Goal: Task Accomplishment & Management: Complete application form

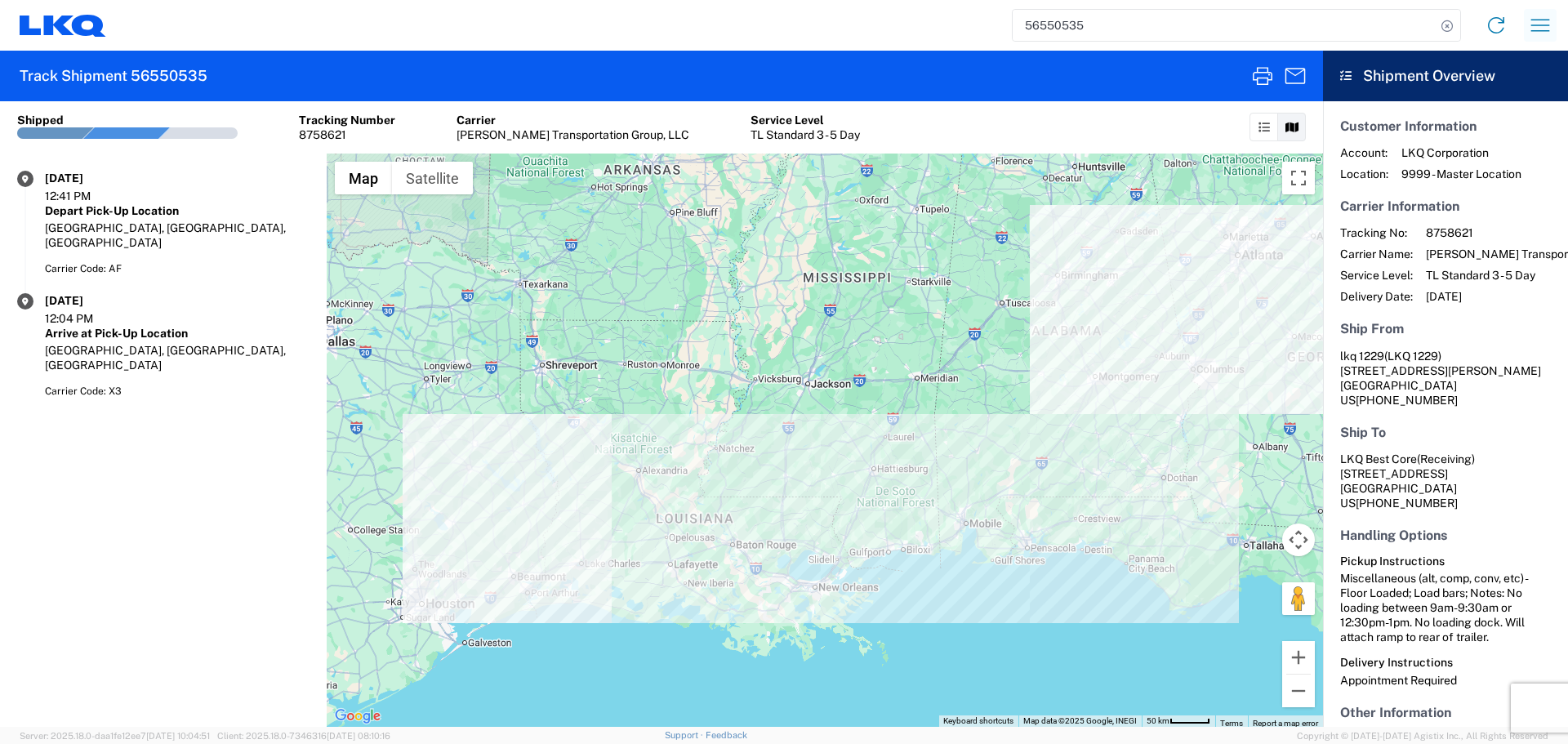
click at [1540, 26] on icon "button" at bounding box center [1540, 25] width 26 height 26
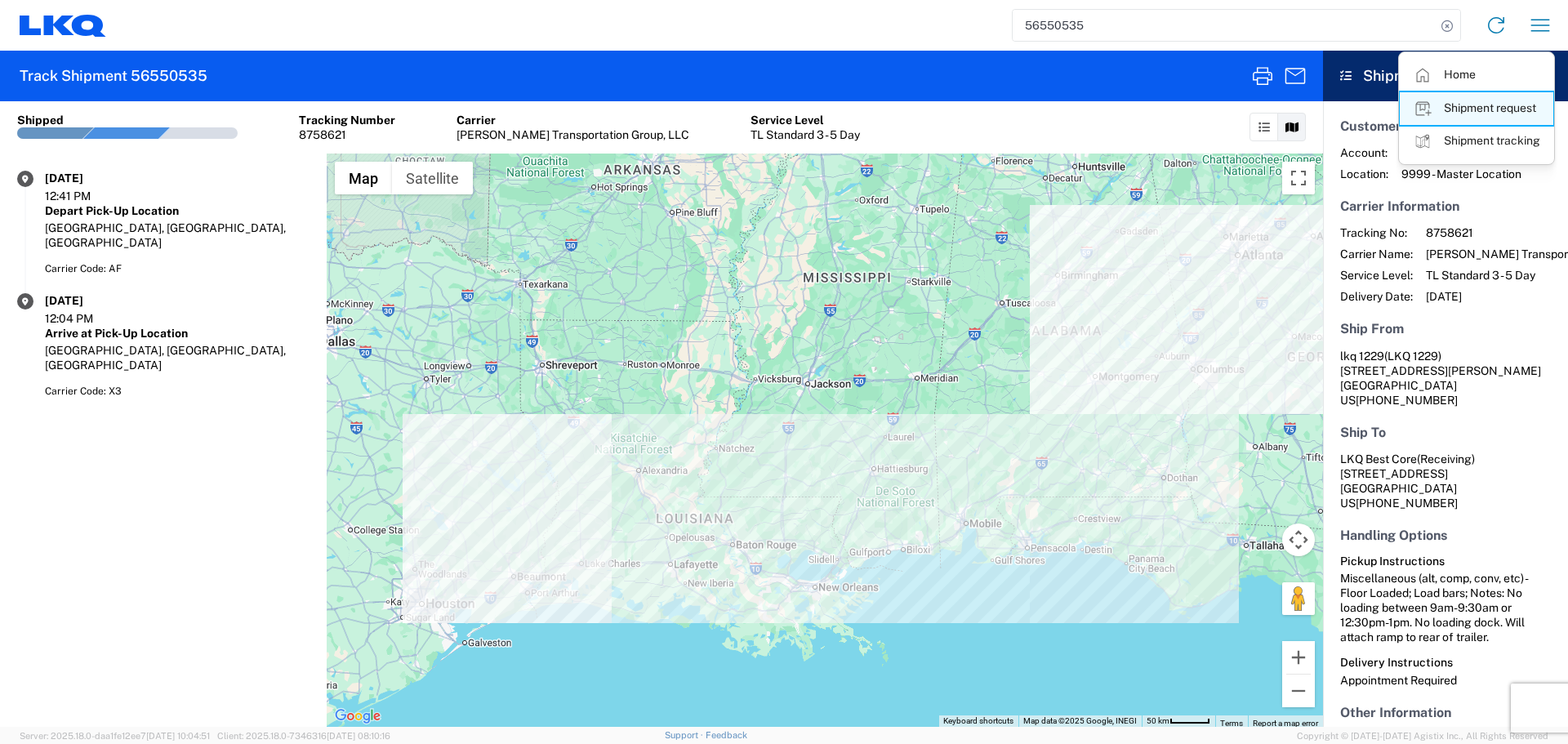
click at [1496, 107] on link "Shipment request" at bounding box center [1477, 108] width 153 height 33
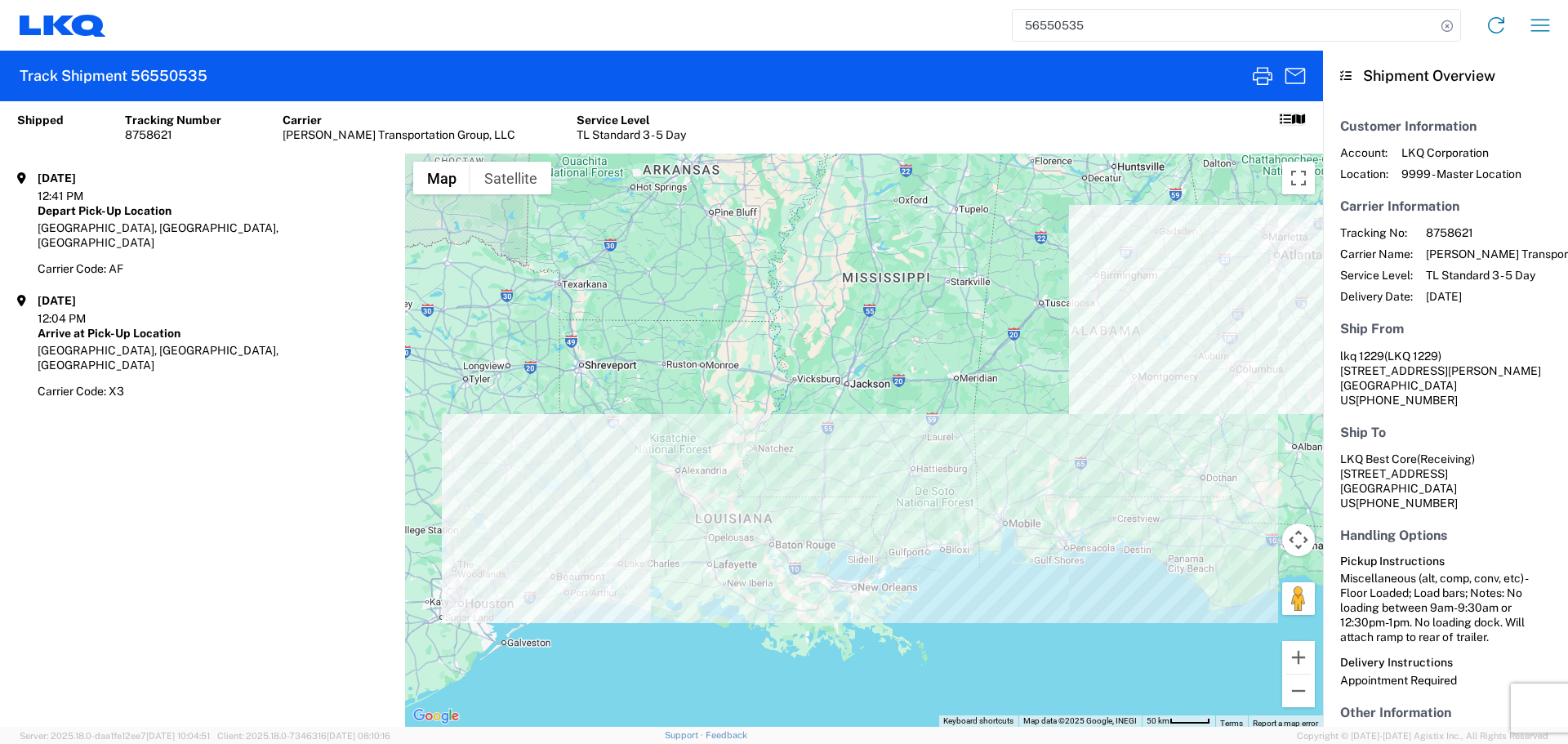
select select "FULL"
select select "LBS"
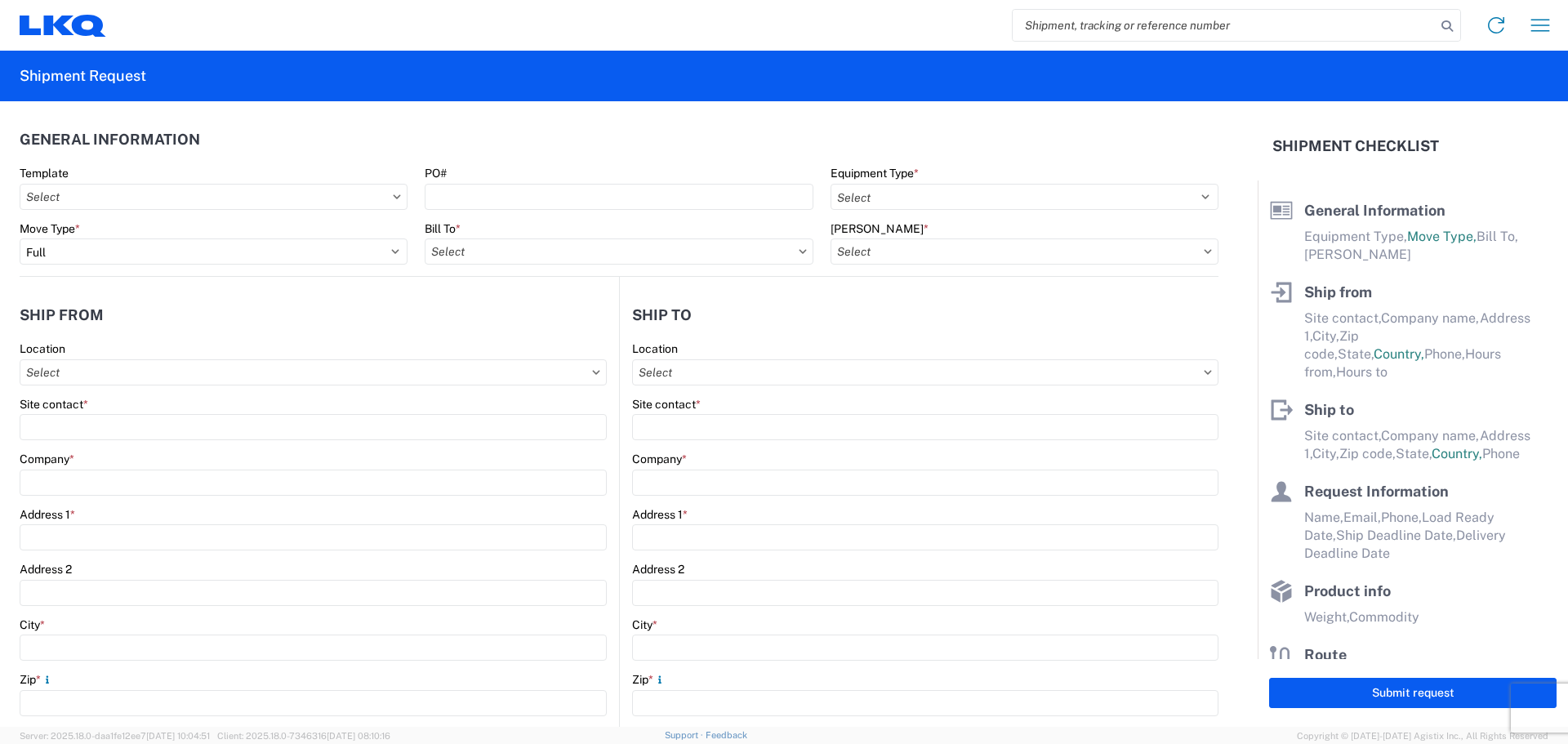
click at [1098, 23] on input "search" at bounding box center [1223, 25] width 423 height 31
paste input "56683651"
type input "56683651"
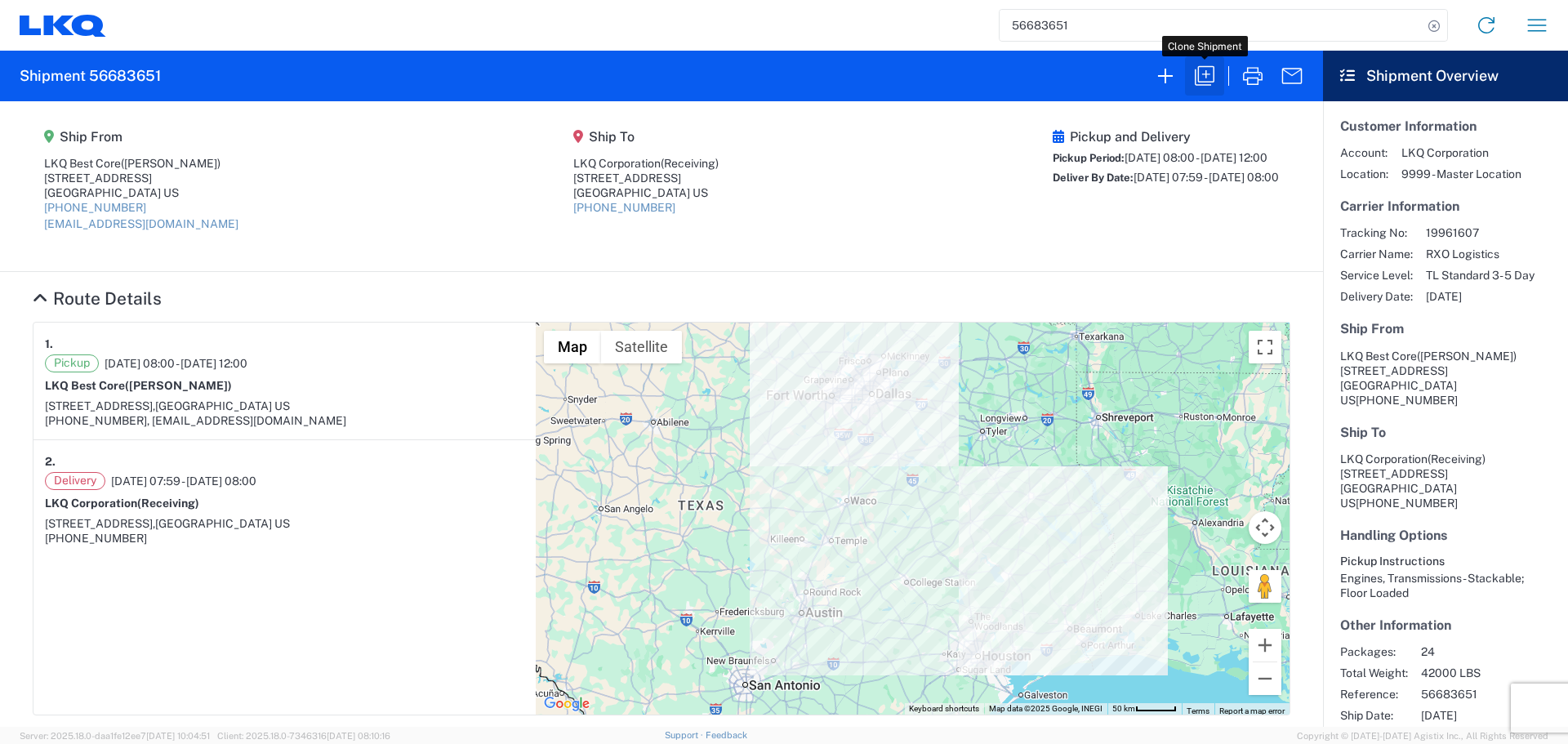
click at [1204, 70] on icon "button" at bounding box center [1204, 76] width 26 height 26
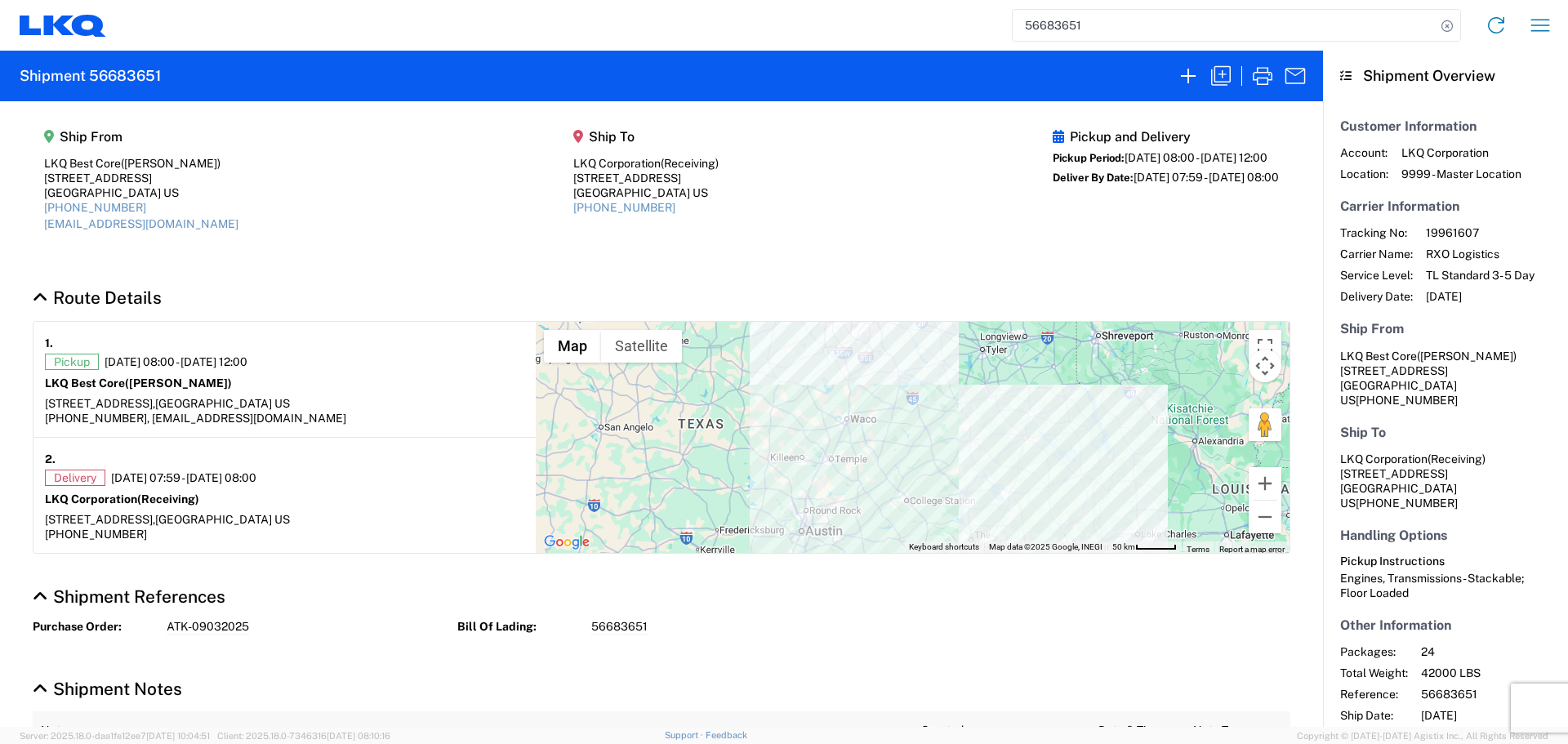
select select "FULL"
select select "LBS"
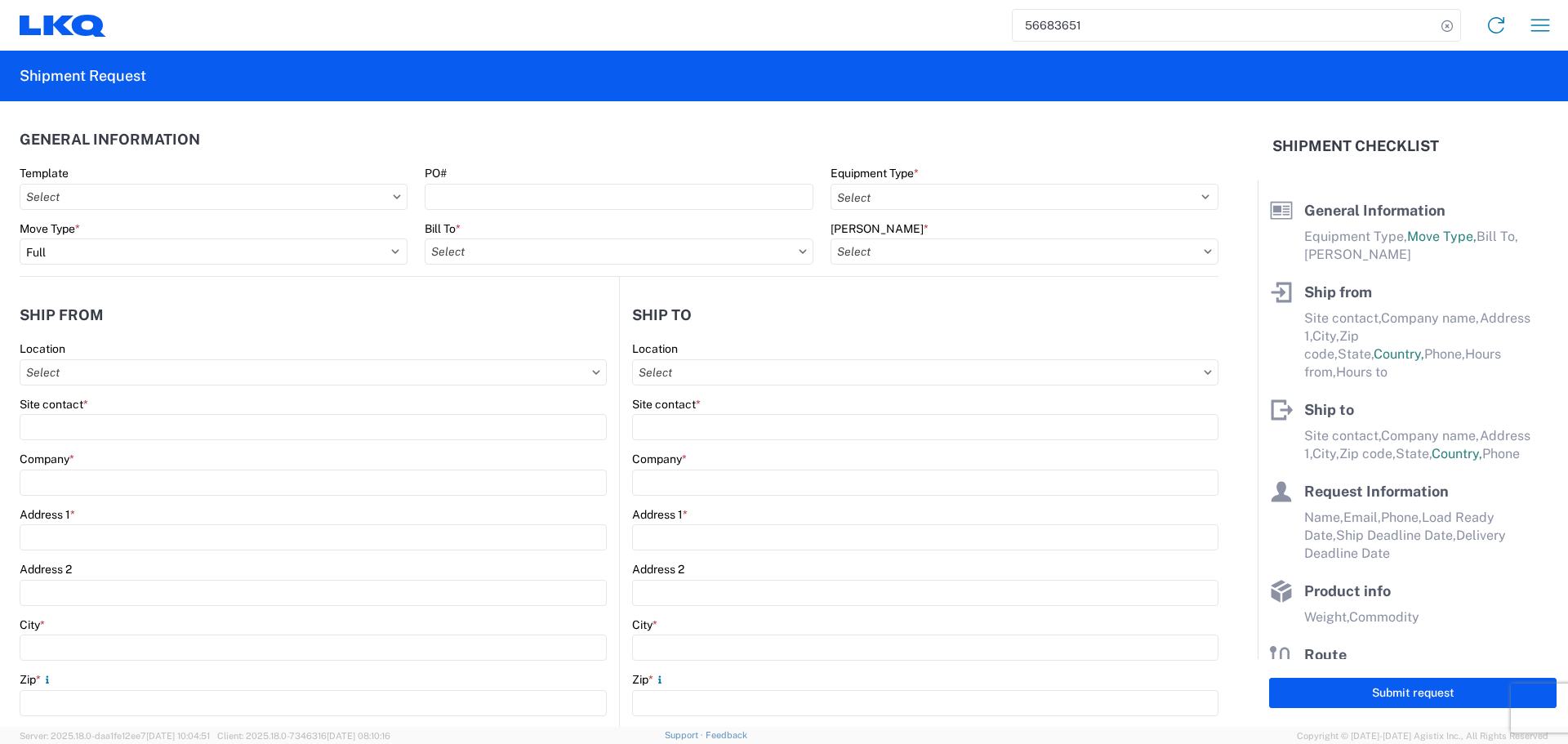
select select "STDV"
type input "Alfredo Canales"
type input "LKQ Best Core"
type input "1710 West Mount Houston Road"
type input "[GEOGRAPHIC_DATA]"
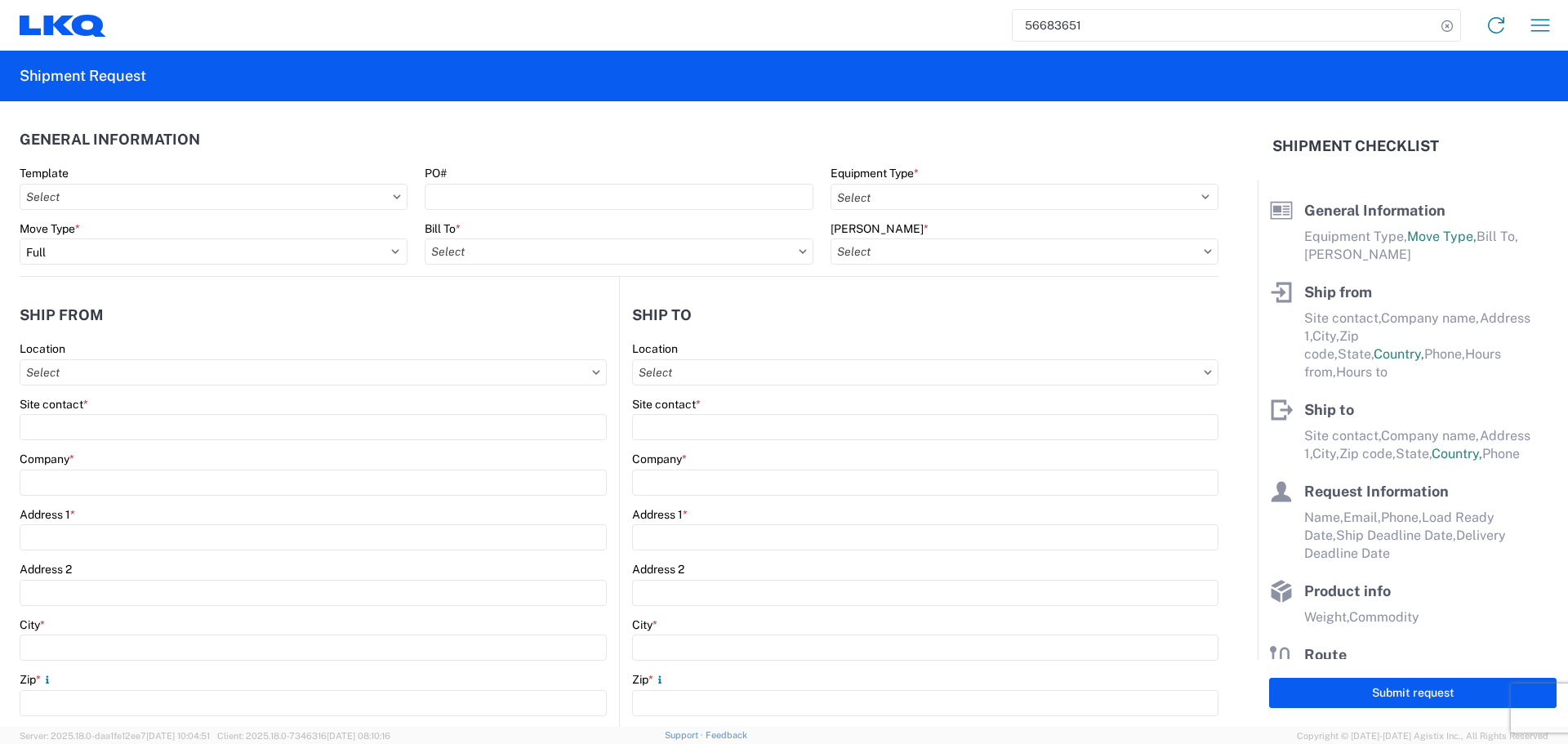
type input "77038"
type input "[EMAIL_ADDRESS][DOMAIN_NAME]"
type input "Receiving"
type input "LKQ Corporation"
type input "1102 W Carrier Pkwy STE 100"
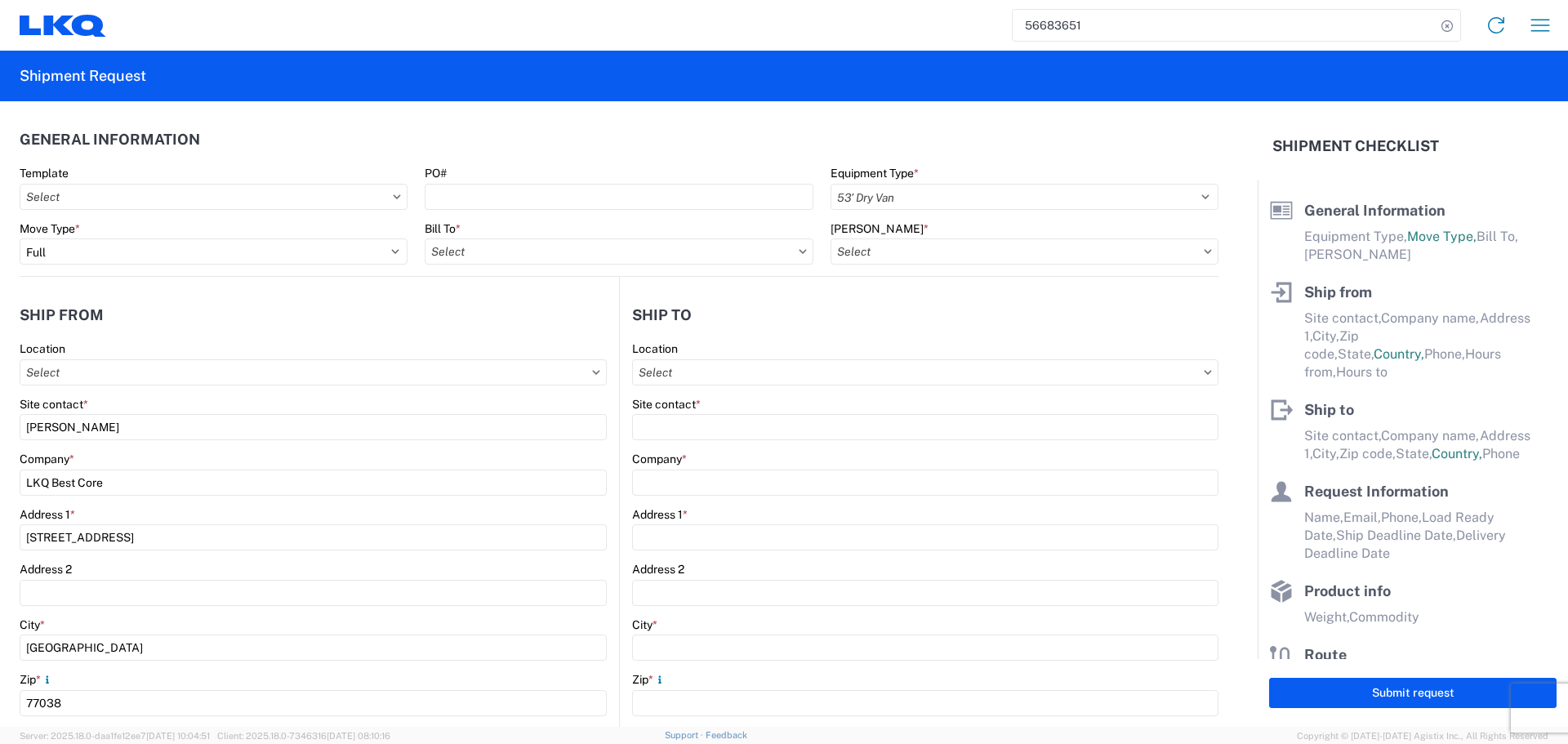
type input "Grand Prairie"
type input "75050"
type input "Alfredo Canales"
type input "acgarcia@lkqcorp.com"
type input "2818861028"
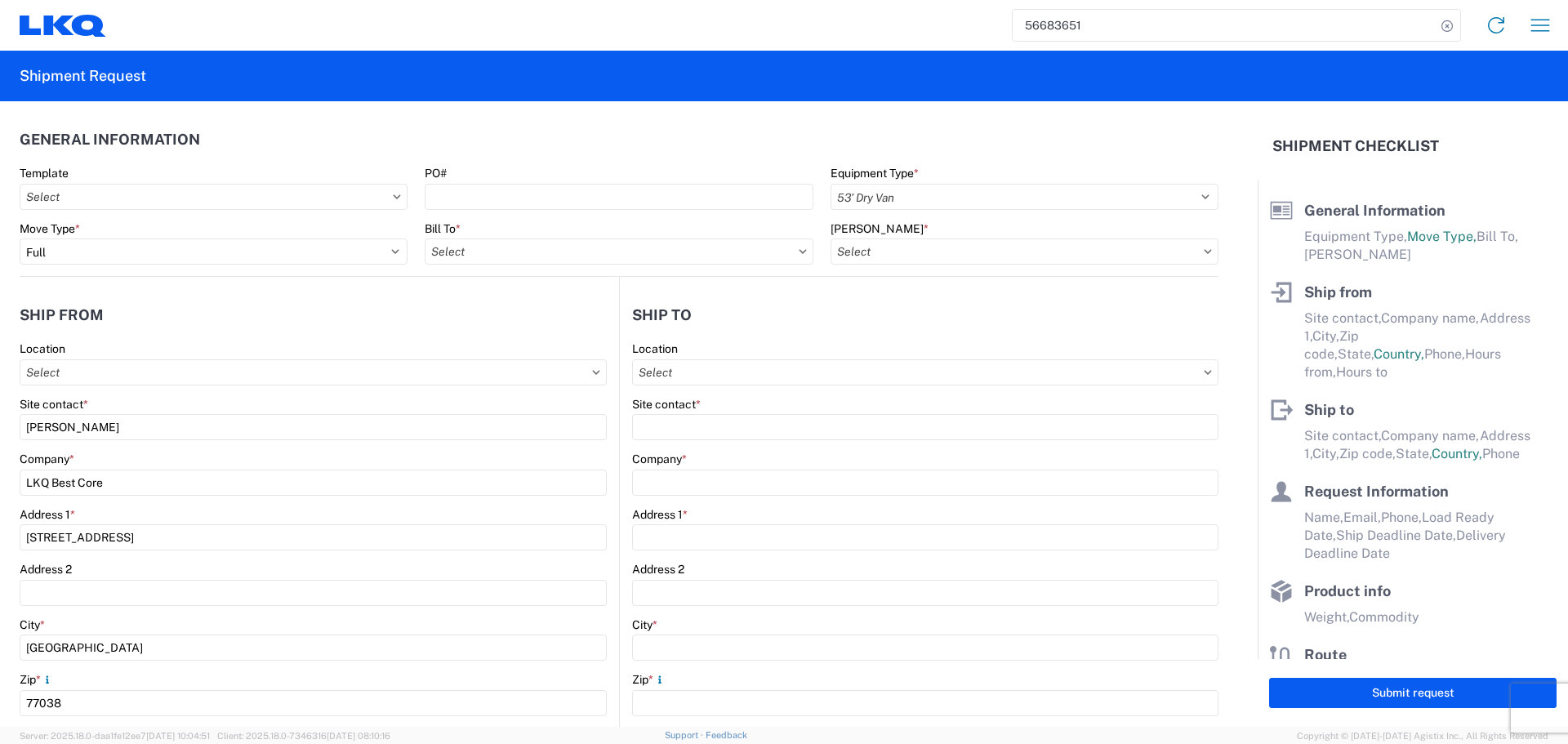
type input "[DATE]"
type input "42000"
type input "Engines, Transmissions"
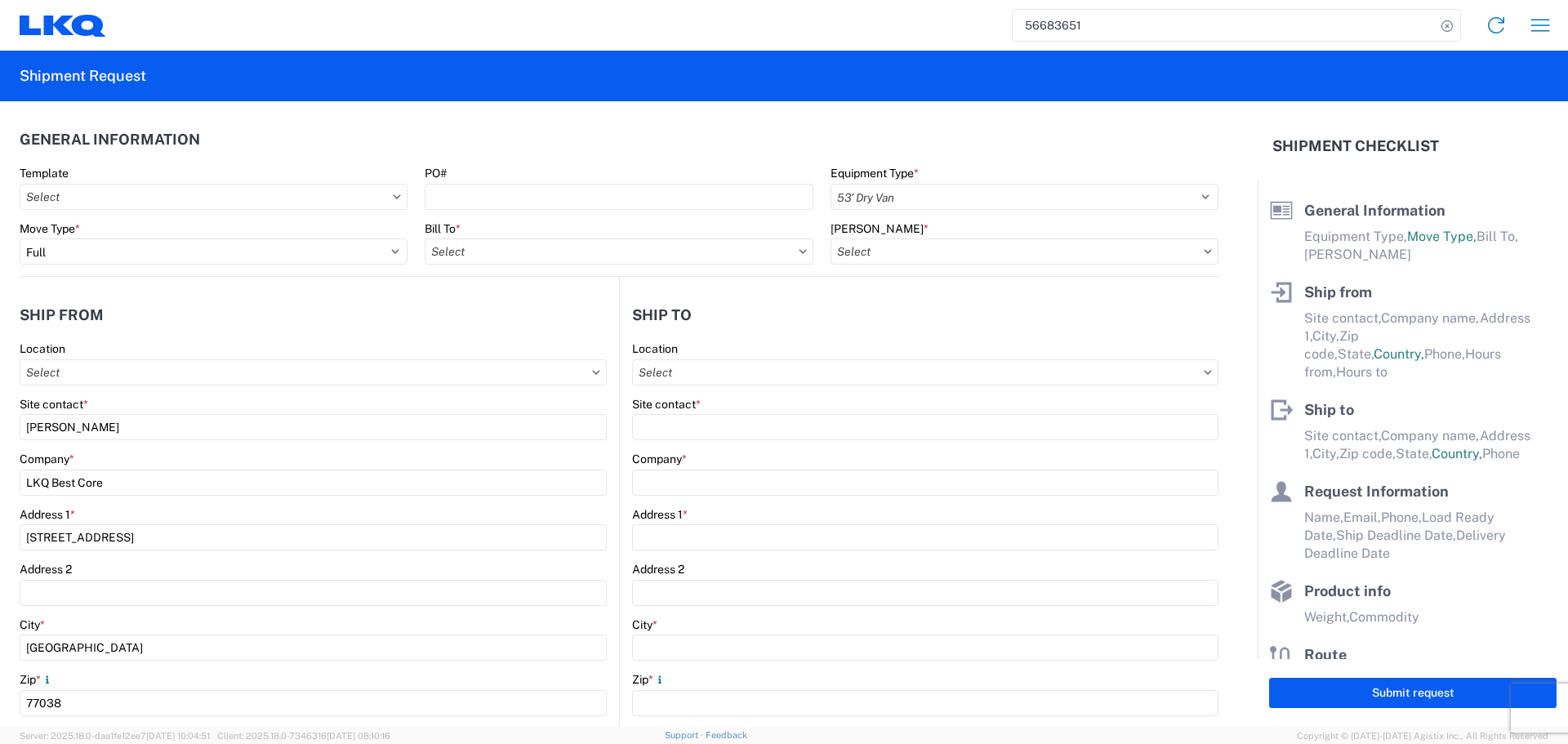
type input "24"
type input "0"
type input "40"
type input "36"
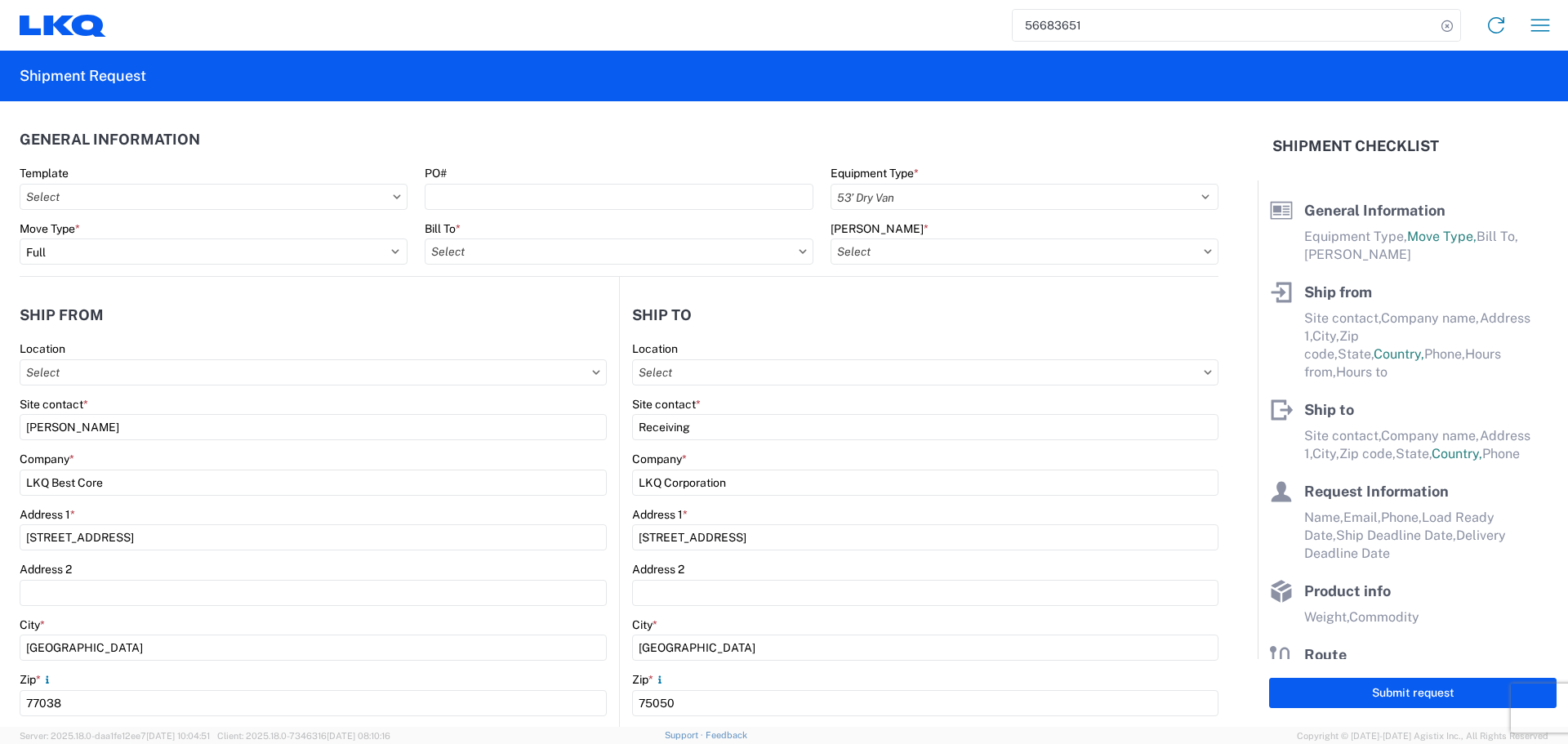
select select "[GEOGRAPHIC_DATA]"
select select "US"
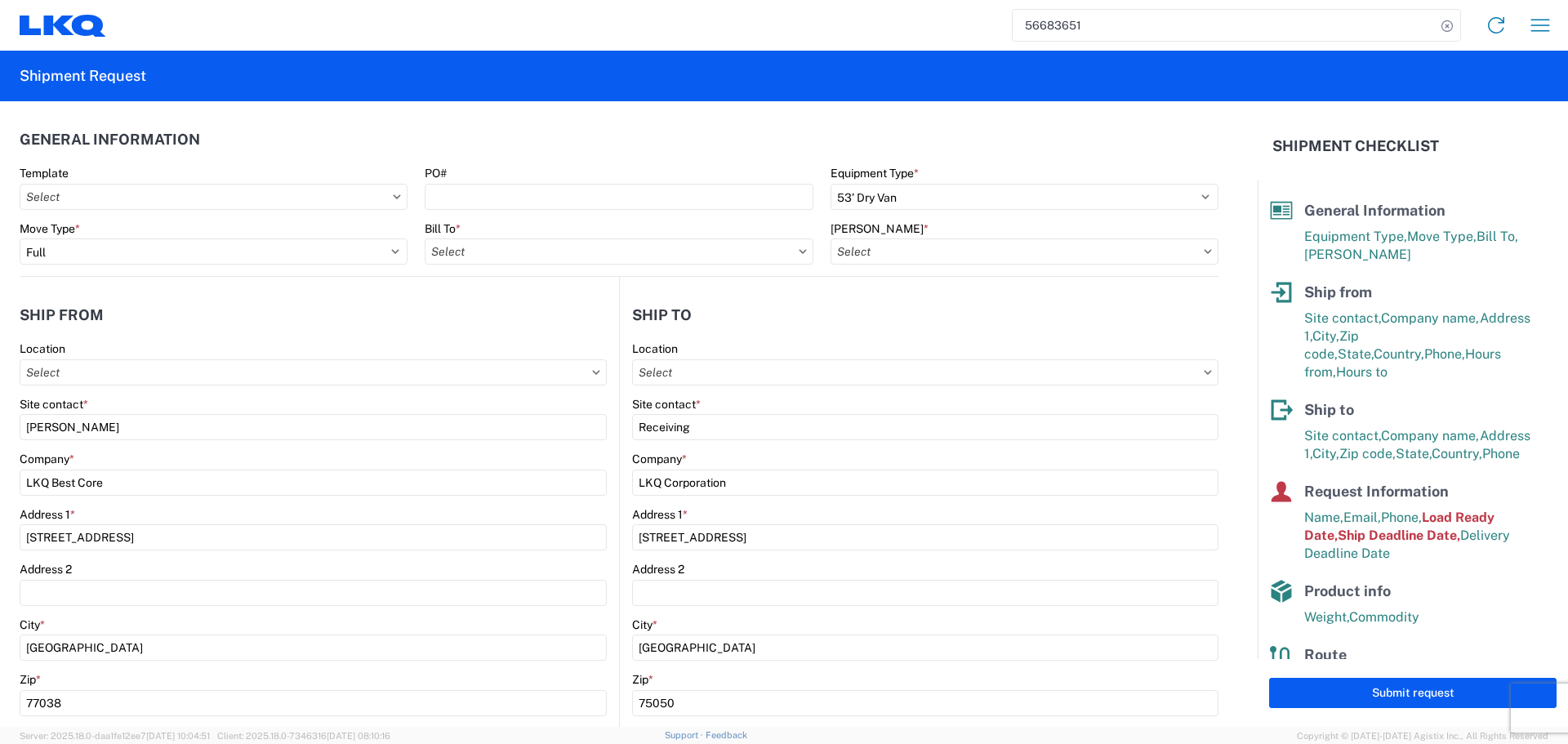
type input "1760 - LKQ Best Core"
type input "1760-1300-50180-0000 - 1760 Freight In - Cores"
type input "1882 - North American ATK Corporation"
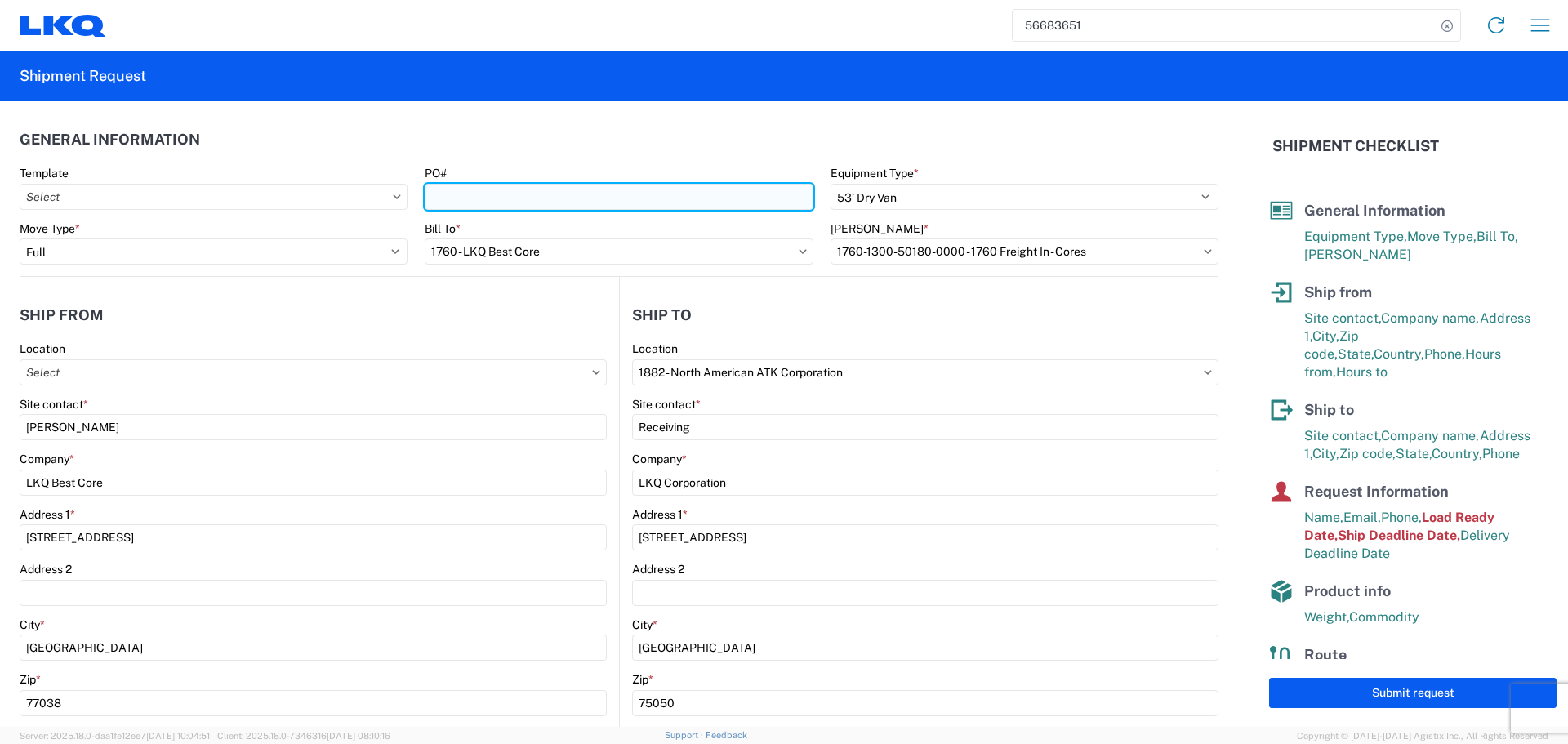
click at [526, 192] on input "PO#" at bounding box center [618, 197] width 388 height 26
drag, startPoint x: 514, startPoint y: 199, endPoint x: 427, endPoint y: 203, distance: 87.1
click at [427, 203] on input "AUTO PARTS" at bounding box center [618, 197] width 388 height 26
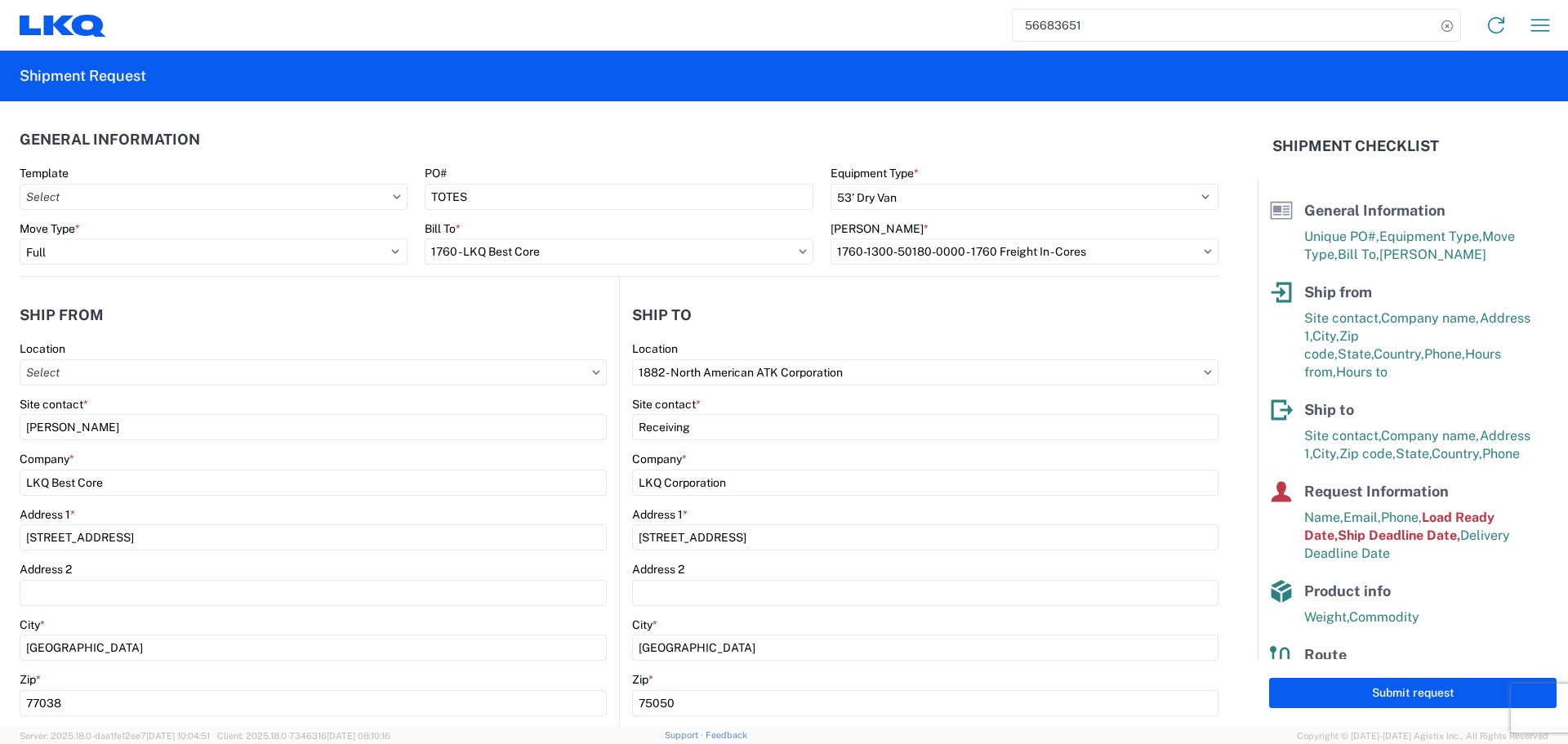
click at [545, 141] on header "General Information" at bounding box center [619, 139] width 1199 height 37
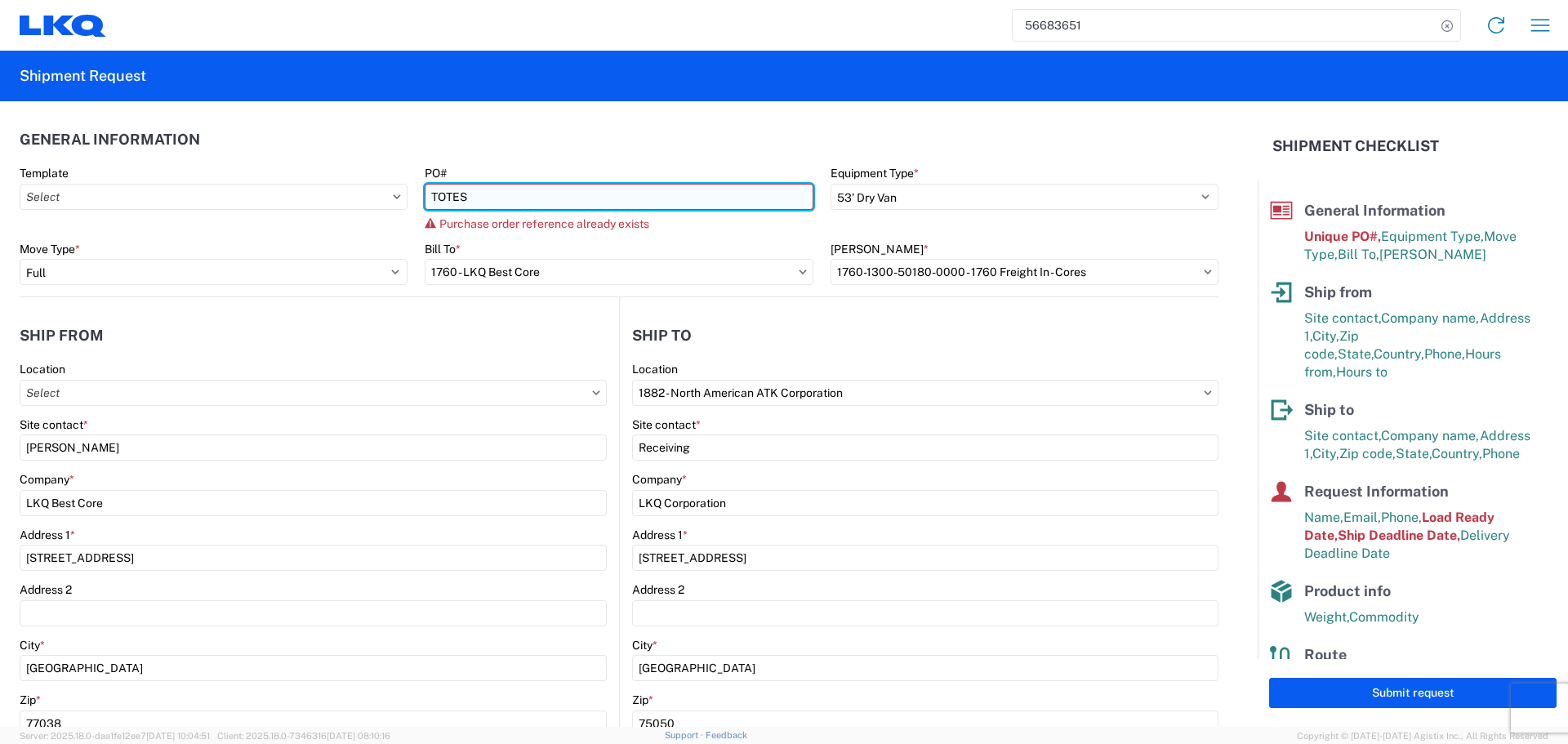
click at [565, 204] on input "TOTES" at bounding box center [618, 197] width 388 height 26
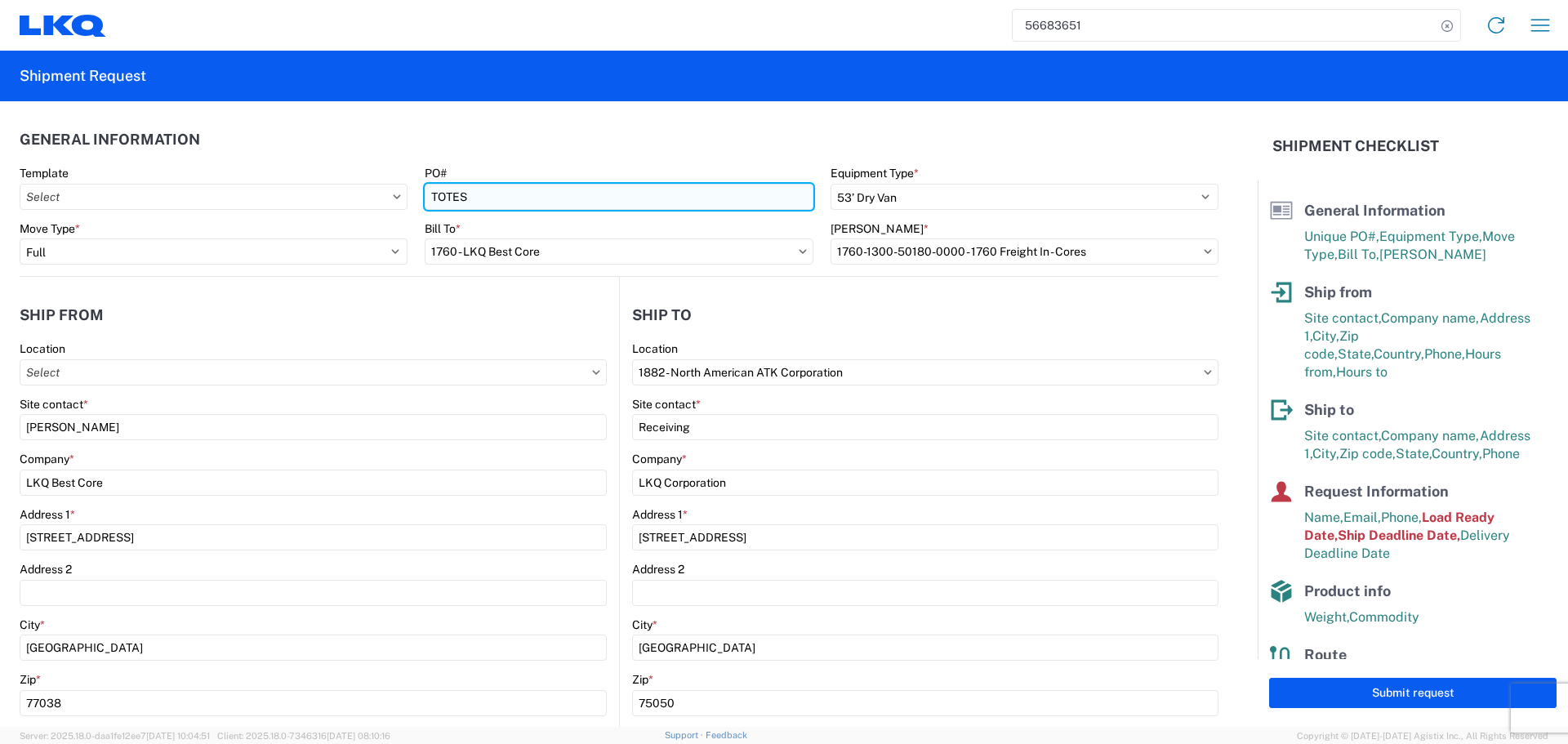
click at [425, 196] on input "TOTES" at bounding box center [618, 197] width 388 height 26
type input "TOTES"
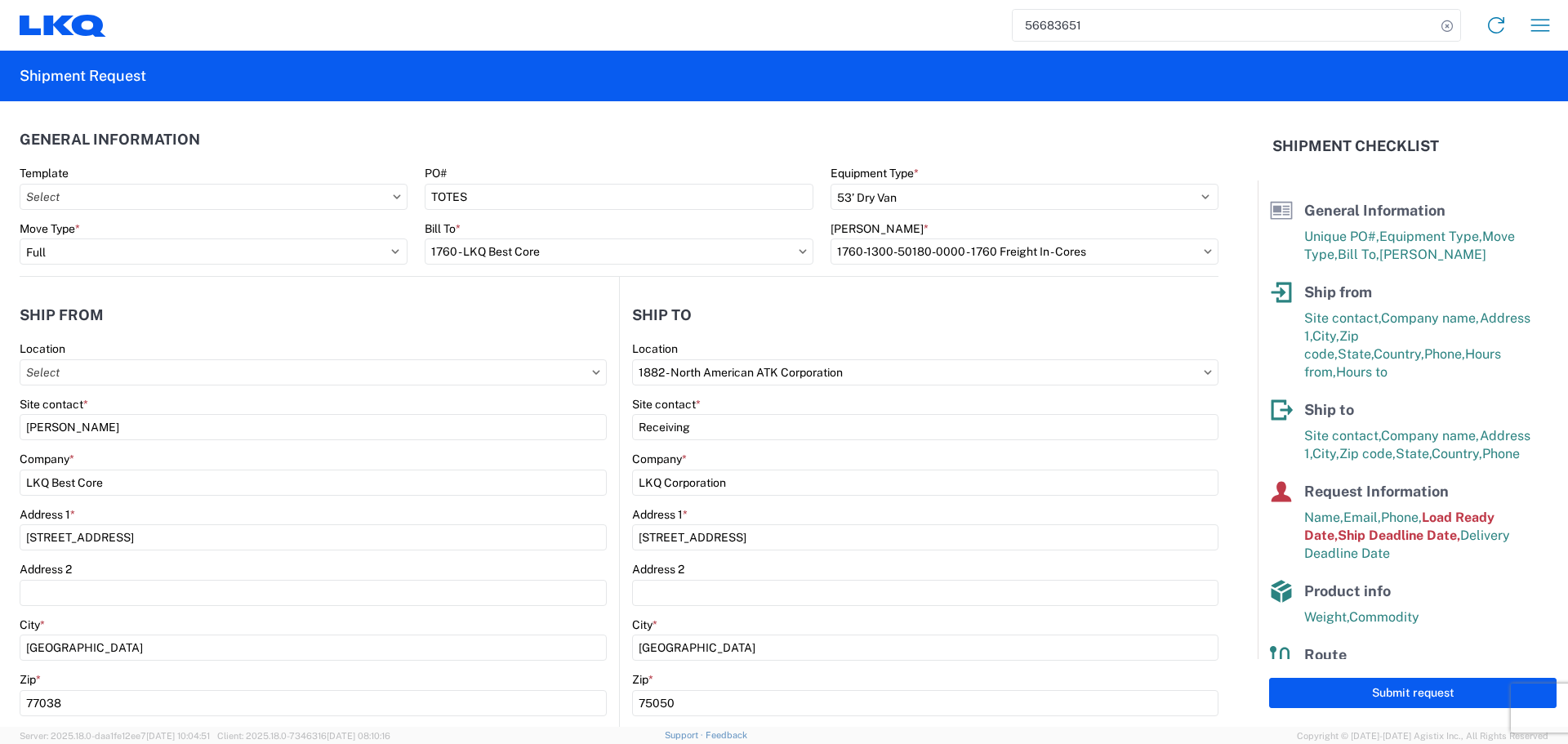
click at [508, 145] on header "General Information" at bounding box center [619, 139] width 1199 height 37
click at [275, 321] on header "Ship from" at bounding box center [319, 314] width 600 height 37
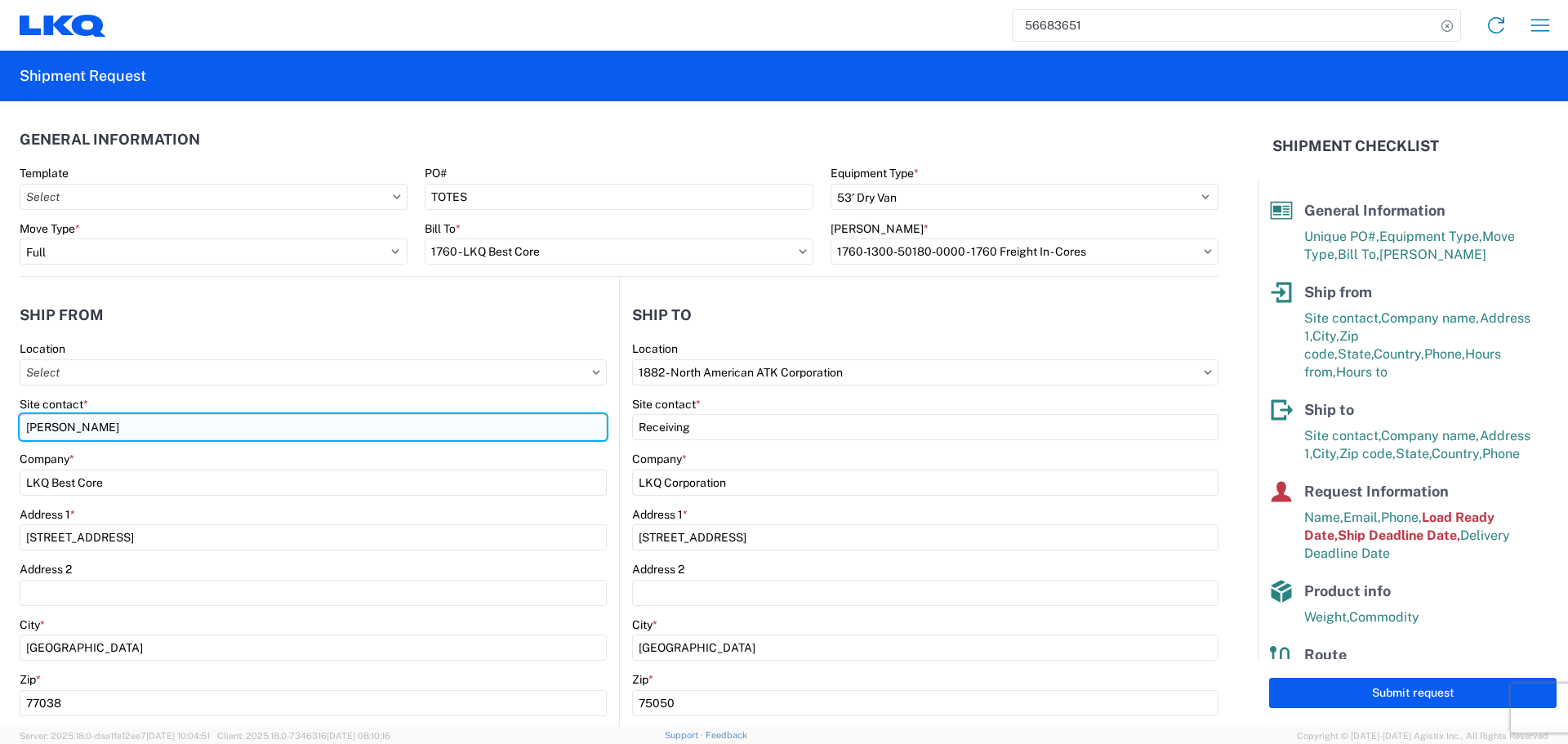
click at [75, 423] on input "Alfredo Canales" at bounding box center [313, 427] width 588 height 26
type input "Oscar"
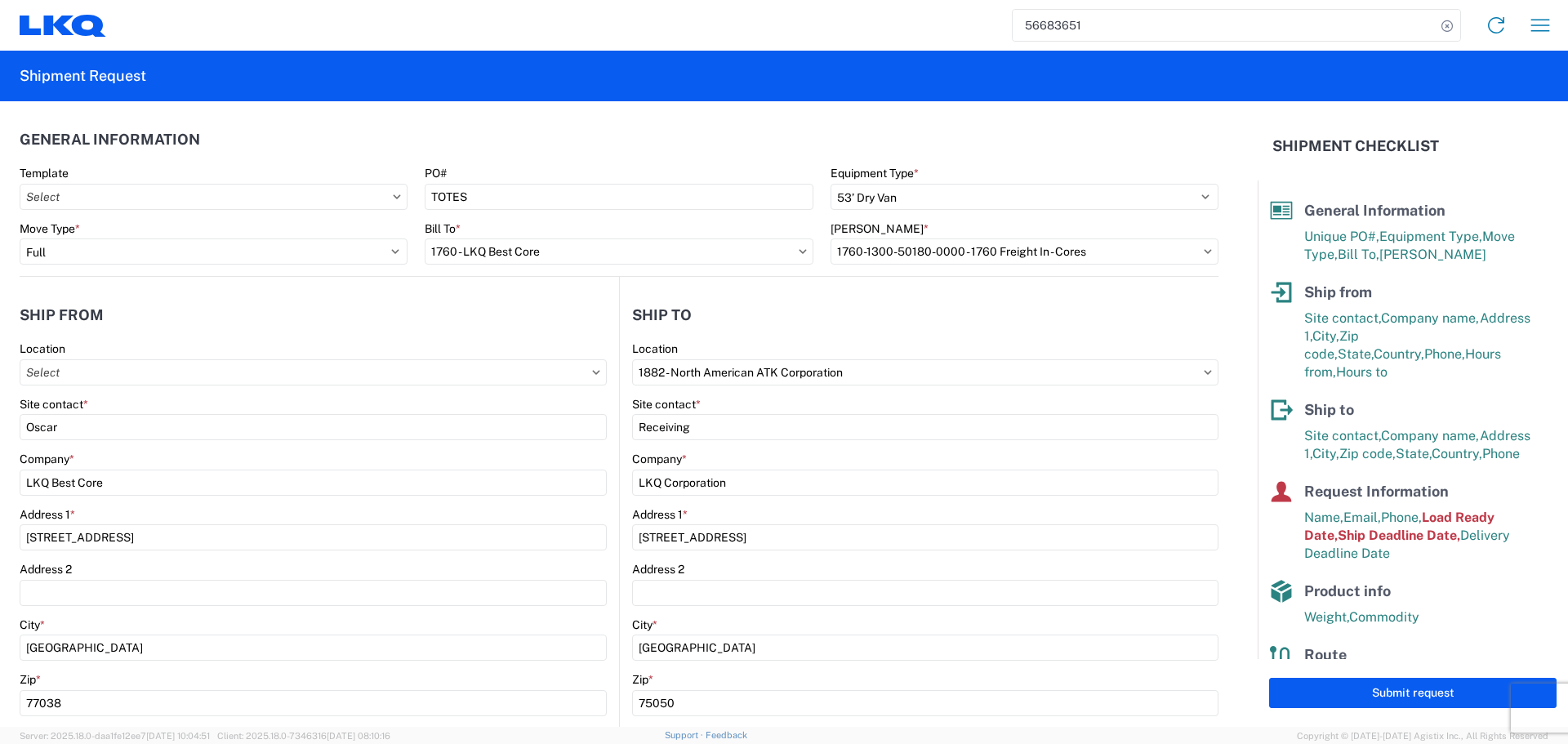
click at [258, 280] on agx-shipment-stop-widget-v2 "Ship from 1760 Location Site contact * Oscar Company * LKQ Best Core Address 1 …" at bounding box center [319, 632] width 600 height 710
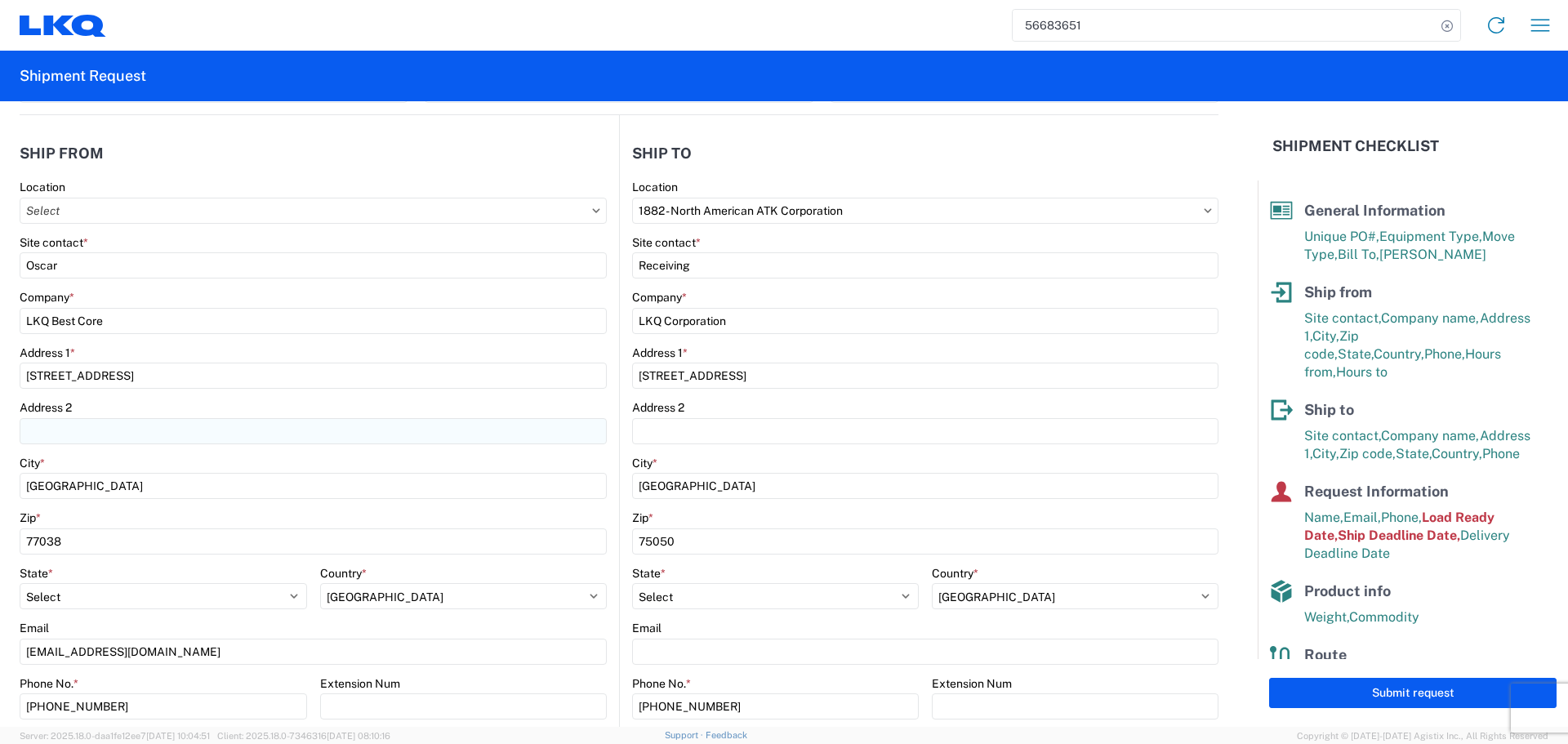
scroll to position [163, 0]
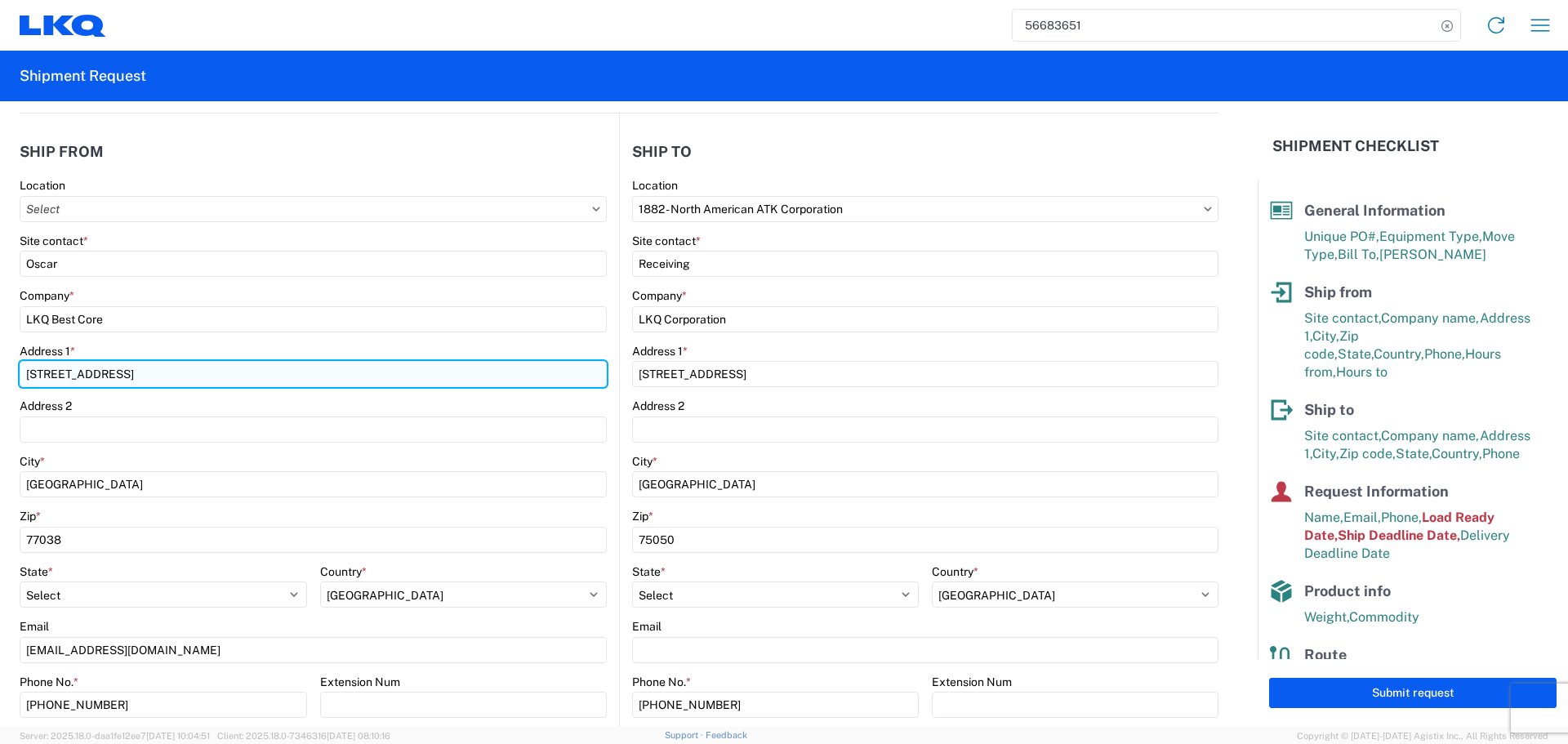
click at [50, 365] on input "1710 West Mount Houston Road" at bounding box center [313, 374] width 588 height 26
type input "1714 West Mount Houston Road"
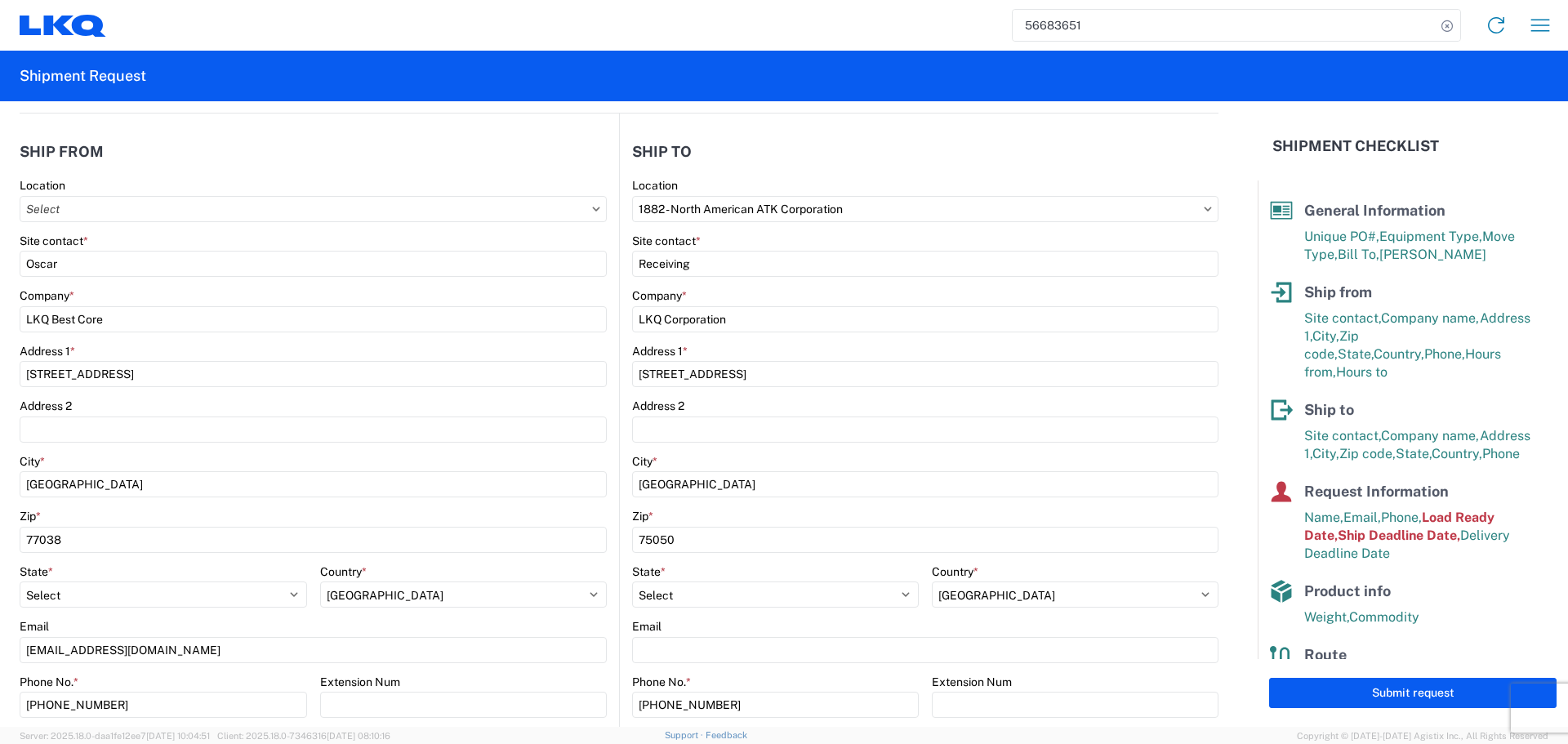
click at [277, 337] on agx-form-control-wrapper-v2 "Company * LKQ Best Core" at bounding box center [313, 316] width 588 height 56
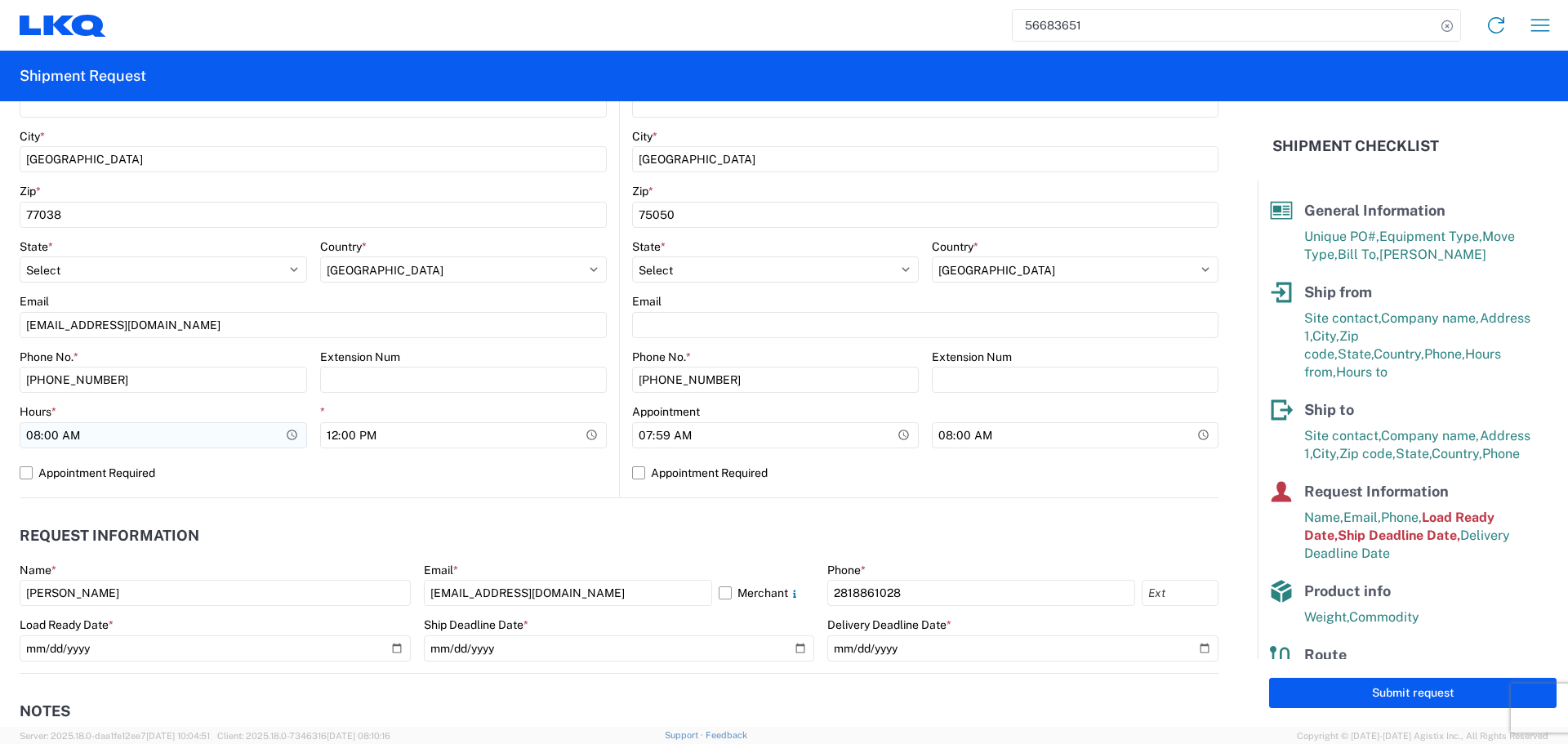
scroll to position [490, 0]
click at [280, 436] on input "08:00:00" at bounding box center [163, 434] width 287 height 26
type input "06:00"
click at [582, 430] on input "12:00:00" at bounding box center [463, 434] width 287 height 26
type input "01:00"
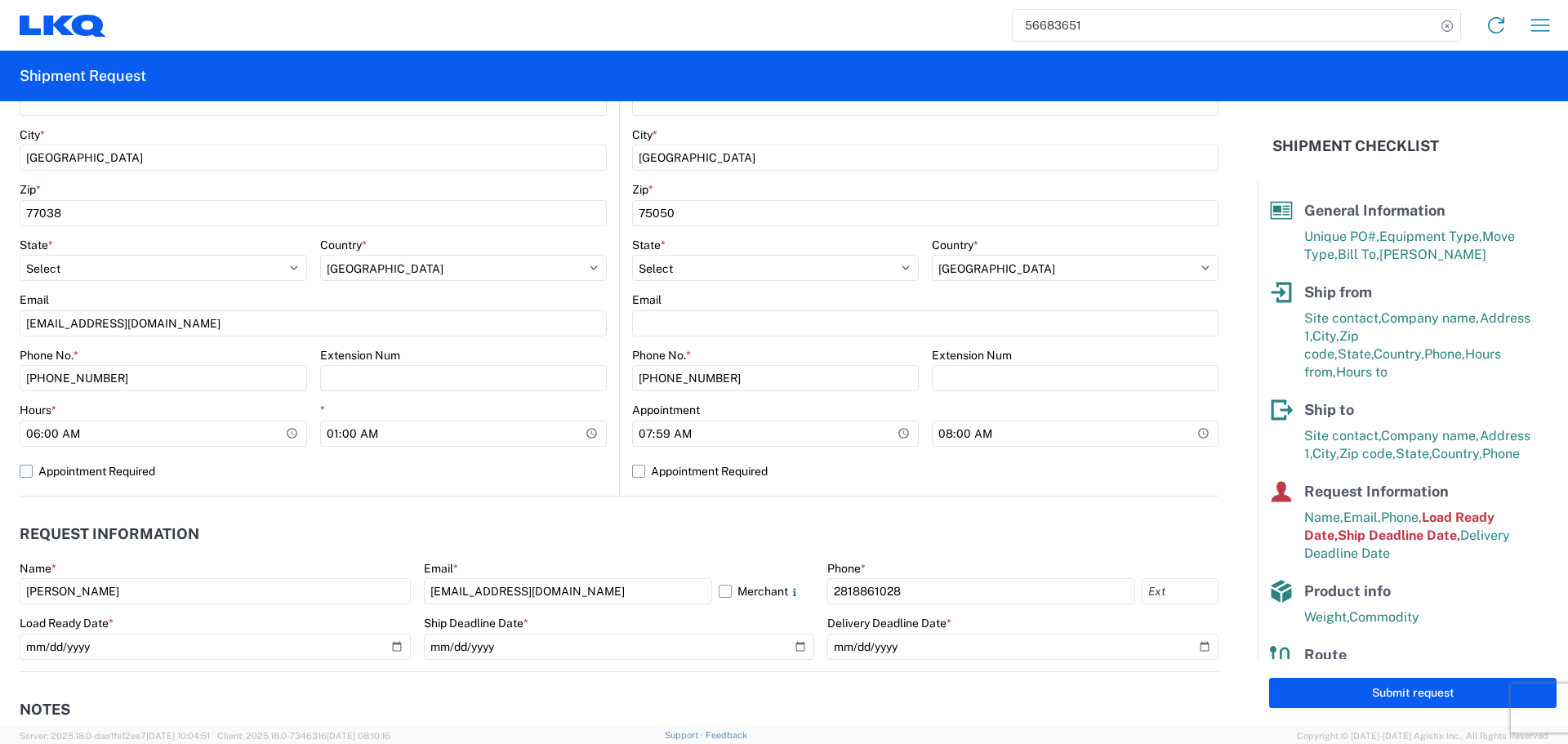
click at [566, 464] on label "Appointment Required" at bounding box center [313, 471] width 588 height 26
click at [0, 0] on input "Appointment Required" at bounding box center [0, 0] width 0 height 0
select select "US"
click at [566, 464] on label "Appointment Required" at bounding box center [313, 471] width 588 height 26
click at [0, 0] on input "Appointment Required" at bounding box center [0, 0] width 0 height 0
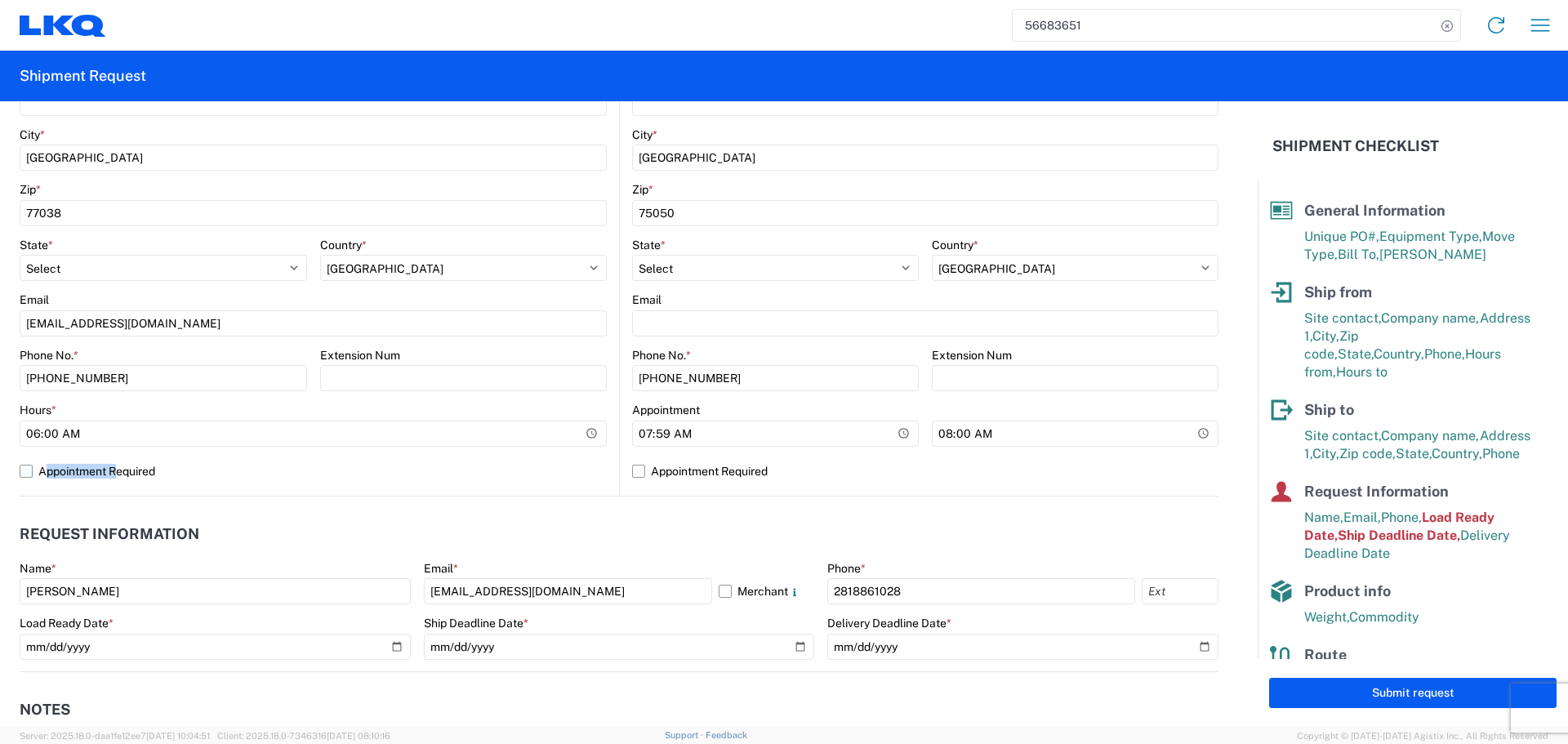
select select "[GEOGRAPHIC_DATA]"
select select "US"
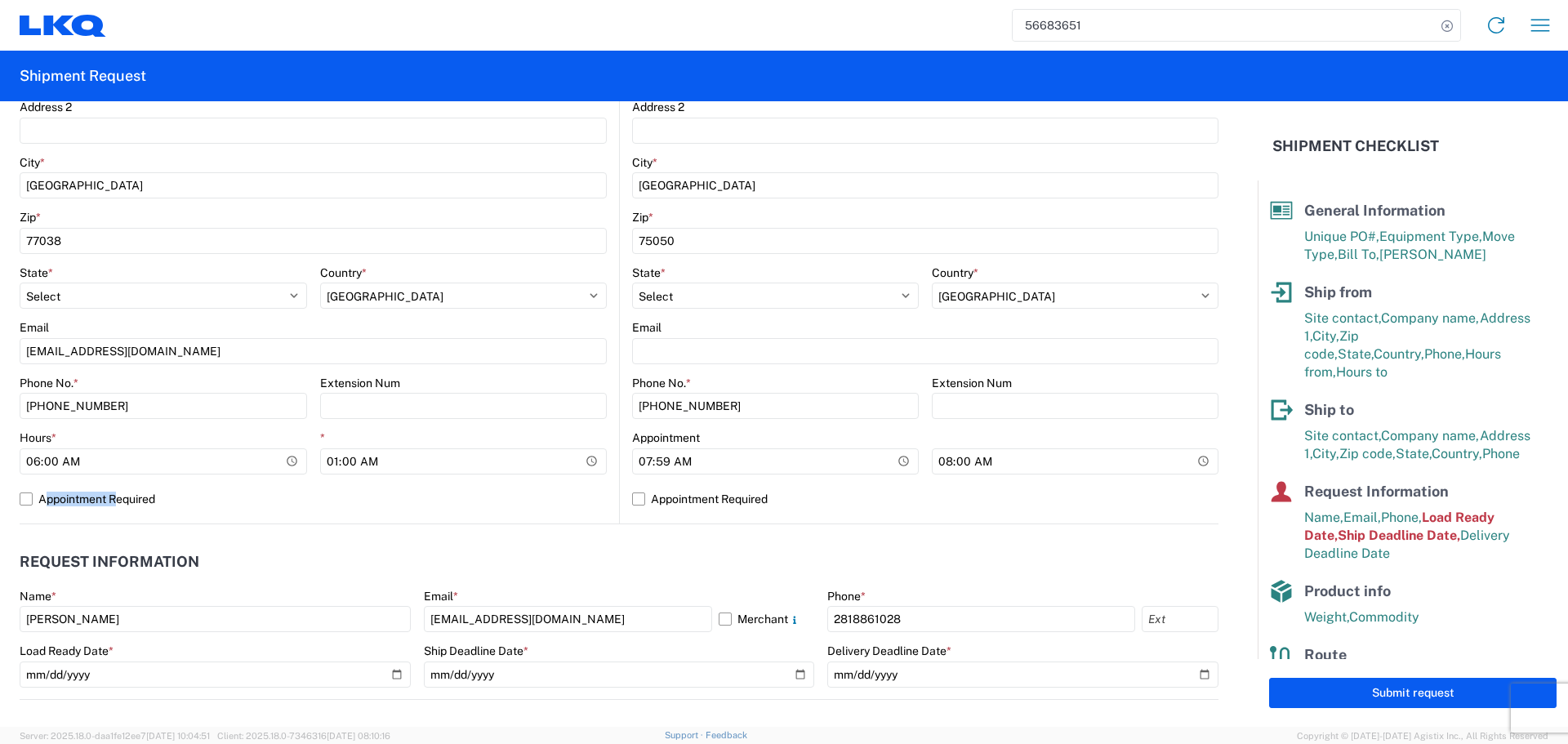
scroll to position [572, 0]
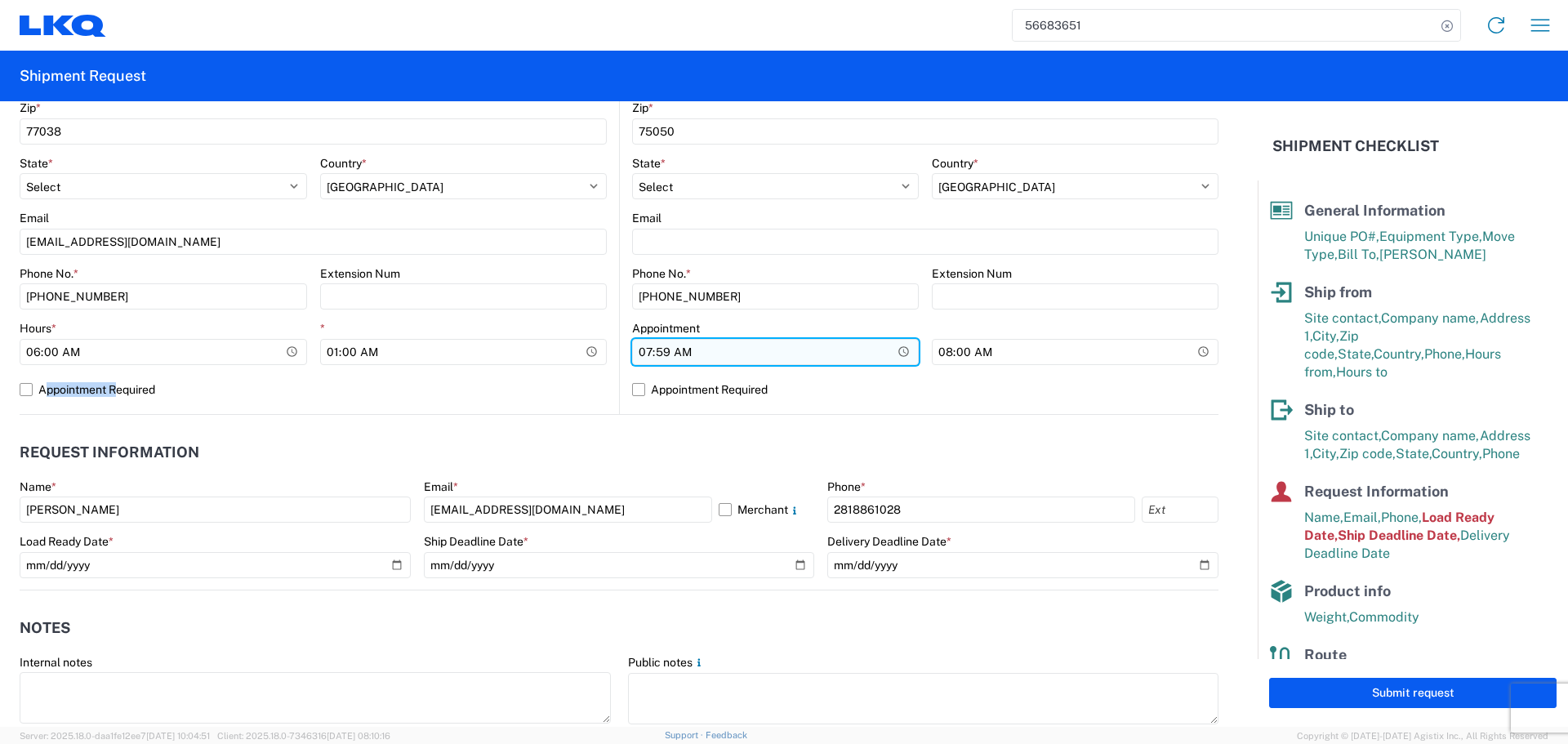
click at [898, 350] on input "07:59:00" at bounding box center [776, 352] width 286 height 26
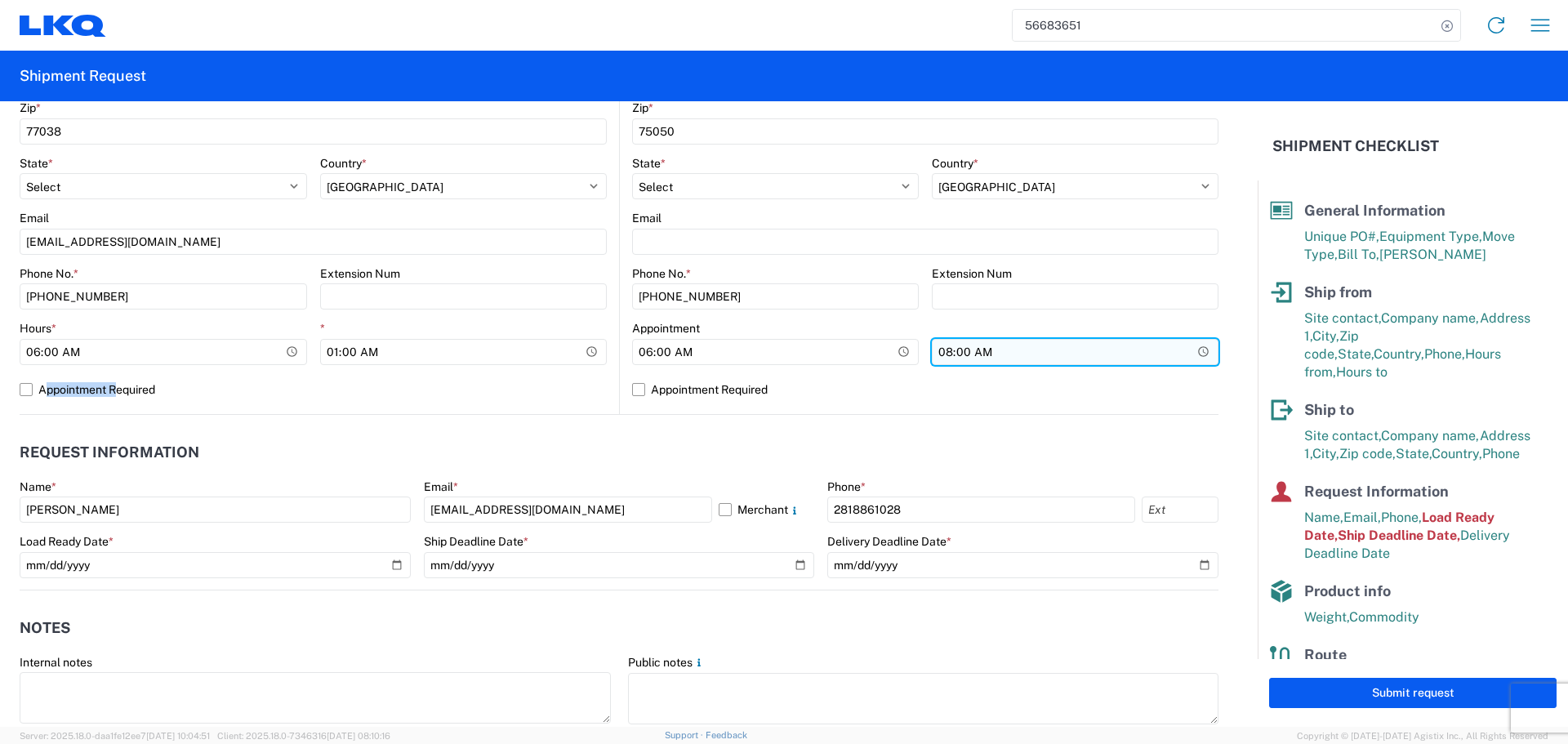
type input "06:00"
click at [1190, 351] on input "08:00:00" at bounding box center [1075, 352] width 286 height 26
type input "13:00"
click at [581, 440] on header "Request Information" at bounding box center [619, 453] width 1199 height 37
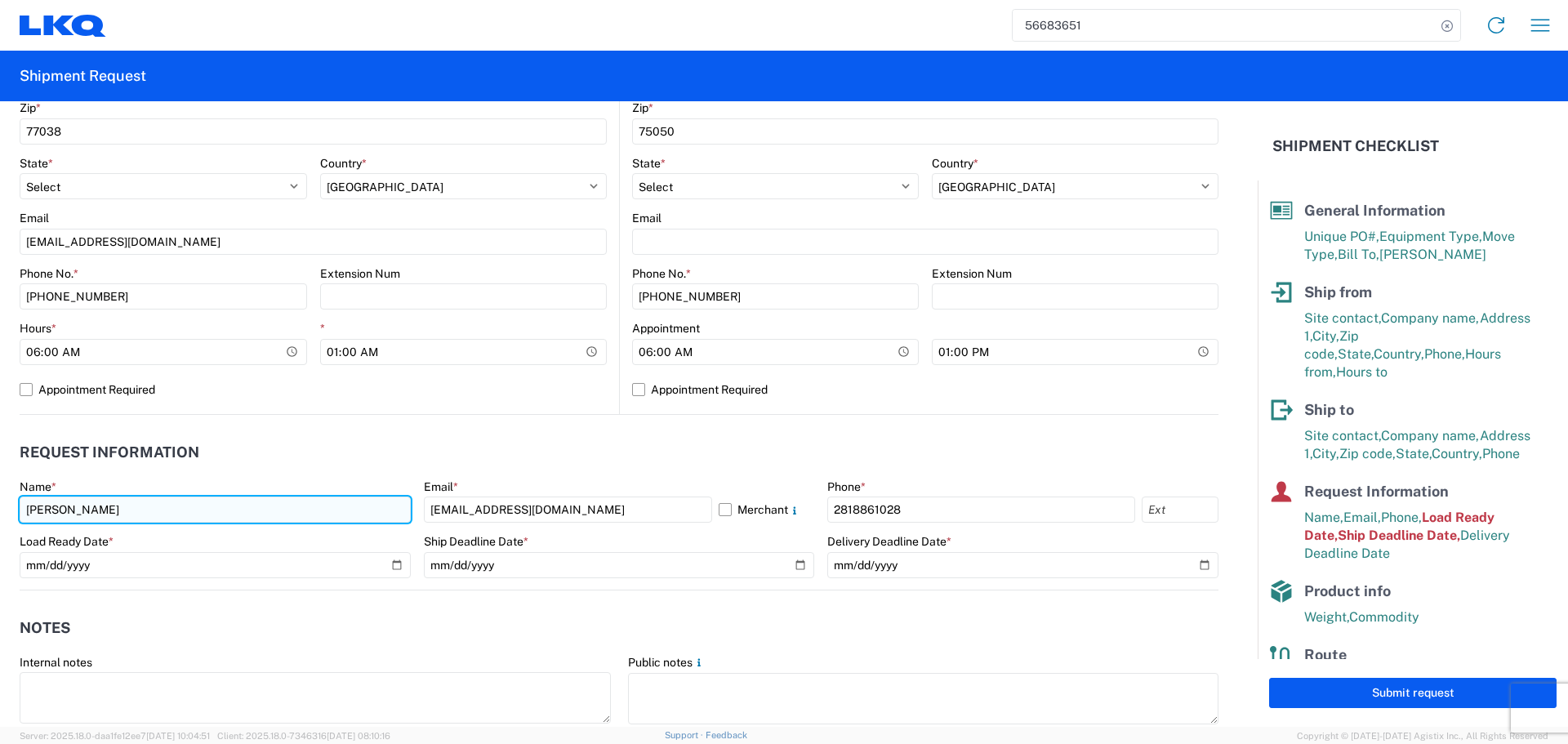
click at [90, 510] on input "Alfredo Canales" at bounding box center [215, 509] width 391 height 26
type input "Oscar"
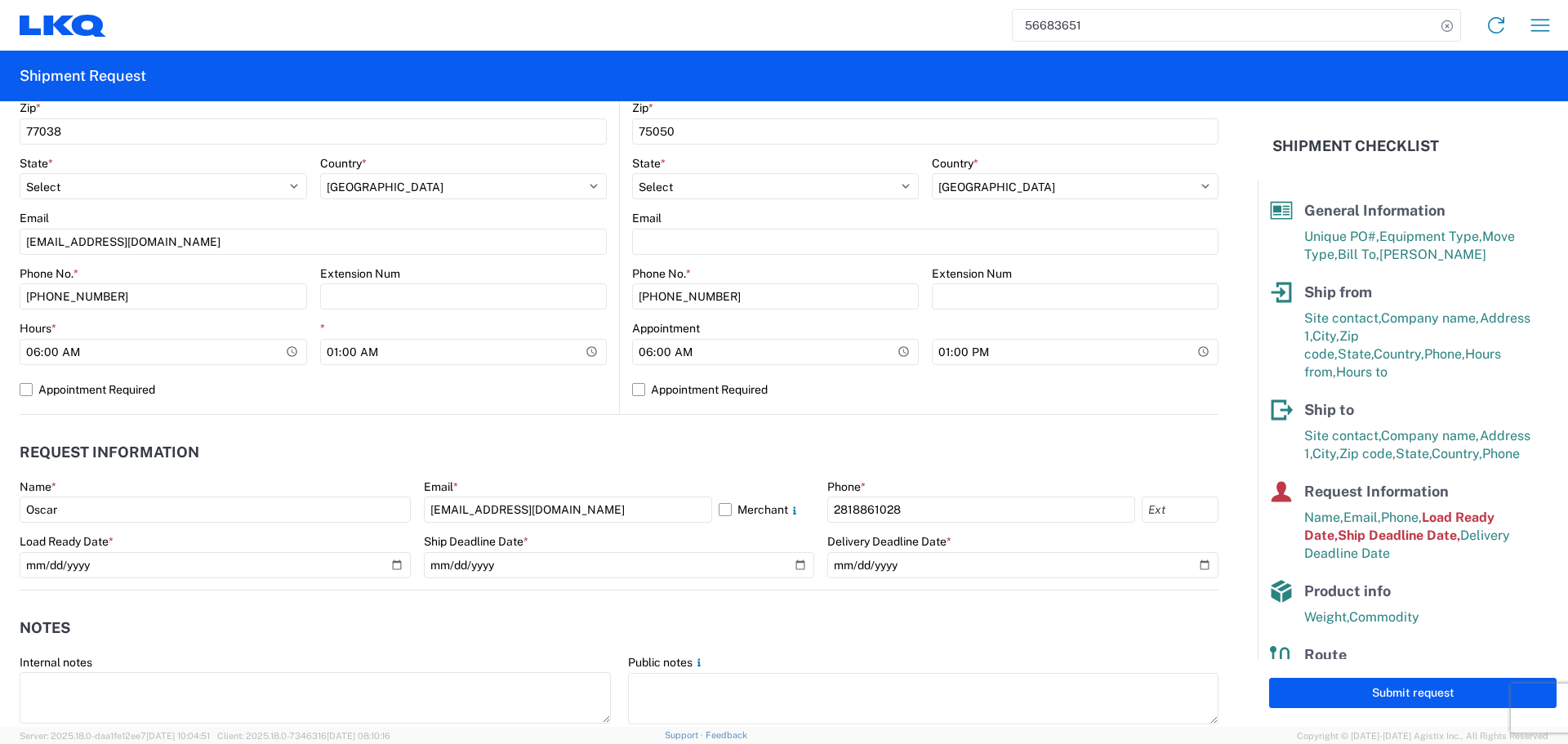
drag, startPoint x: 247, startPoint y: 458, endPoint x: 262, endPoint y: 453, distance: 15.8
click at [247, 458] on header "Request Information" at bounding box center [619, 453] width 1199 height 37
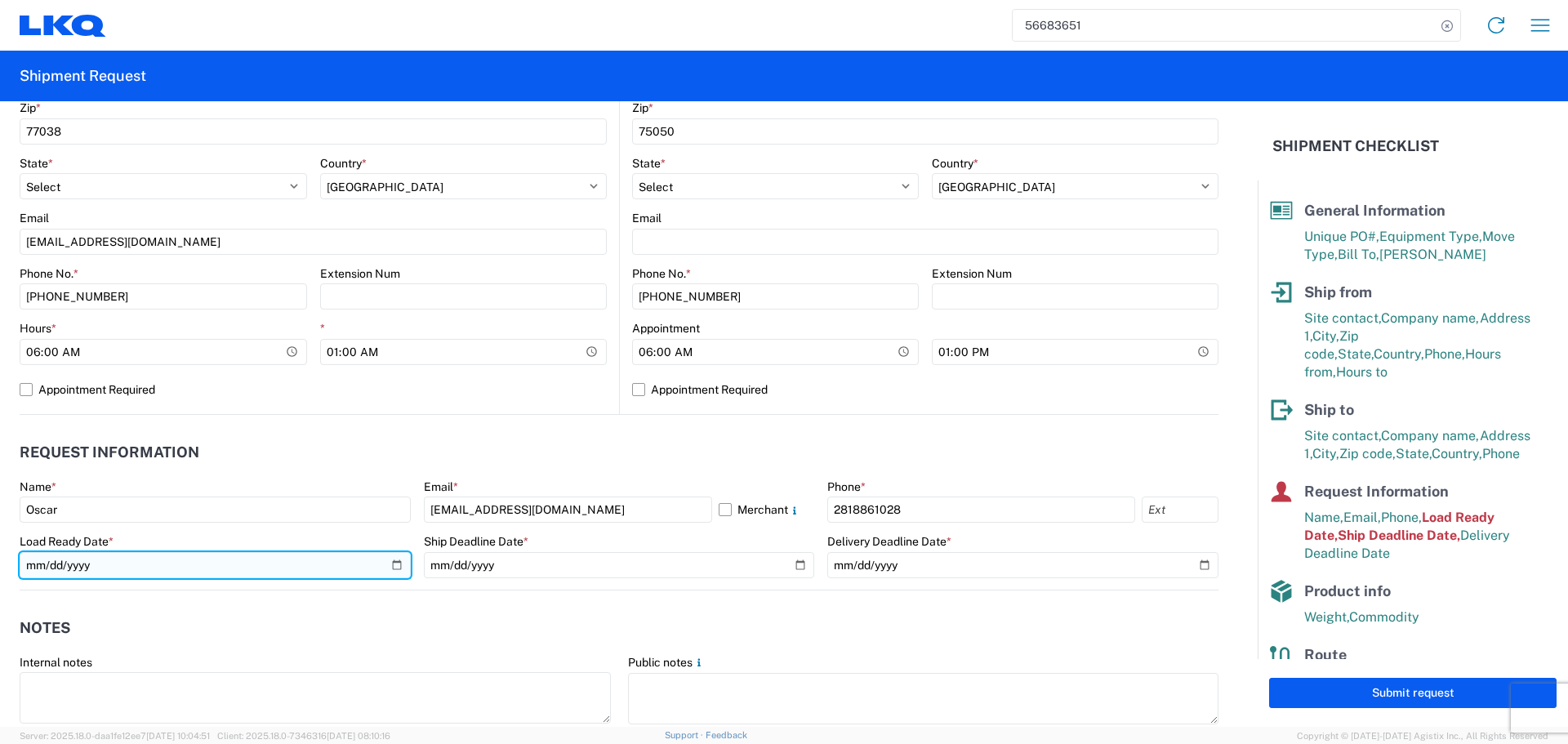
click at [394, 568] on input "[DATE]" at bounding box center [215, 565] width 391 height 26
type input "2025-09-11"
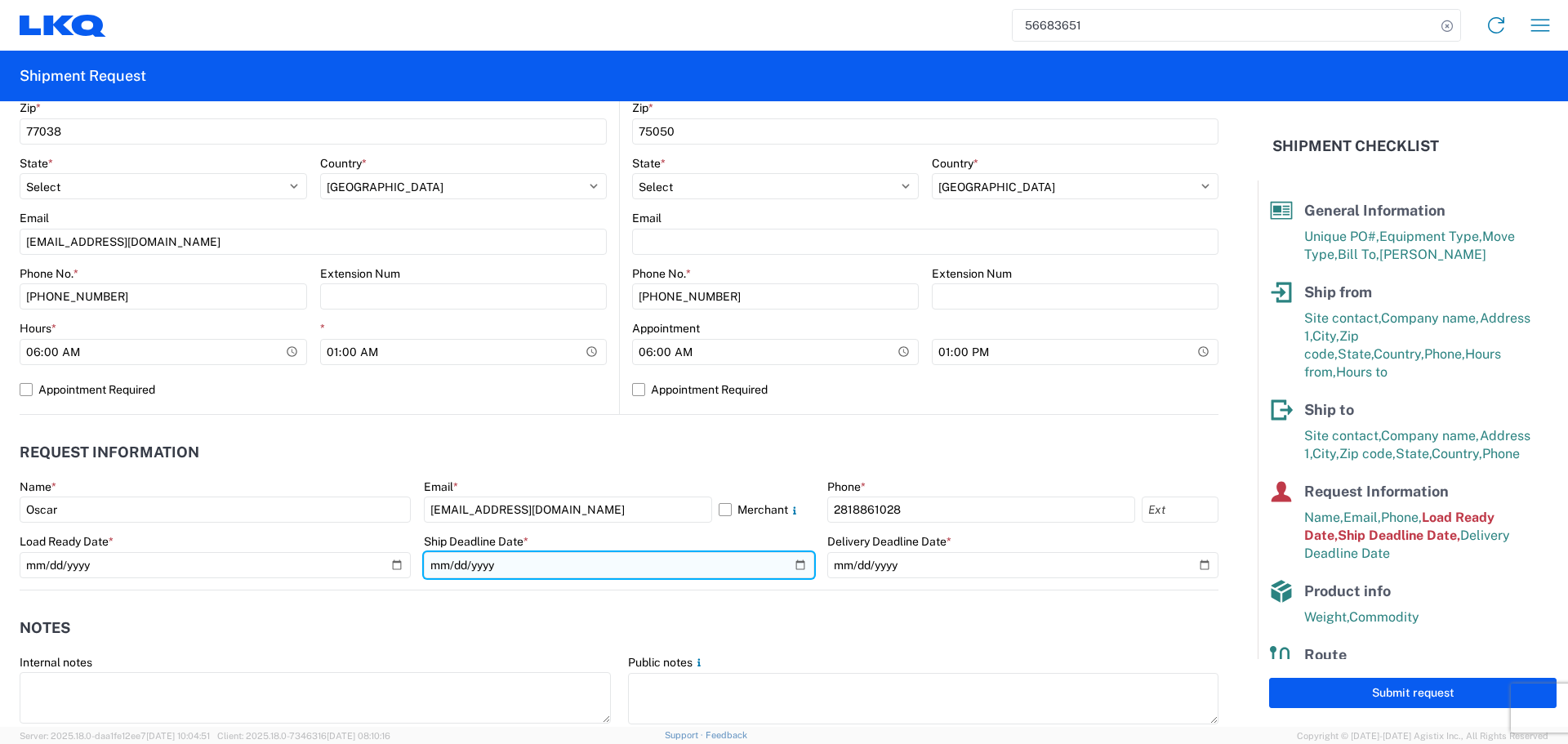
click at [794, 560] on input "[DATE]" at bounding box center [618, 565] width 391 height 26
type input "2025-09-11"
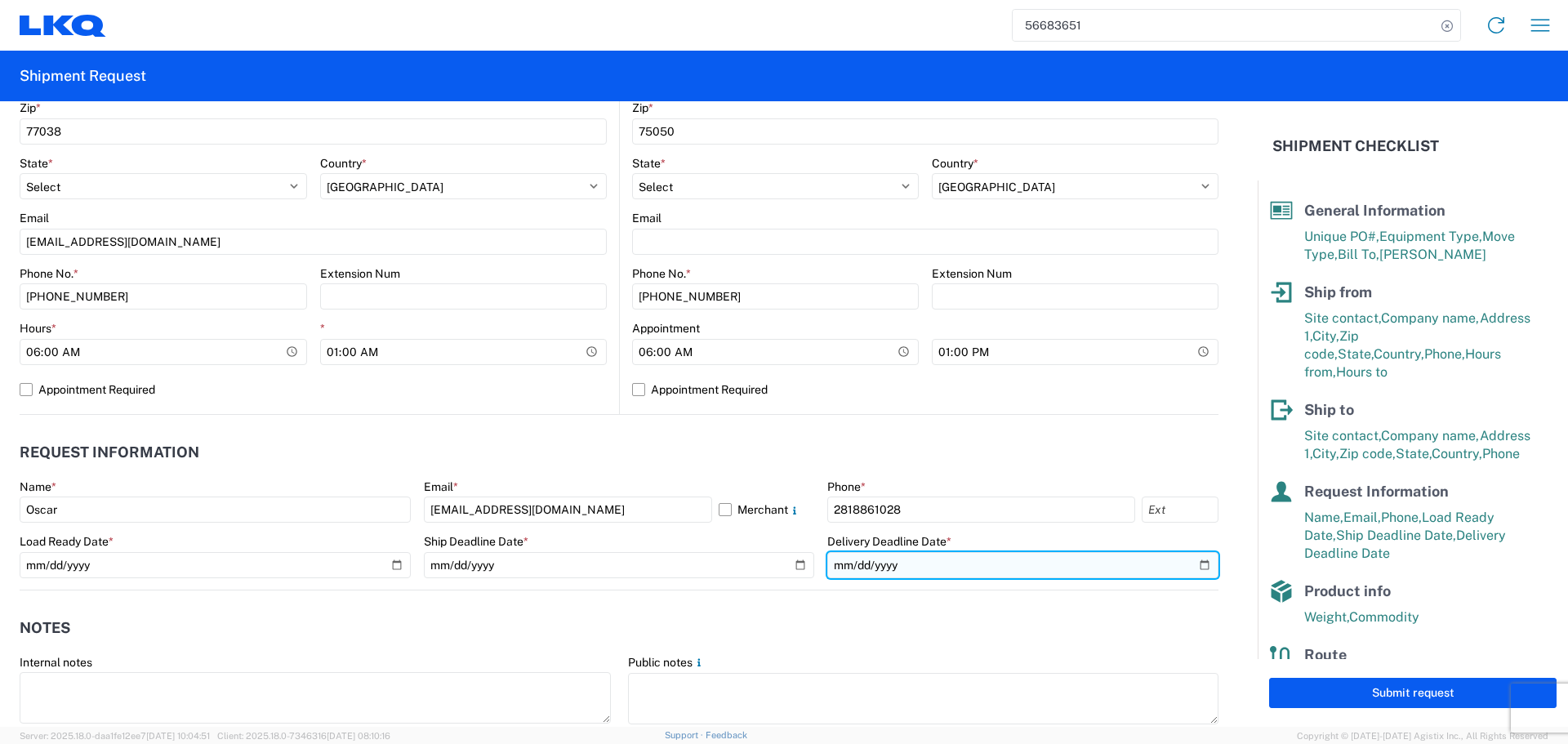
click at [1191, 568] on input "[DATE]" at bounding box center [1022, 565] width 391 height 26
type input "2025-09-12"
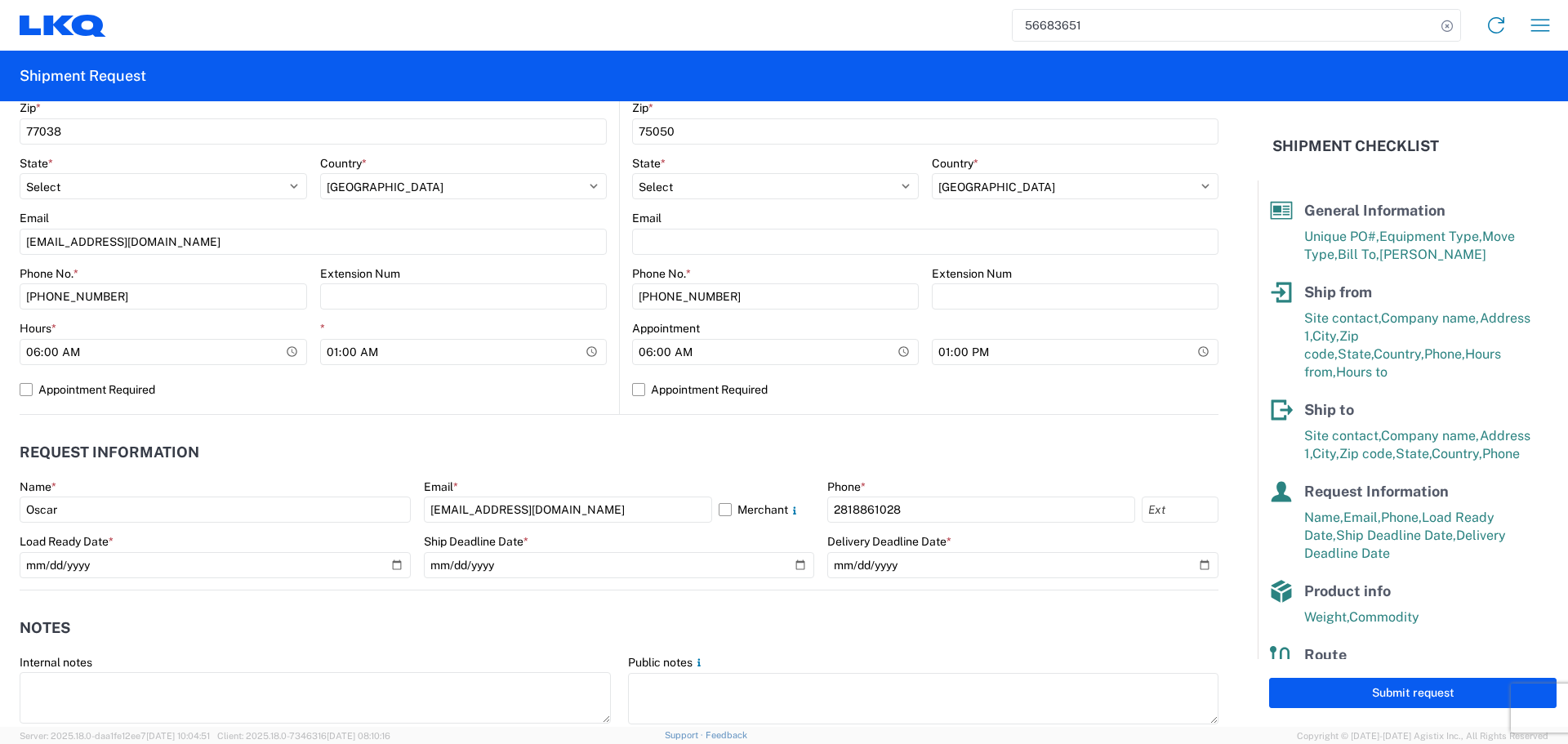
click at [669, 457] on header "Request Information" at bounding box center [619, 453] width 1199 height 37
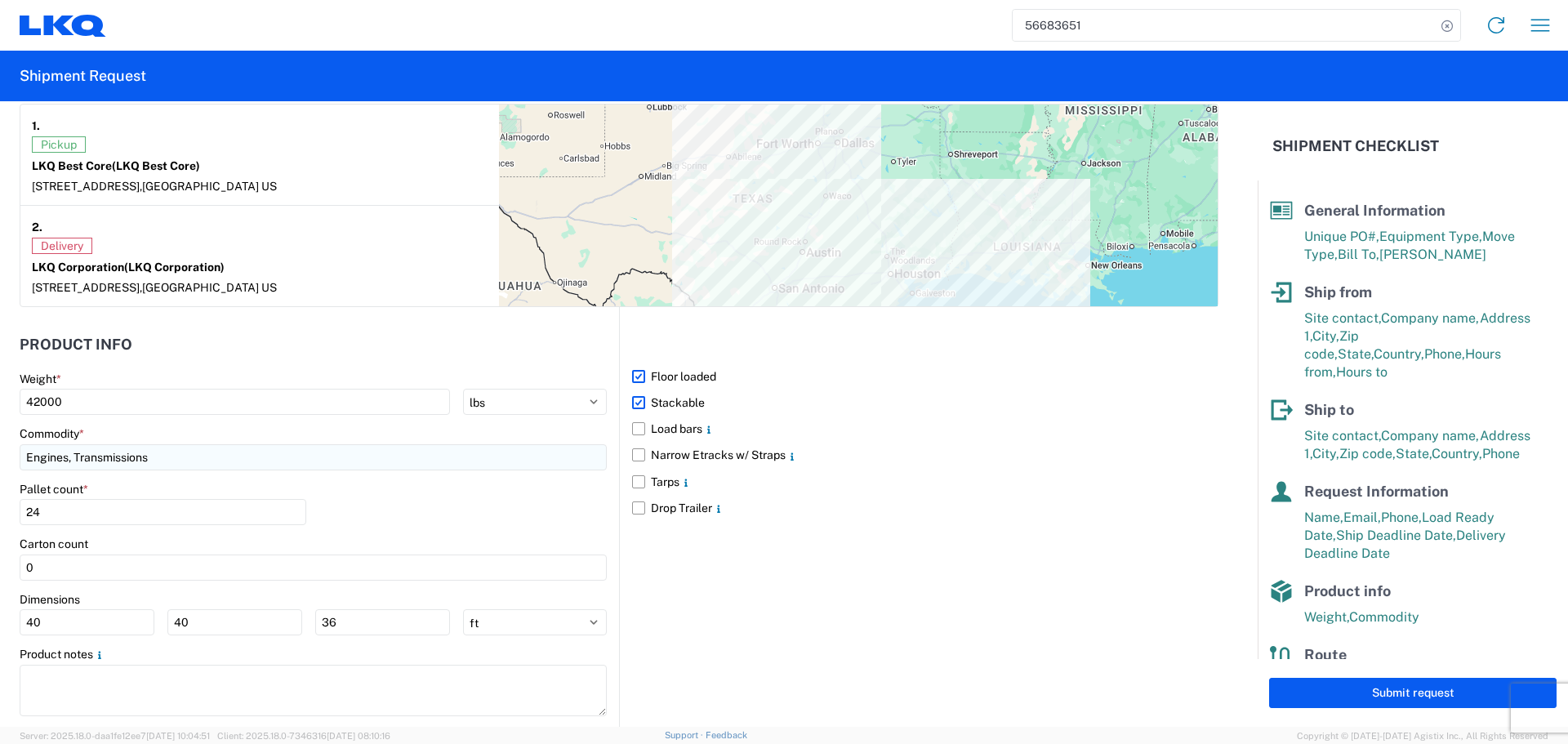
scroll to position [1307, 0]
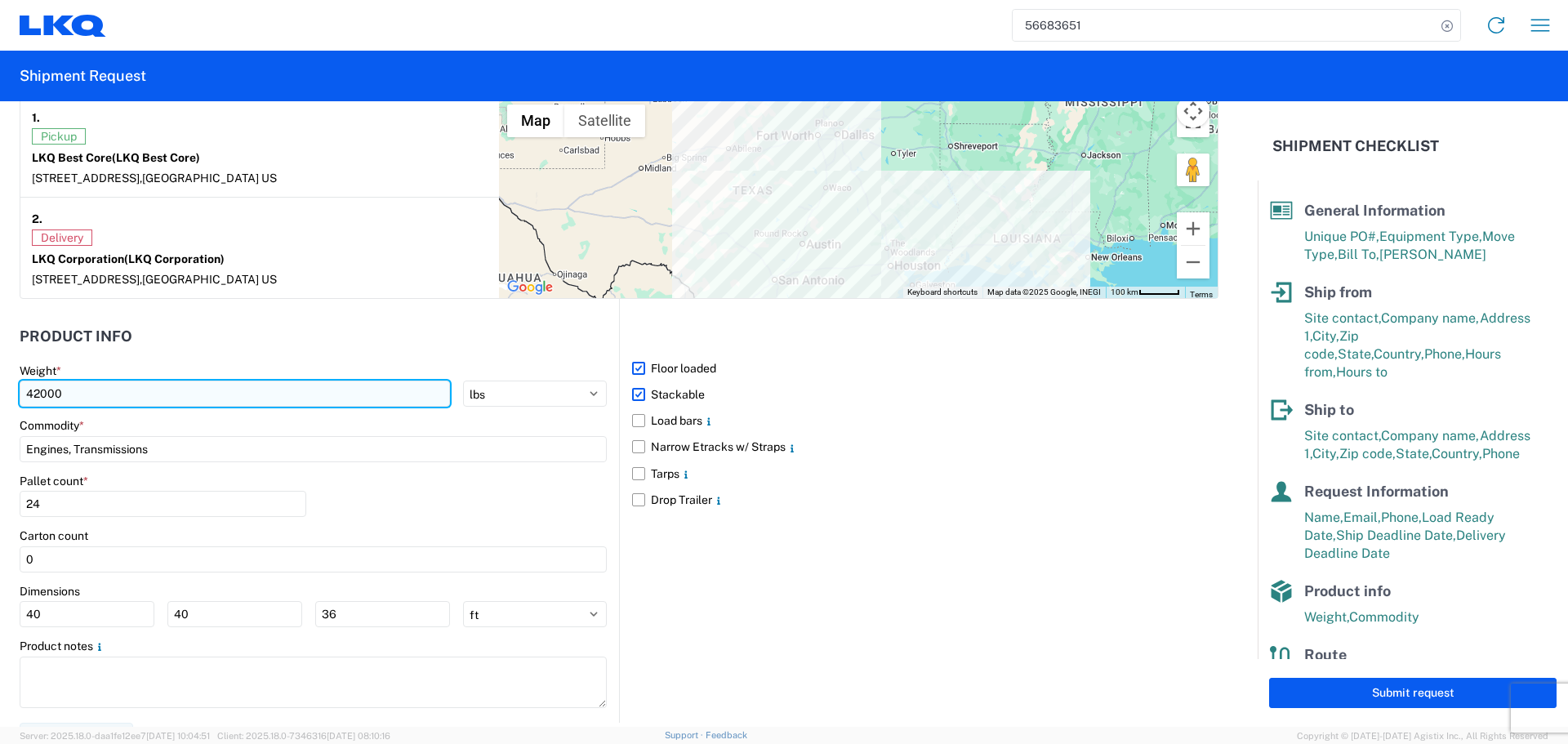
click at [40, 383] on input "42000" at bounding box center [235, 394] width 431 height 26
type input "3"
type input "25000"
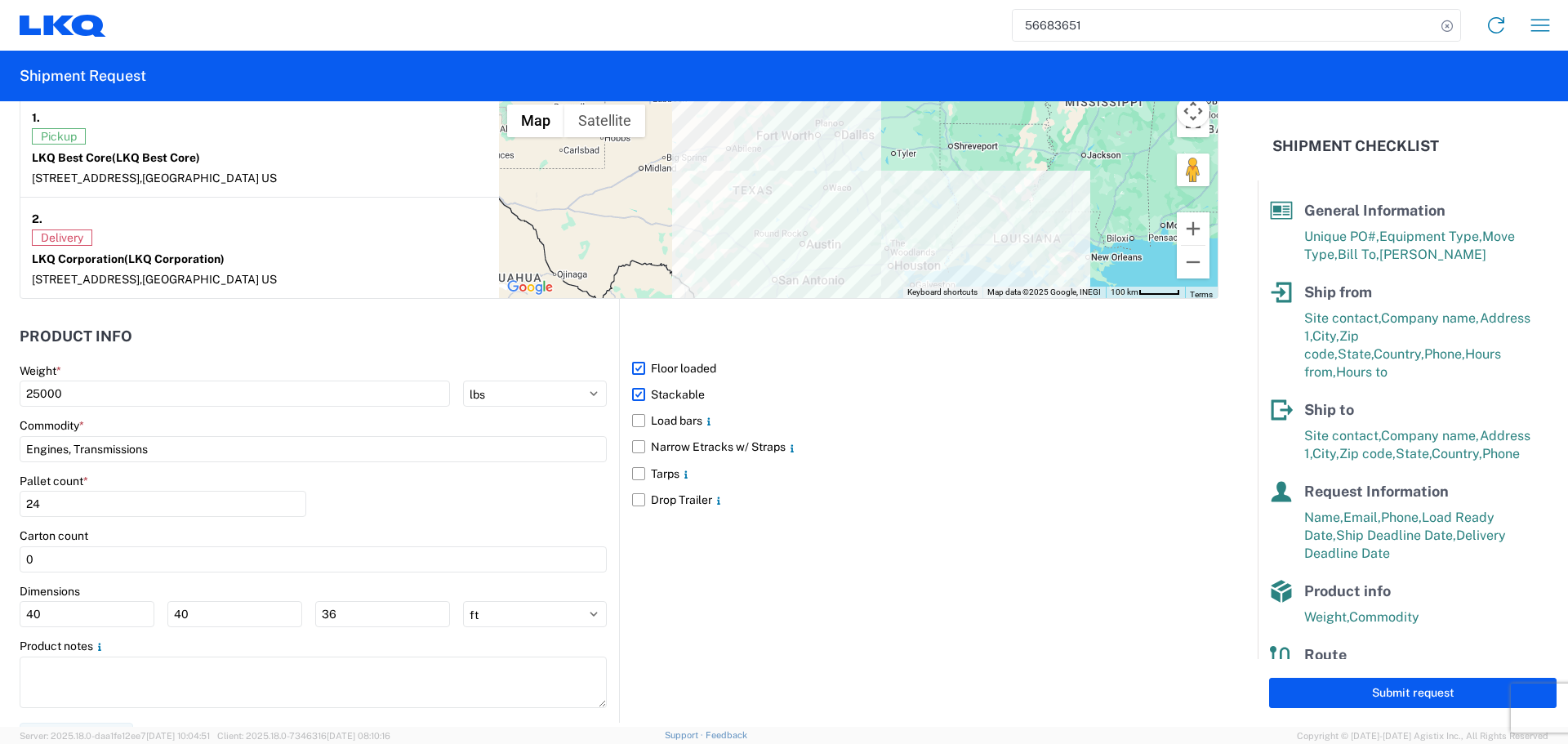
click at [573, 494] on div "Pallet count * 24" at bounding box center [313, 501] width 588 height 56
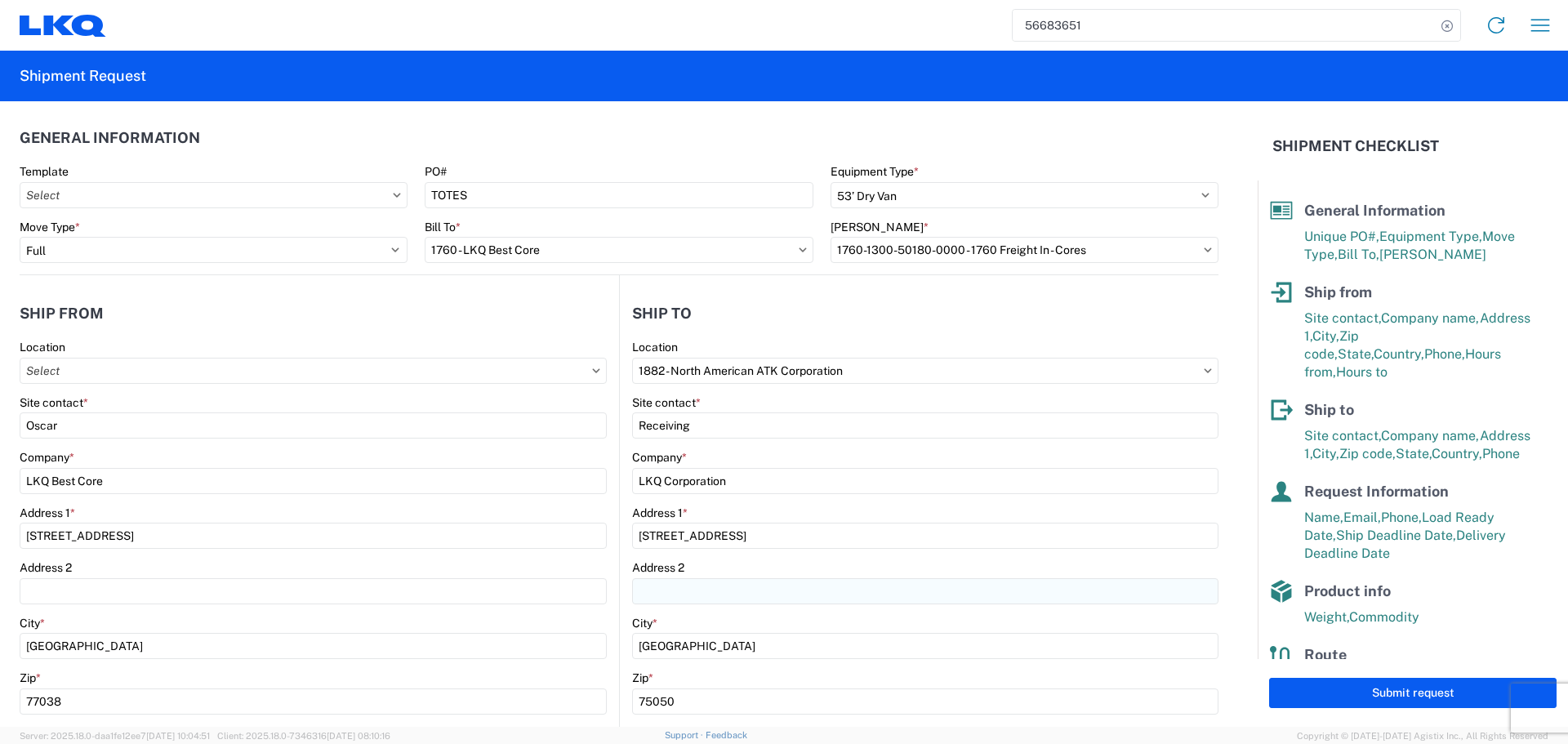
scroll to position [0, 0]
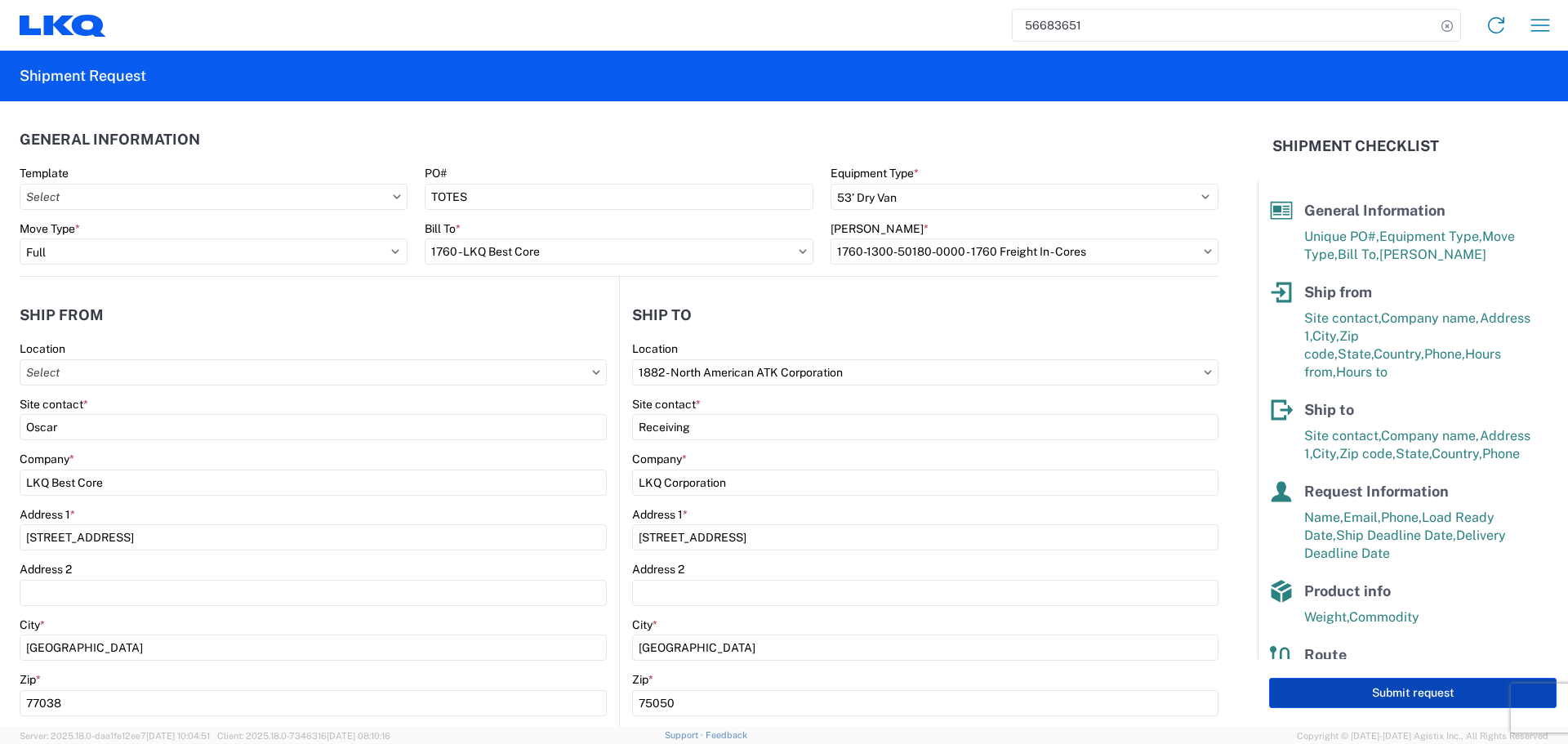
click at [1373, 697] on button "Submit request" at bounding box center [1412, 693] width 287 height 30
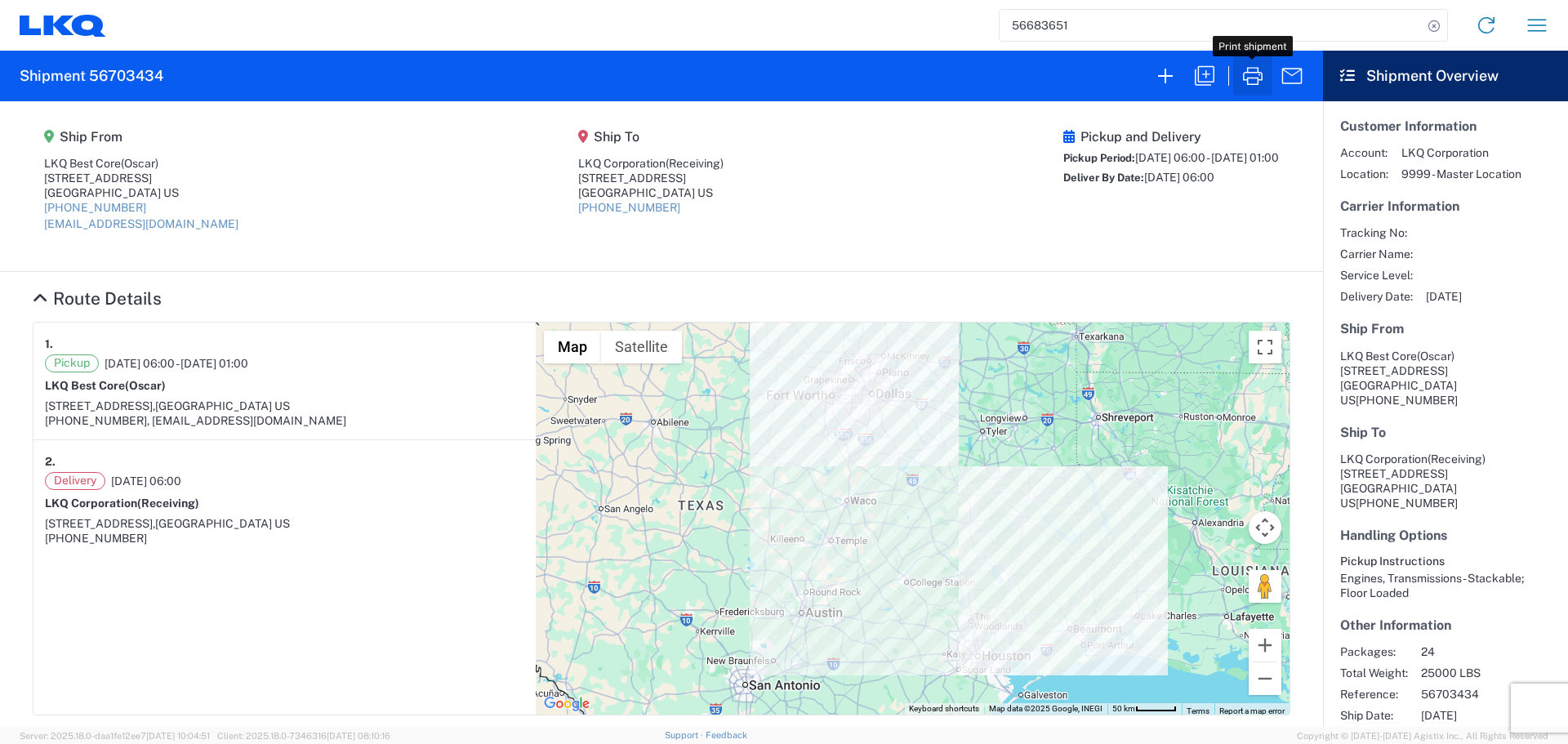
click at [1255, 75] on icon "button" at bounding box center [1253, 76] width 26 height 26
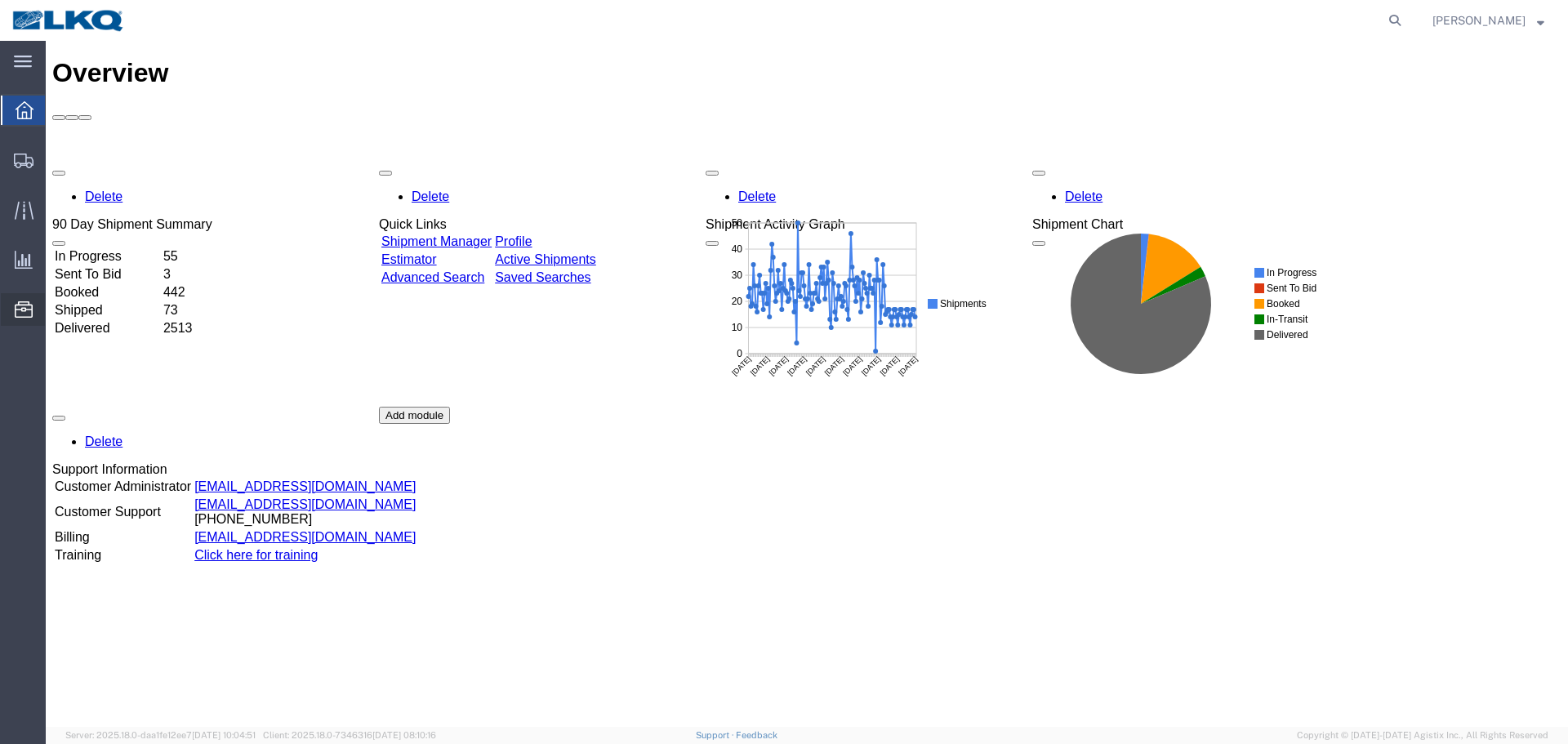
click at [0, 0] on span "Location Appointment" at bounding box center [0, 0] width 0 height 0
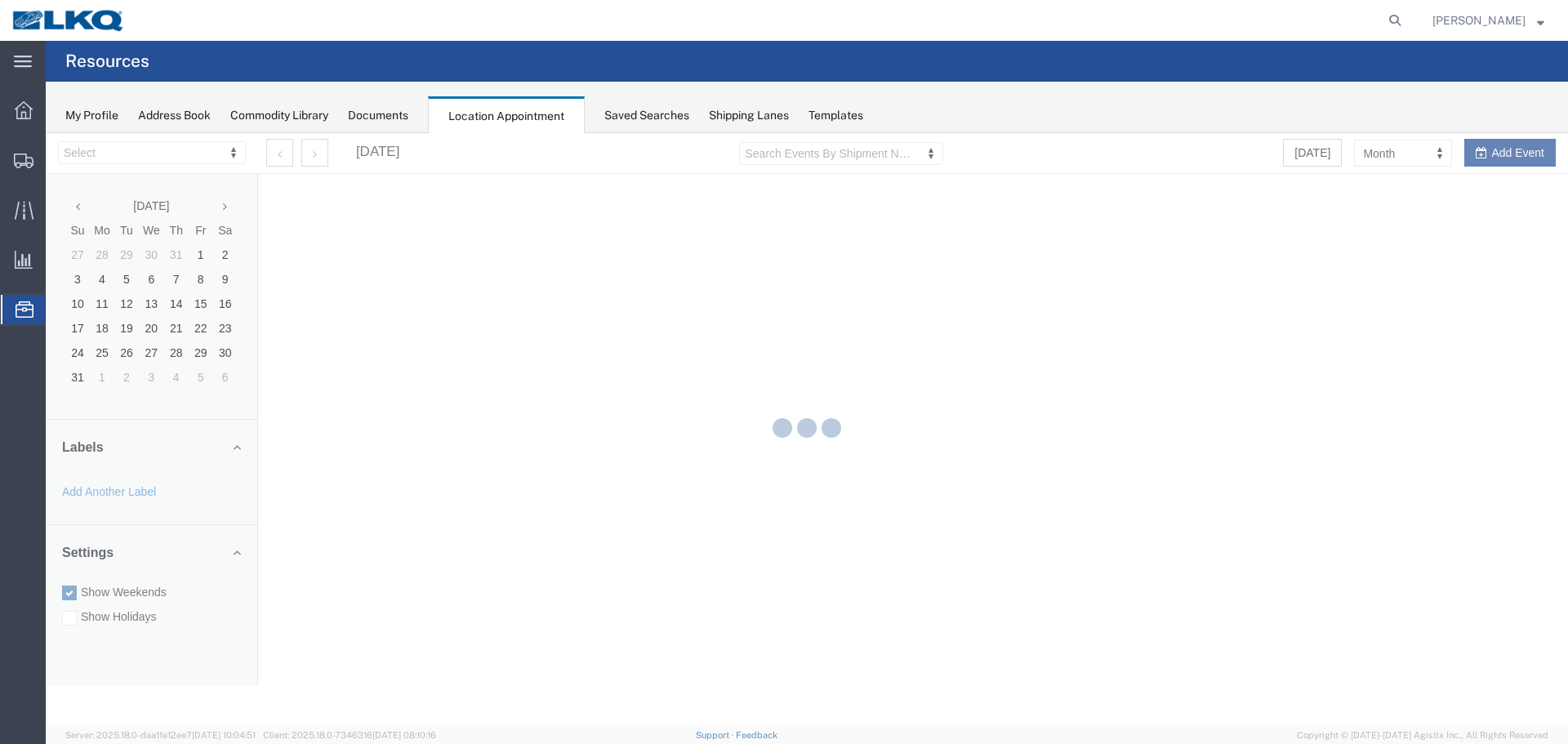
select select "27634"
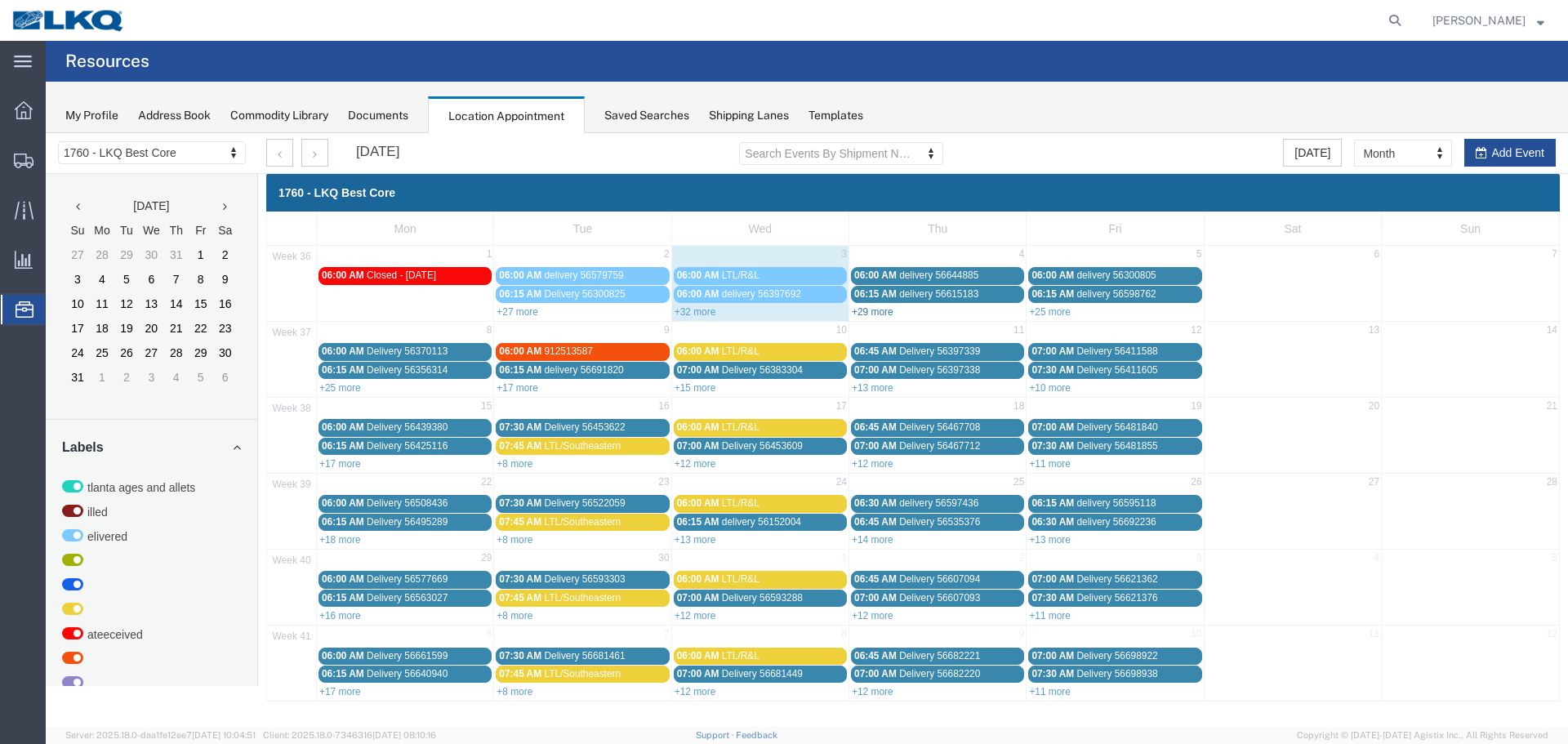
click at [875, 313] on link "+29 more" at bounding box center [873, 311] width 42 height 11
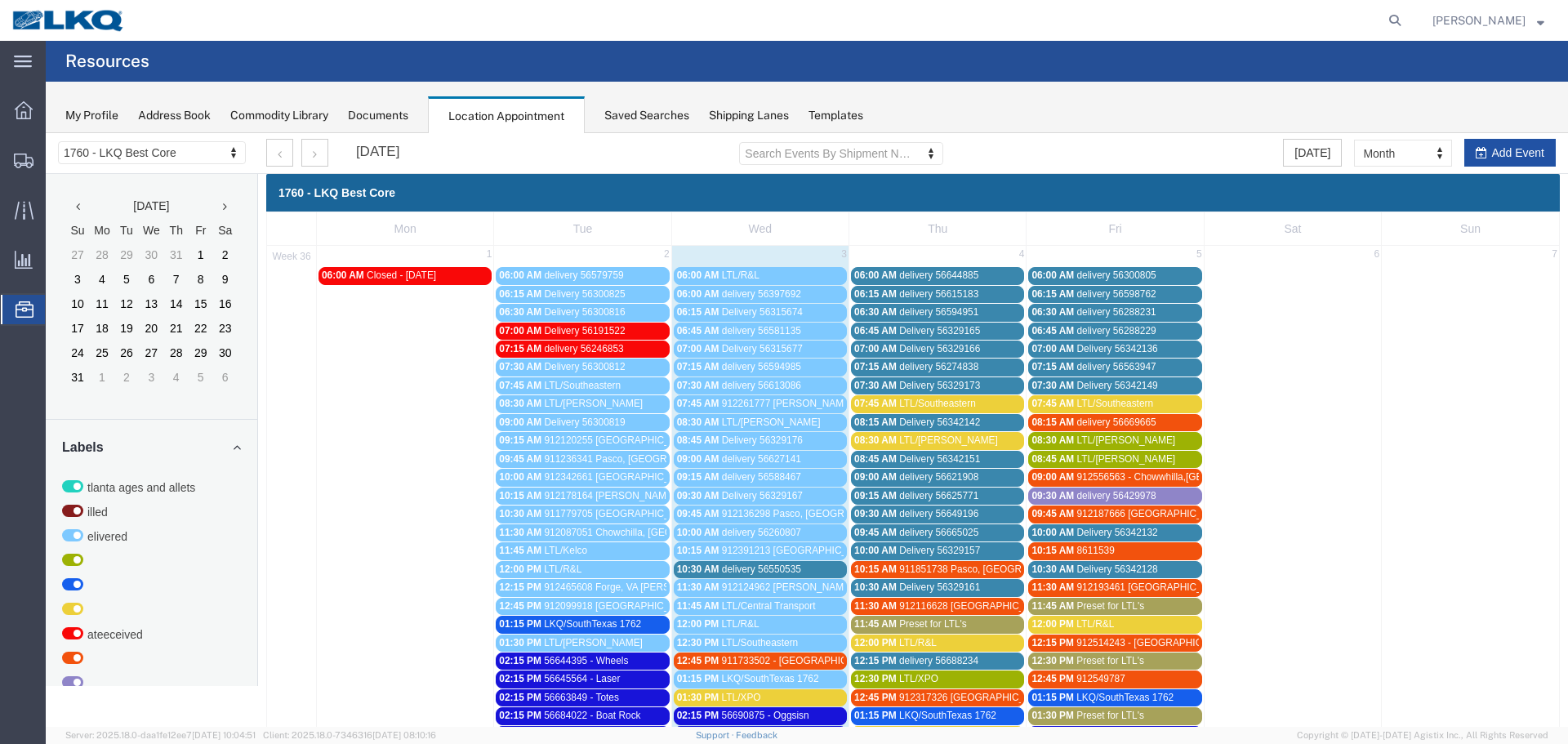
click at [1485, 148] on button "Add Event" at bounding box center [1510, 153] width 91 height 28
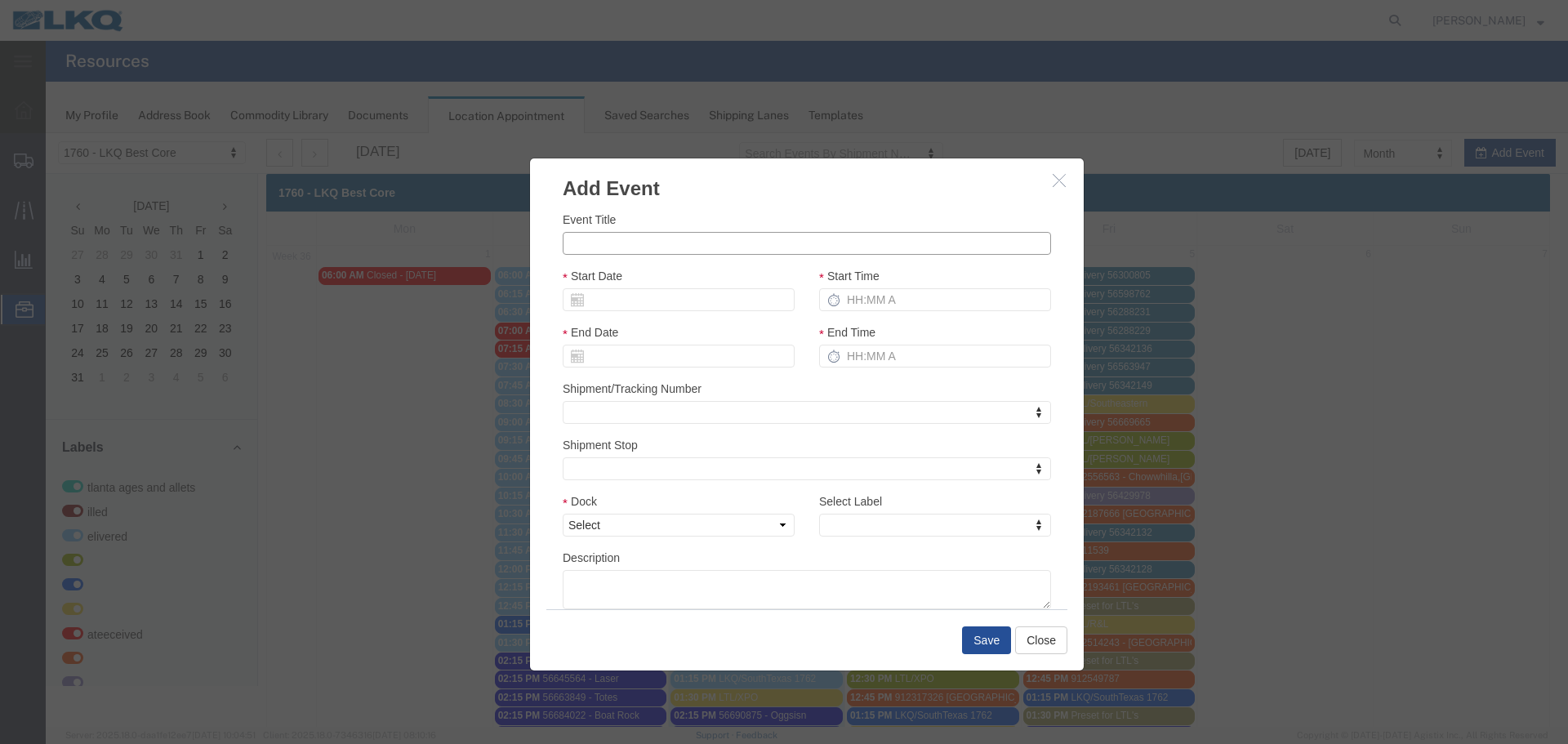
click at [665, 251] on input "Event Title" at bounding box center [806, 243] width 488 height 23
paste input "56703434"
type input "56703434 ATK TOTES"
drag, startPoint x: 578, startPoint y: 285, endPoint x: 691, endPoint y: 306, distance: 114.9
click at [578, 285] on div "Start Date" at bounding box center [678, 289] width 232 height 44
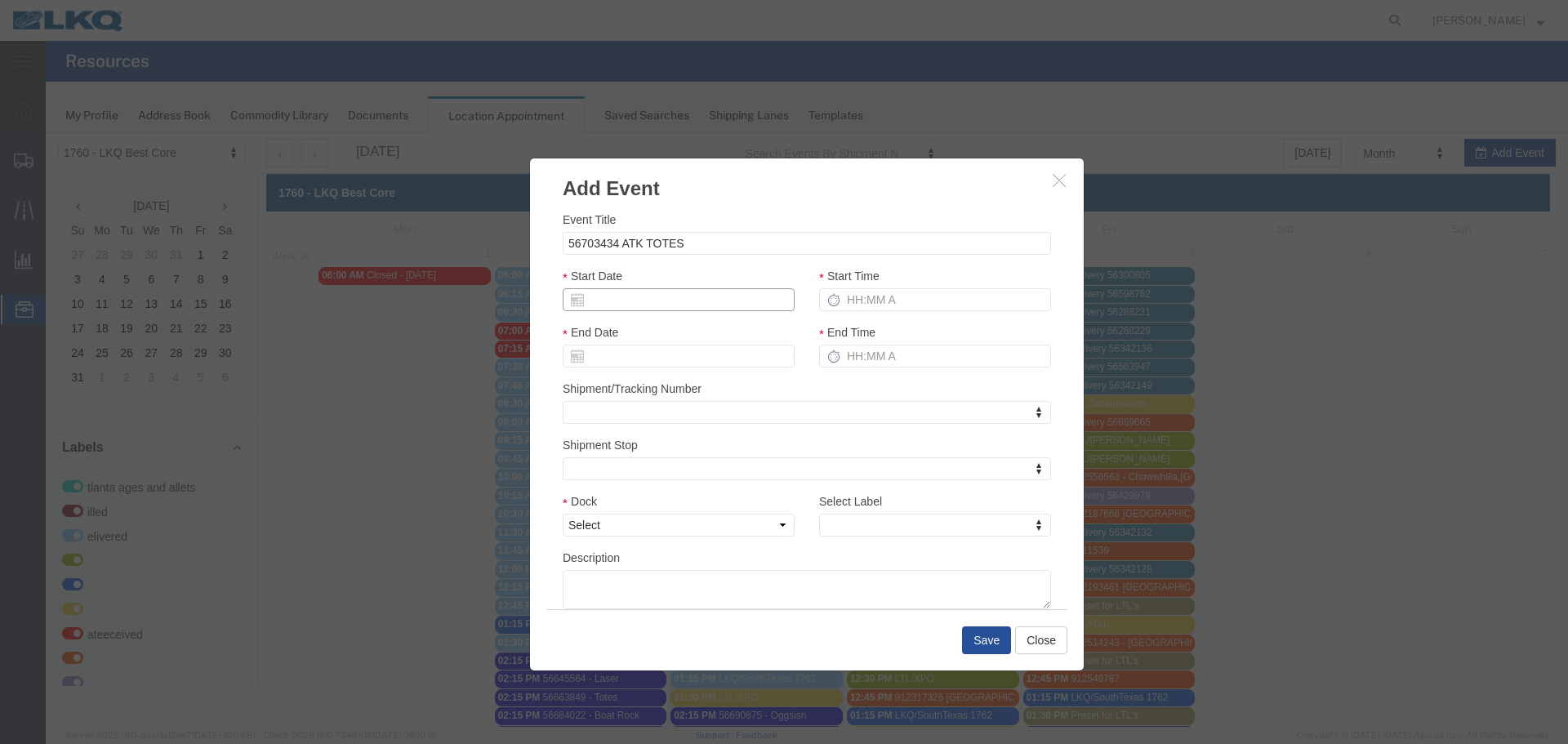
click at [691, 306] on input "Start Date" at bounding box center [678, 299] width 232 height 23
type input "09/11/25"
click at [696, 246] on input "56703434 ATK TOTES" at bounding box center [806, 243] width 488 height 23
click at [923, 304] on input "Start Time" at bounding box center [935, 299] width 232 height 23
type input "2:15 PM"
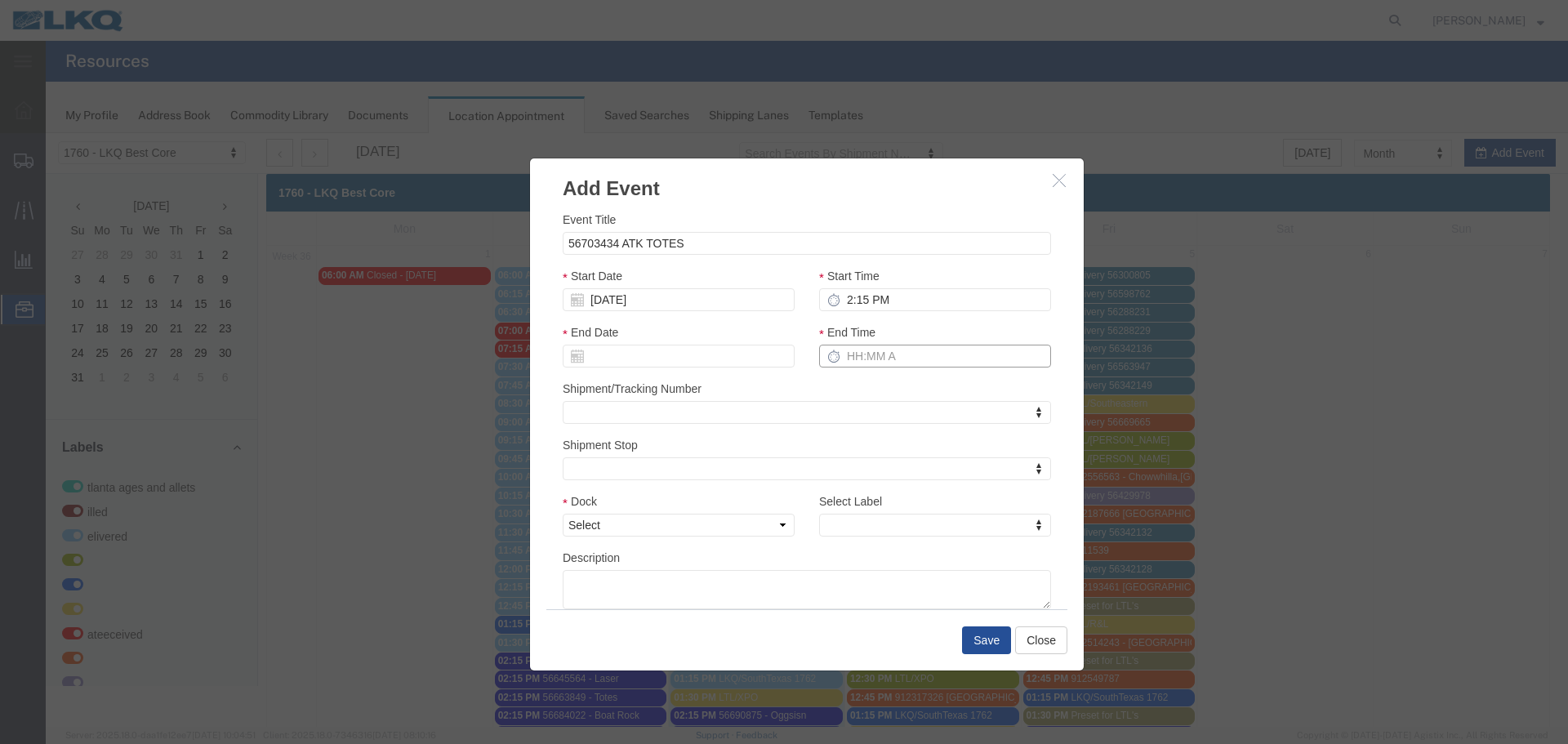
click at [933, 363] on input "End Time" at bounding box center [935, 356] width 232 height 23
type input "2:15 PM"
click at [885, 384] on div "Shipment/Tracking Number Shipment/Tracking Number Shipment/Tracking Number" at bounding box center [806, 402] width 488 height 44
click at [767, 523] on select "Select 1760 - LKQ Best Core 1760 - Outbound Loads" at bounding box center [678, 525] width 232 height 23
select select "1"
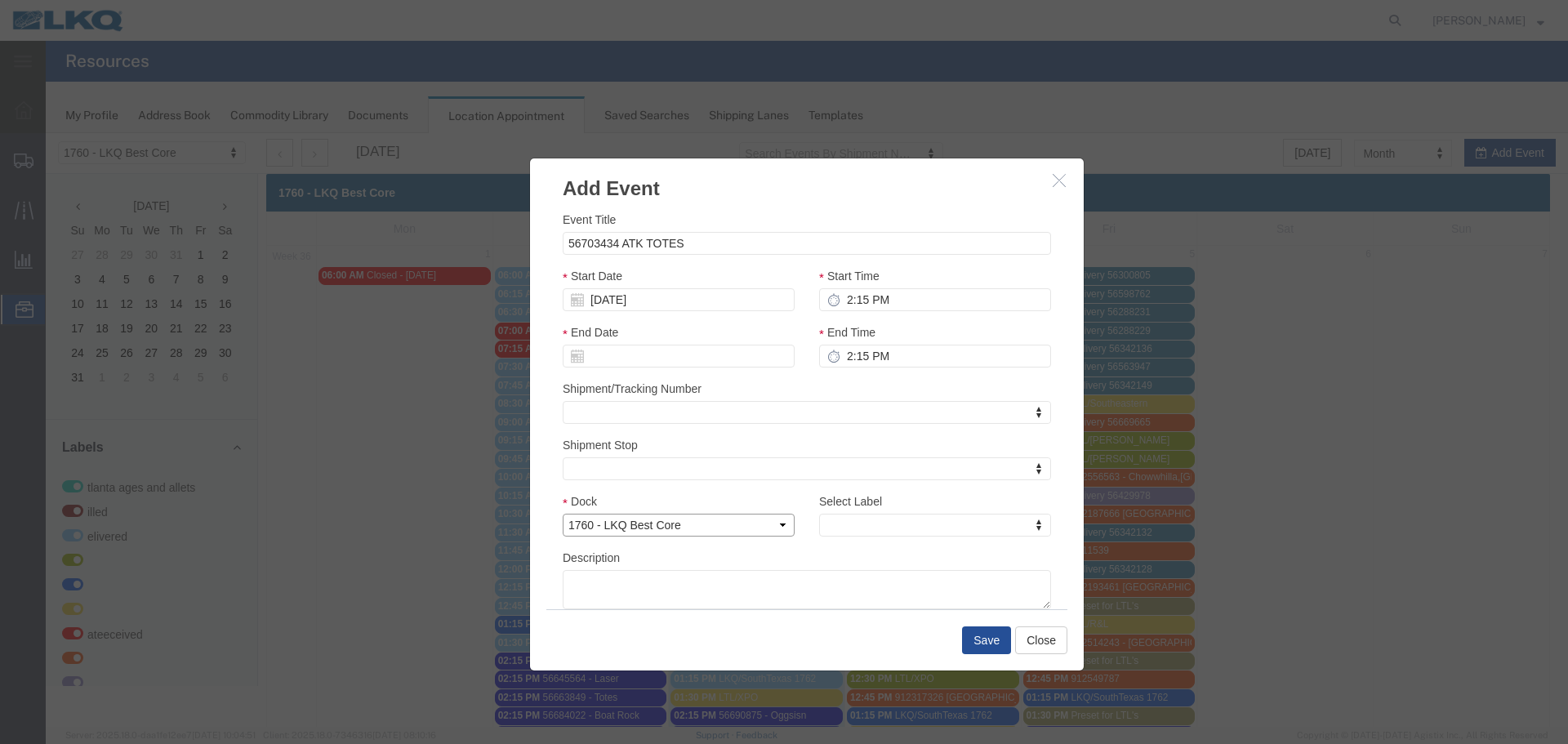
click at [563, 514] on select "Select 1760 - LKQ Best Core 1760 - Outbound Loads" at bounding box center [678, 525] width 232 height 23
click at [912, 542] on div "Select Label Select Label Select Label Atlanta Cages and Pallets Billed Deliver…" at bounding box center [935, 520] width 257 height 57
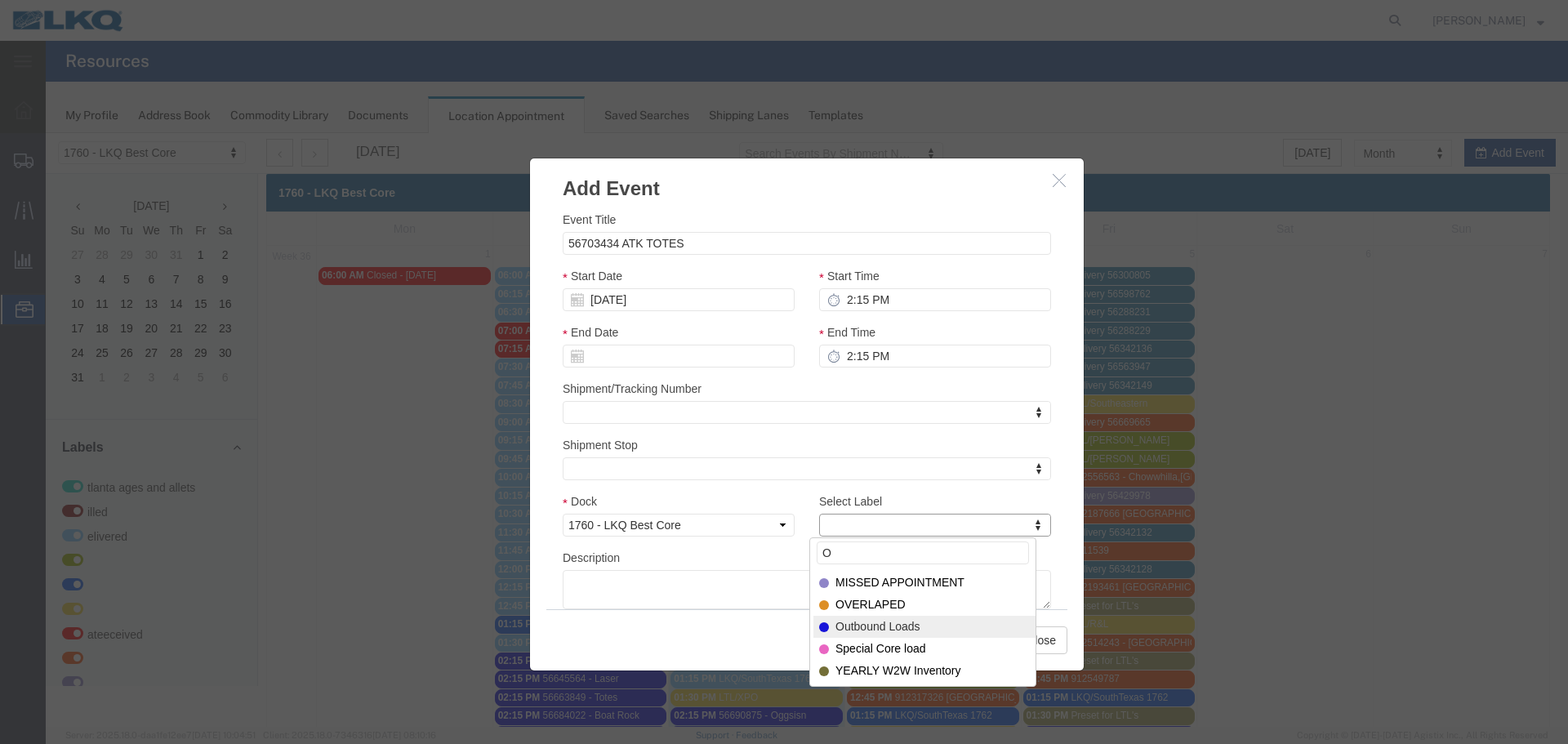
type input "O"
select select "80"
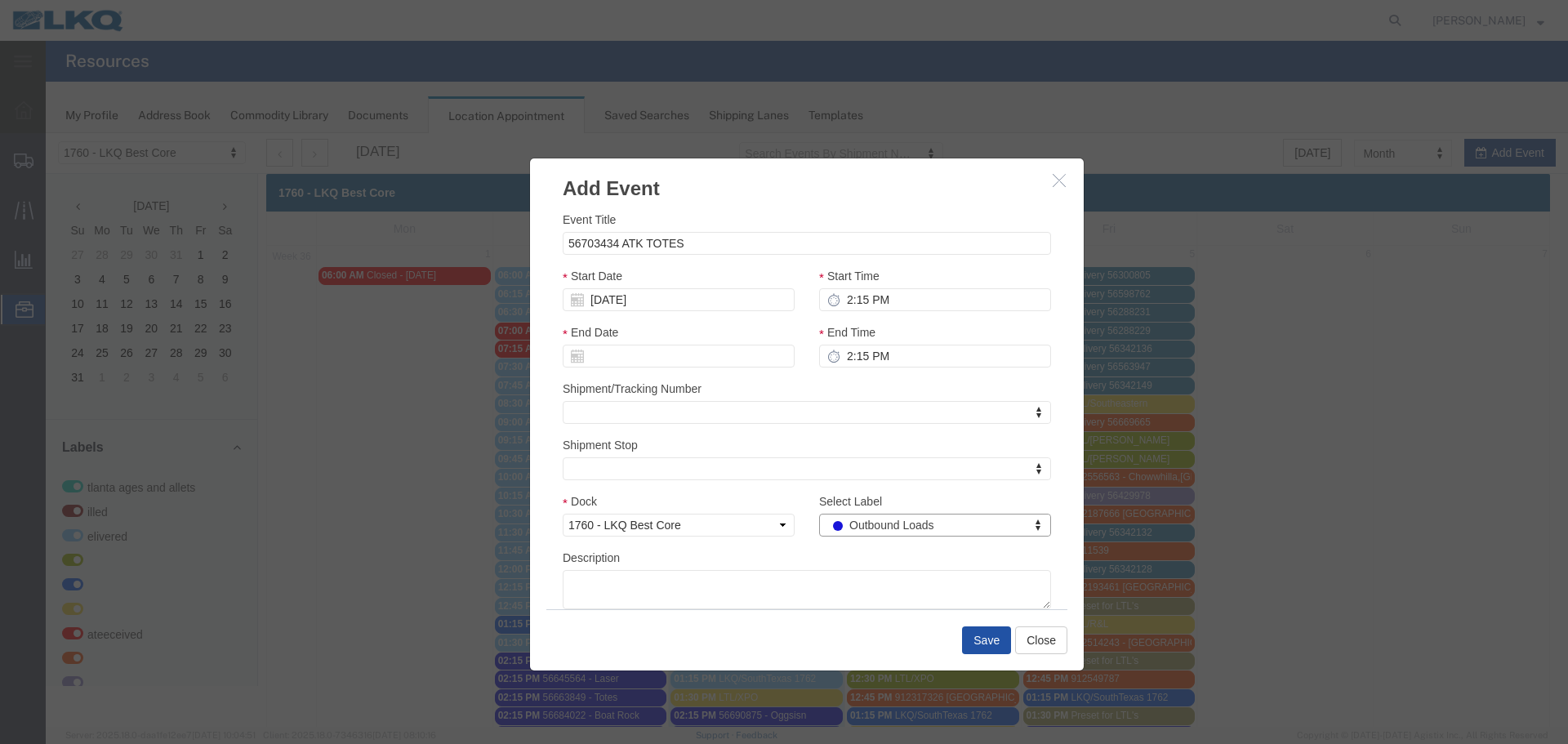
click at [994, 646] on button "Save" at bounding box center [985, 641] width 49 height 28
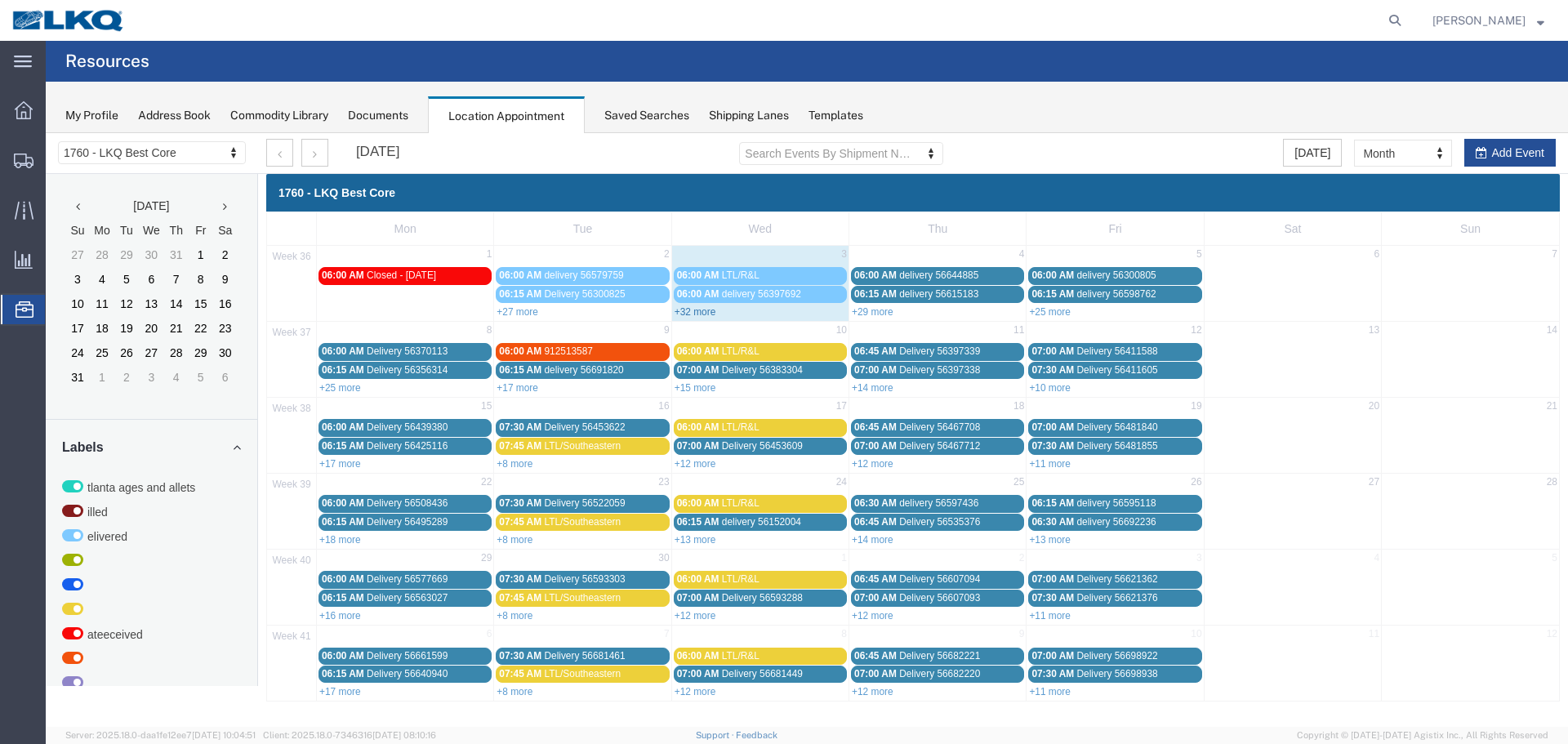
click at [711, 313] on link "+32 more" at bounding box center [695, 311] width 42 height 11
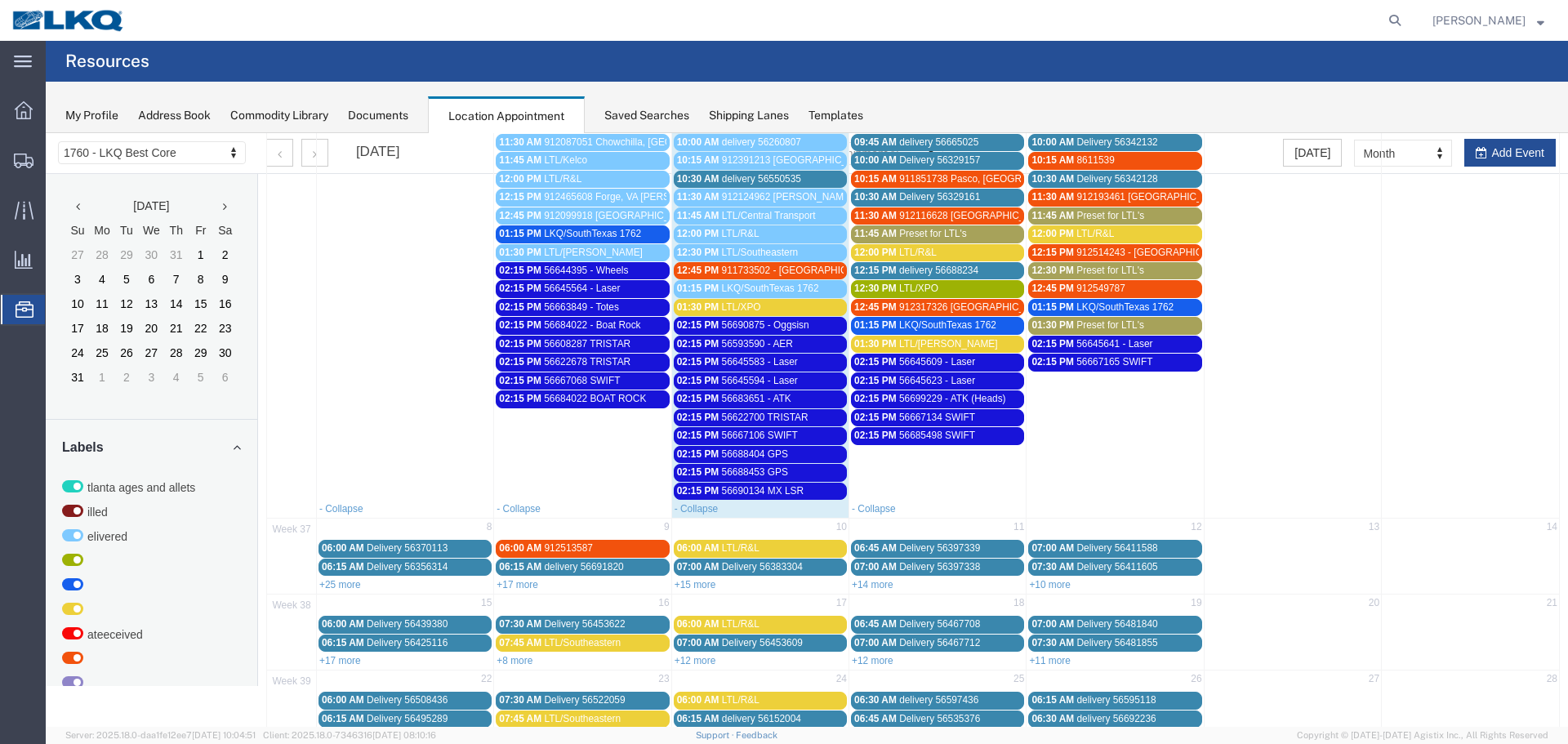
scroll to position [572, 0]
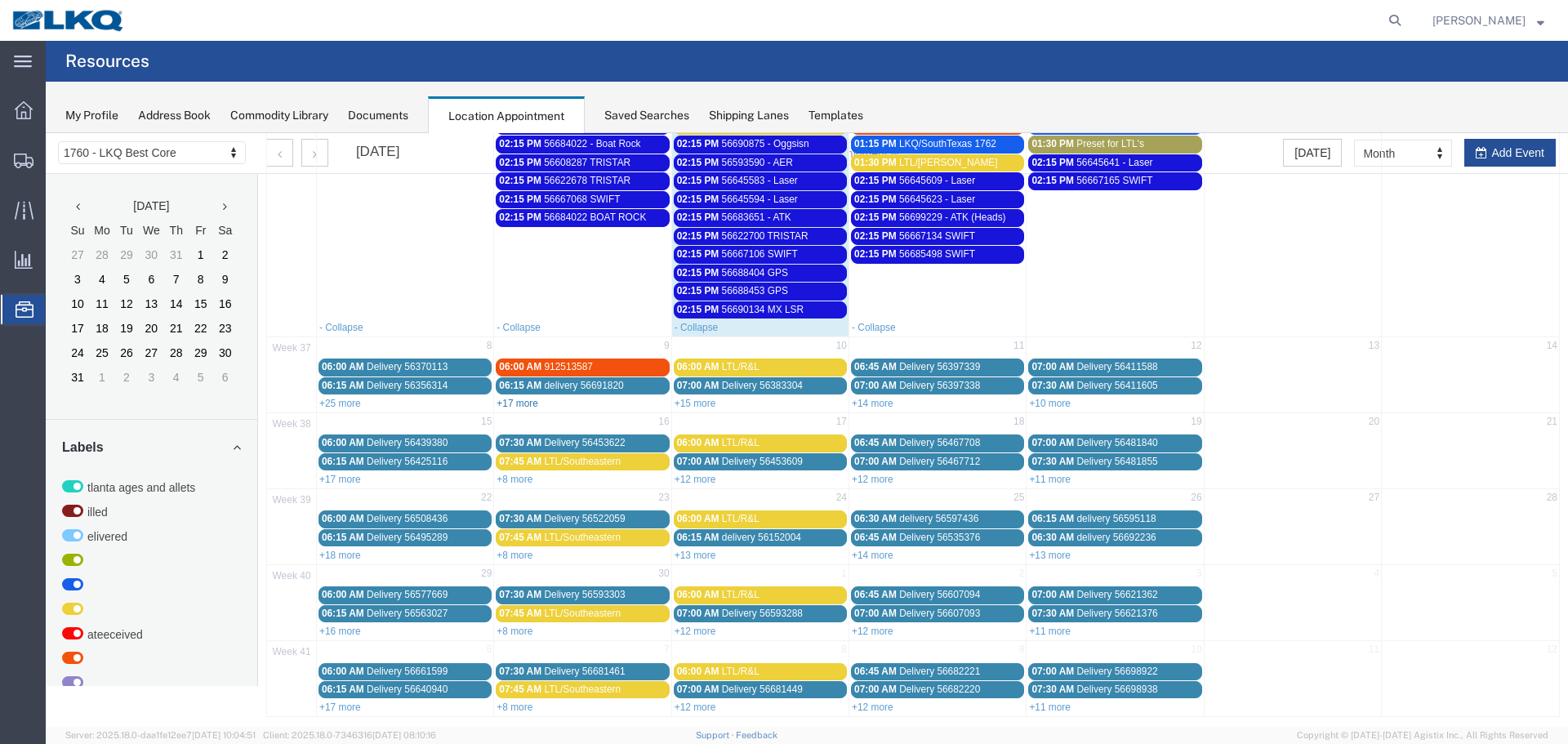
click at [514, 401] on link "+17 more" at bounding box center [517, 403] width 42 height 11
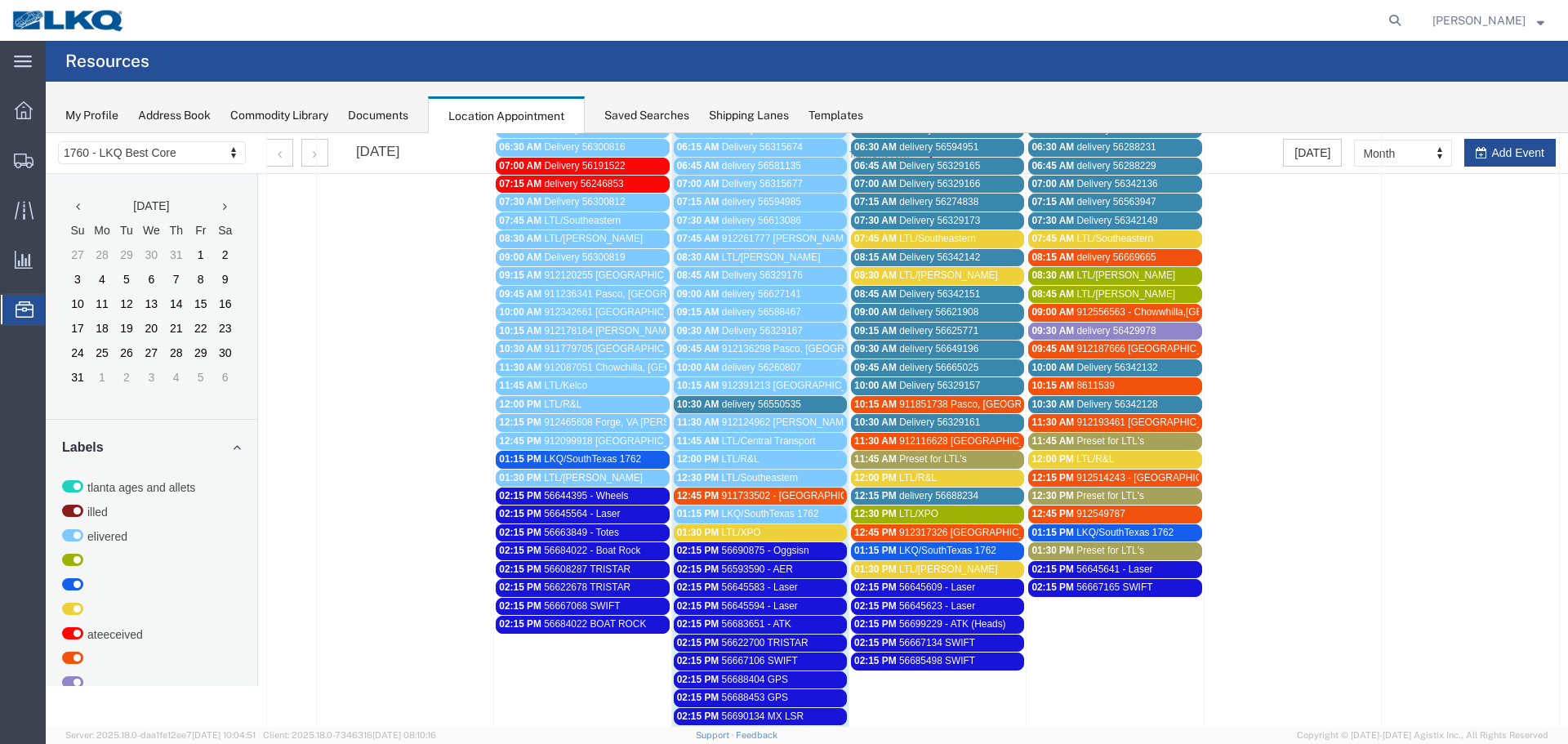
scroll to position [0, 0]
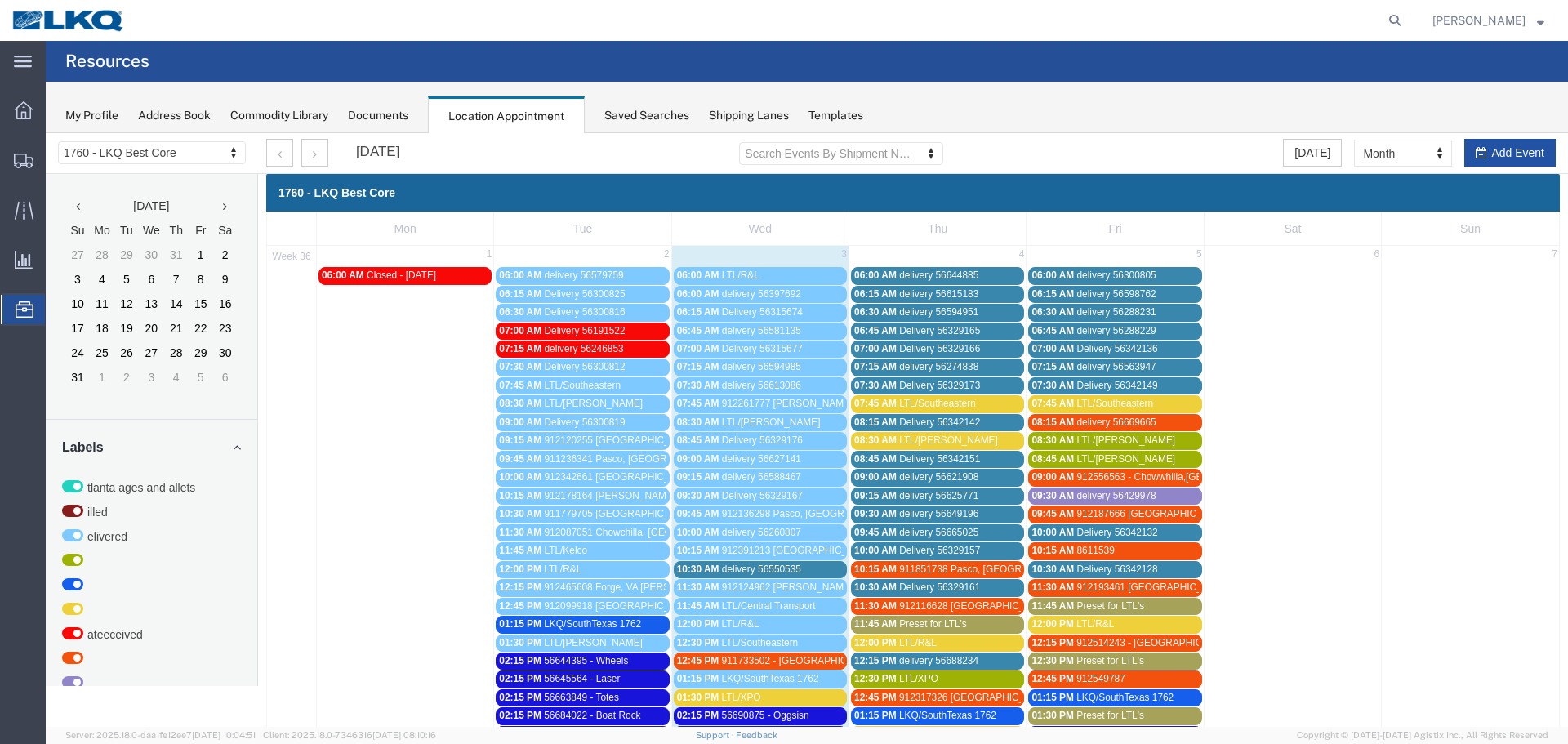
click at [1542, 158] on button "Add Event" at bounding box center [1510, 153] width 91 height 28
select select
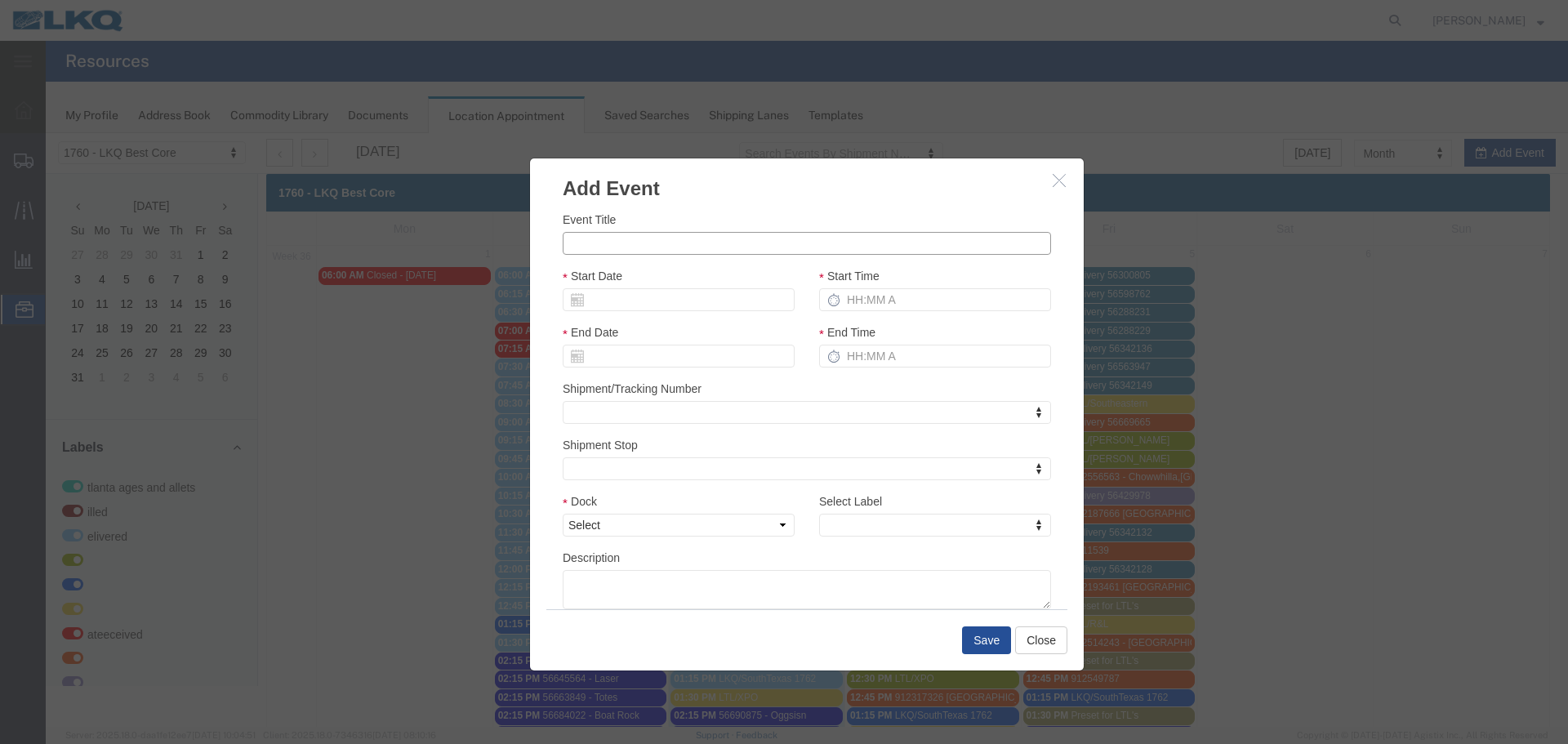
click at [754, 249] on input "Event Title" at bounding box center [806, 243] width 488 height 23
type input "56703588 GPS"
click at [784, 194] on h3 "Add Event" at bounding box center [806, 180] width 554 height 44
click at [696, 300] on input "Start Date" at bounding box center [678, 299] width 232 height 23
click at [654, 304] on input "Start Date" at bounding box center [678, 299] width 232 height 23
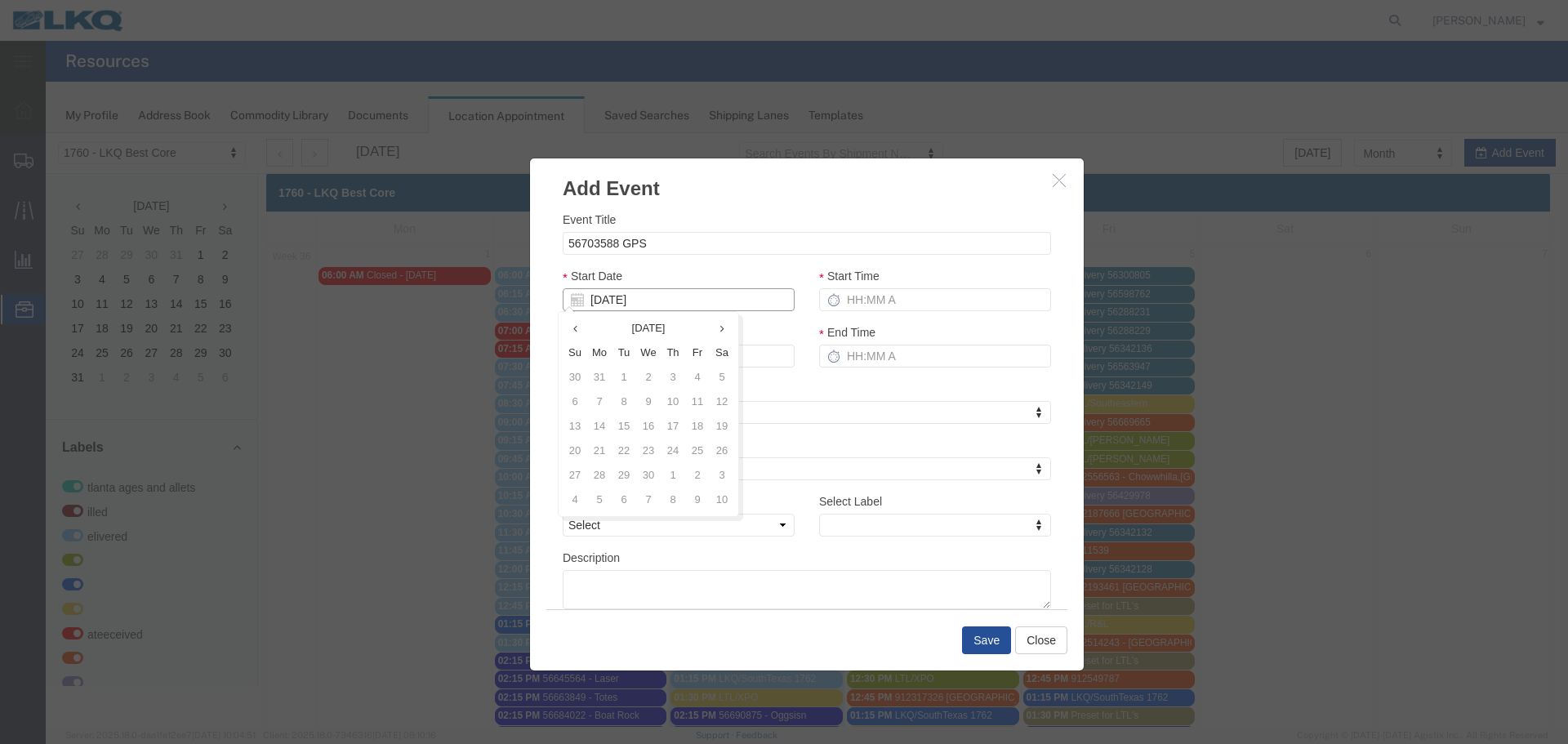
type input "09/04/25"
click at [711, 277] on div "Start Date 09/04/25" at bounding box center [678, 289] width 232 height 44
click at [913, 309] on input "Start Time" at bounding box center [935, 299] width 232 height 23
type input "2:15 PM"
click at [894, 363] on input "End Time" at bounding box center [935, 356] width 232 height 23
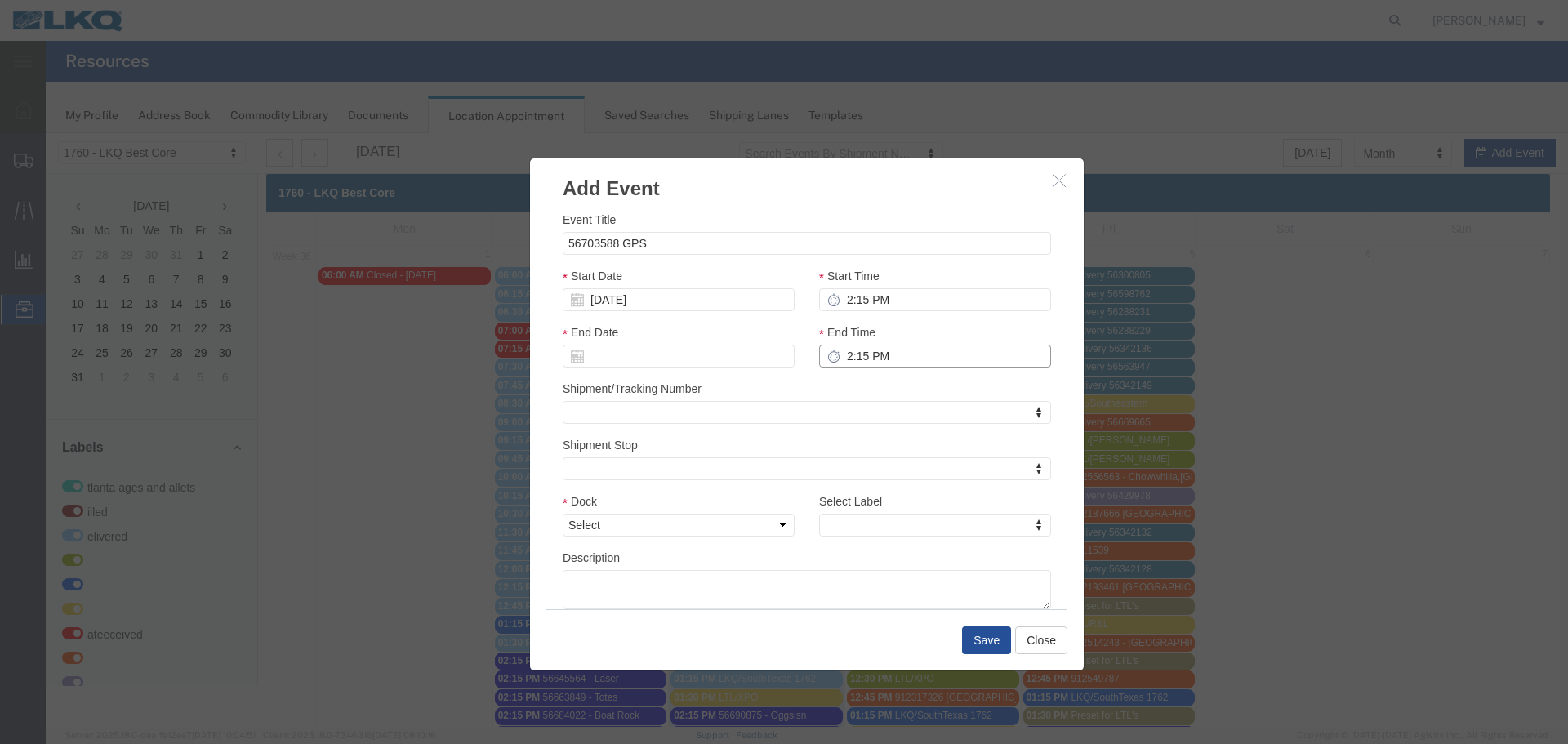
type input "2:15 PM"
click at [876, 379] on div "End Time 2:15 PM" at bounding box center [935, 351] width 257 height 57
click at [786, 530] on div "Dock Select 1760 - LKQ Best Core 1760 - Outbound Loads" at bounding box center [679, 520] width 257 height 57
click at [762, 528] on select "Select 1760 - LKQ Best Core 1760 - Outbound Loads" at bounding box center [678, 525] width 232 height 23
select select "1"
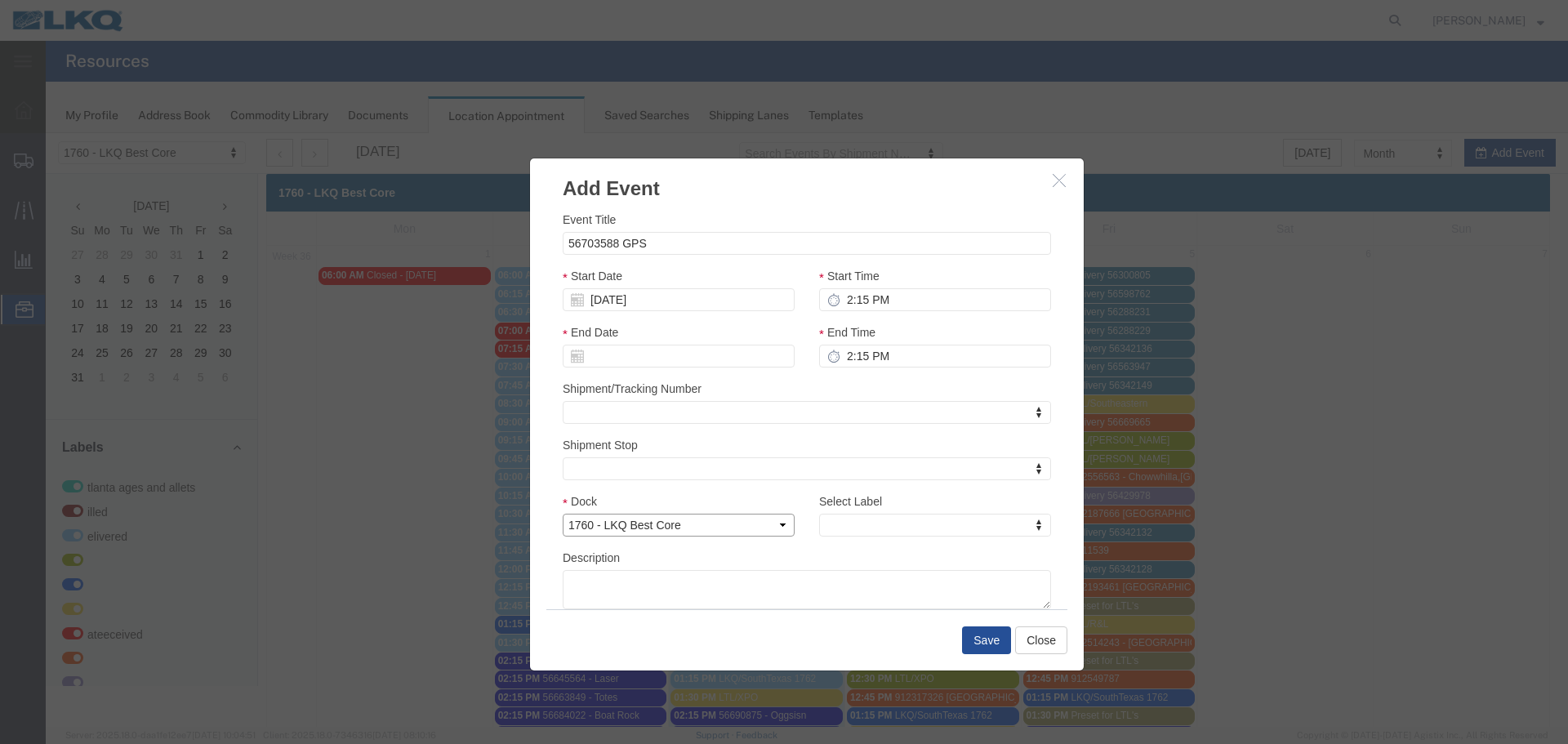
click at [563, 514] on select "Select 1760 - LKQ Best Core 1760 - Outbound Loads" at bounding box center [678, 525] width 232 height 23
click at [844, 538] on div "Select Label Select Label Select Label Atlanta Cages and Pallets Billed Deliver…" at bounding box center [935, 520] width 257 height 57
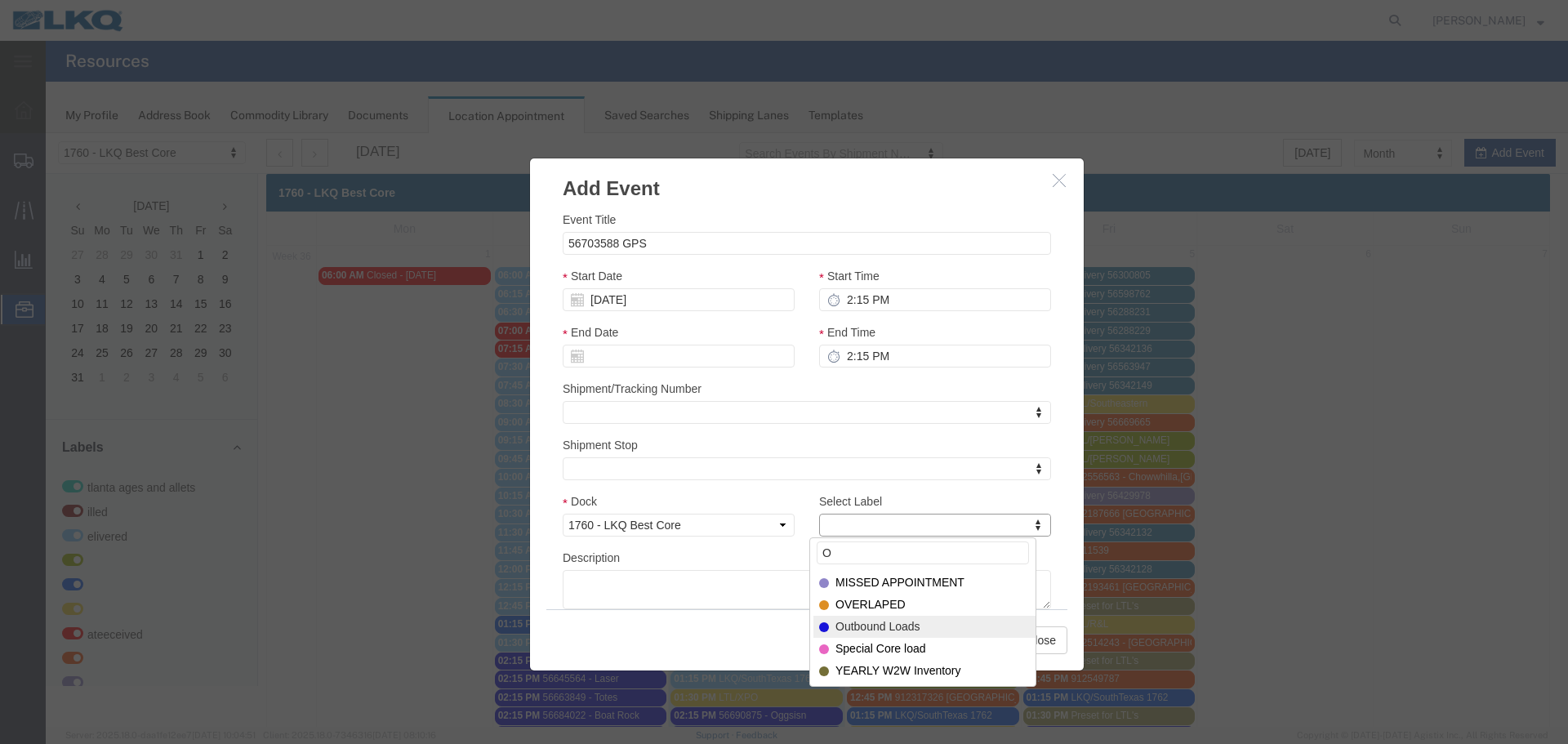
type input "O"
select select "80"
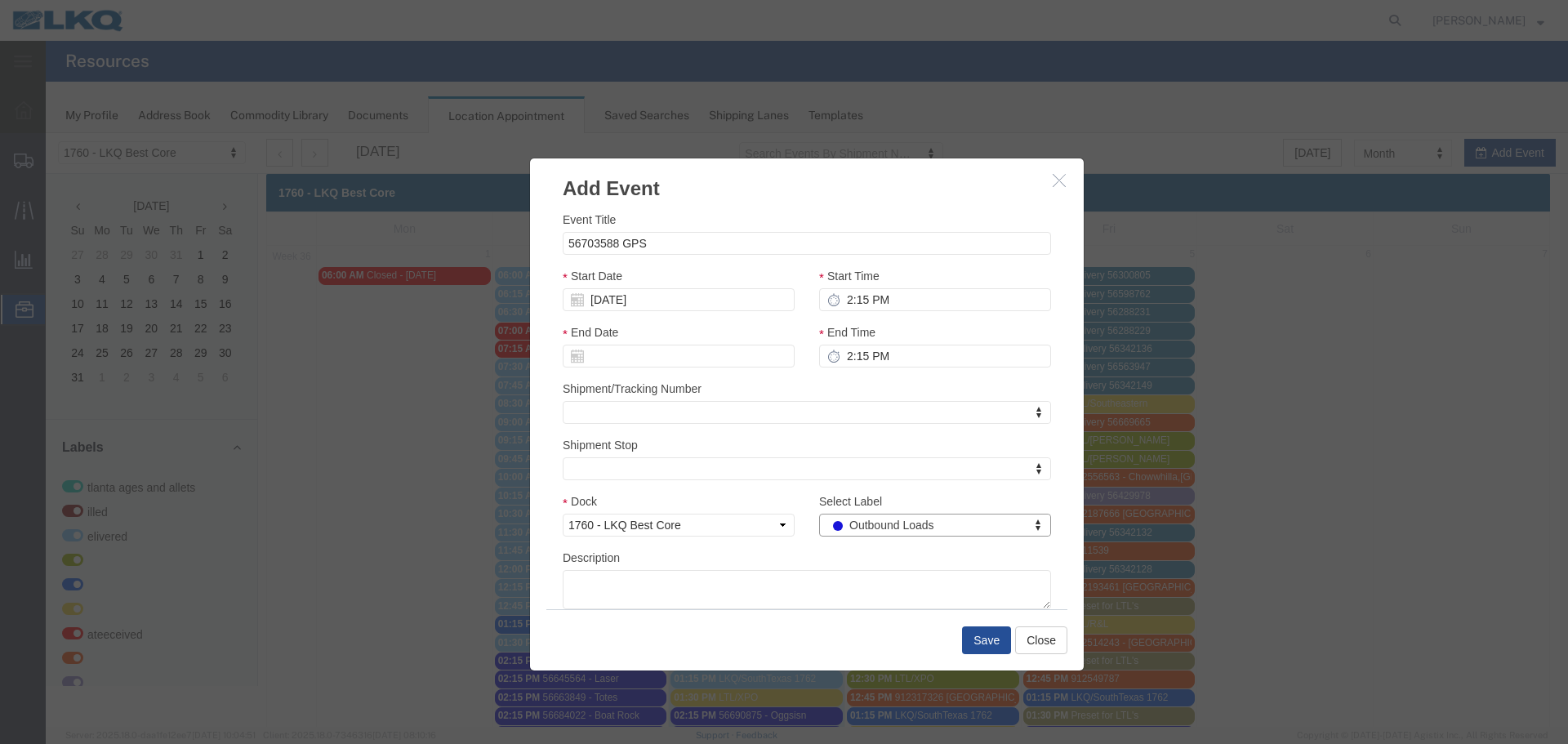
click at [842, 563] on div "Description" at bounding box center [806, 579] width 488 height 61
click at [1001, 647] on button "Save" at bounding box center [985, 641] width 49 height 28
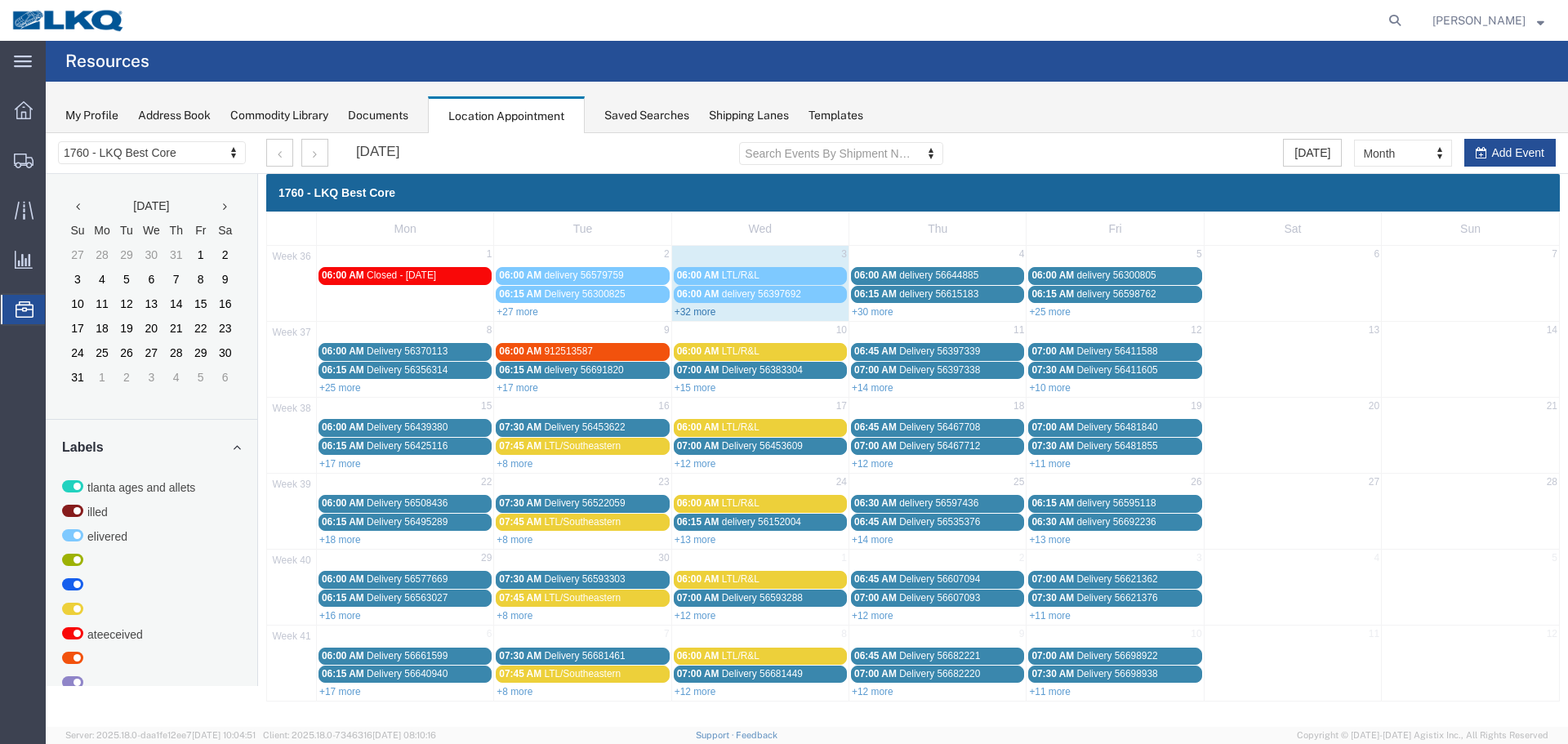
click at [705, 310] on link "+32 more" at bounding box center [695, 311] width 42 height 11
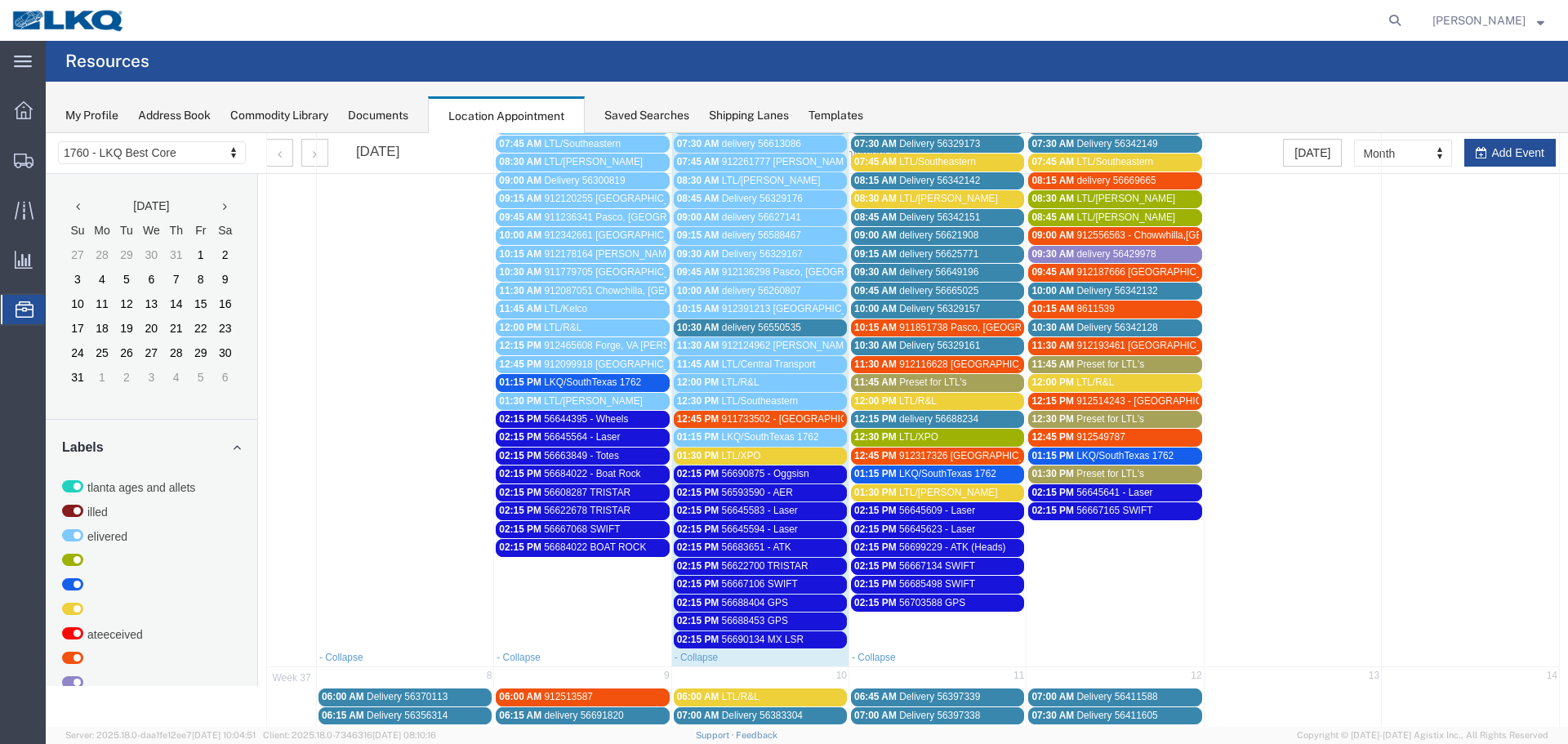
scroll to position [245, 0]
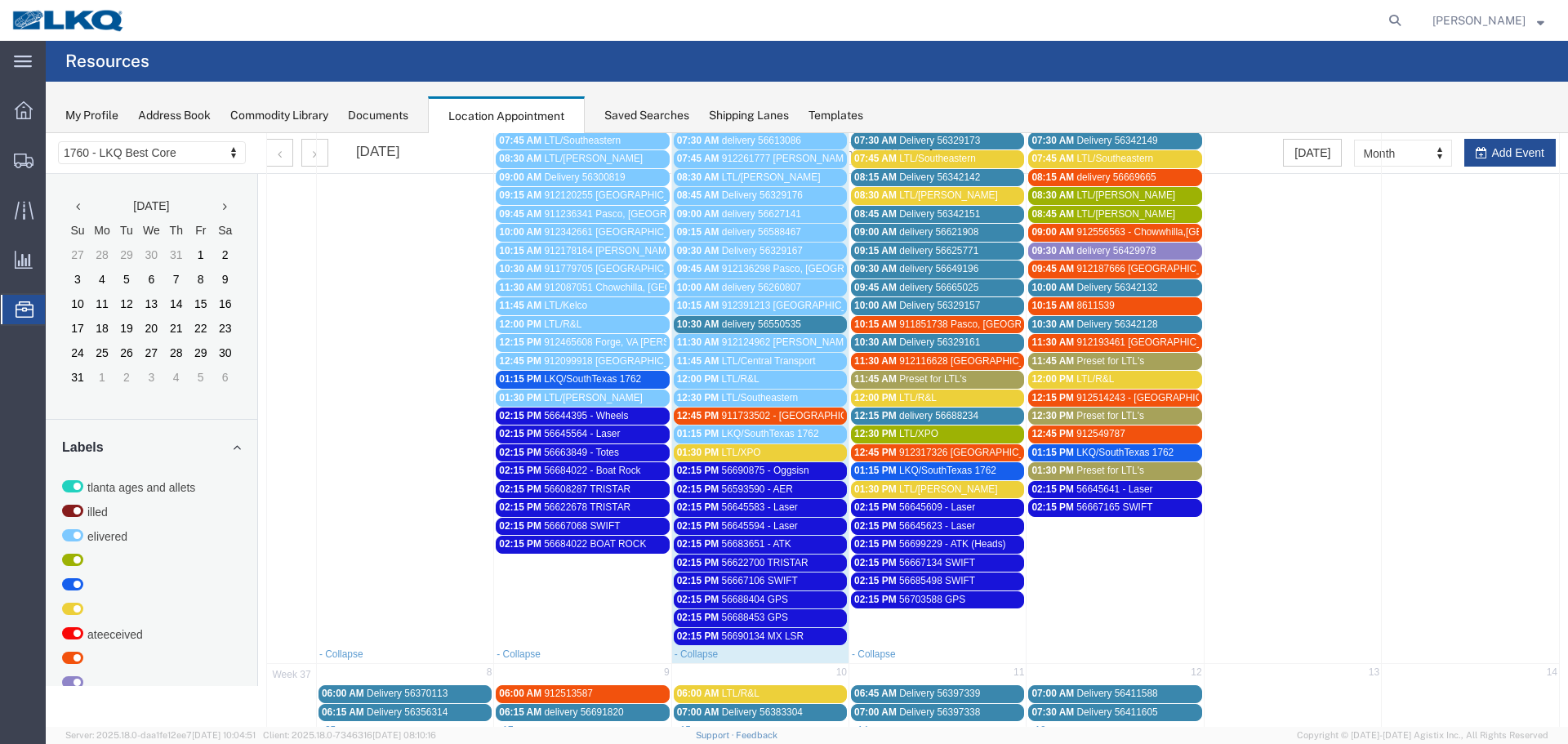
click at [1496, 154] on td at bounding box center [1471, 333] width 177 height 625
select select "1"
select select
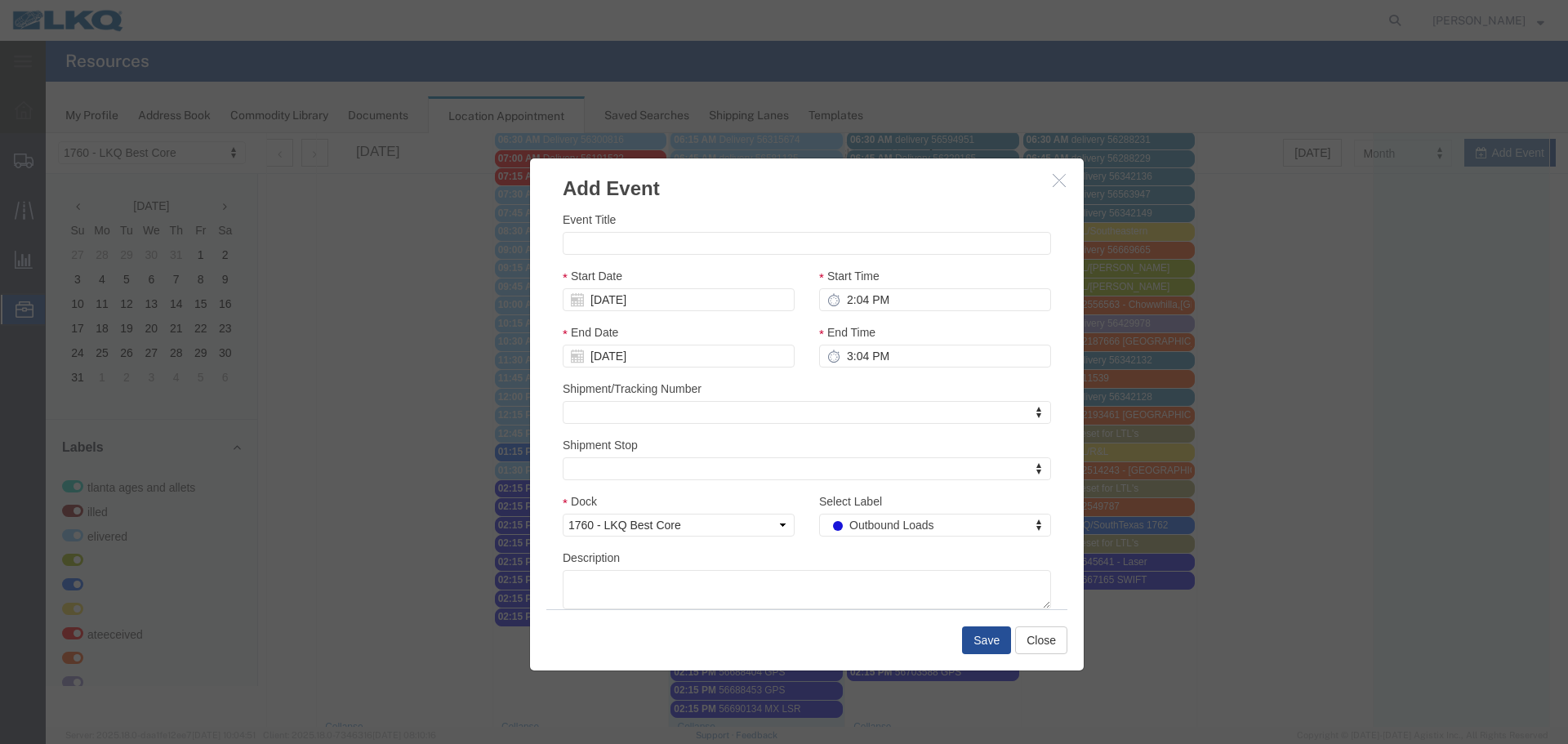
scroll to position [163, 0]
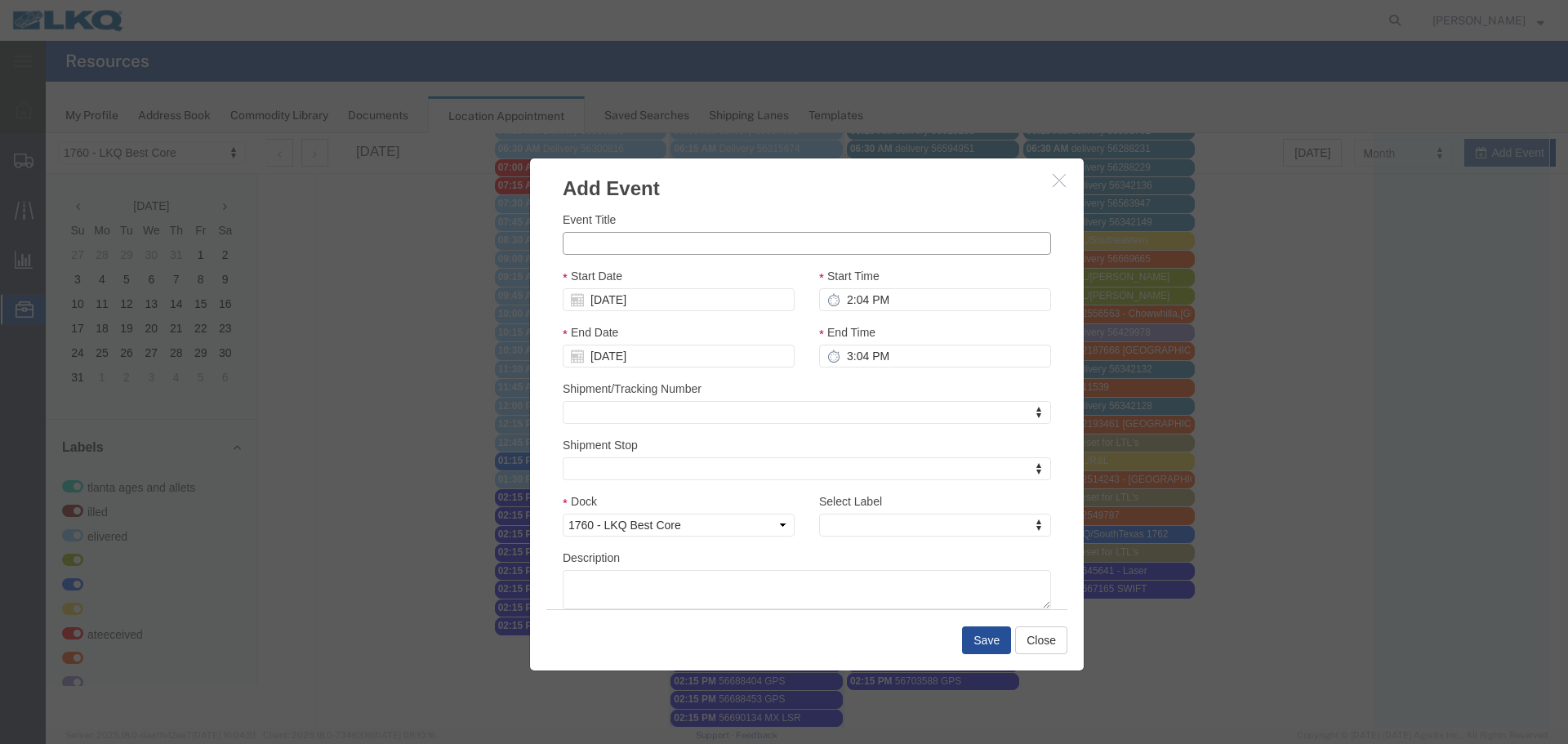
click at [838, 241] on input "Event Title" at bounding box center [806, 243] width 488 height 23
type input "56703598 GPS"
click at [902, 224] on div "Event Title 56703598 GPS" at bounding box center [806, 233] width 488 height 44
click at [636, 300] on input "09/07/2025" at bounding box center [678, 299] width 232 height 23
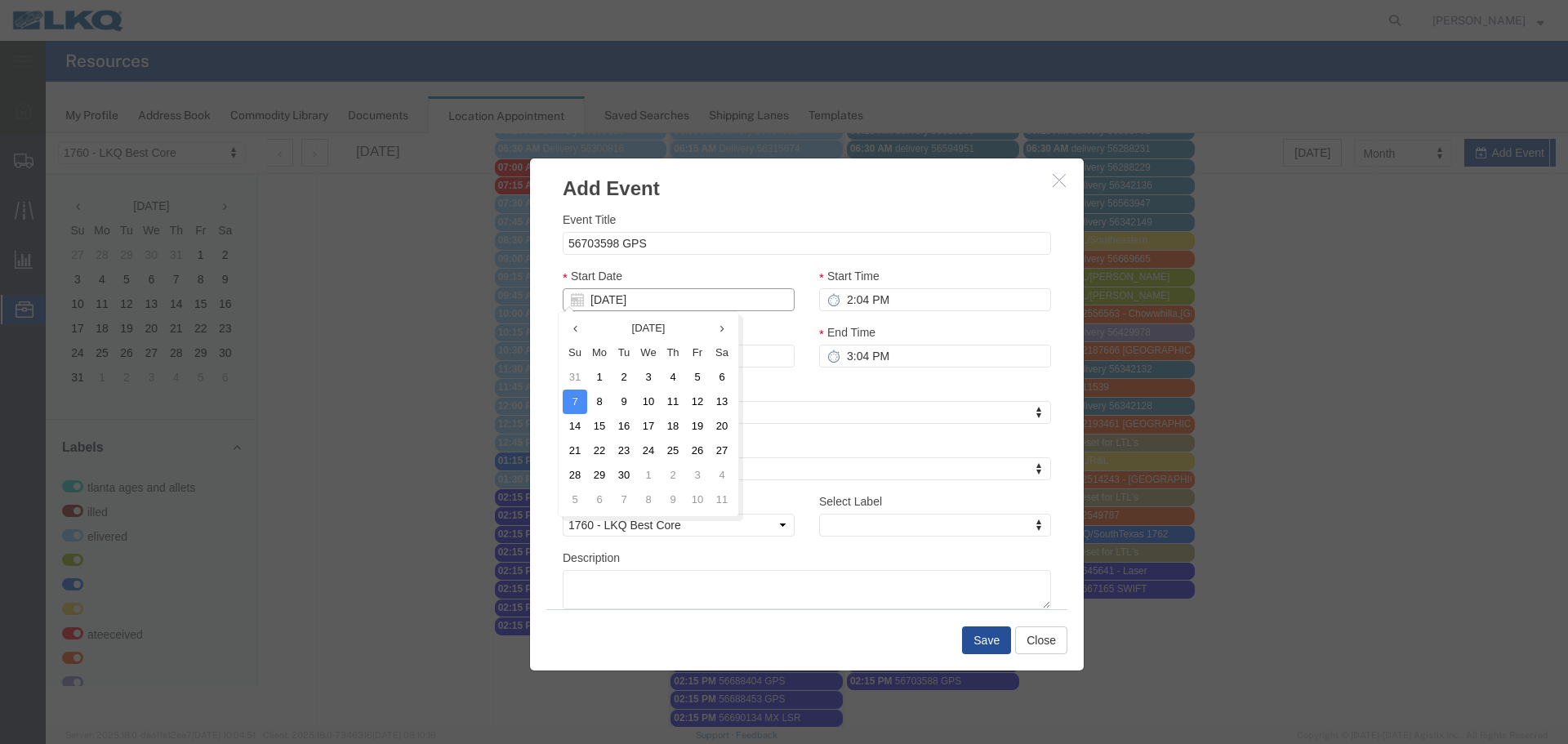
click at [636, 300] on input "09/07/2025" at bounding box center [678, 299] width 232 height 23
type input "09/04/25"
click at [700, 253] on input "56703598 GPS" at bounding box center [806, 243] width 488 height 23
click at [760, 208] on div "Event Title 56703598 GPS Start Date 09/04/25 Start Time 2:04 PM End Date 09/07/…" at bounding box center [806, 406] width 554 height 407
click at [882, 305] on input "2:04 PM" at bounding box center [935, 299] width 232 height 23
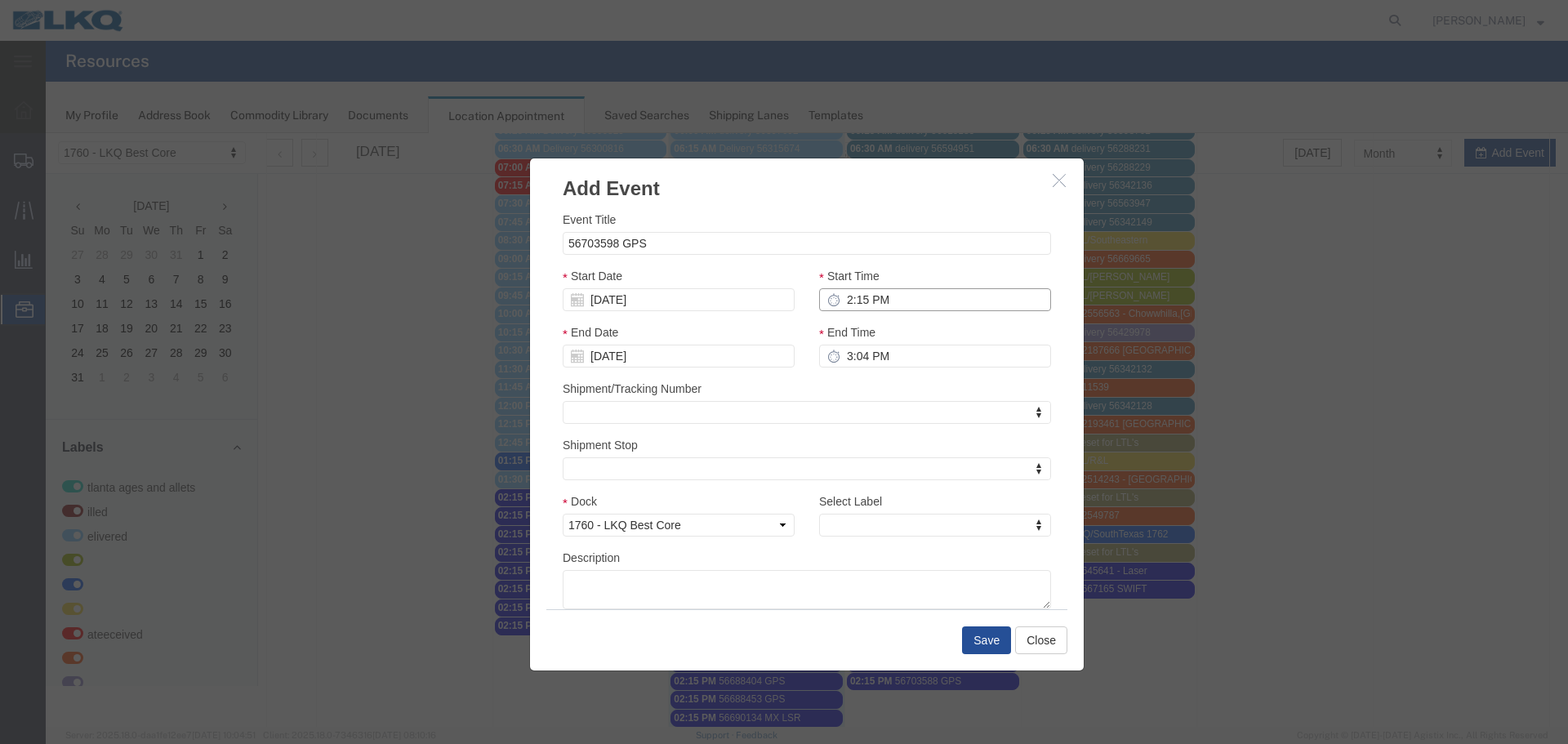
type input "2:15 PM"
click at [850, 363] on input "3:04 PM" at bounding box center [935, 356] width 232 height 23
type input "2:15 PM"
click at [854, 385] on div "Shipment/Tracking Number Shipment/Tracking Number Shipment/Tracking Number" at bounding box center [806, 402] width 488 height 44
click at [755, 524] on select "Select 1760 - LKQ Best Core 1760 - Outbound Loads" at bounding box center [678, 525] width 232 height 23
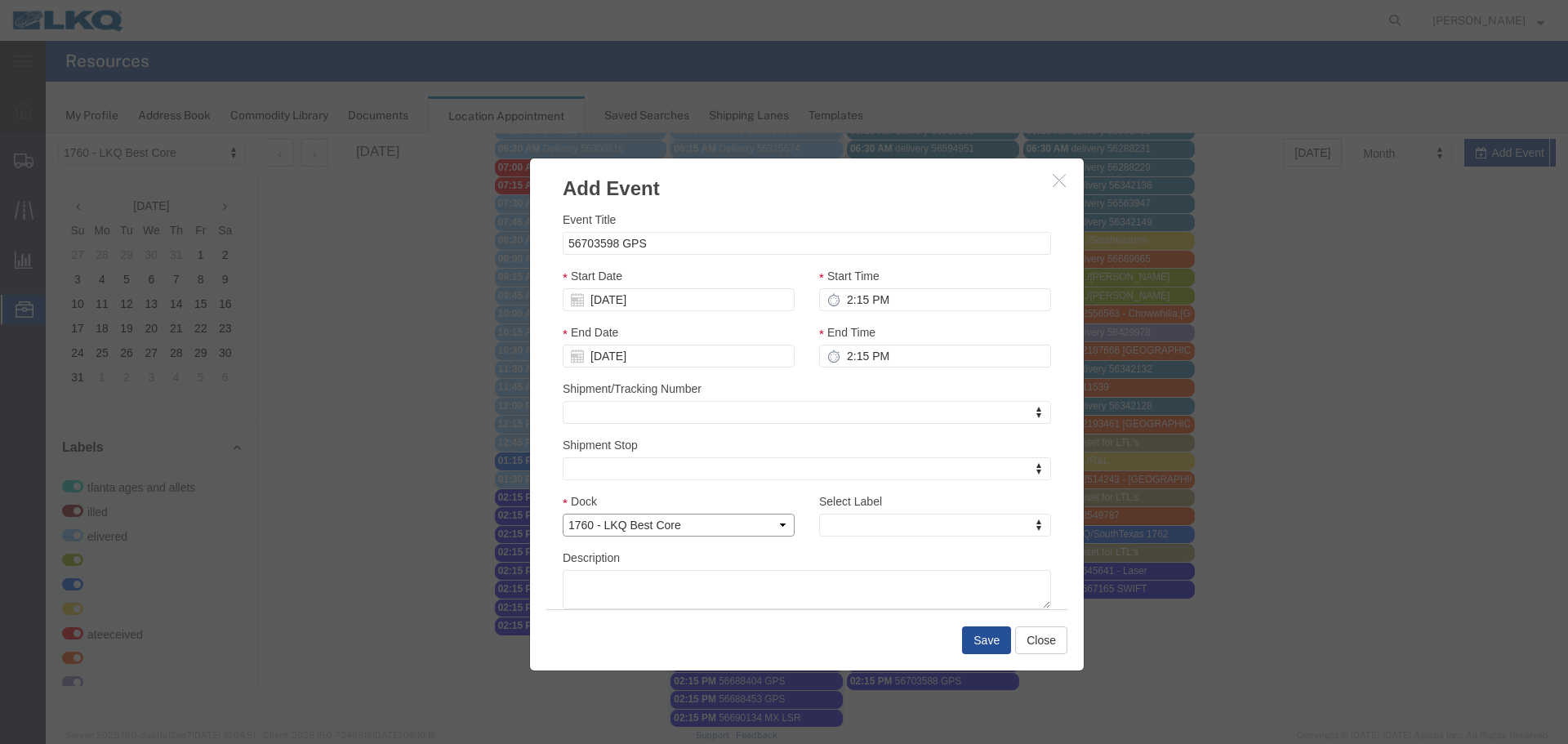
click at [563, 514] on select "Select 1760 - LKQ Best Core 1760 - Outbound Loads" at bounding box center [678, 525] width 232 height 23
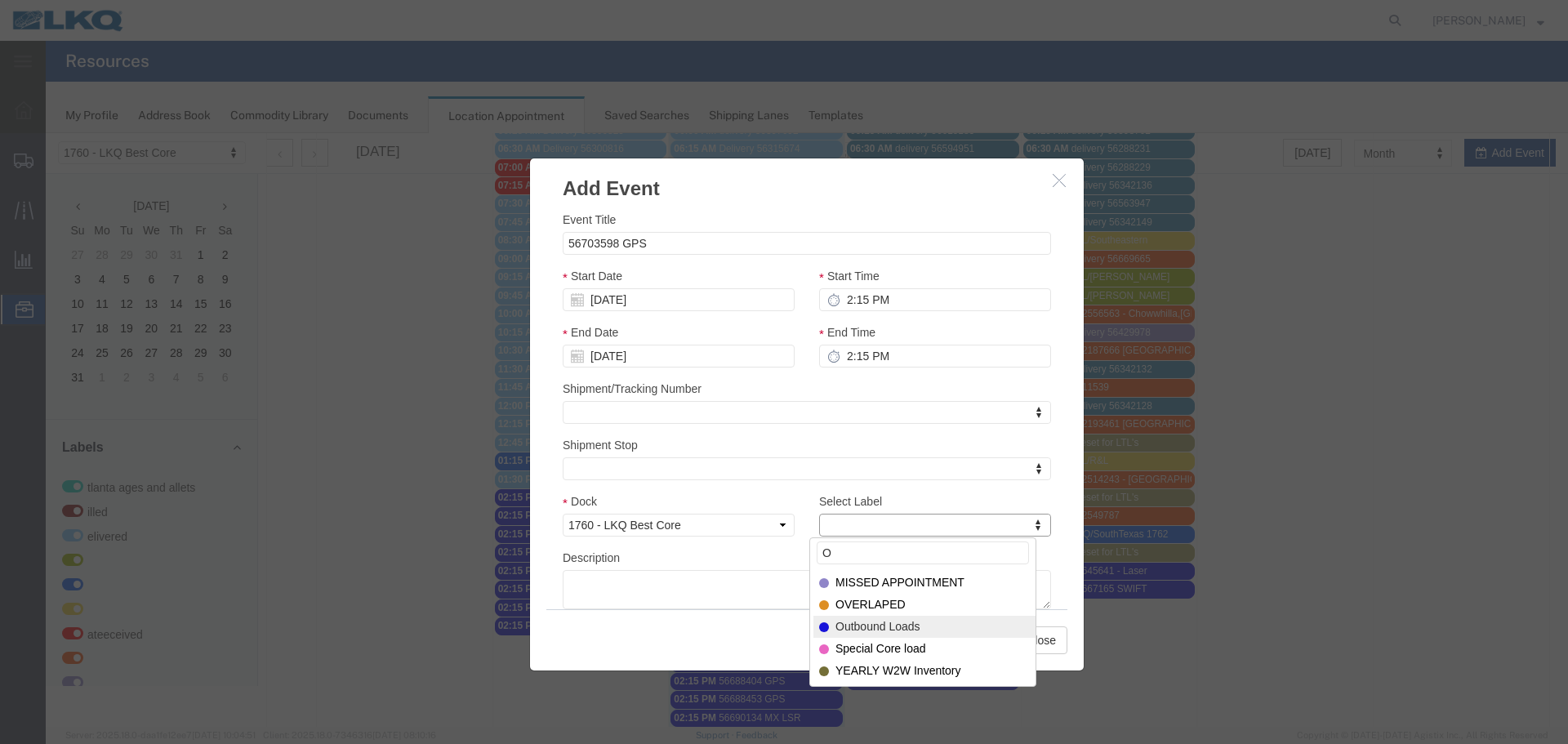
type input "O"
select select "80"
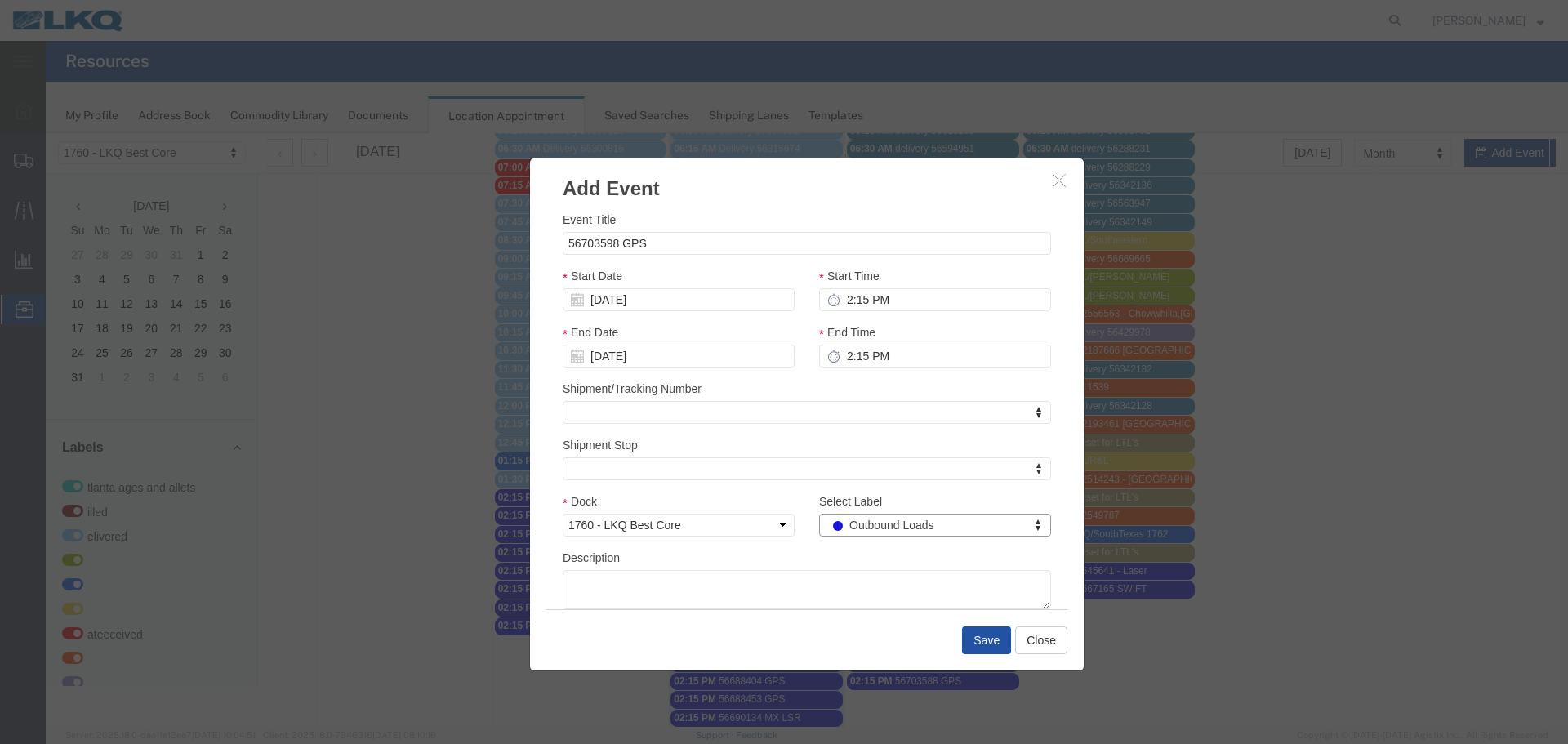
click at [969, 643] on button "Save" at bounding box center [985, 641] width 49 height 28
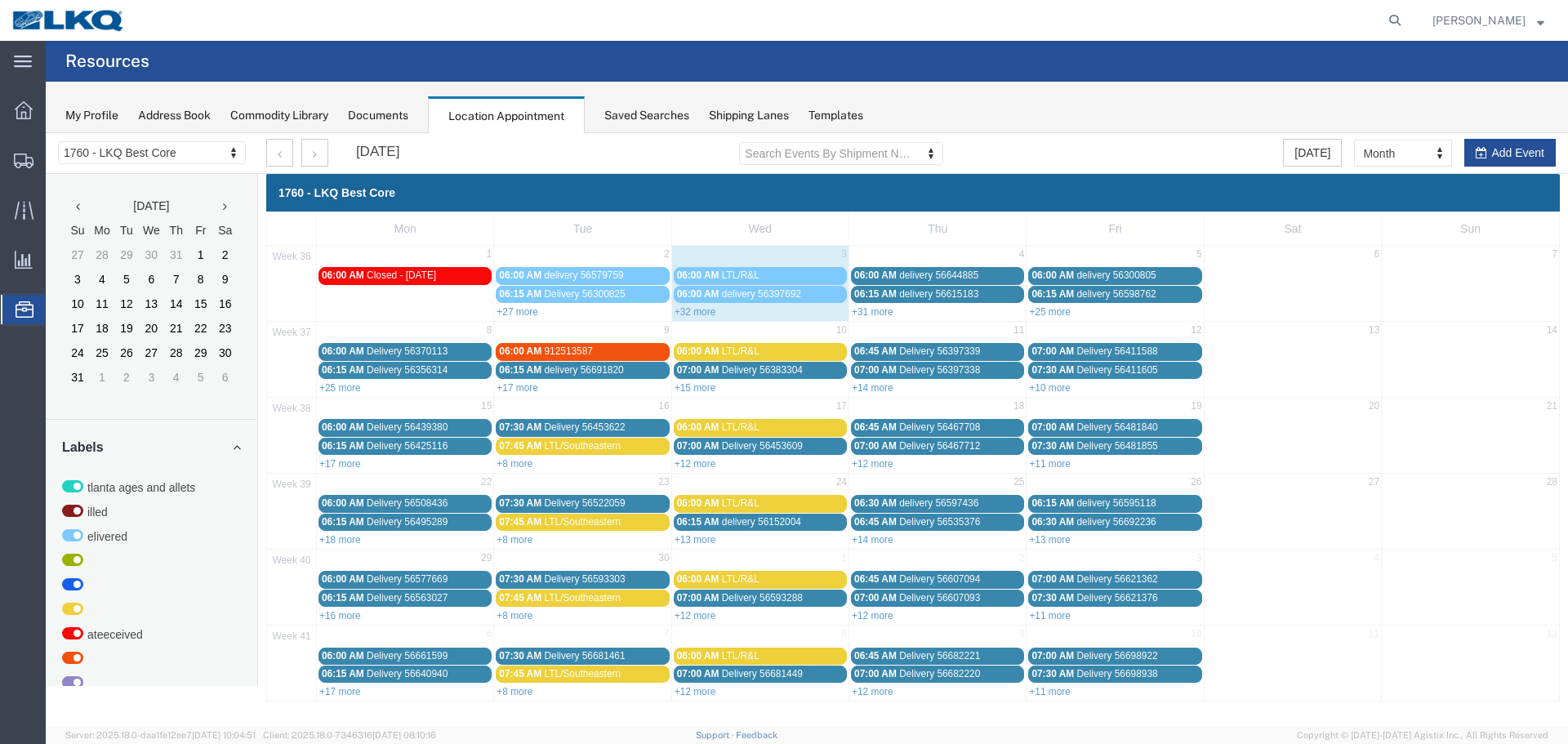
scroll to position [0, 0]
click at [701, 315] on link "+32 more" at bounding box center [695, 311] width 42 height 11
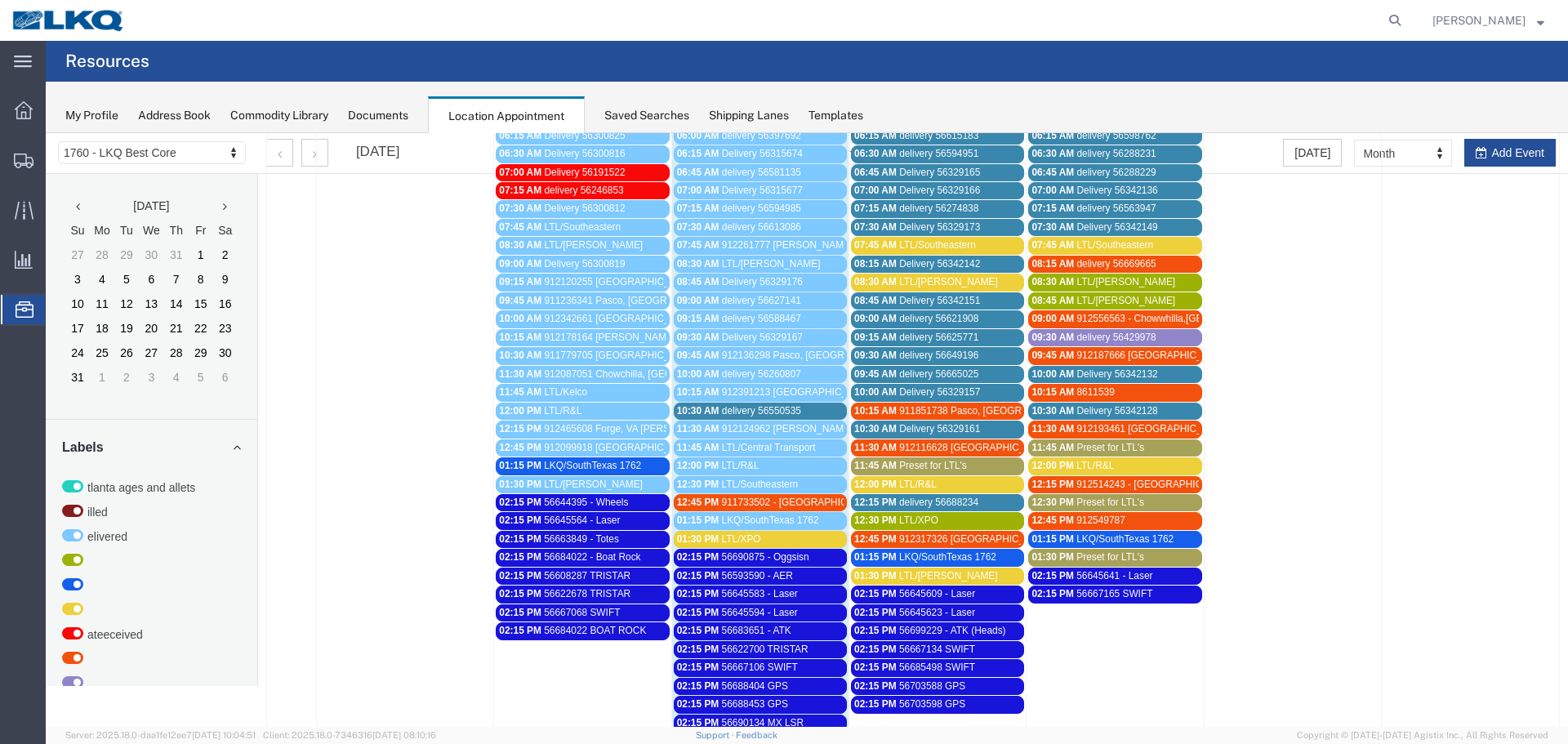
scroll to position [163, 0]
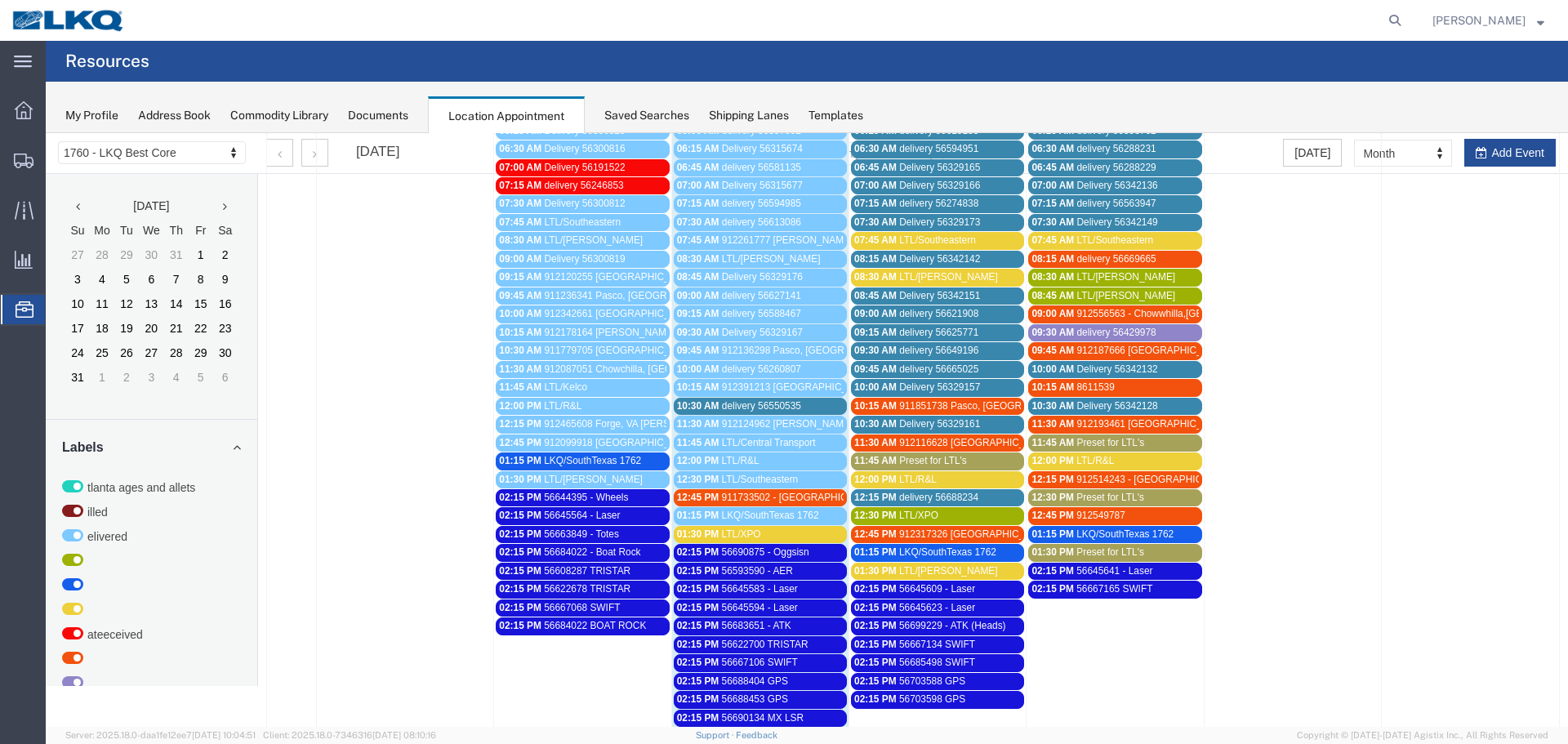
click at [763, 404] on span "delivery 56550535" at bounding box center [762, 405] width 80 height 11
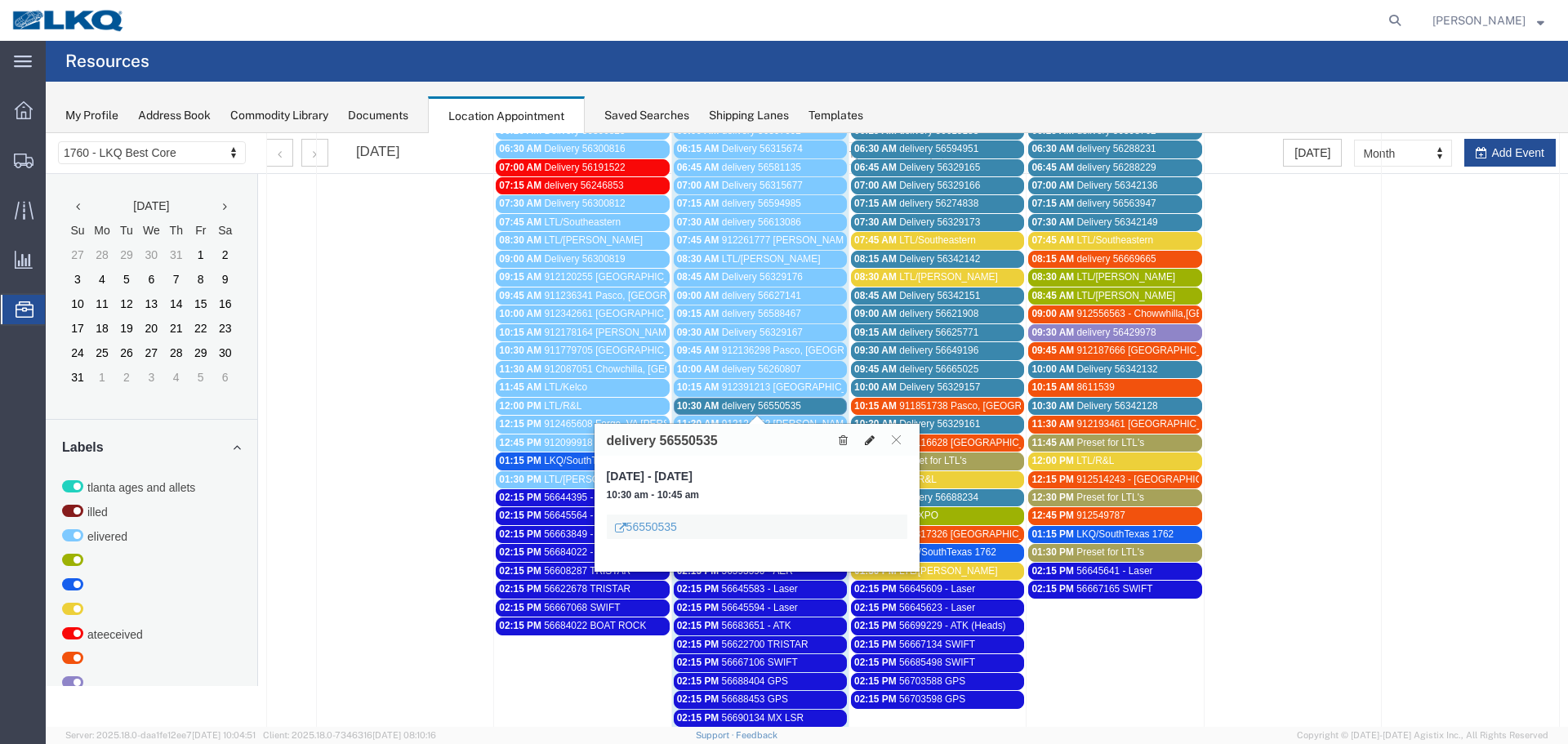
click at [876, 439] on button at bounding box center [869, 440] width 23 height 17
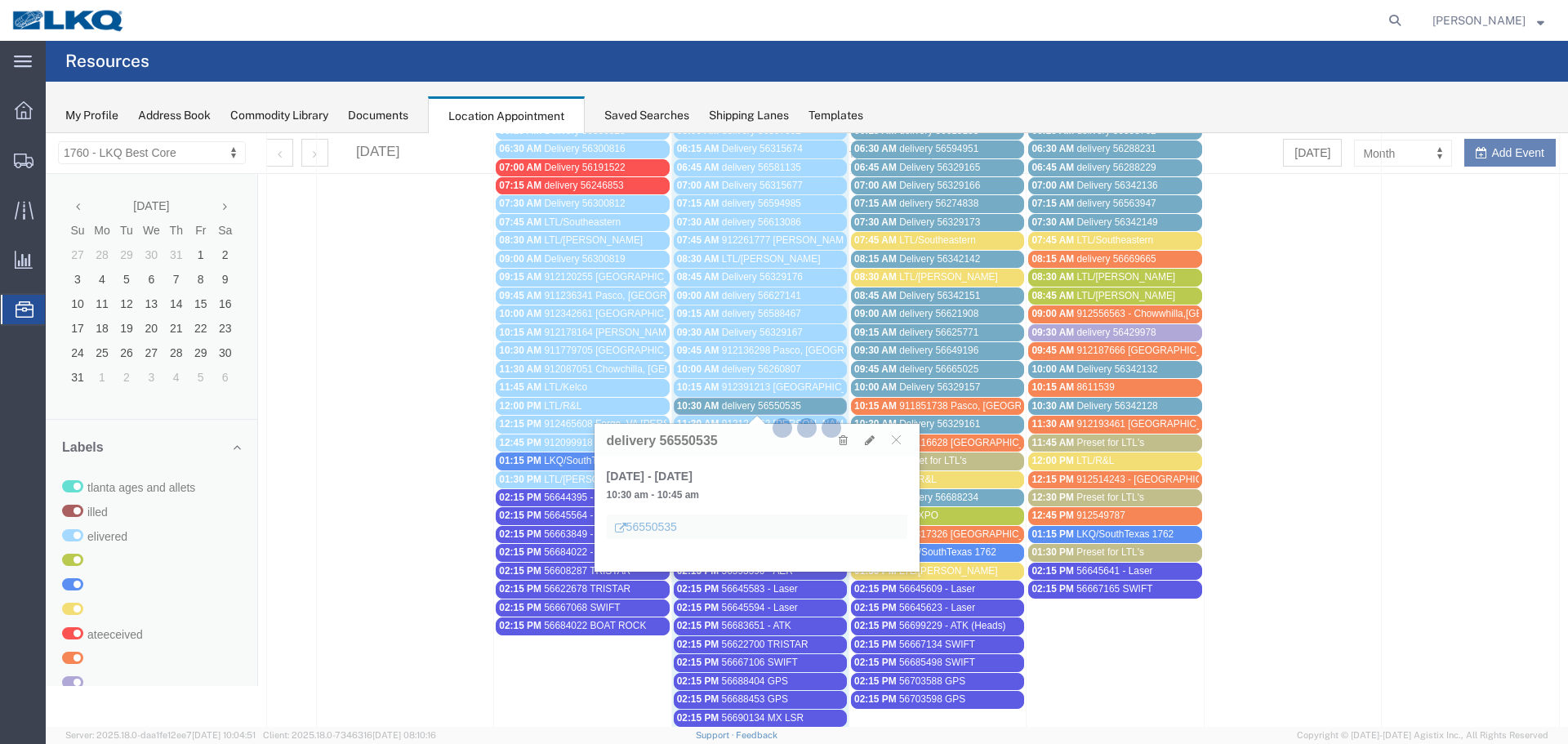
select select "1"
select select
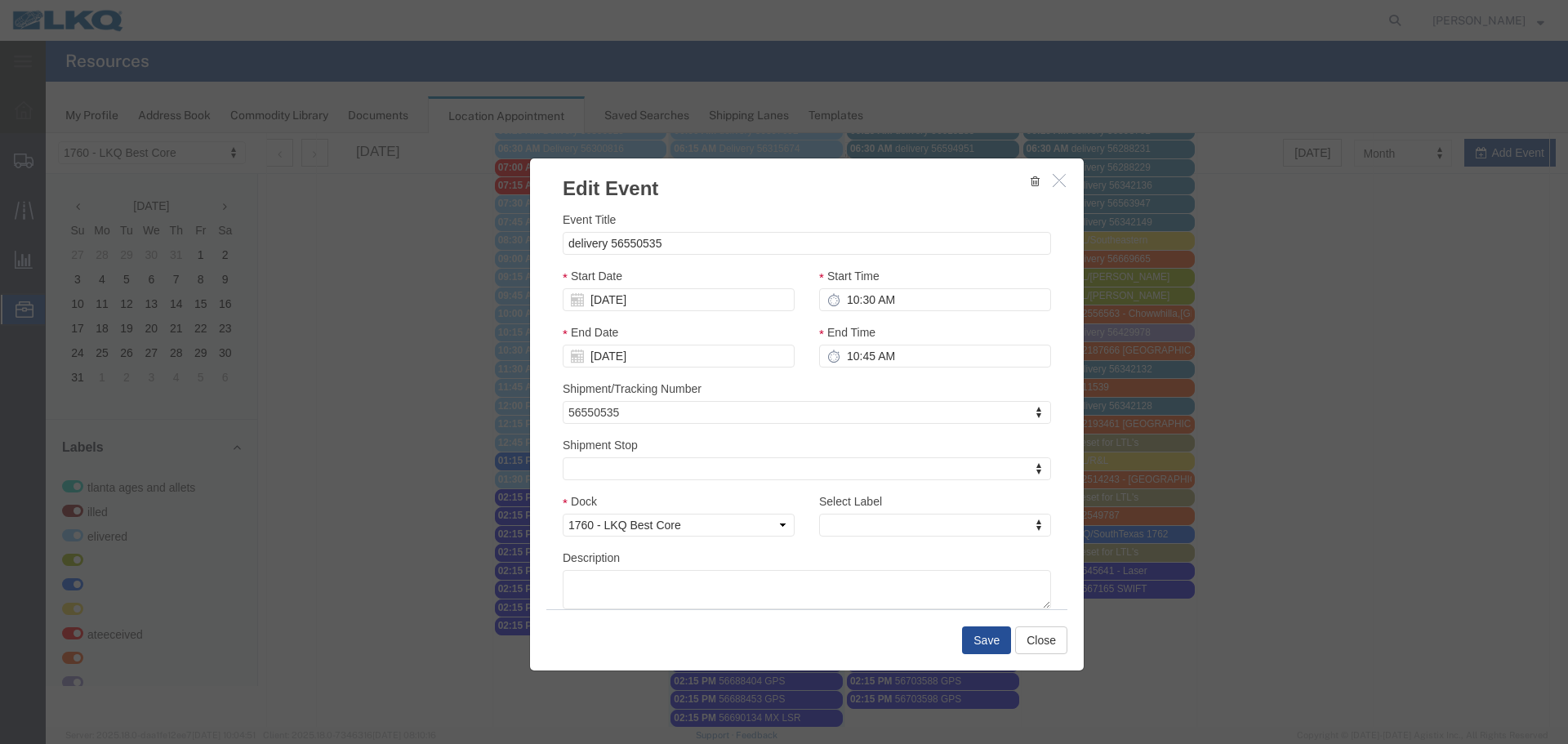
select select
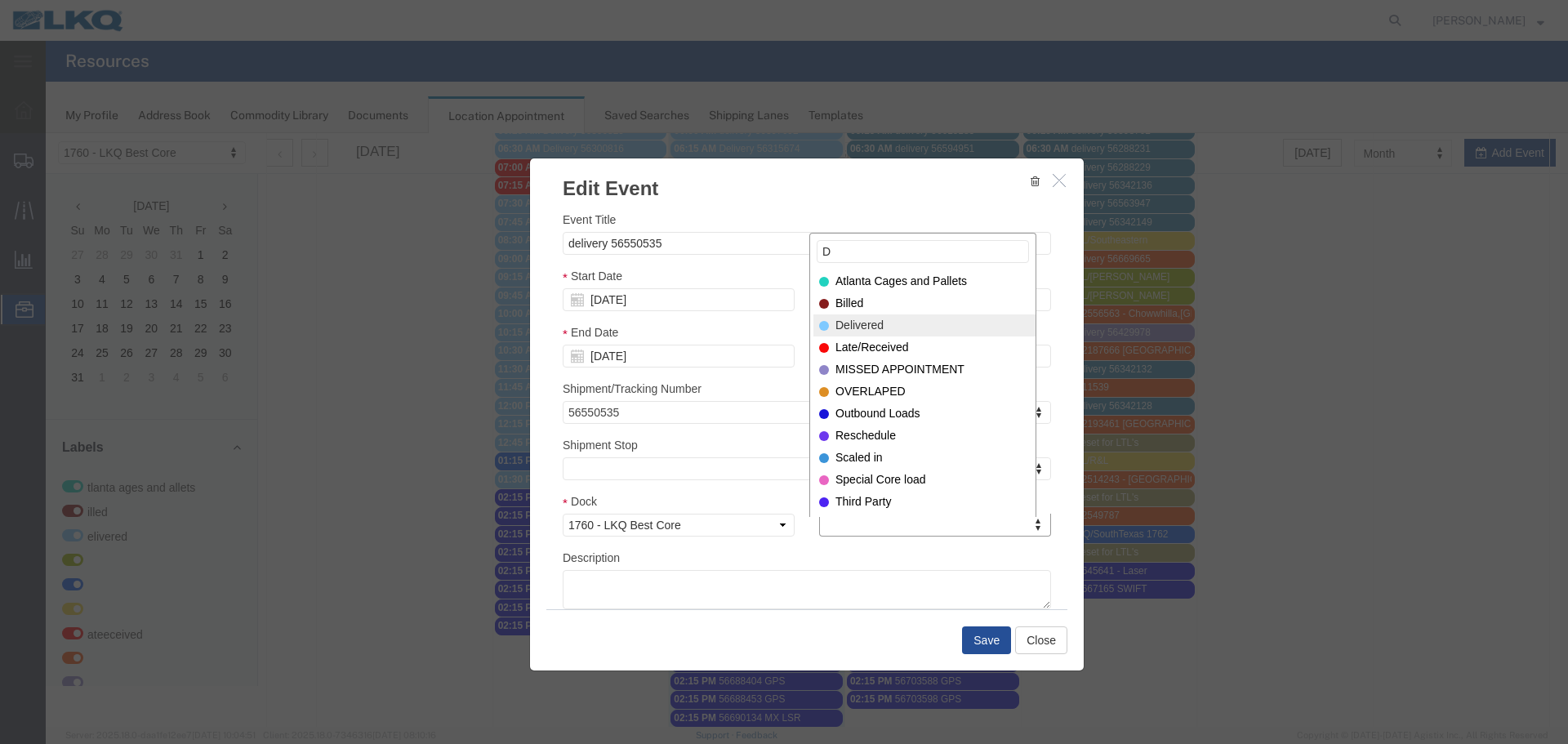
type input "D"
select select "40"
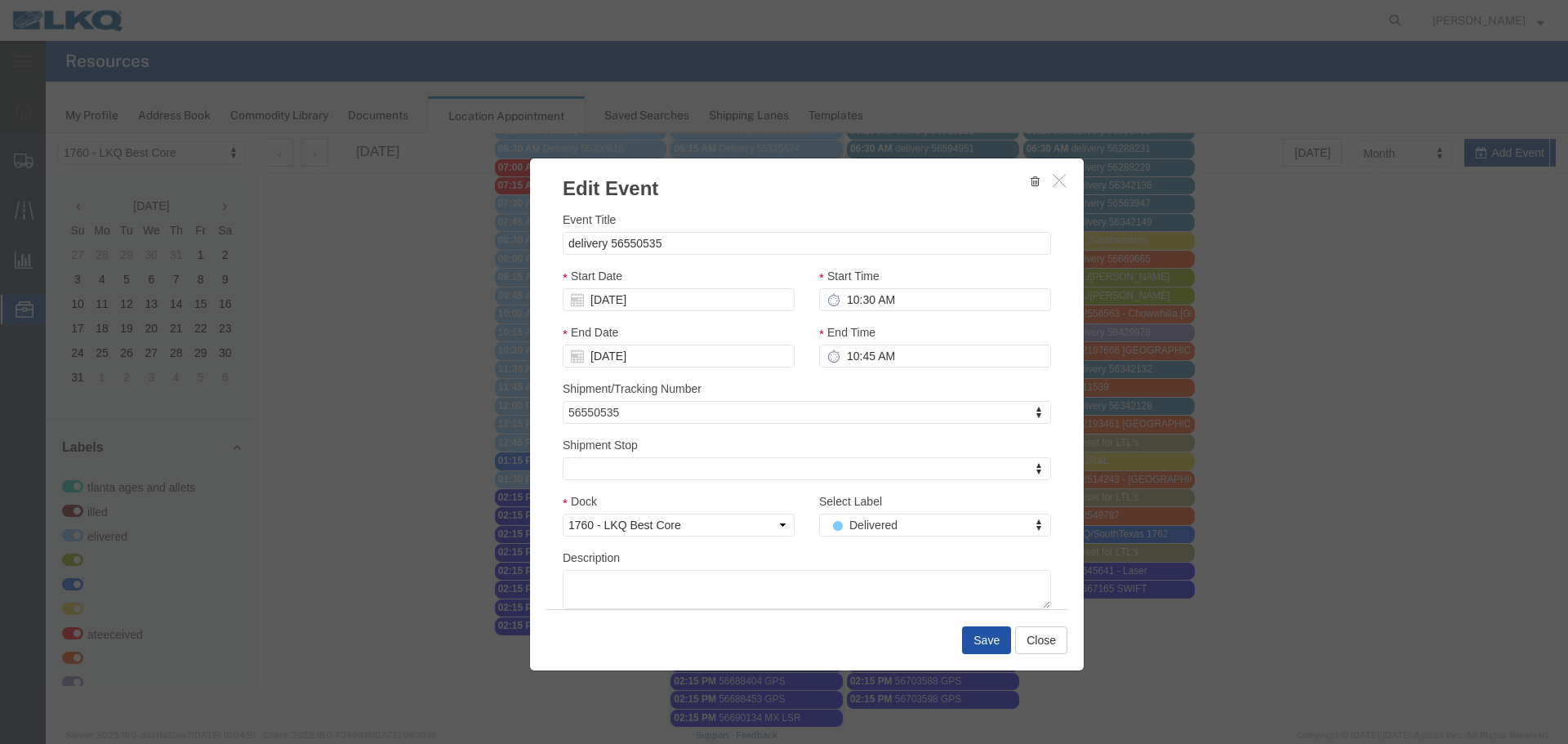
click at [961, 631] on button "Save" at bounding box center [985, 641] width 49 height 28
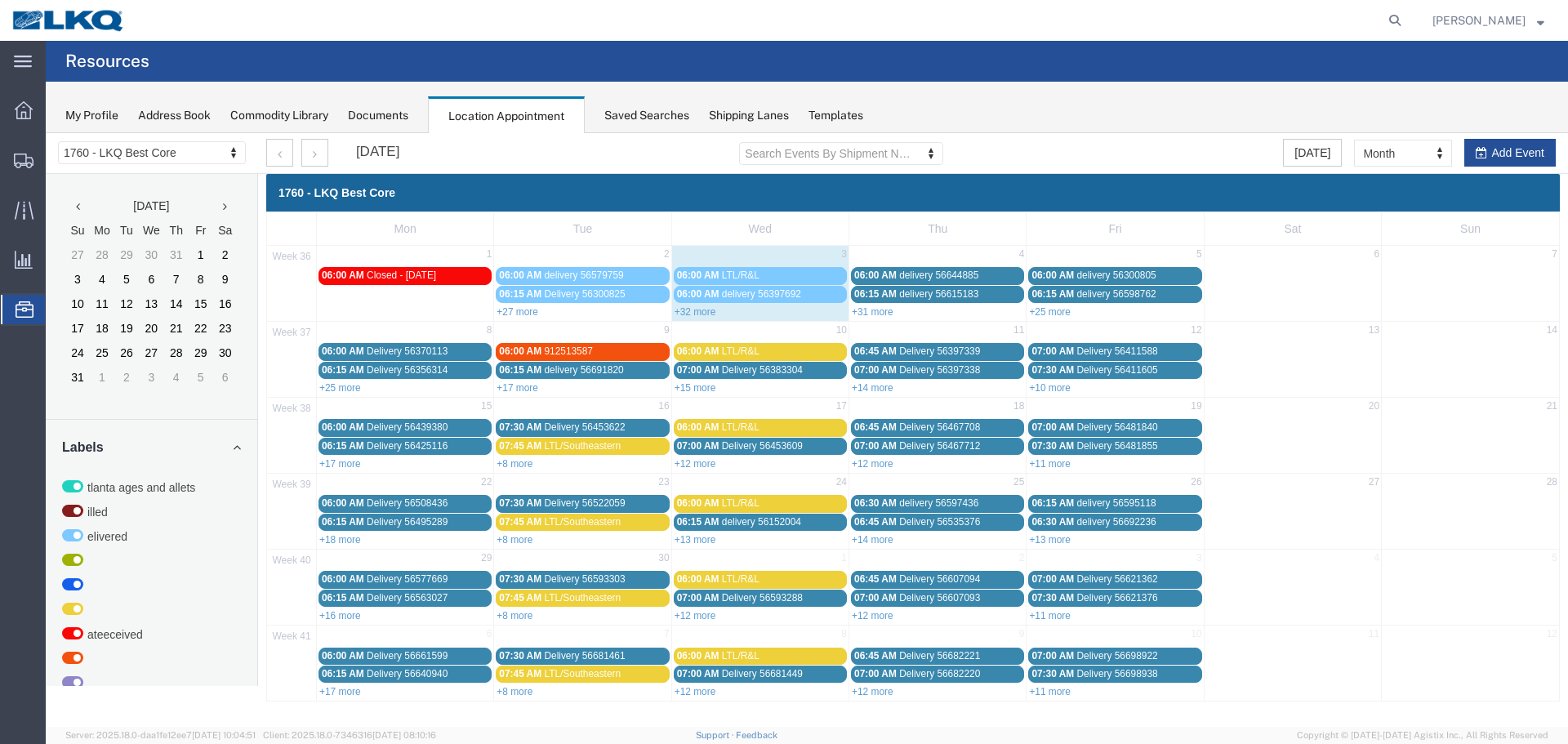
scroll to position [0, 0]
click at [711, 387] on link "+15 more" at bounding box center [695, 387] width 42 height 11
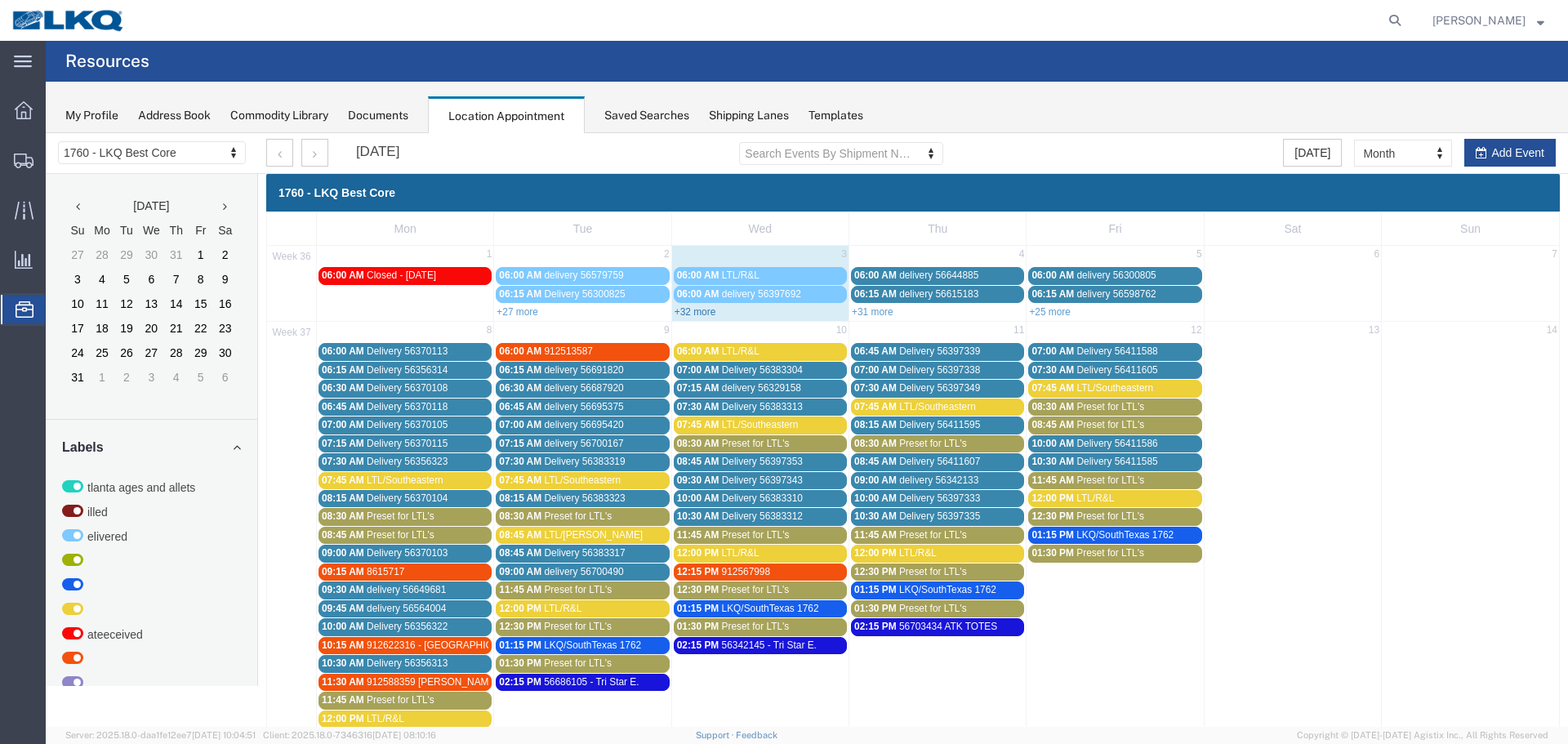
click at [685, 313] on link "+32 more" at bounding box center [695, 311] width 42 height 11
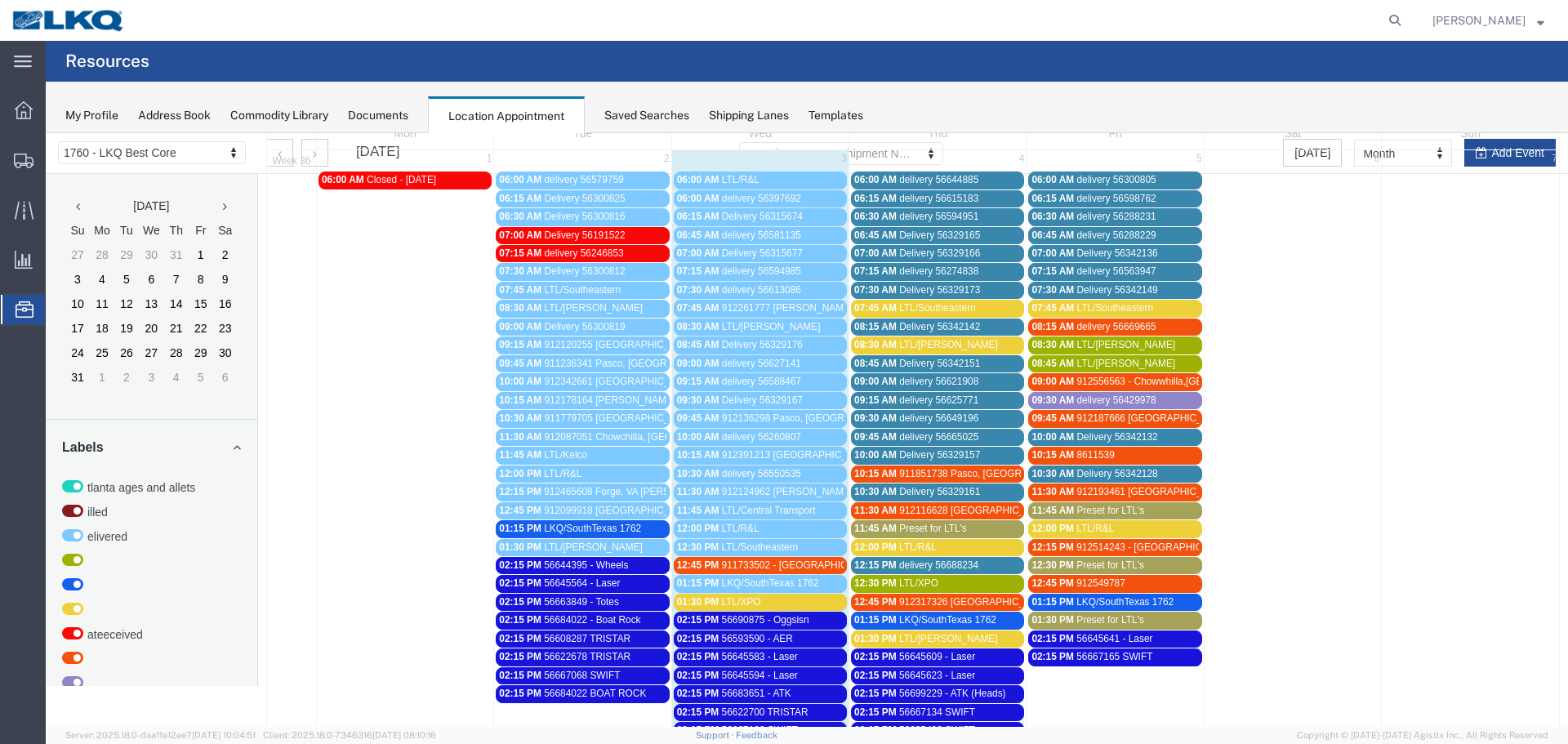
scroll to position [245, 0]
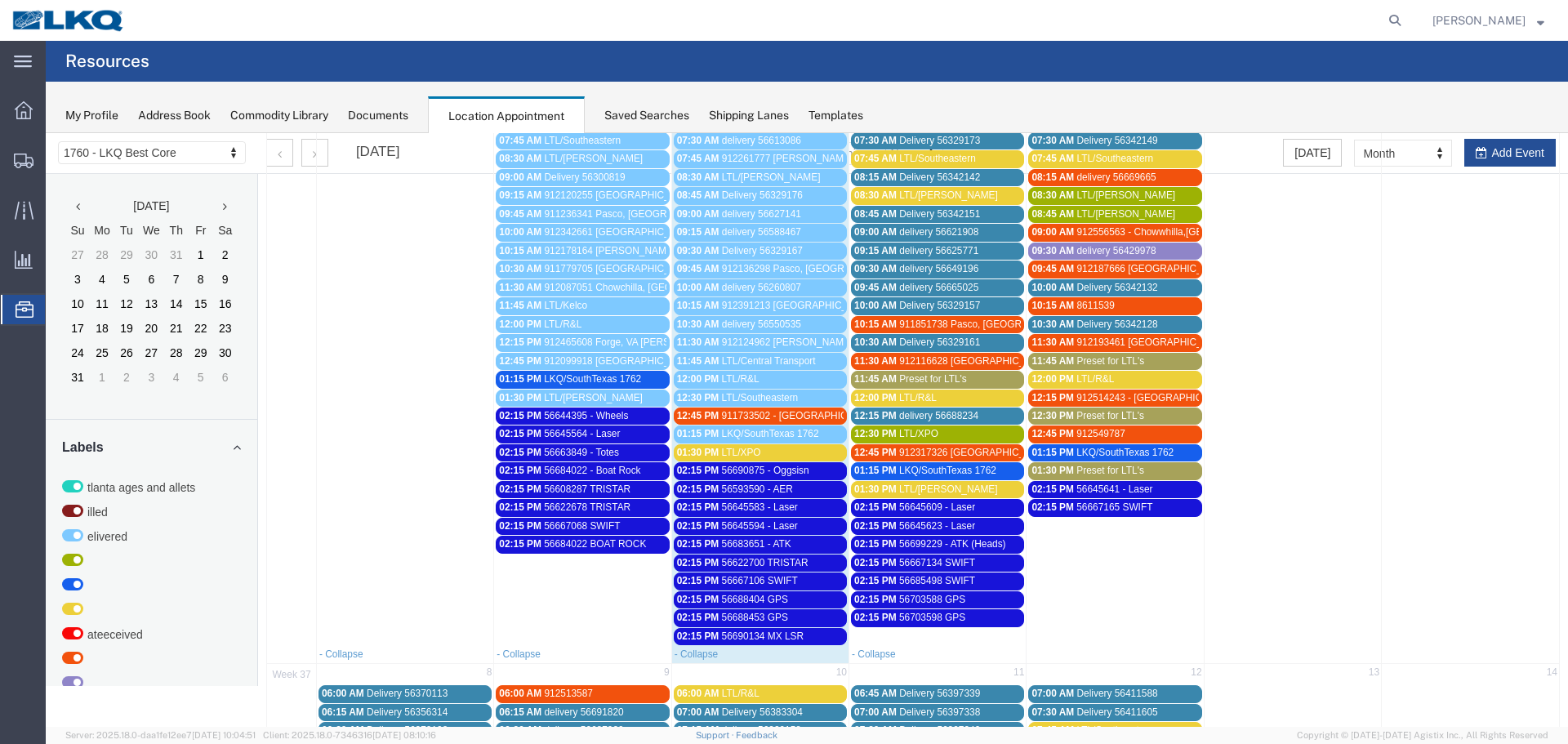
click at [769, 449] on div "01:30 PM LTL/XPO" at bounding box center [761, 453] width 167 height 12
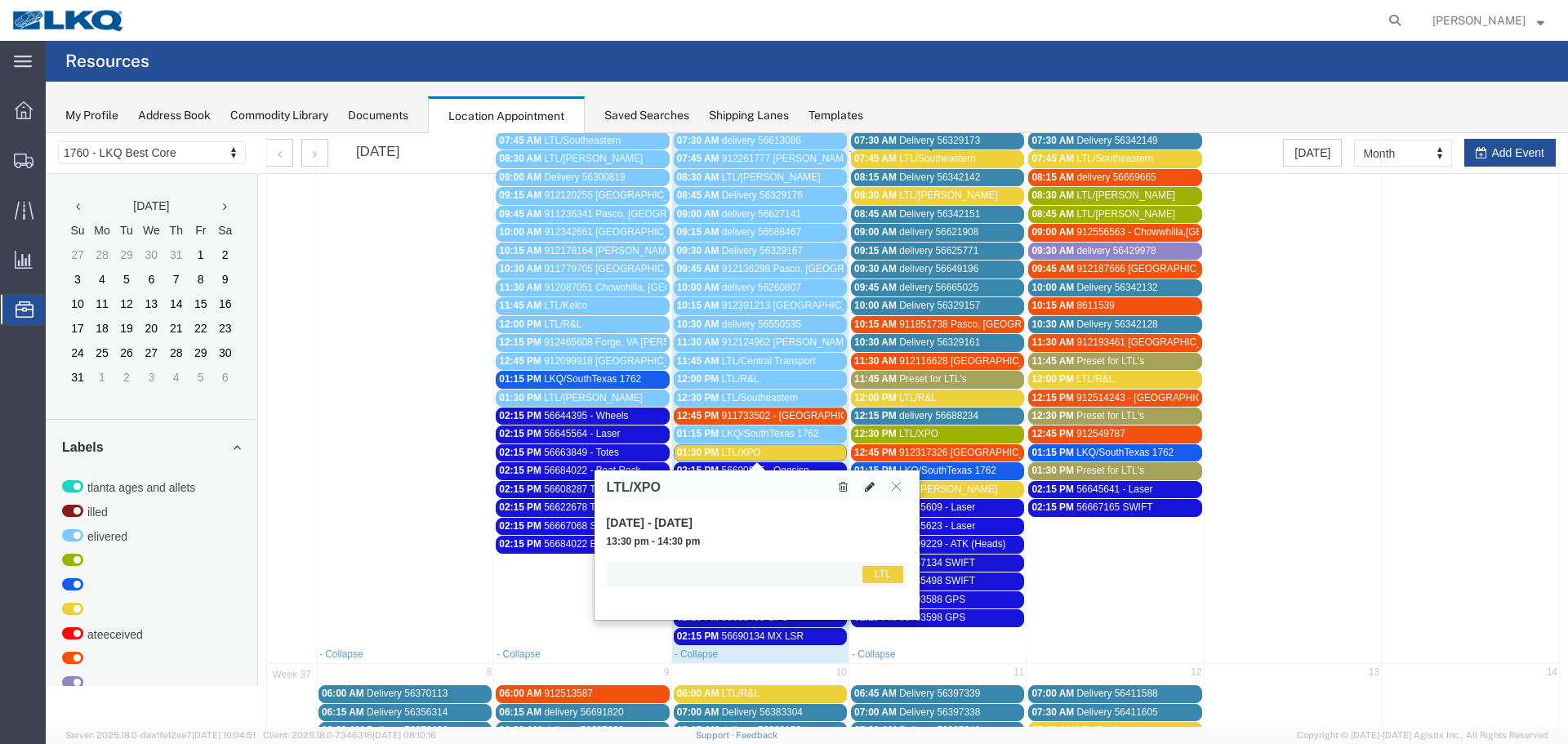
click at [869, 487] on icon at bounding box center [870, 486] width 10 height 11
select select "1"
select select "25"
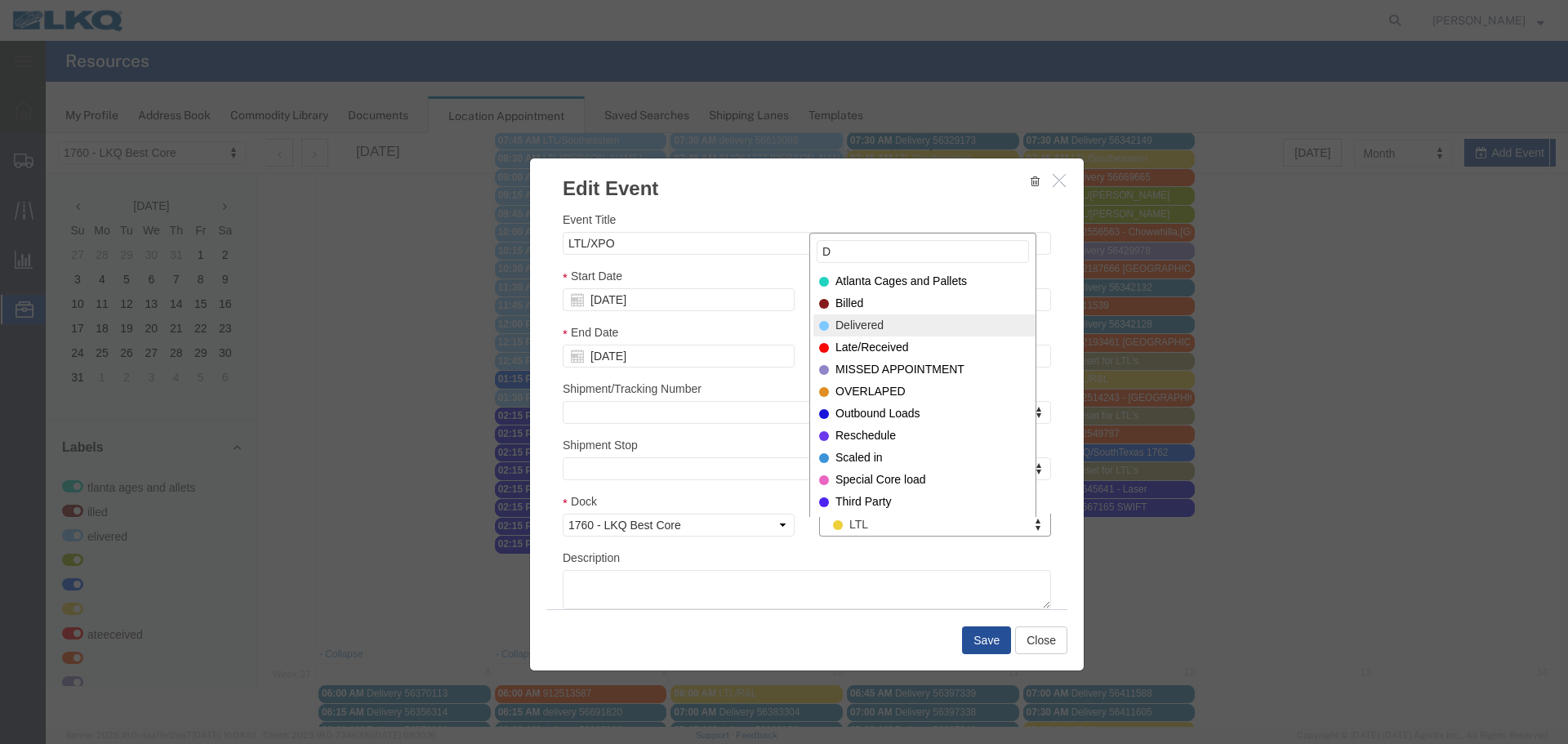
type input "D"
select select "40"
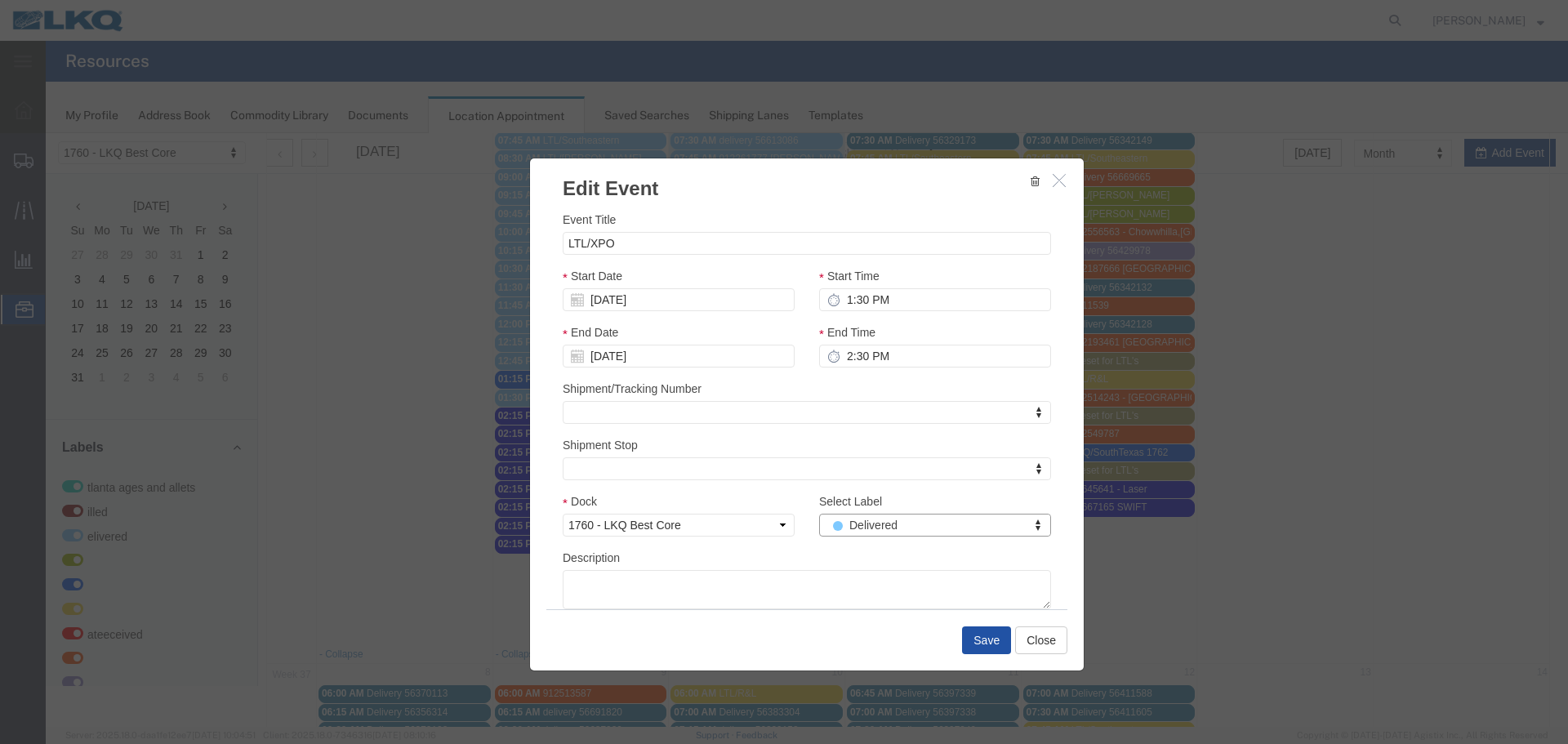
click at [982, 636] on button "Save" at bounding box center [985, 641] width 49 height 28
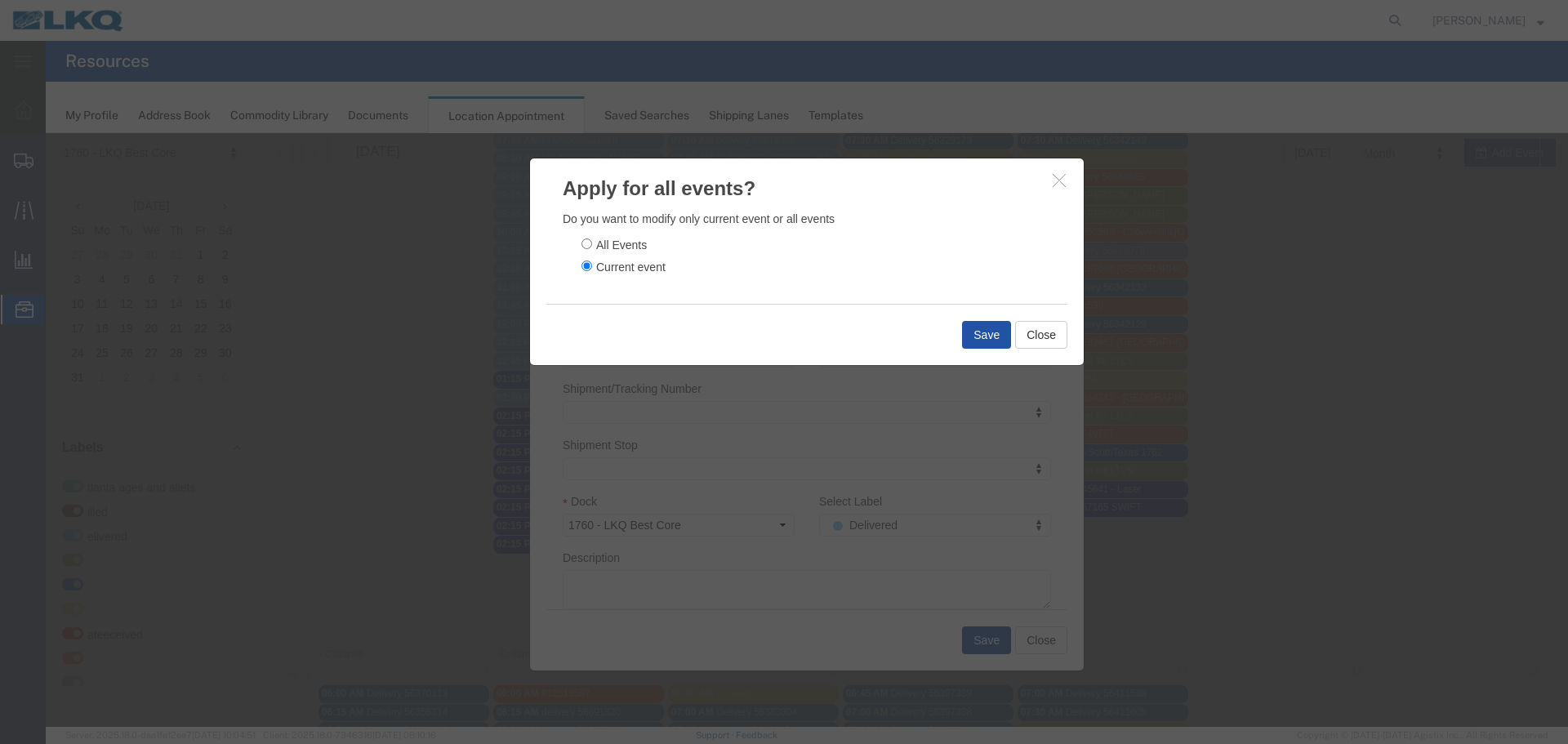
drag, startPoint x: 981, startPoint y: 332, endPoint x: 993, endPoint y: 333, distance: 12.0
click at [992, 333] on button "Save" at bounding box center [985, 335] width 49 height 28
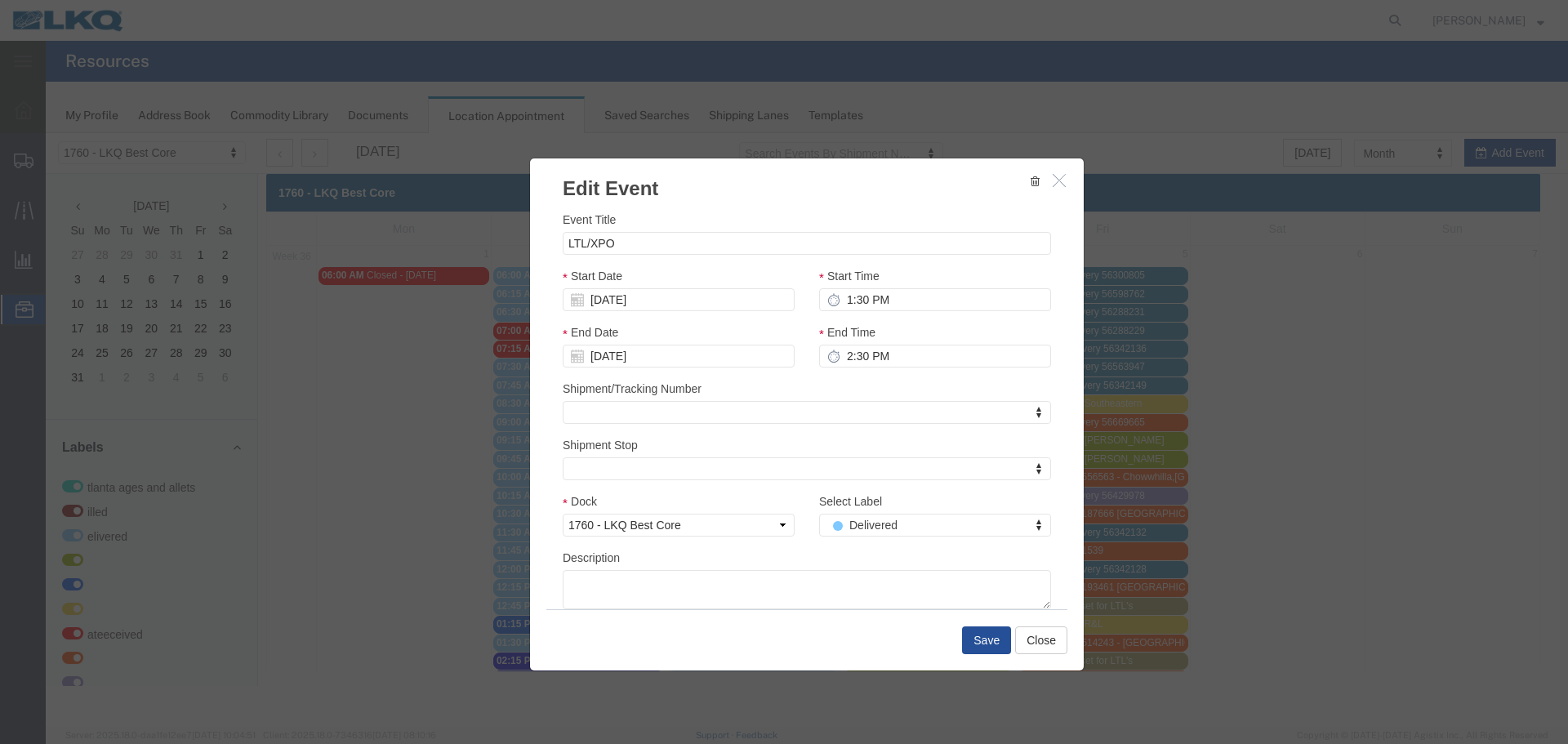
scroll to position [0, 0]
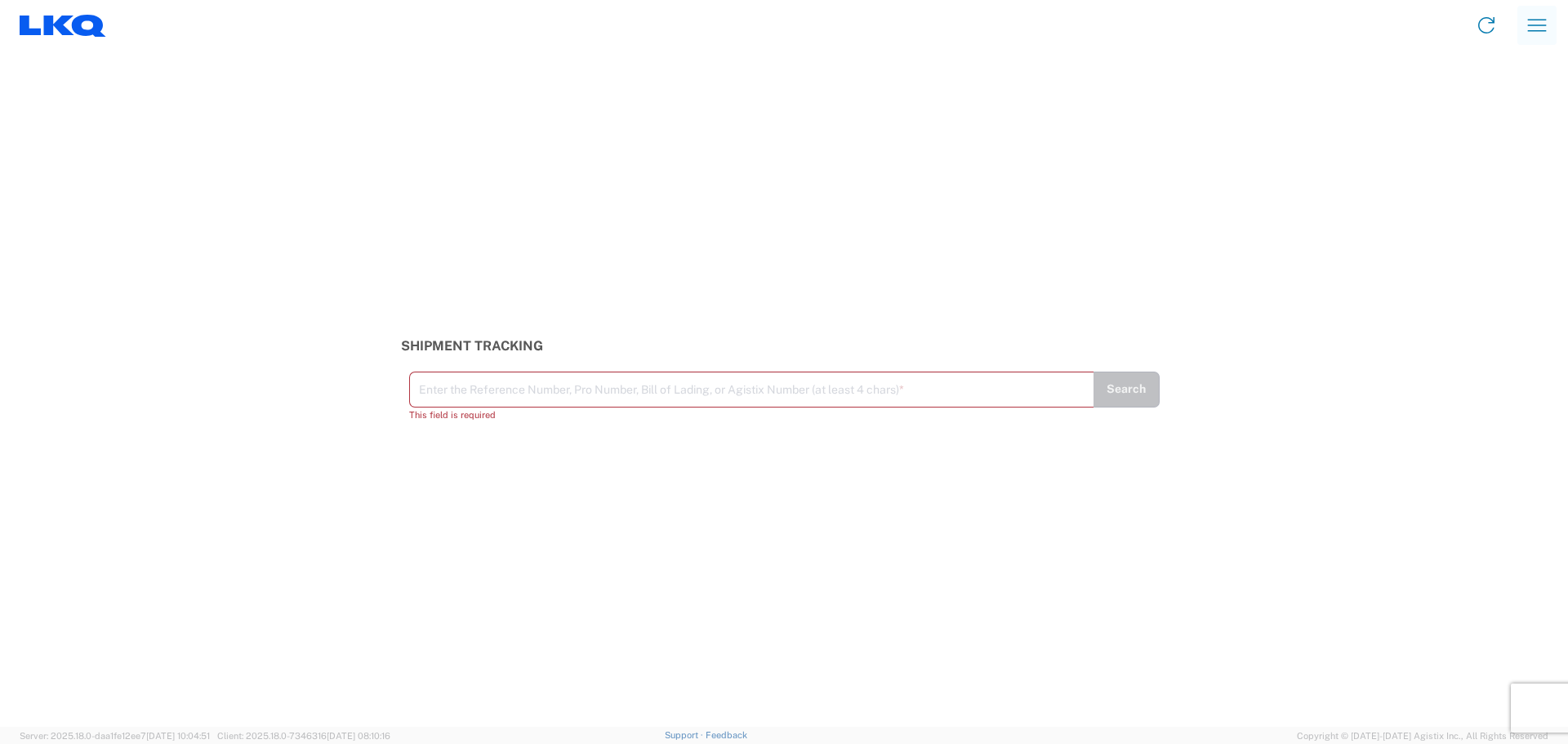
click at [1527, 31] on icon "button" at bounding box center [1537, 25] width 26 height 26
click at [1542, 25] on icon "button" at bounding box center [1537, 25] width 19 height 12
click at [1441, 114] on link "Shipment request" at bounding box center [1477, 111] width 153 height 33
select select "FULL"
select select "LBS"
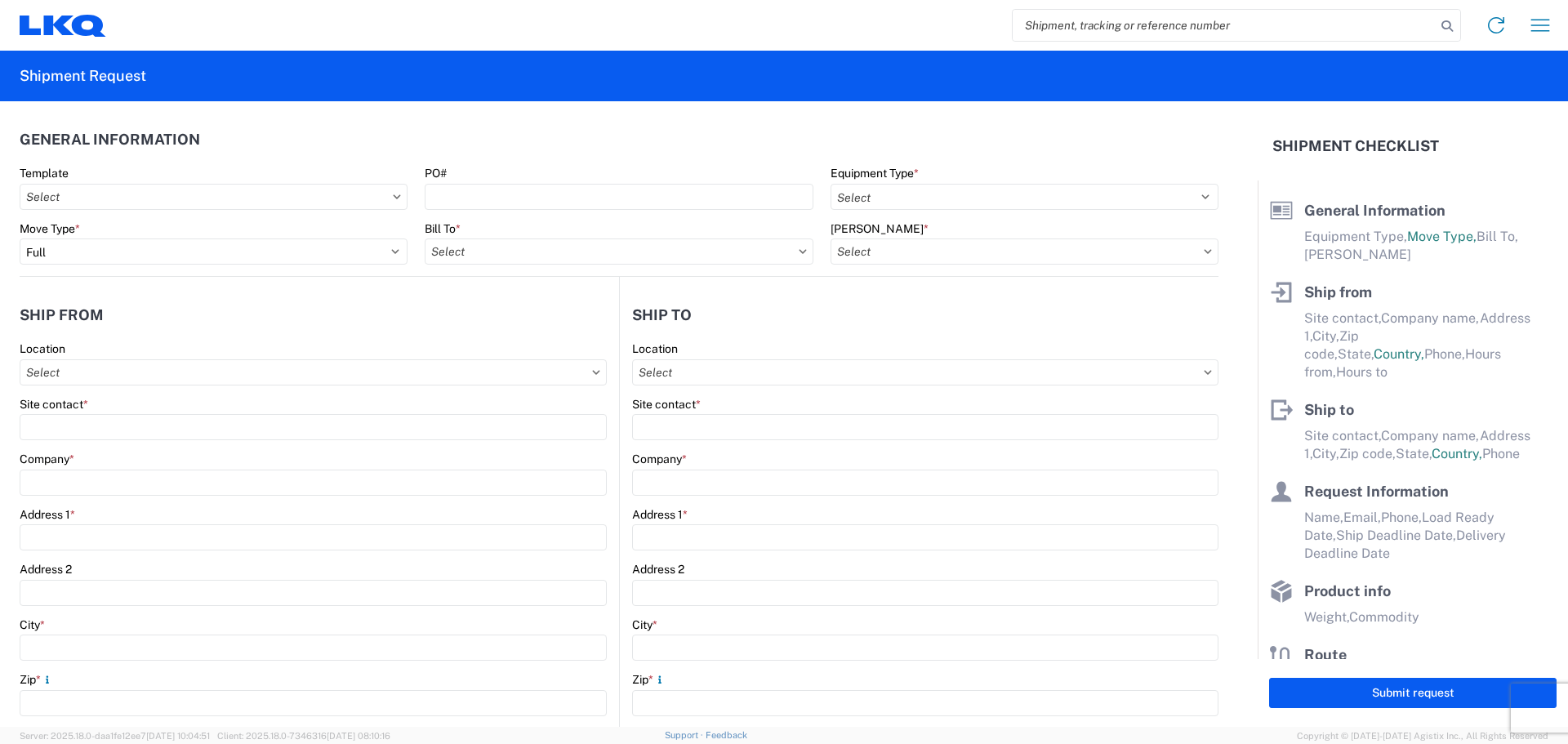
click at [1062, 32] on input "search" at bounding box center [1223, 25] width 423 height 31
type input "56688404"
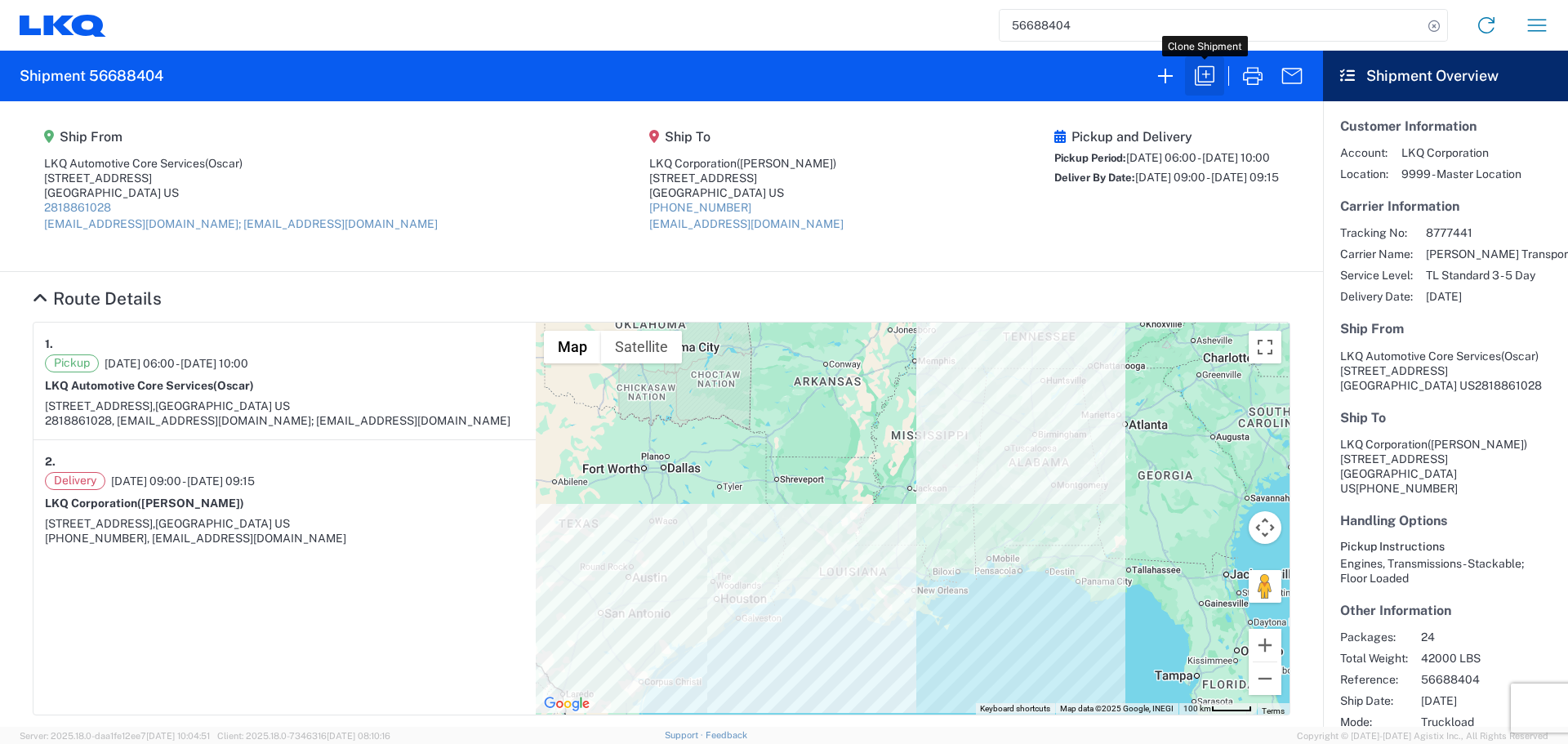
click at [1208, 80] on icon "button" at bounding box center [1204, 76] width 26 height 26
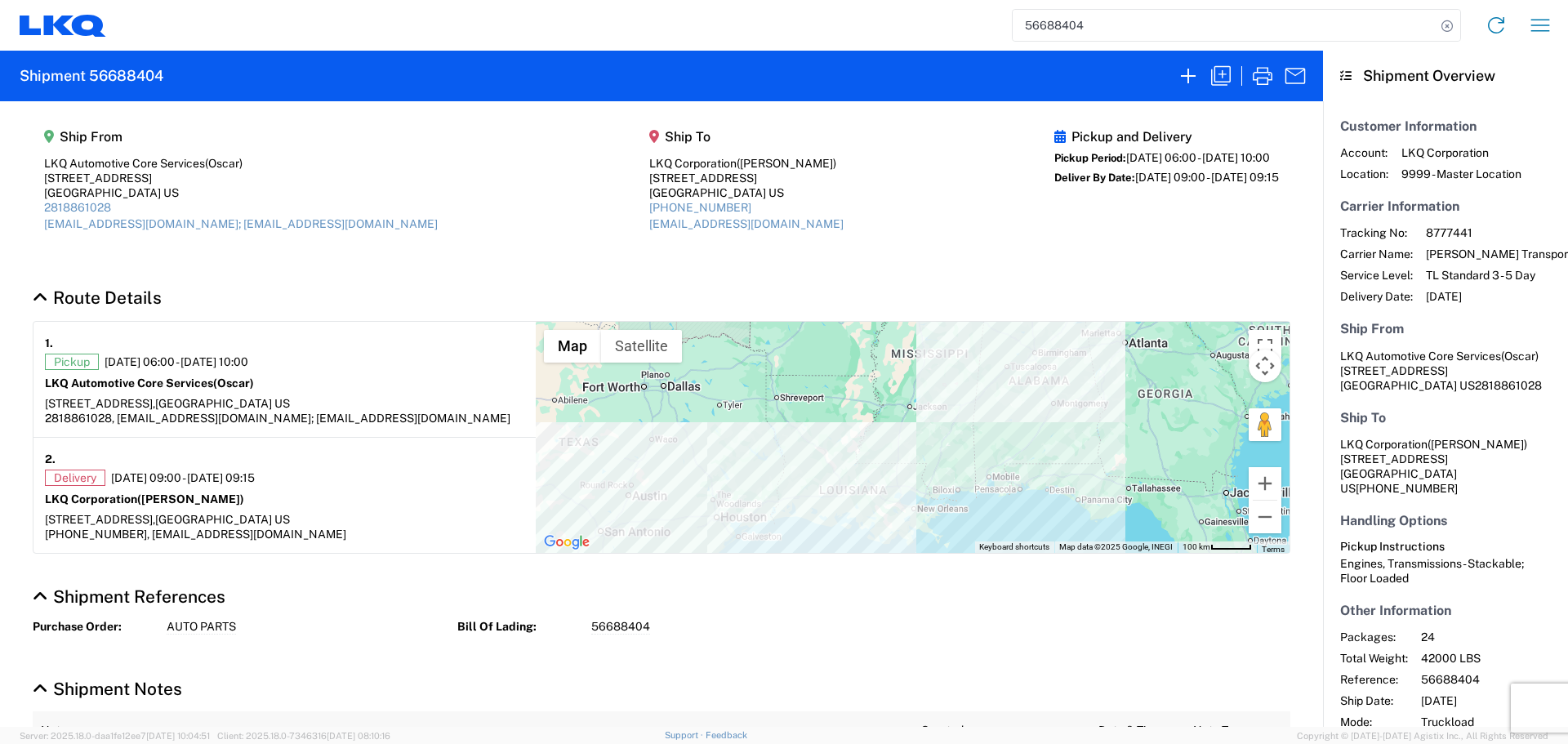
select select "FULL"
select select "LBS"
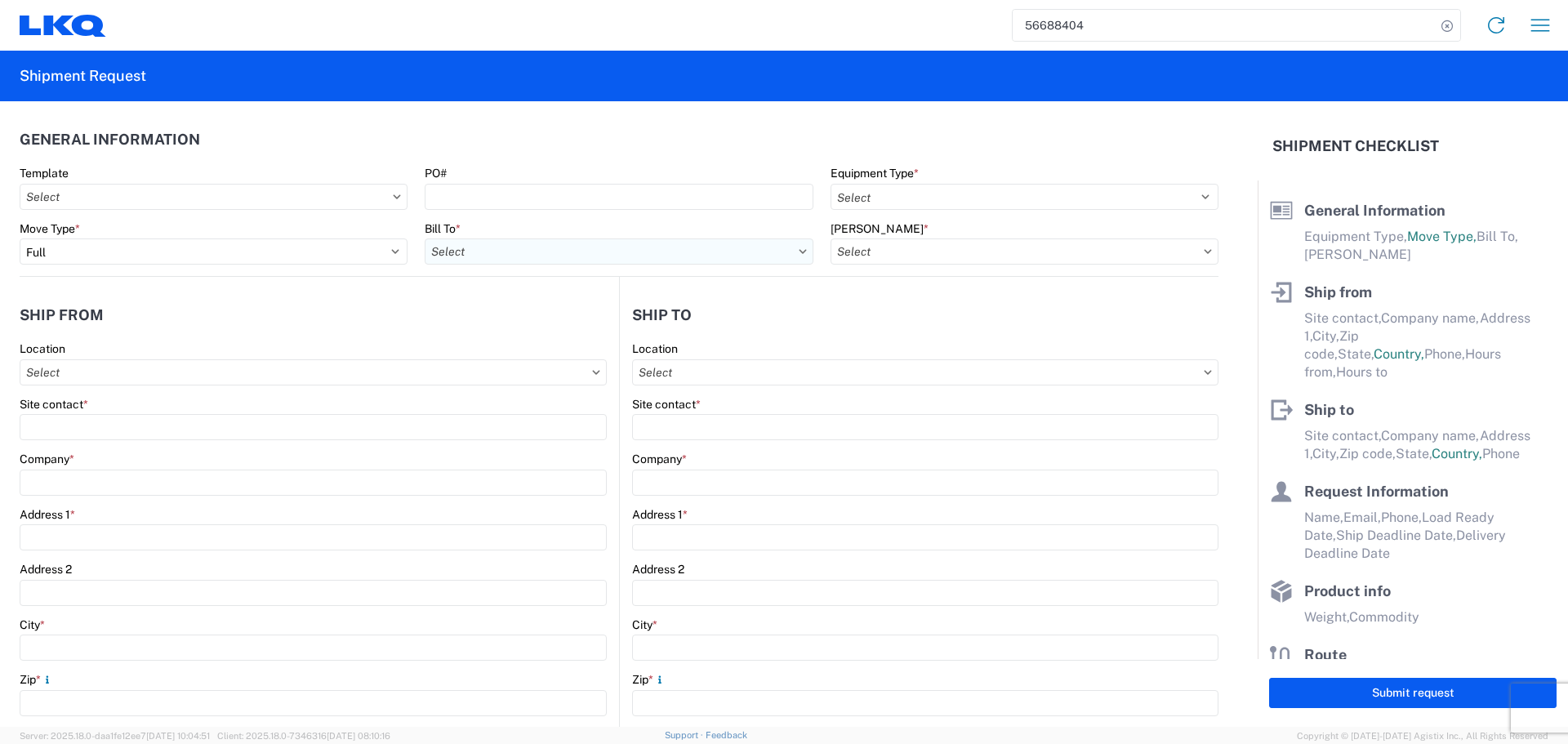
select select "US"
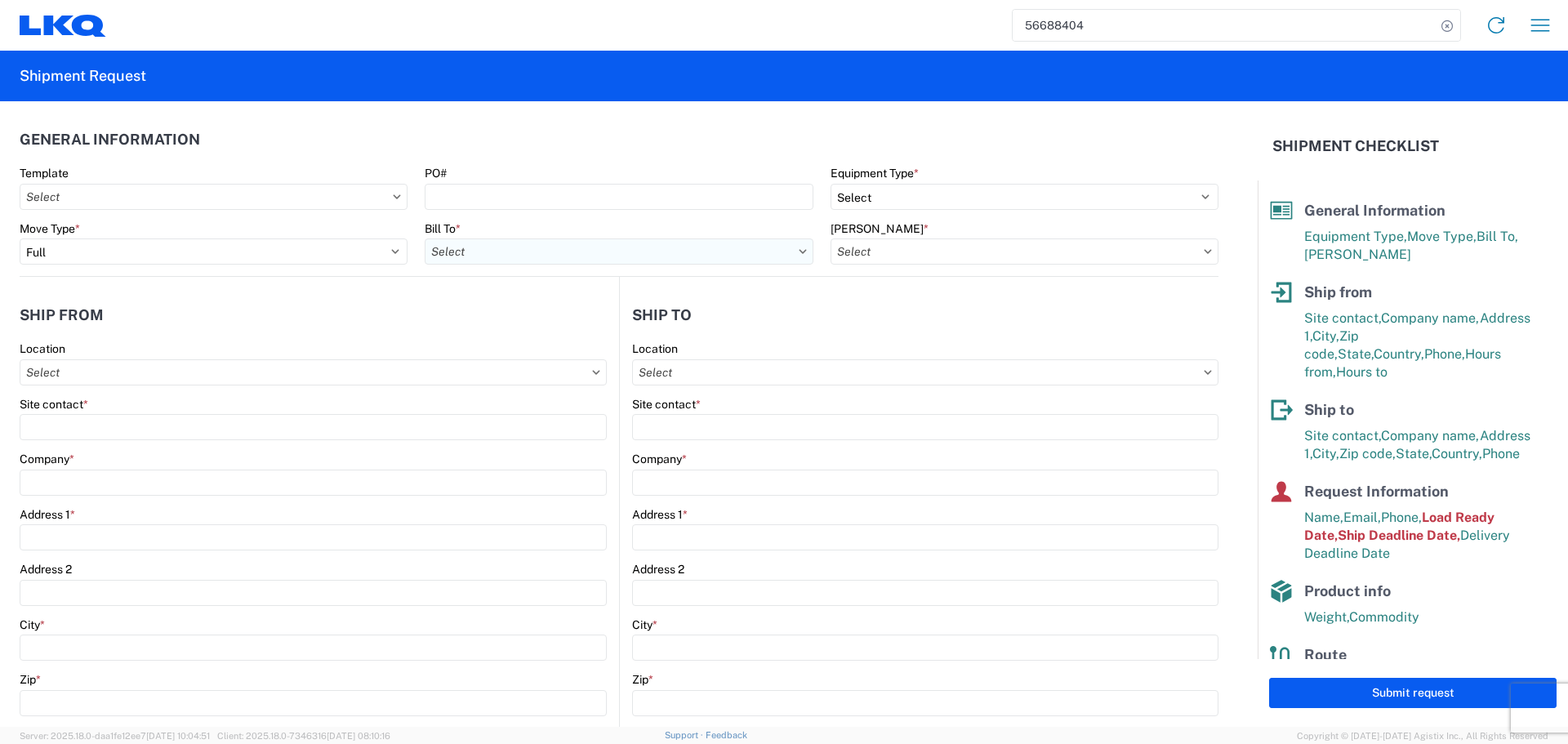
select select "STDV"
type input "Oscar"
type input "LKQ Automotive Core Services"
type input "[STREET_ADDRESS]"
type input "[GEOGRAPHIC_DATA]"
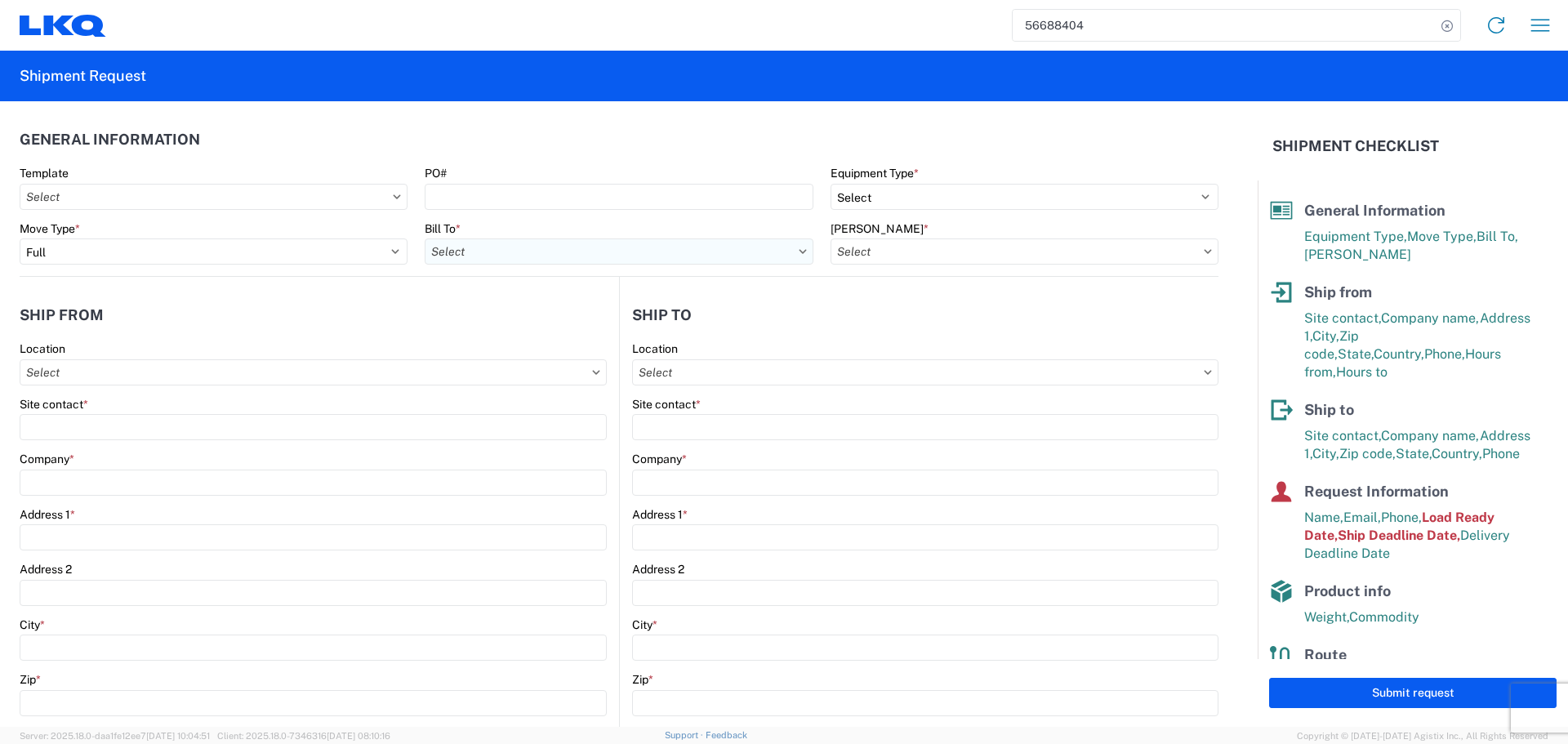
type input "77038"
type input "[EMAIL_ADDRESS][DOMAIN_NAME]; [EMAIL_ADDRESS][DOMAIN_NAME]"
type input "[PERSON_NAME]"
type input "LKQ Corporation"
type input "[STREET_ADDRESS]"
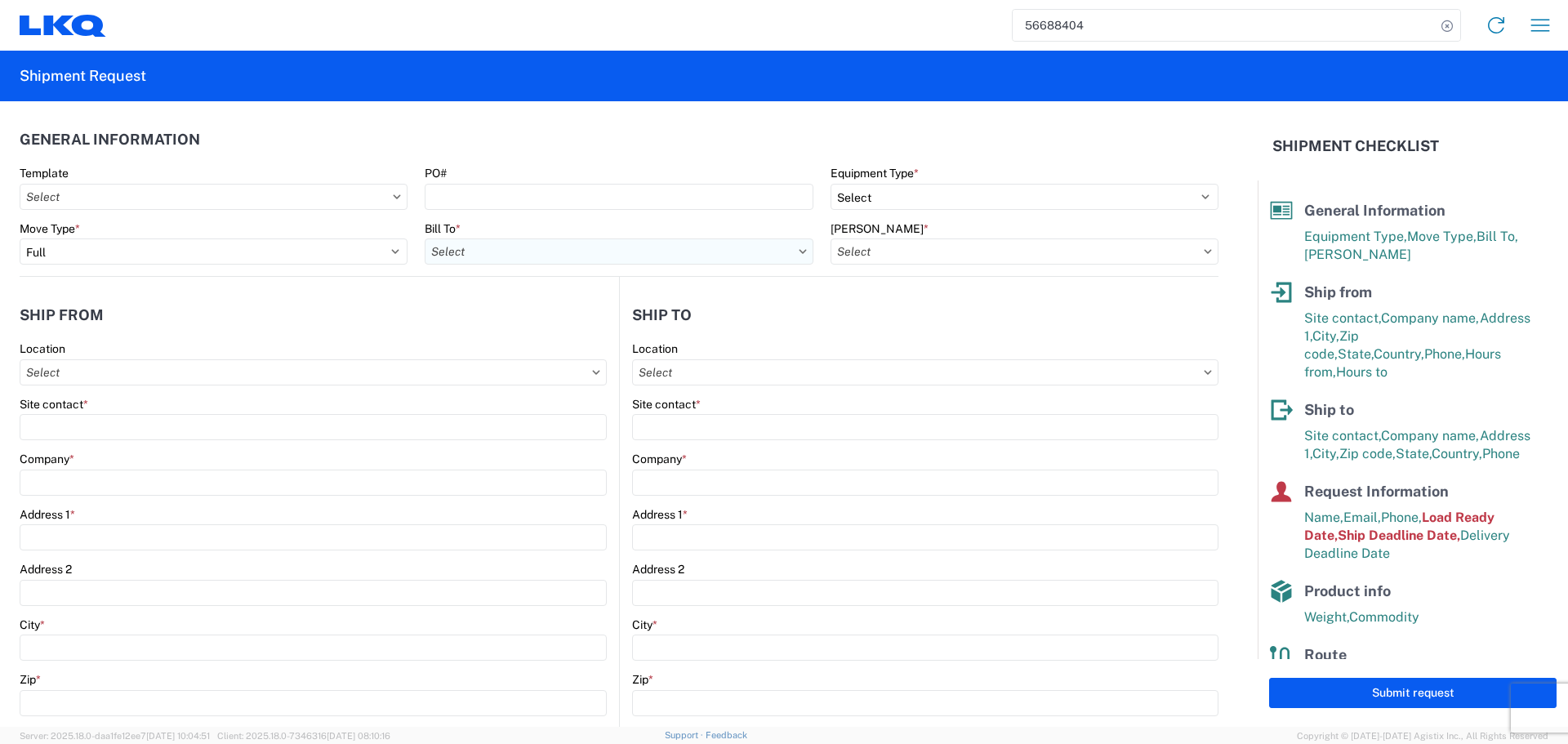
type input "Newnan"
type input "30265"
type input "[EMAIL_ADDRESS][DOMAIN_NAME]"
type input "Oscar"
type input "[EMAIL_ADDRESS][DOMAIN_NAME]"
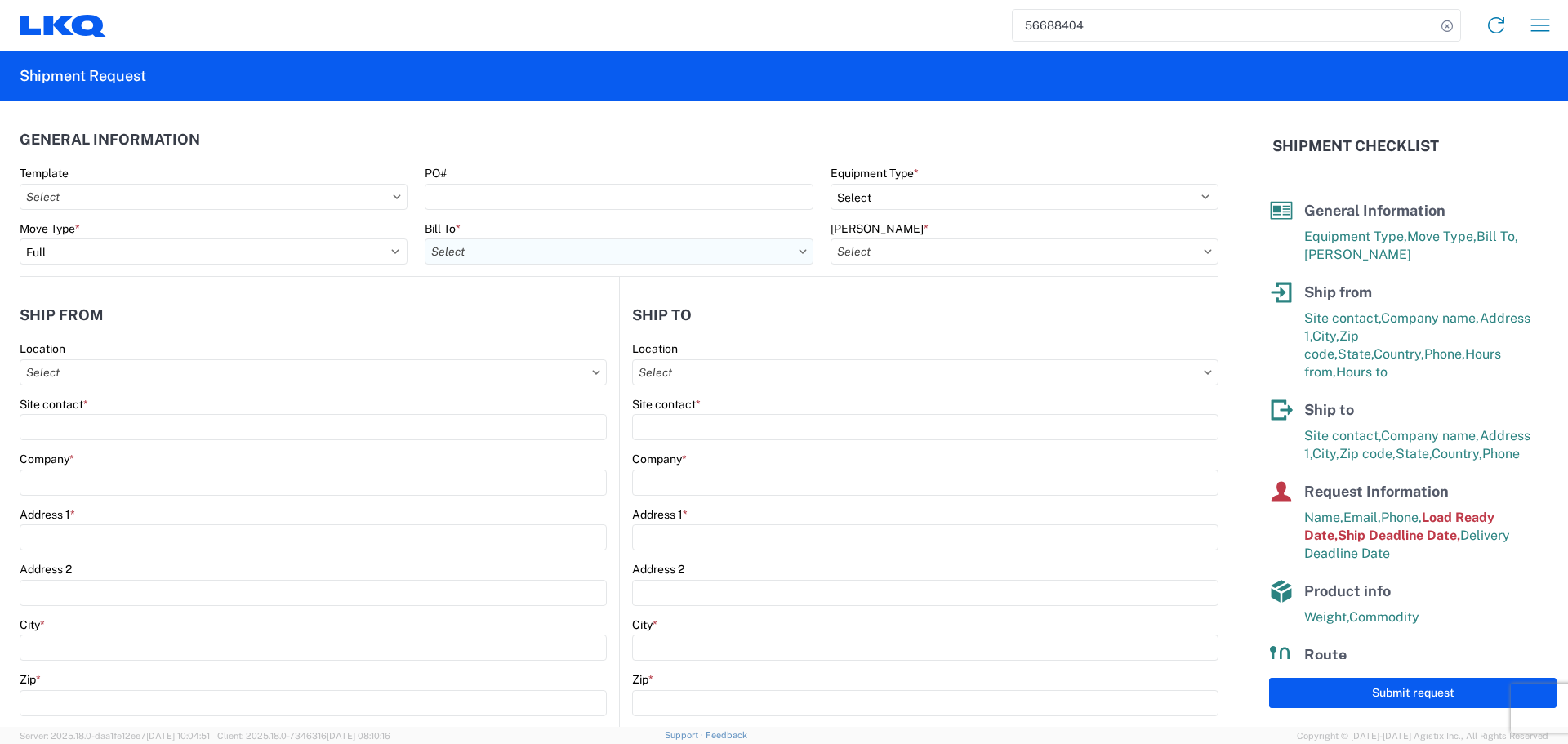
type input "2818861028"
type input "[DATE]"
type input "42000"
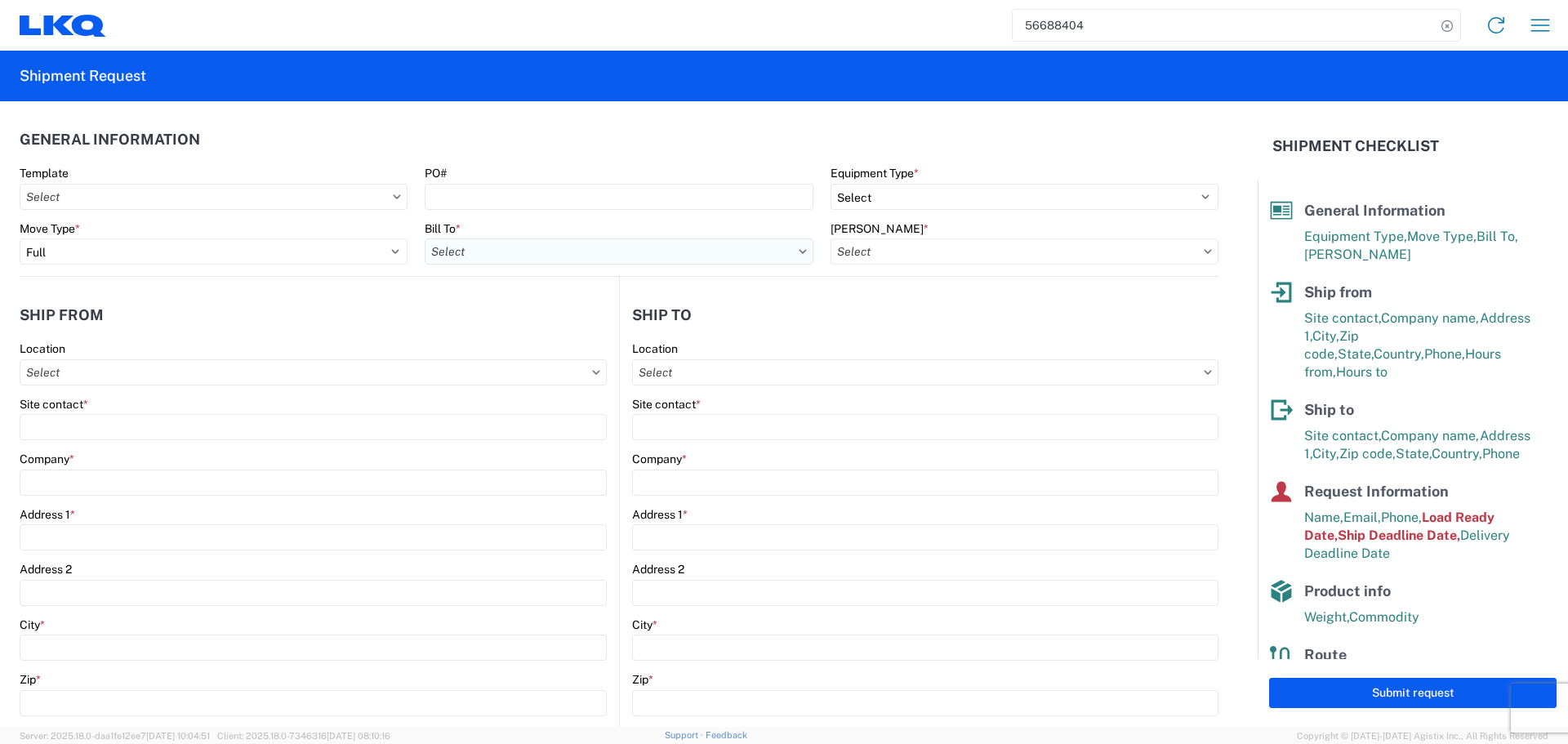
type input "Engines, Transmissions"
type input "24"
type input "0"
type input "40"
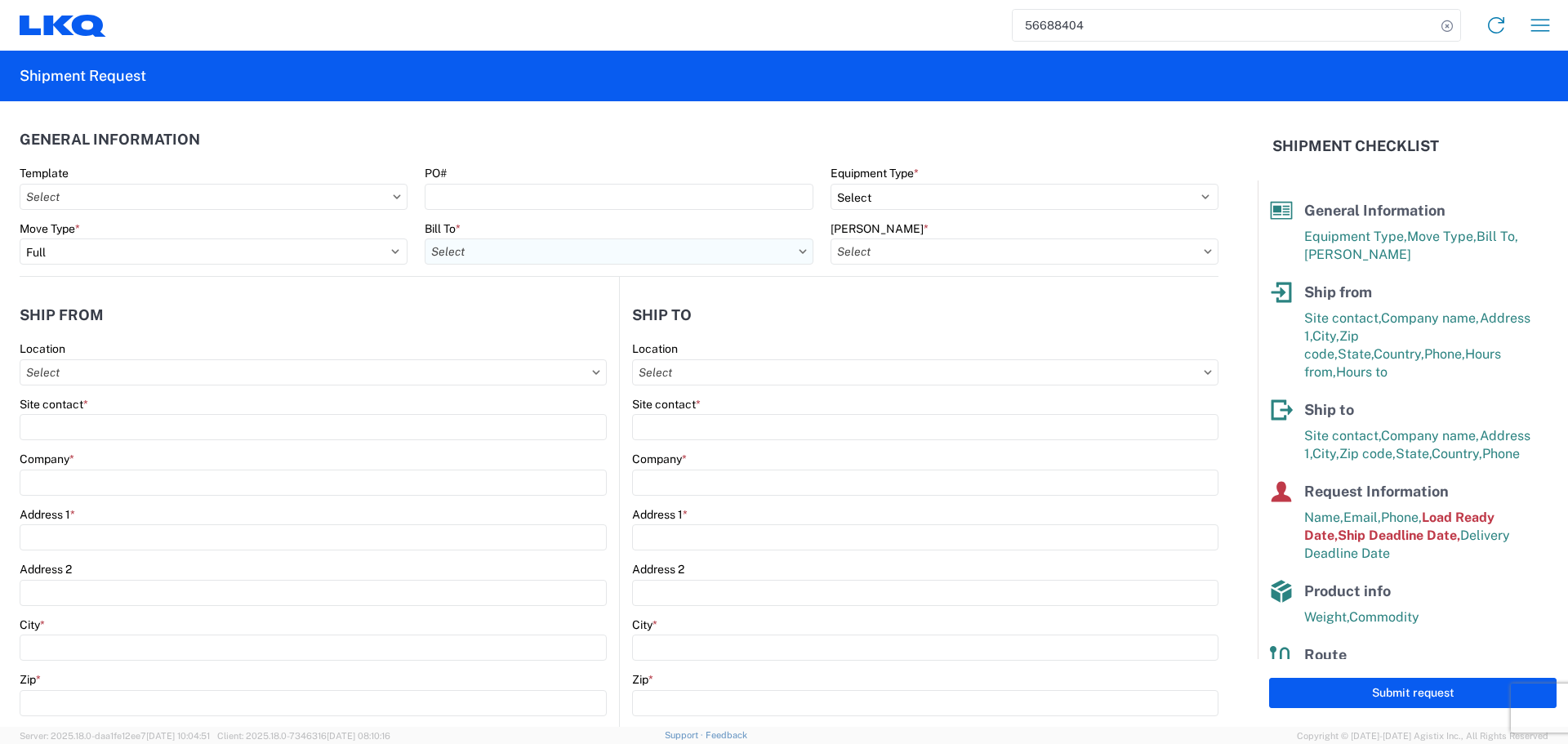
type input "36"
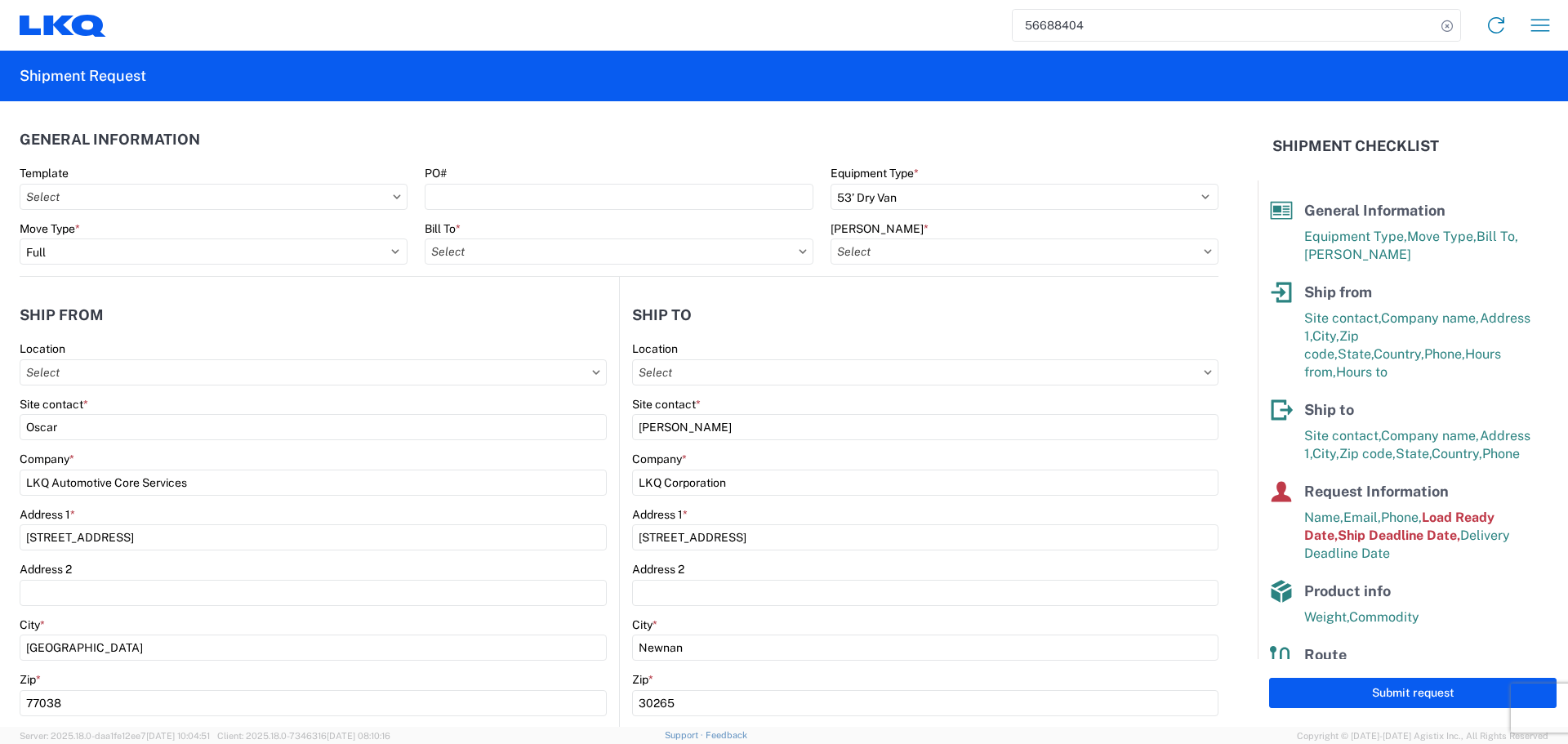
type input "1760 - LKQ Best Core"
type input "1772 - LKQ Atlanta Core Newnan"
type input "1760-1300-50180-0000 - 1760 Freight In - Cores"
type input "1760 - LKQ Best Core"
click at [468, 213] on agx-form-control-wrapper-v2 "PO#" at bounding box center [618, 194] width 405 height 56
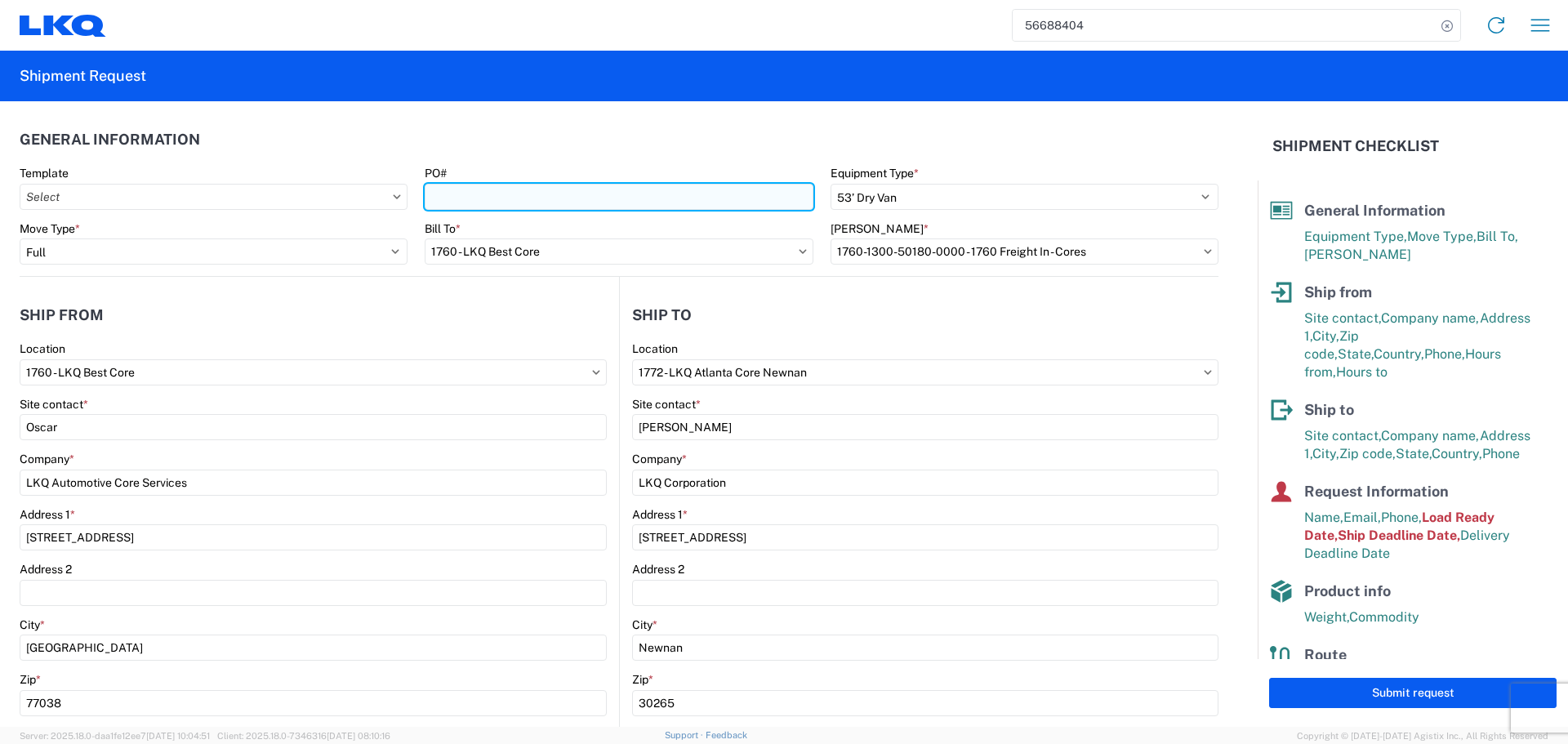
click at [483, 192] on input "PO#" at bounding box center [618, 197] width 388 height 26
type input "AUTO PARTS"
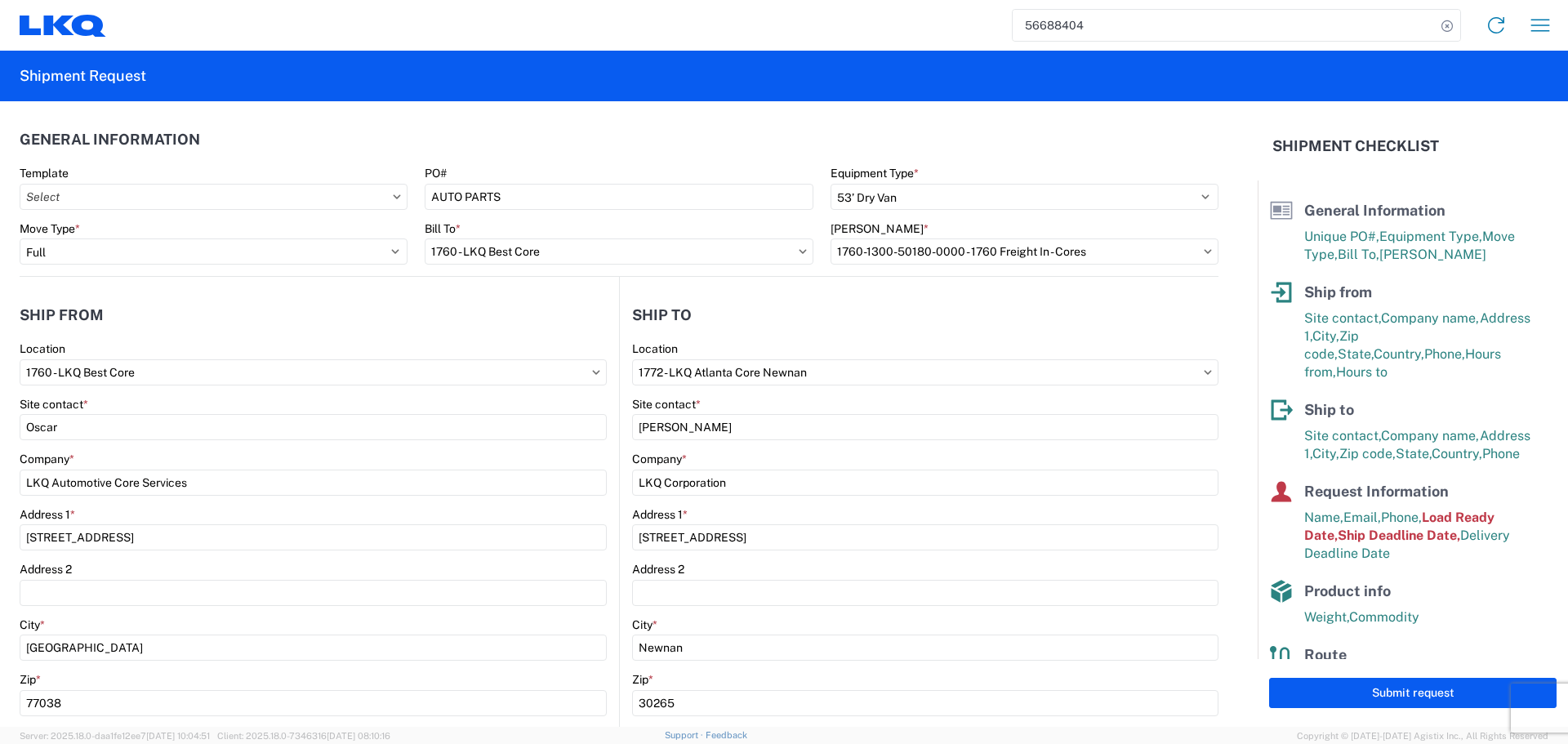
click at [552, 132] on header "General Information" at bounding box center [619, 139] width 1199 height 37
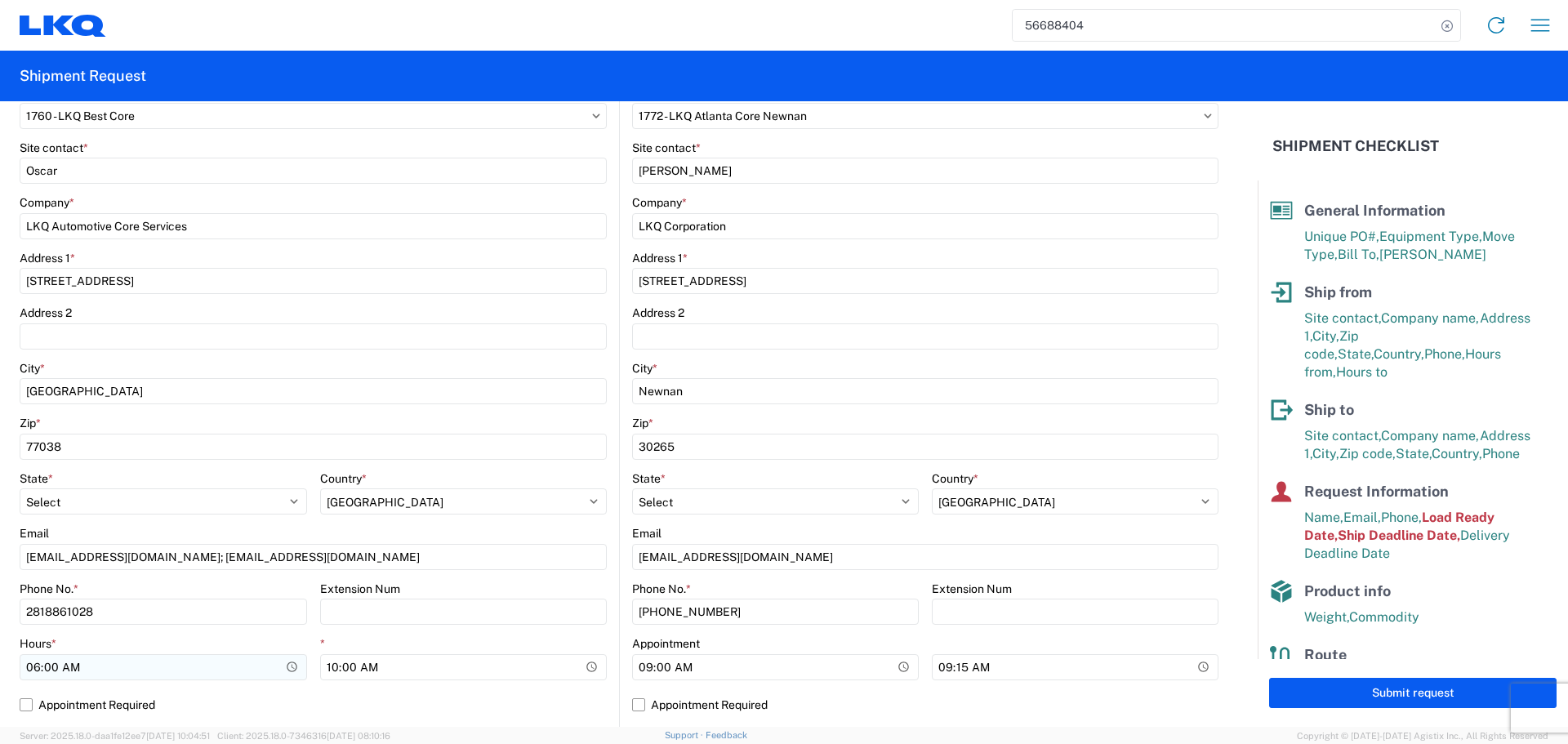
scroll to position [490, 0]
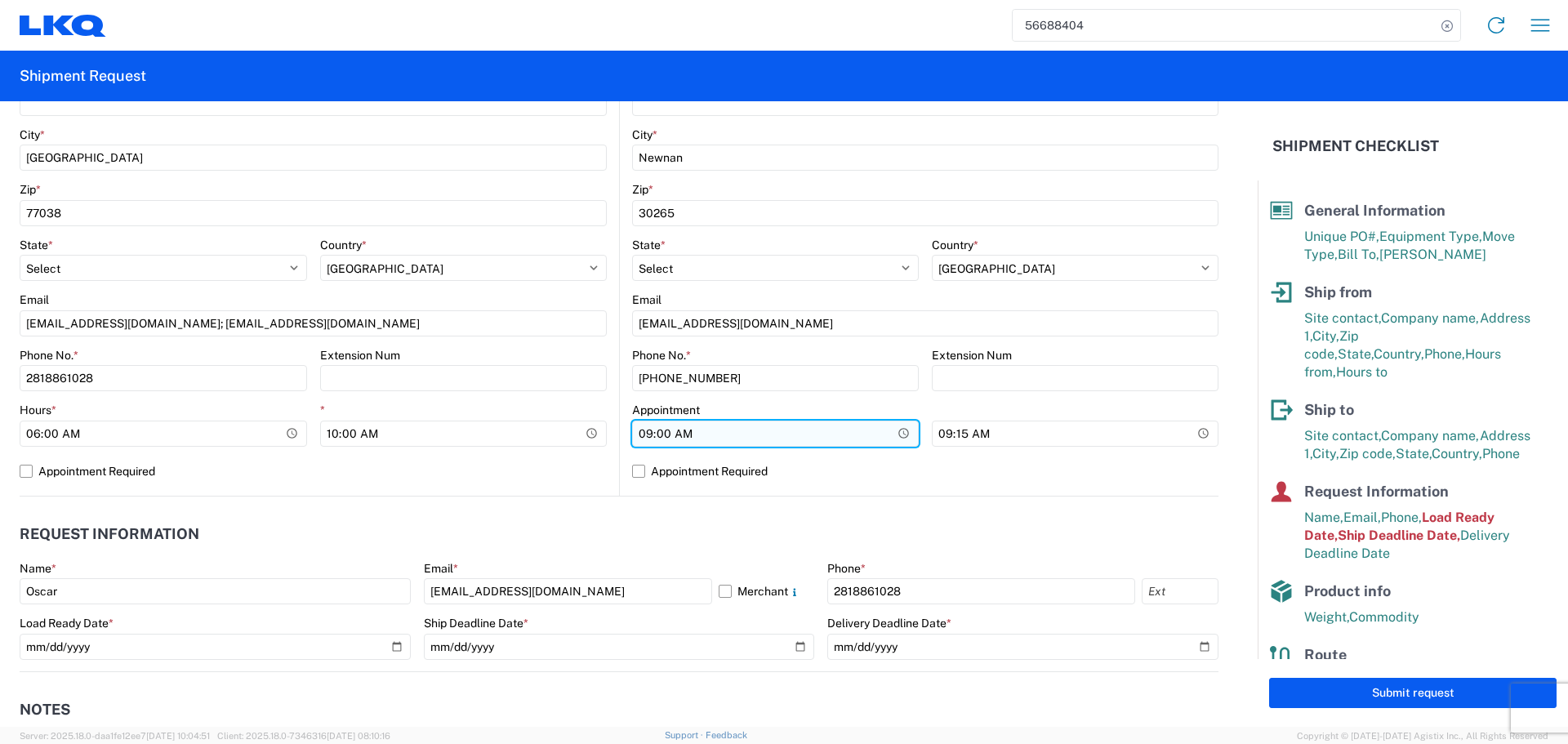
click at [307, 441] on input "09:00:00" at bounding box center [163, 434] width 287 height 26
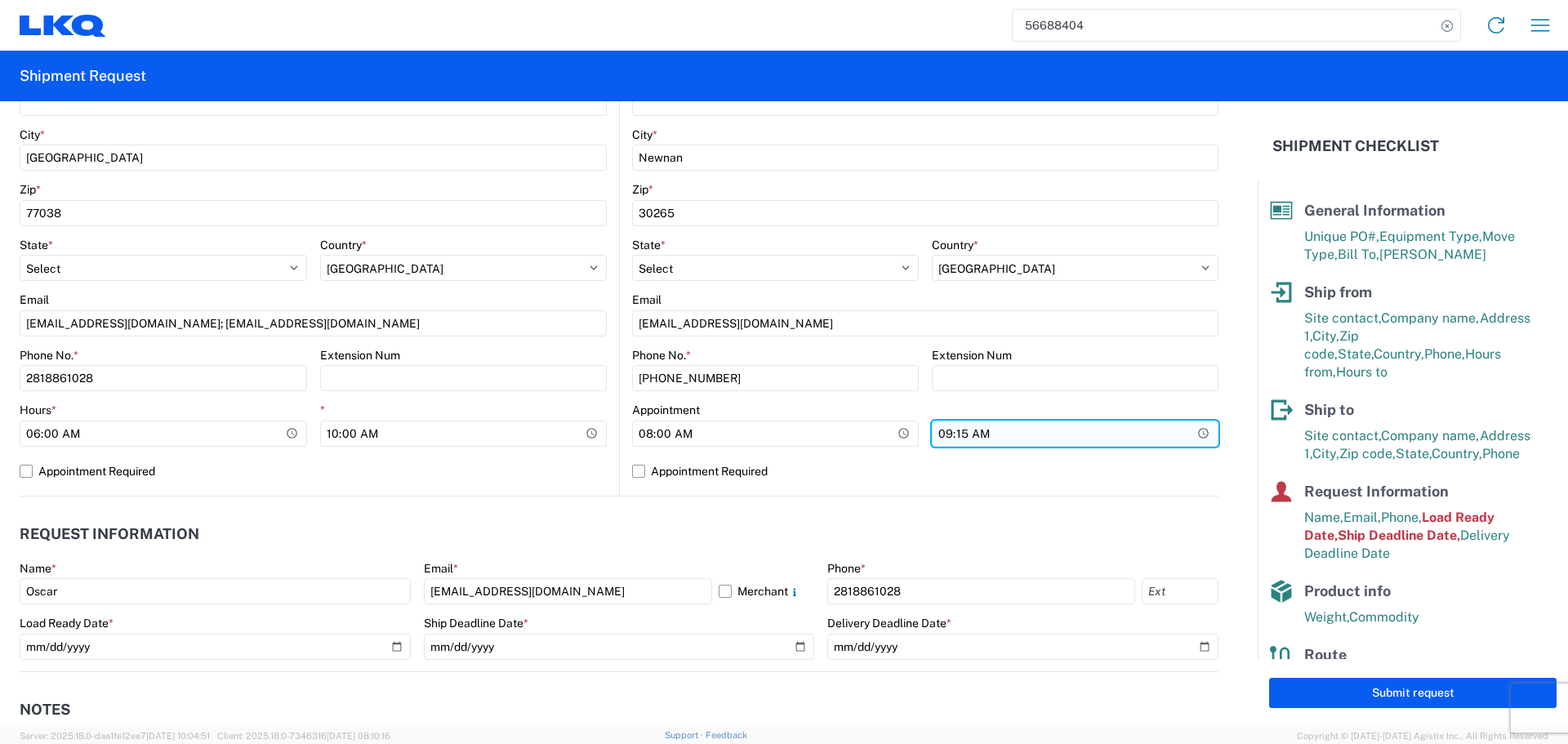
type input "08:00"
click at [1190, 428] on input "09:15:00" at bounding box center [1075, 434] width 286 height 26
type input "13:00"
click at [550, 476] on label "Appointment Required" at bounding box center [313, 471] width 588 height 26
click at [0, 0] on input "Appointment Required" at bounding box center [0, 0] width 0 height 0
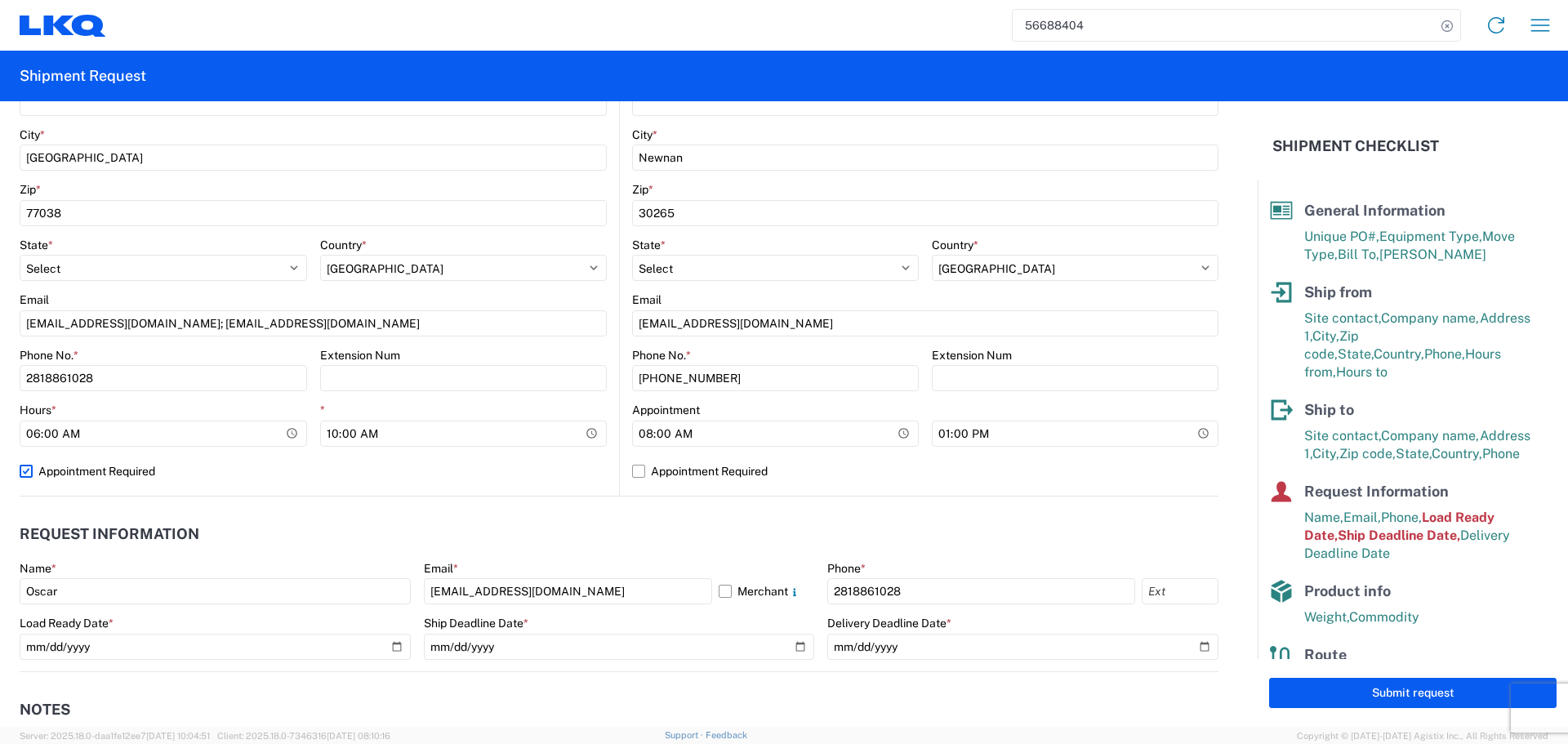
select select "US"
click at [550, 476] on label "Appointment Required" at bounding box center [313, 471] width 588 height 26
click at [0, 0] on input "Appointment Required" at bounding box center [0, 0] width 0 height 0
select select "[GEOGRAPHIC_DATA]"
select select "US"
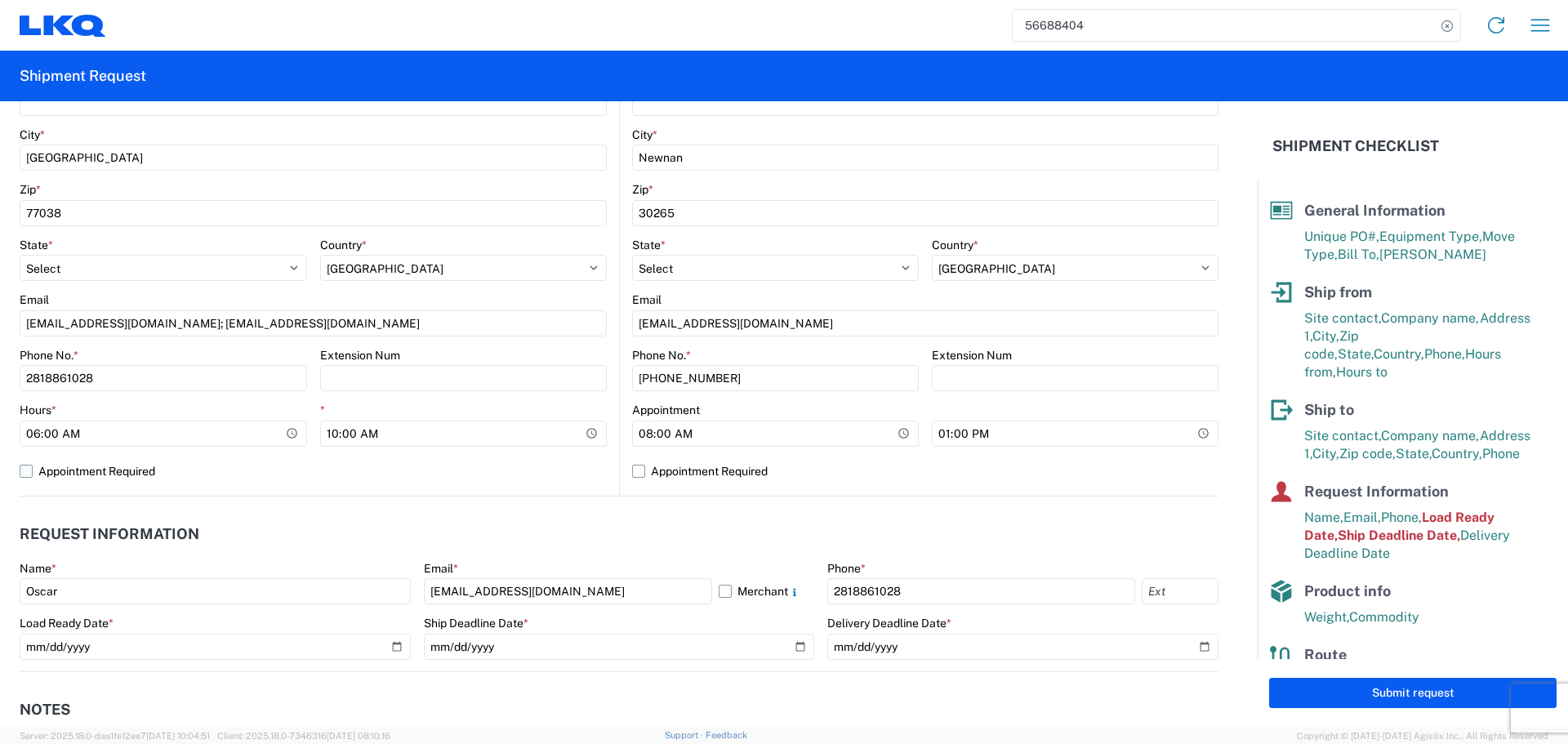
click at [550, 476] on label "Appointment Required" at bounding box center [313, 471] width 588 height 26
click at [0, 0] on input "Appointment Required" at bounding box center [0, 0] width 0 height 0
select select "[GEOGRAPHIC_DATA]"
select select "US"
click at [550, 476] on label "Appointment Required" at bounding box center [313, 471] width 588 height 26
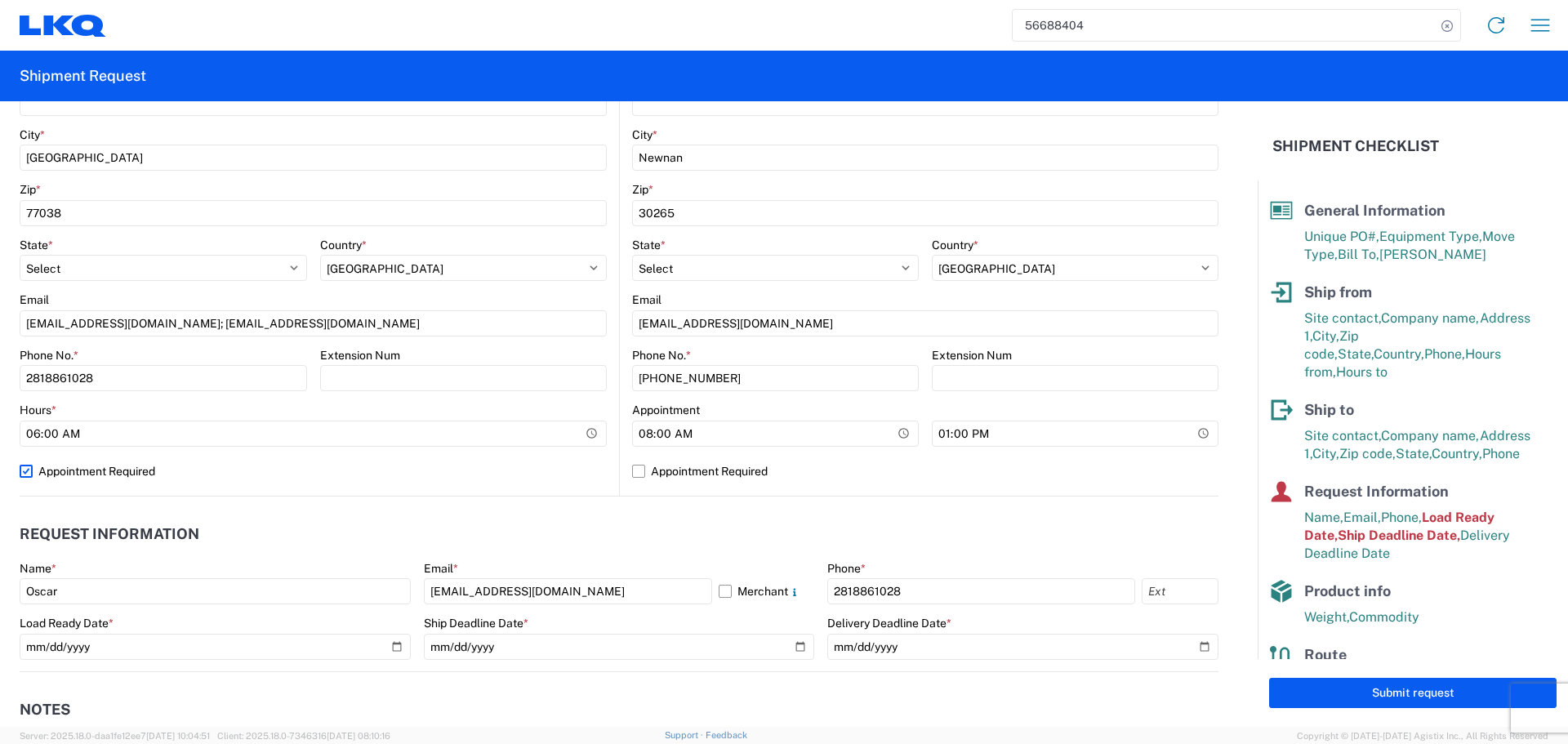
click at [0, 0] on input "Appointment Required" at bounding box center [0, 0] width 0 height 0
select select "US"
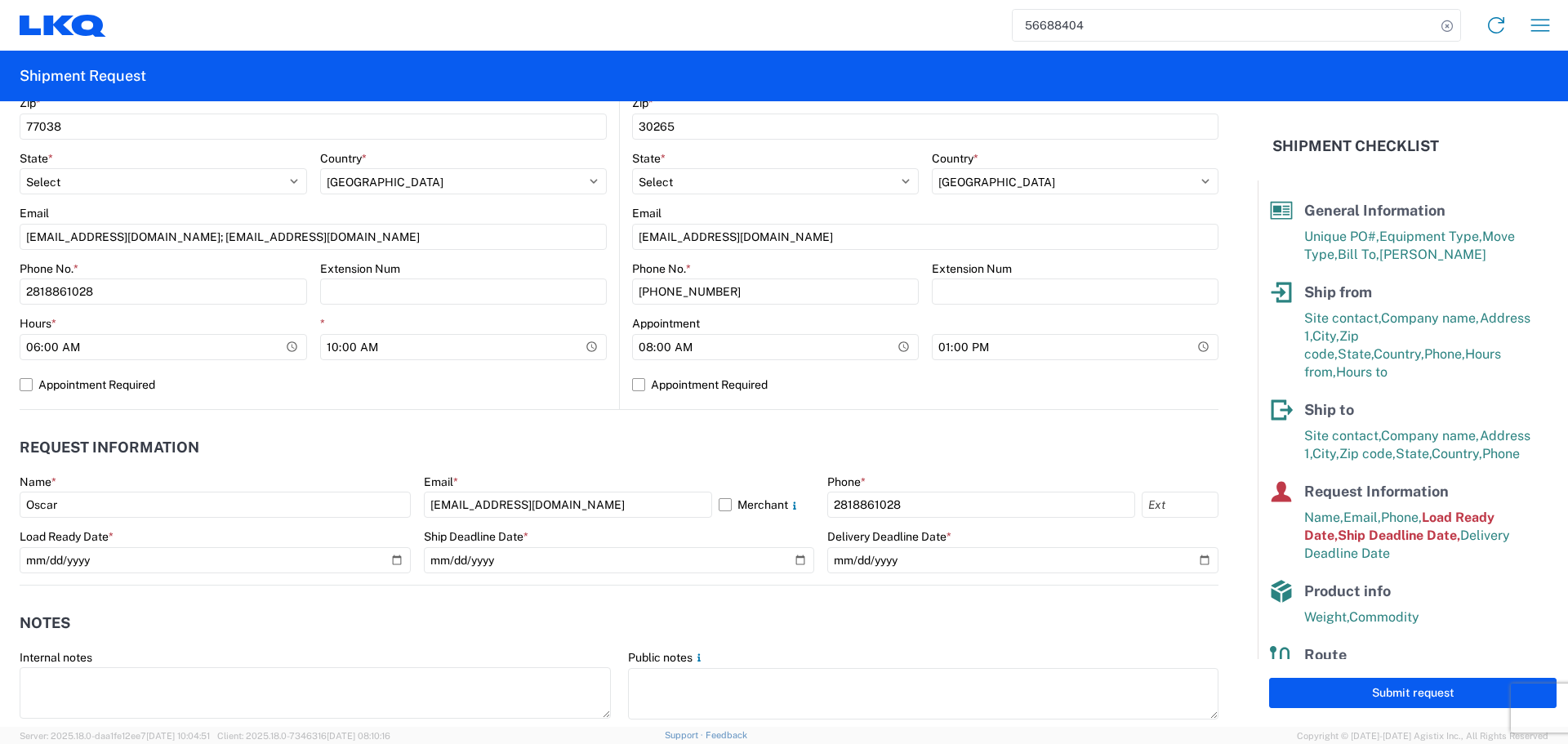
scroll to position [735, 0]
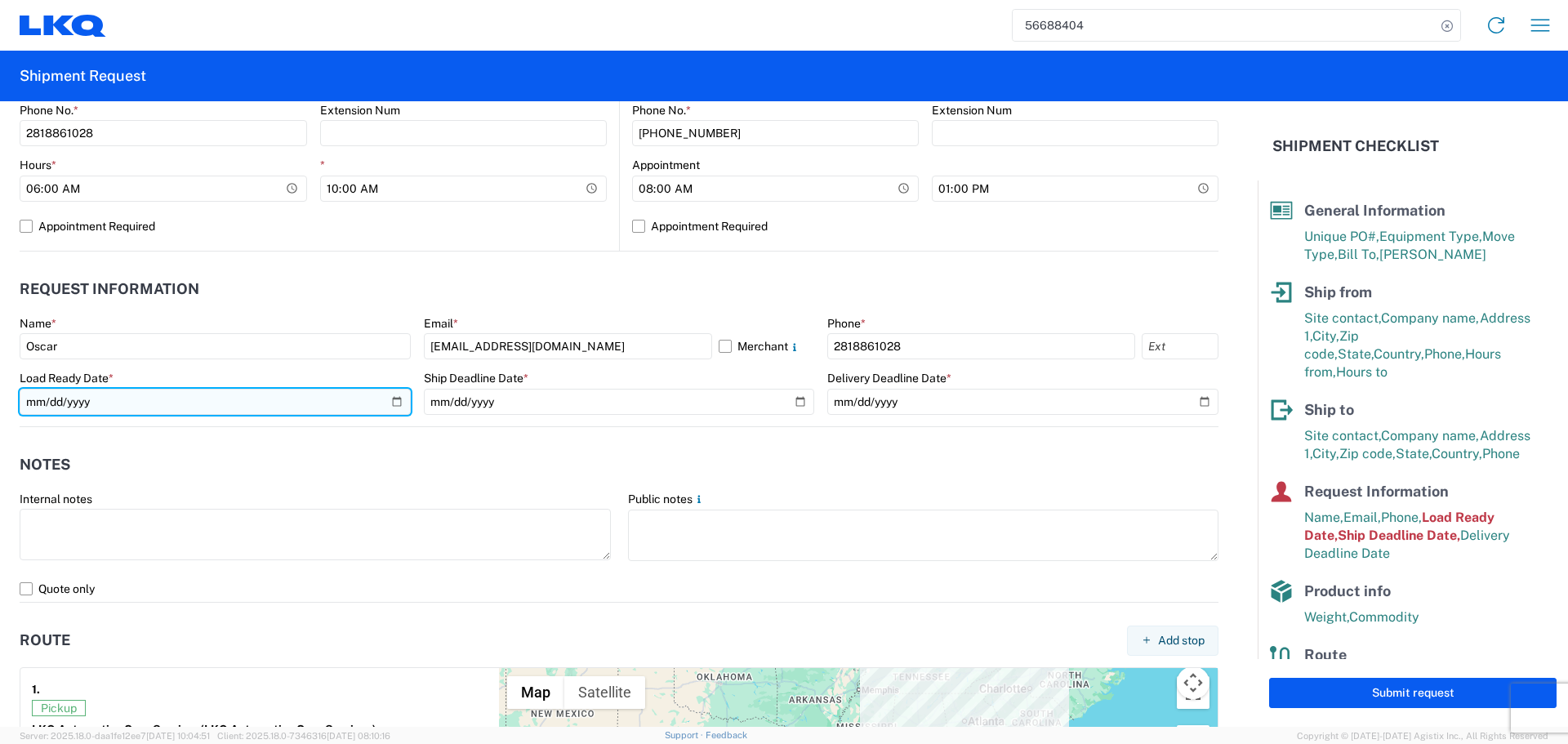
click at [395, 398] on input "[DATE]" at bounding box center [215, 402] width 391 height 26
type input "[DATE]"
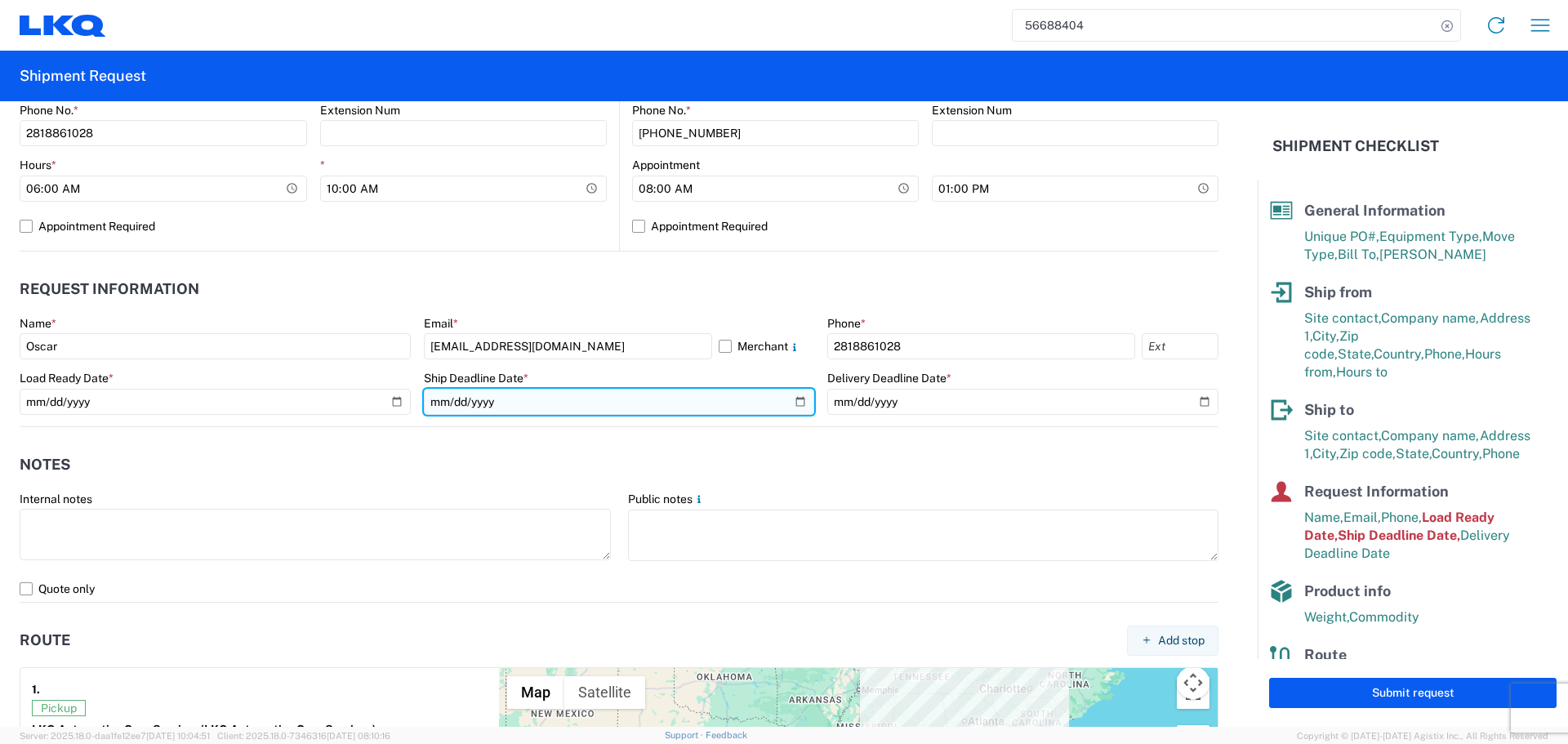
click at [792, 405] on input "[DATE]" at bounding box center [618, 402] width 391 height 26
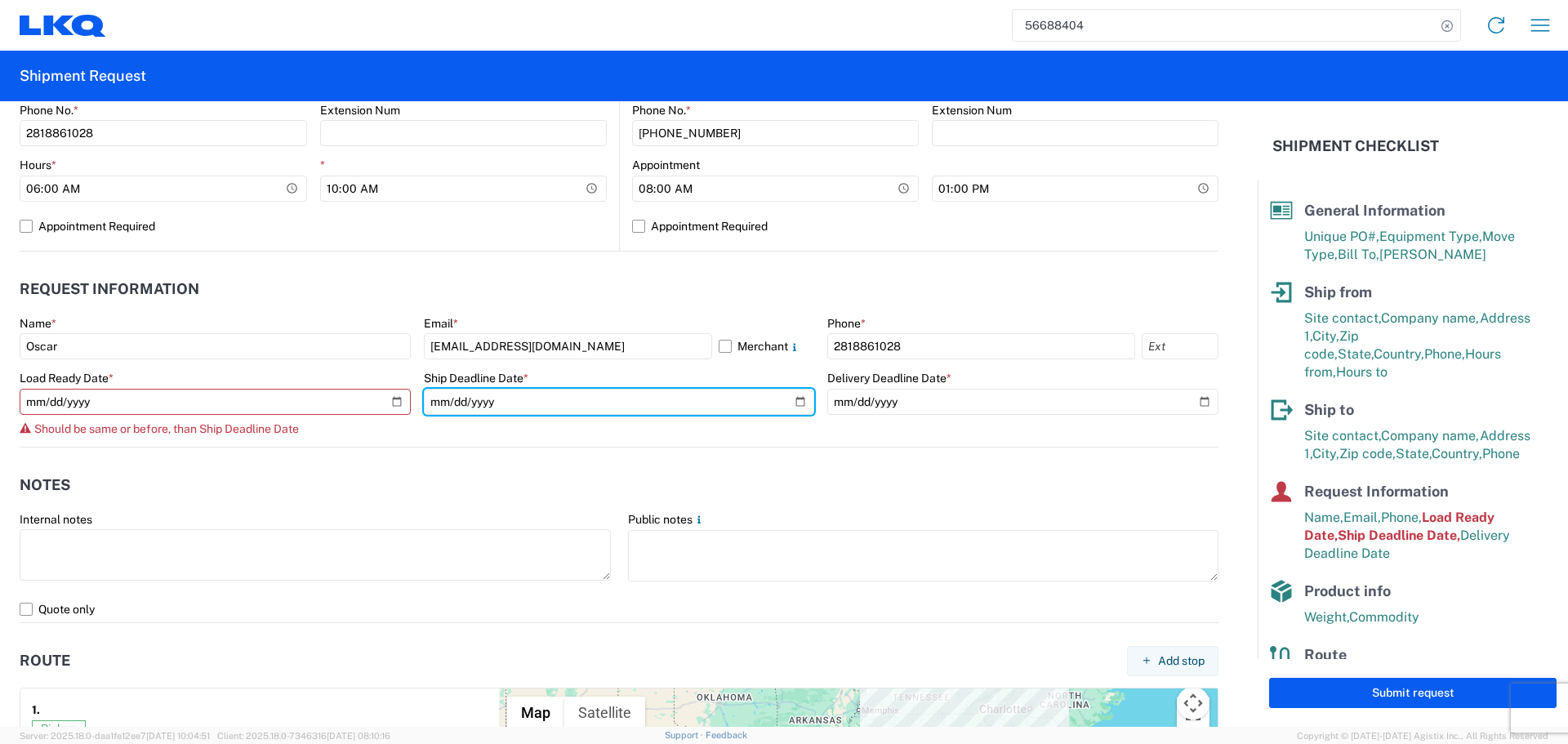
type input "[DATE]"
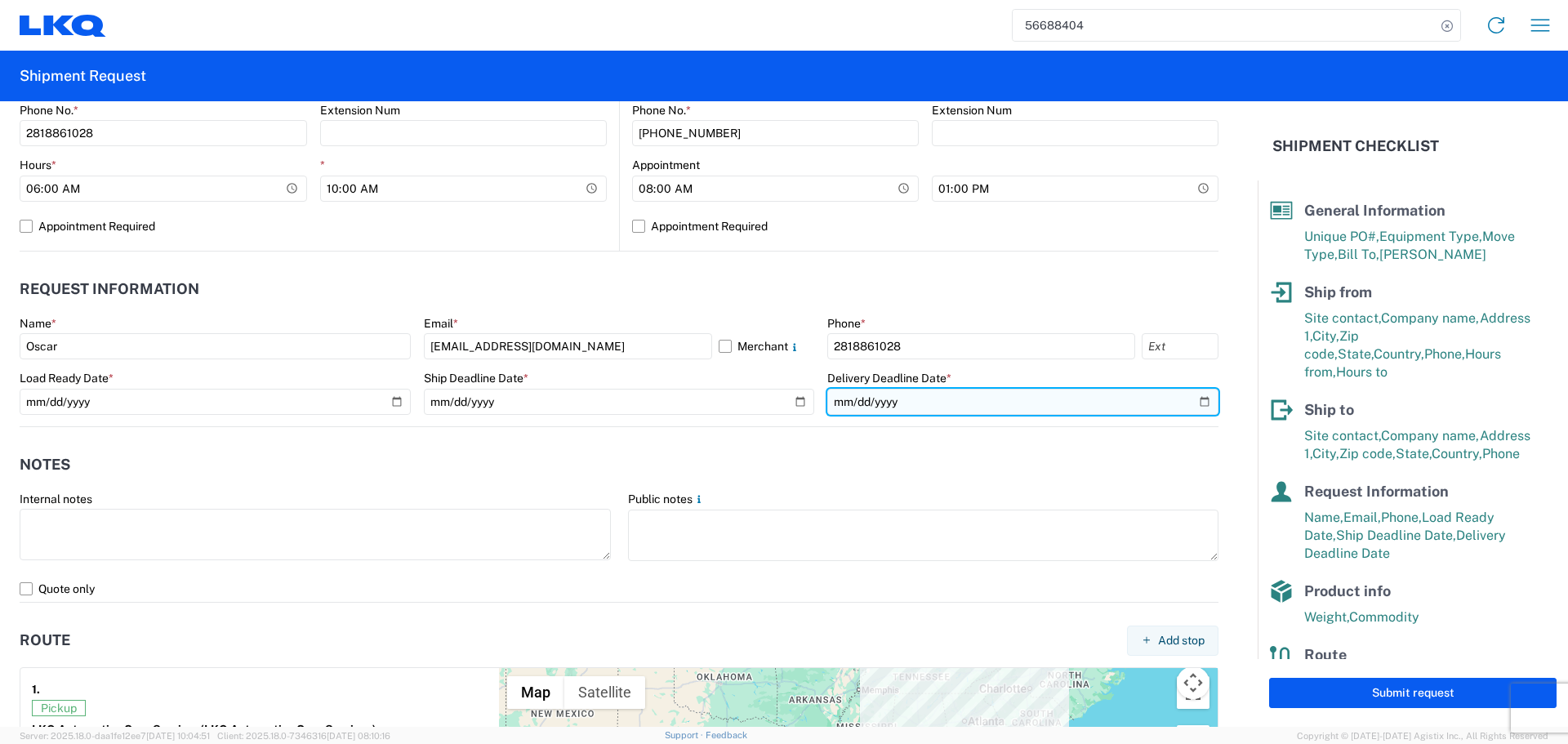
click at [1190, 401] on input "[DATE]" at bounding box center [1022, 402] width 391 height 26
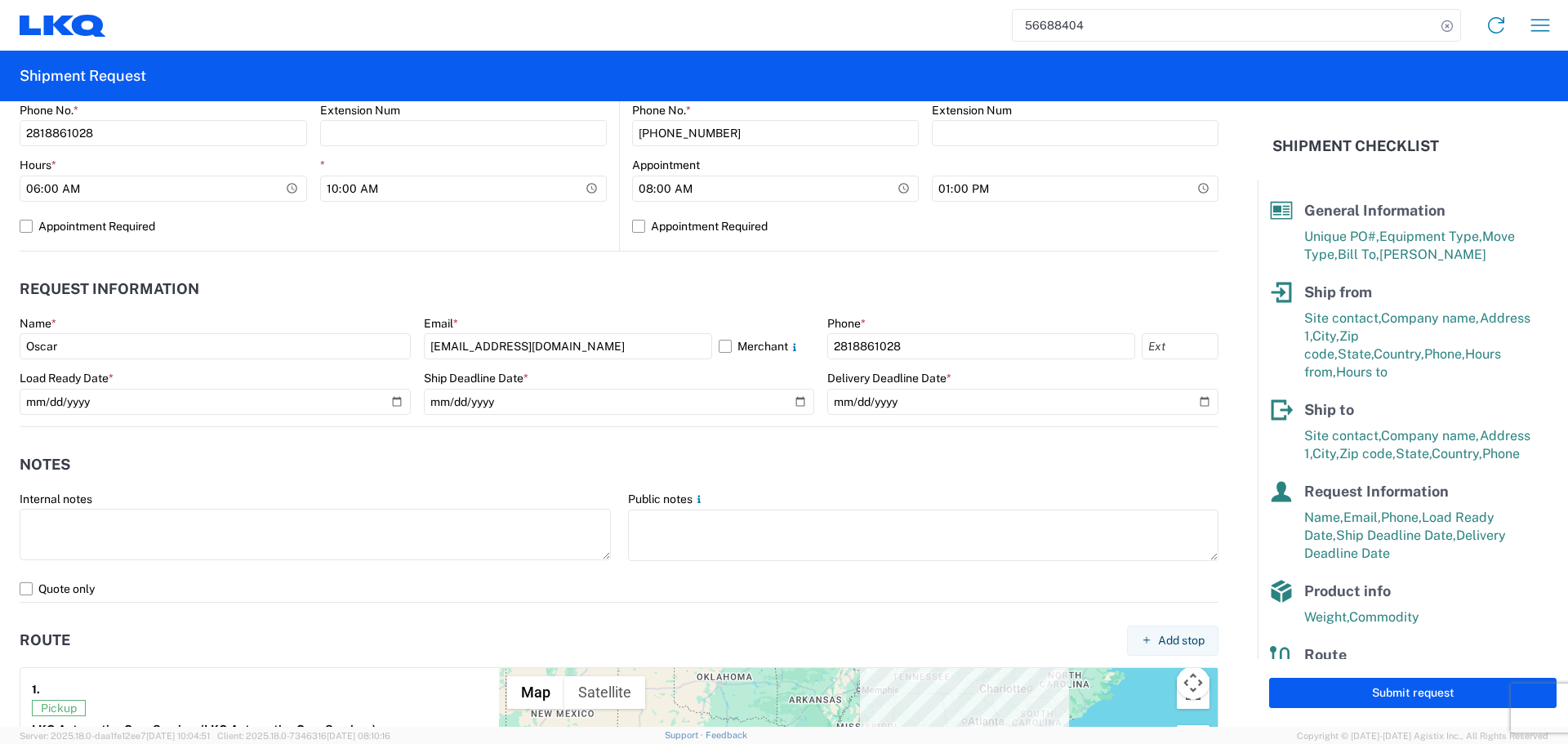
click at [571, 464] on header "Notes" at bounding box center [619, 465] width 1199 height 37
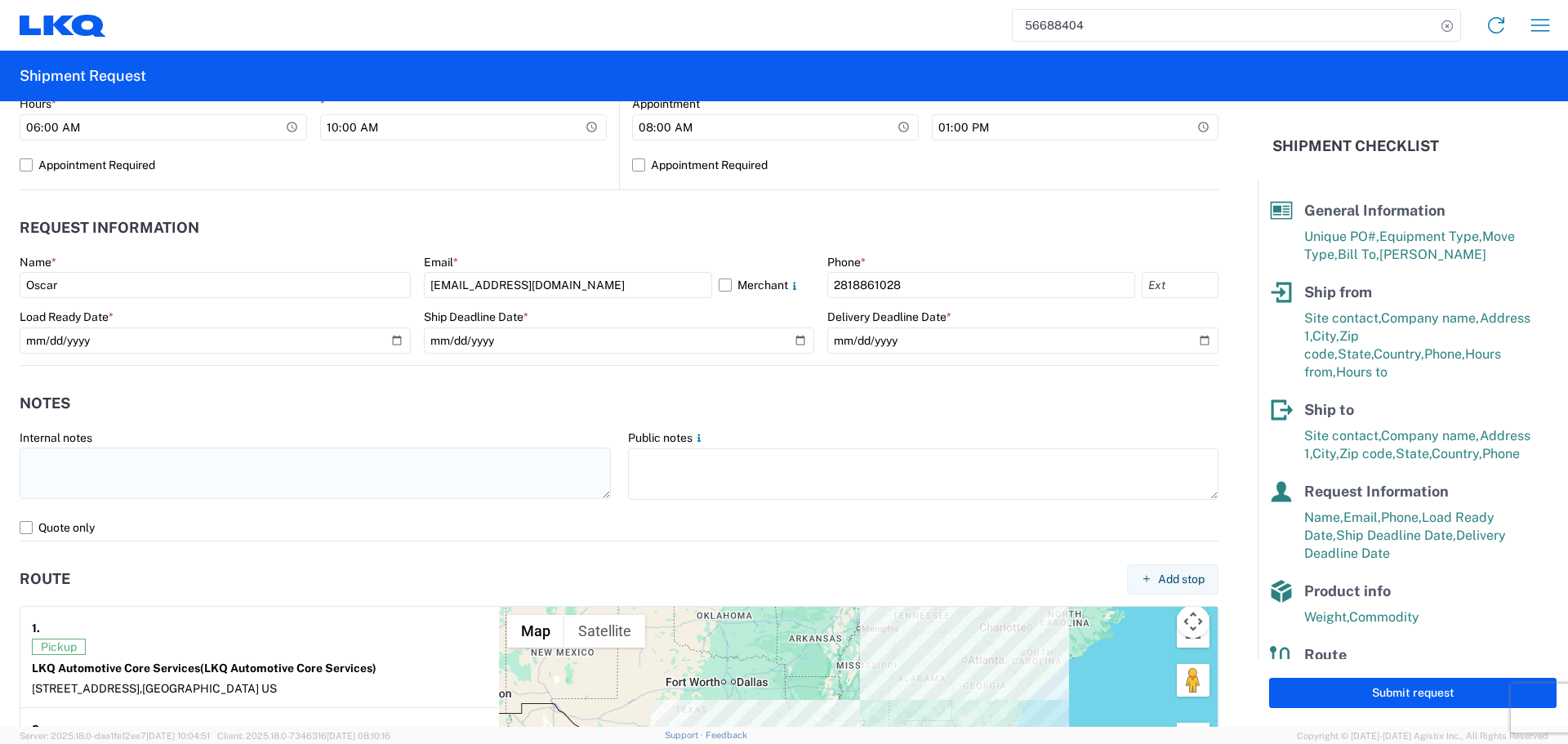
scroll to position [761, 0]
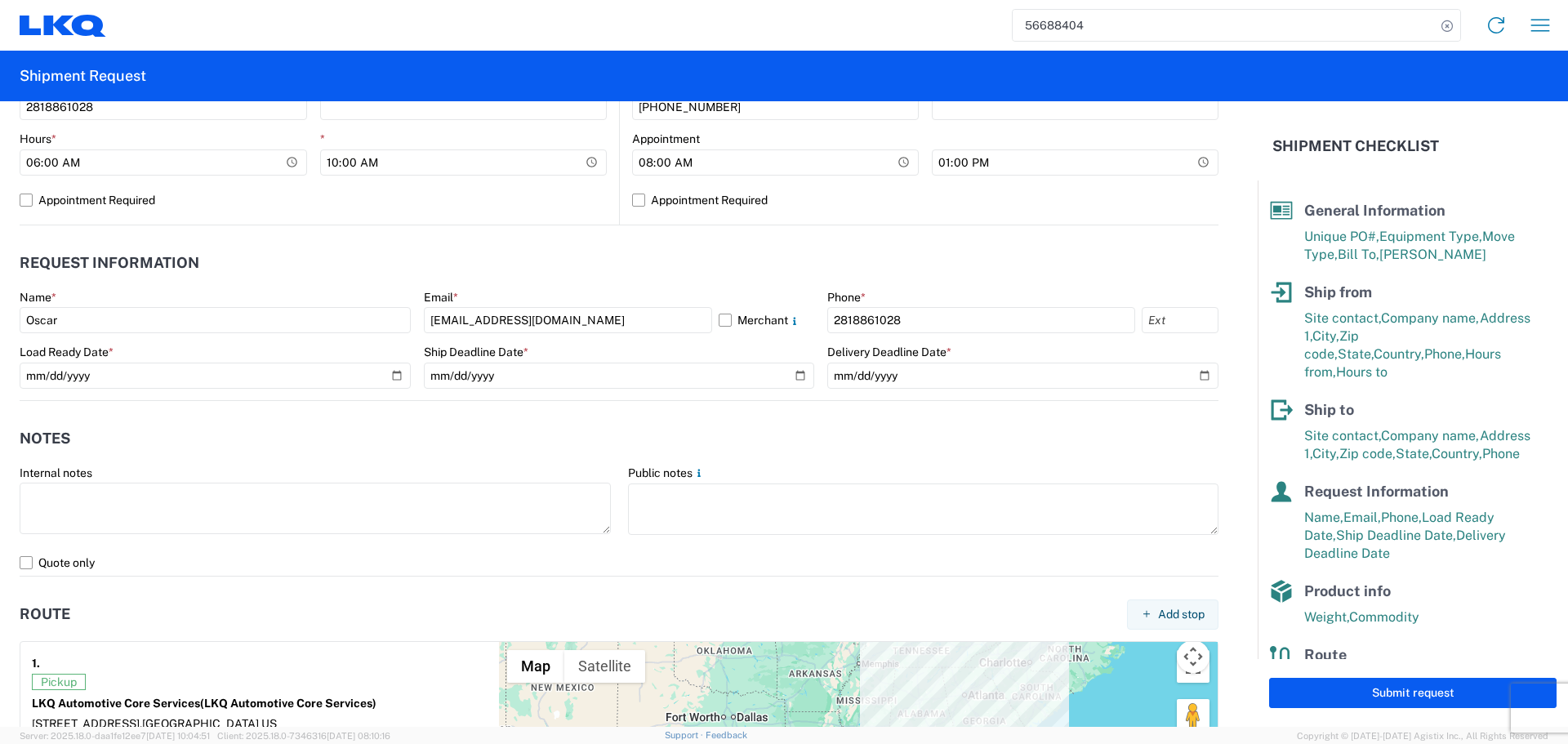
click at [403, 407] on agx-notes "Notes Internal notes Public notes Quote only" at bounding box center [619, 488] width 1199 height 176
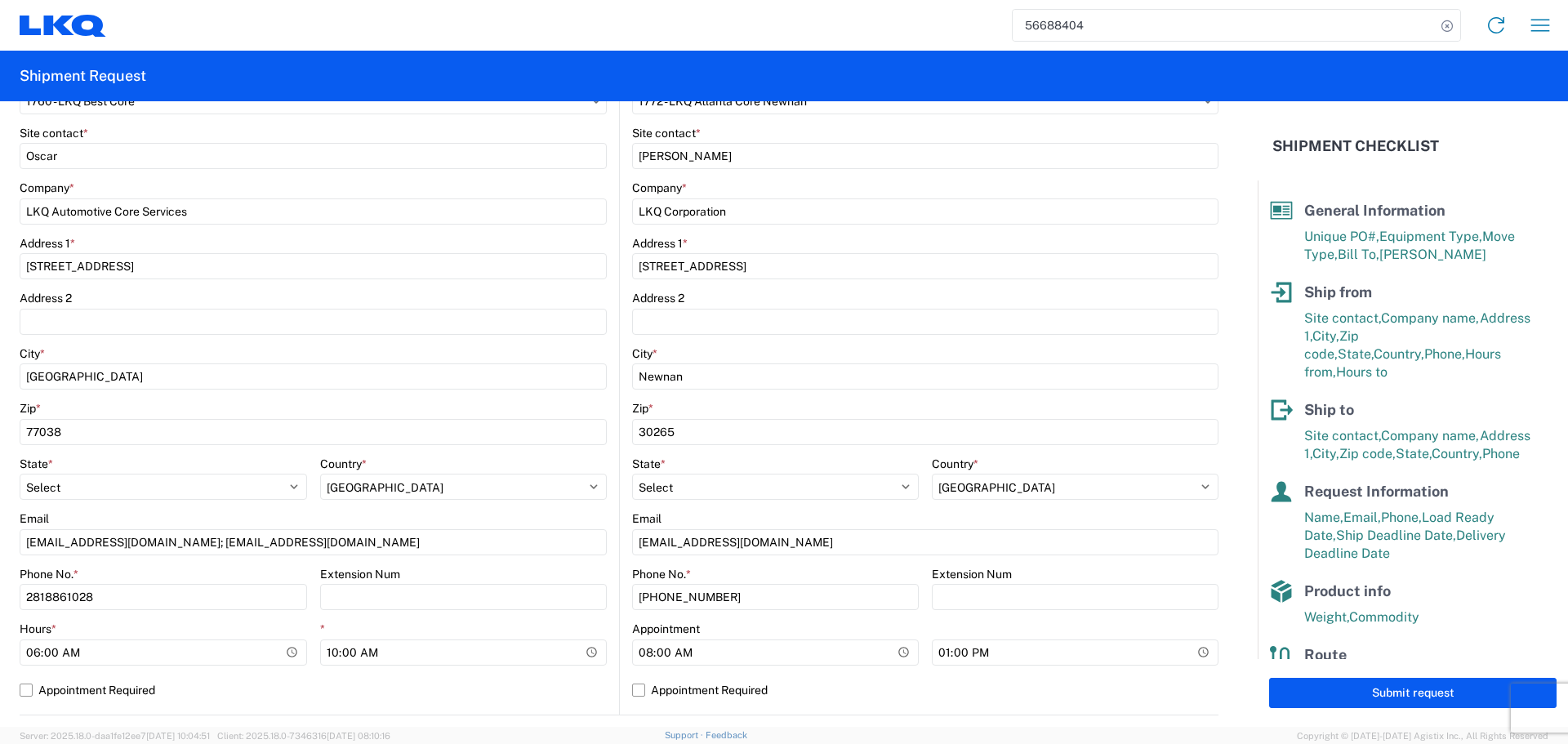
scroll to position [0, 0]
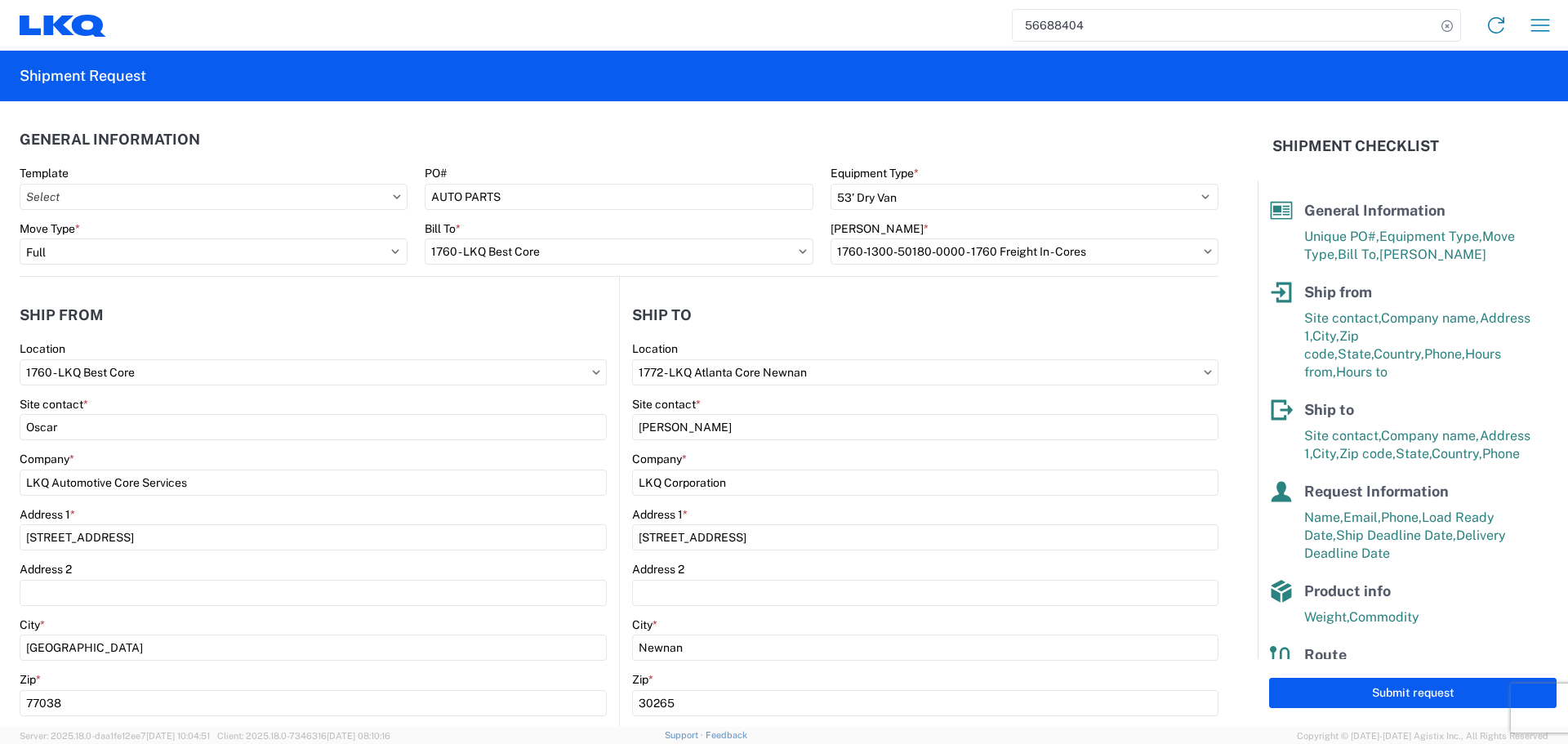
click at [619, 327] on header "Ship to" at bounding box center [919, 314] width 599 height 37
click at [580, 332] on header "Ship from" at bounding box center [319, 314] width 600 height 37
click at [584, 313] on header "Ship from" at bounding box center [319, 314] width 600 height 37
click at [584, 335] on agx-form-section "Ship from 1760 Location 1760 - LKQ Best Core Site contact * Oscar Company * LKQ…" at bounding box center [319, 641] width 600 height 689
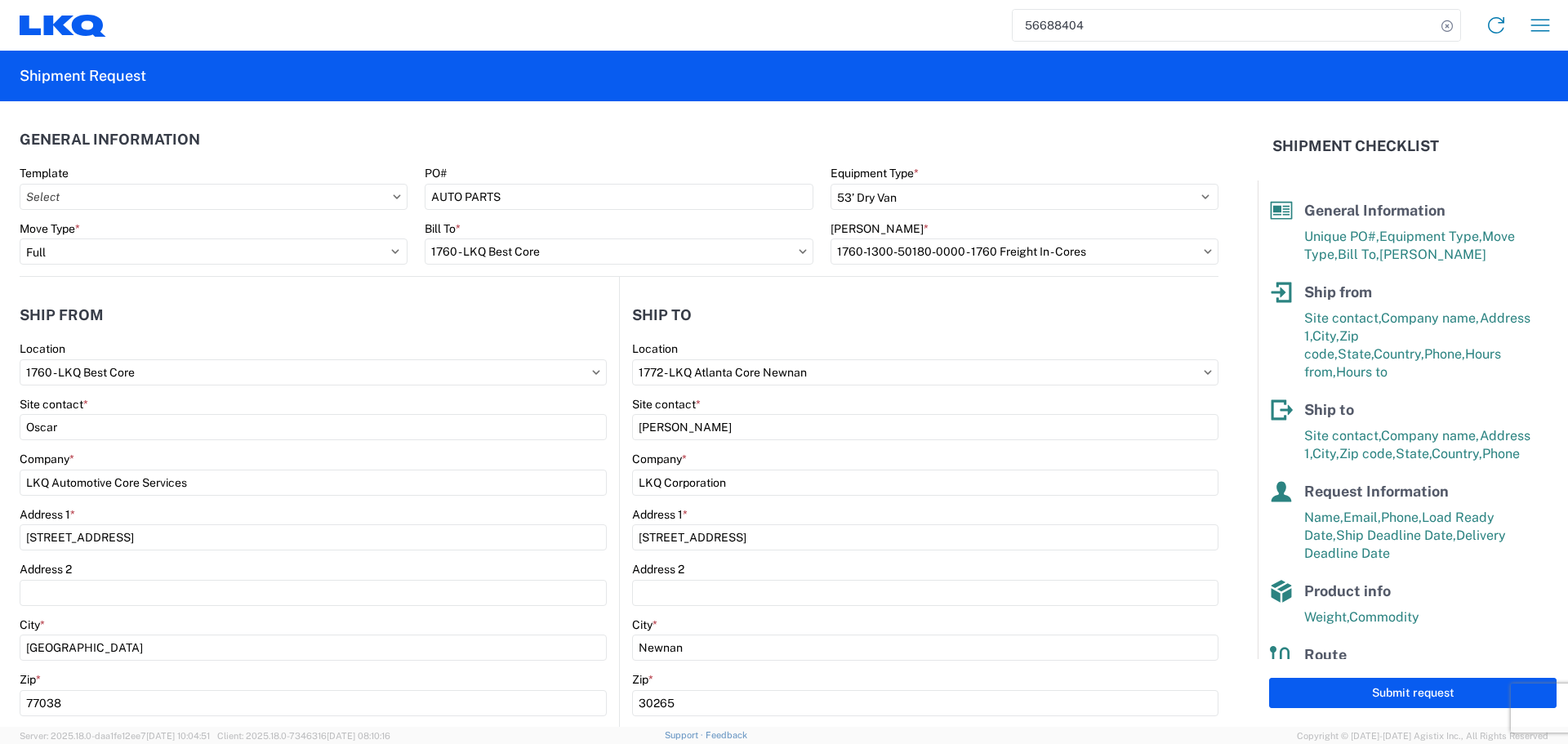
click at [584, 335] on agx-form-section "Ship from 1760 Location 1760 - LKQ Best Core Site contact * Oscar Company * LKQ…" at bounding box center [319, 641] width 600 height 689
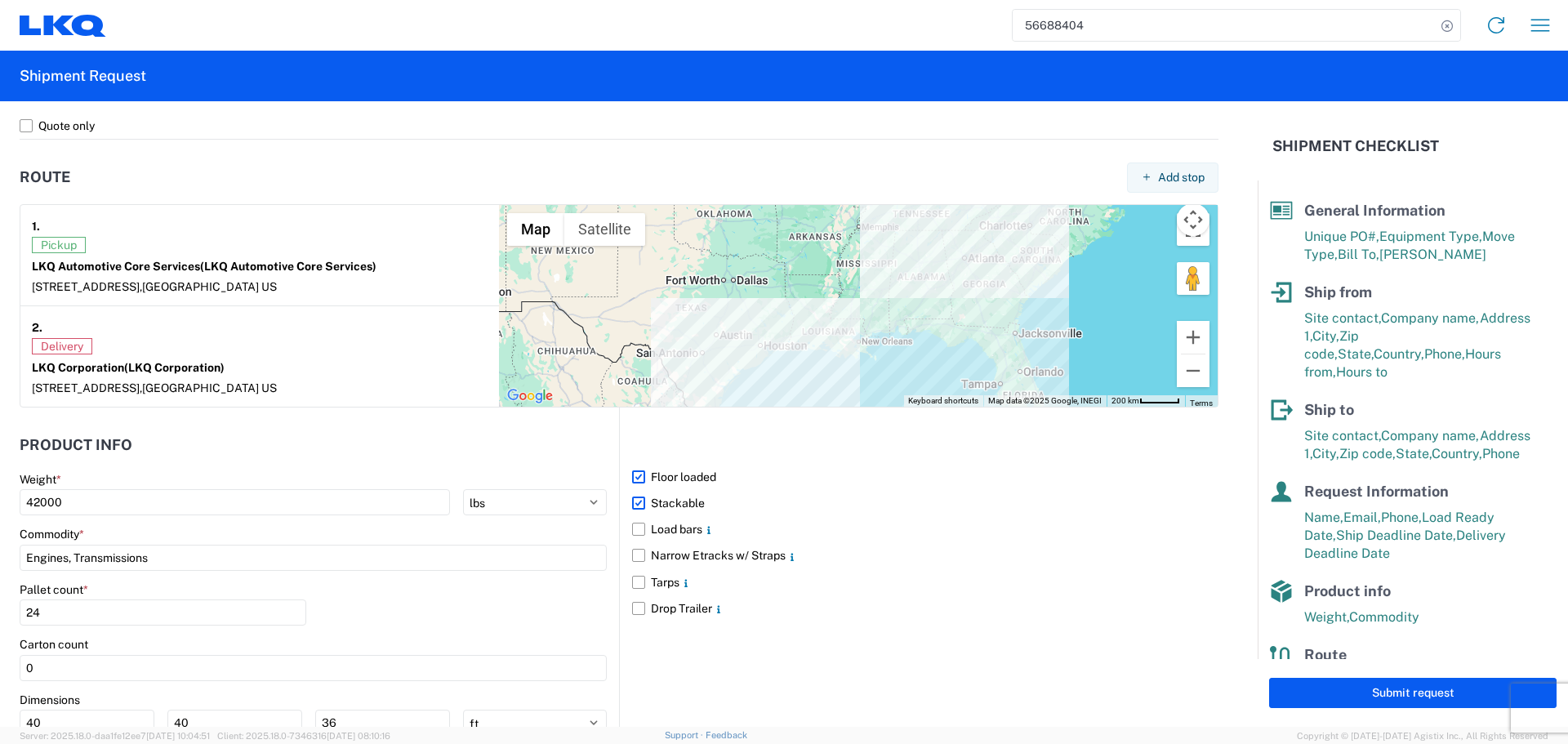
scroll to position [1225, 0]
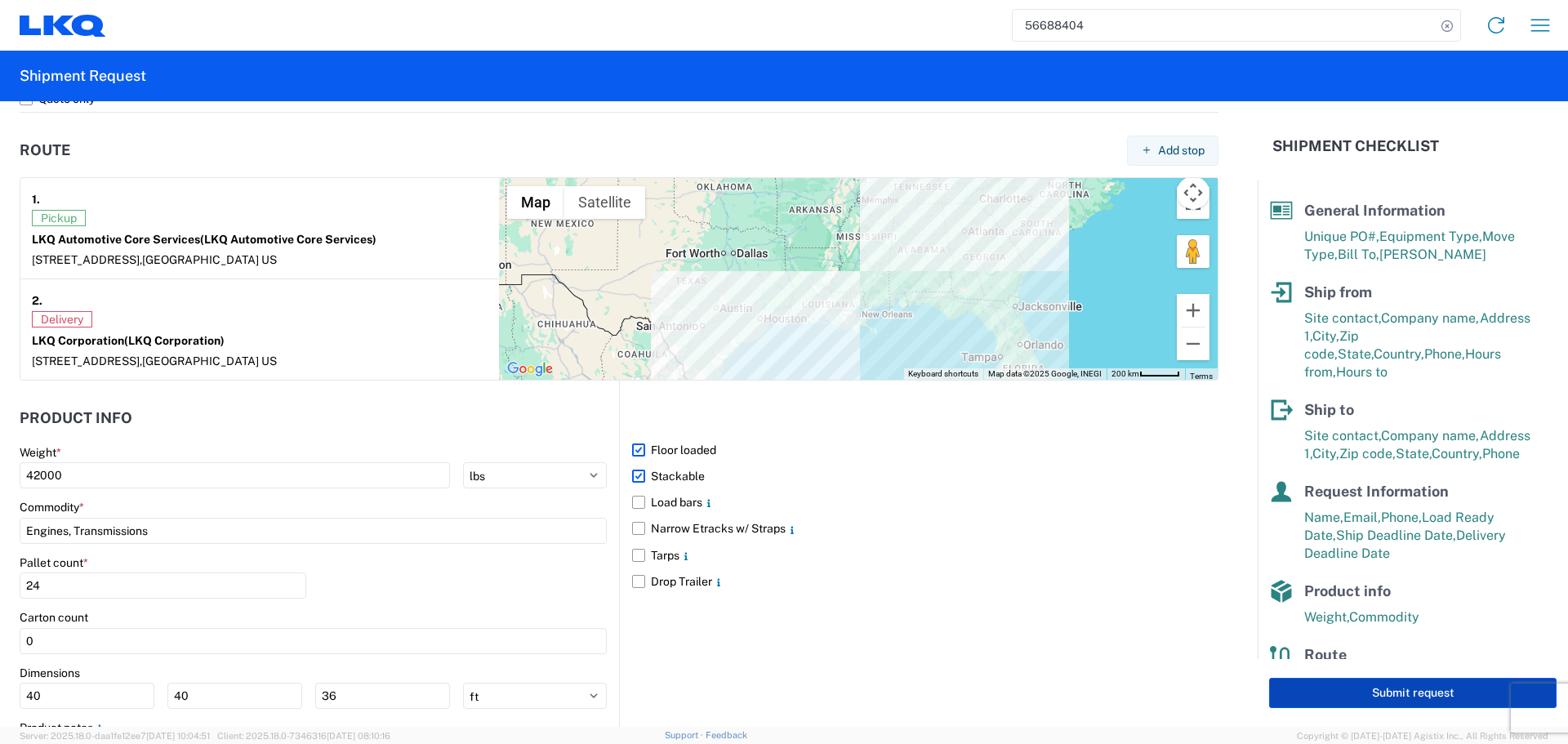
click at [1424, 690] on button "Submit request" at bounding box center [1412, 693] width 287 height 30
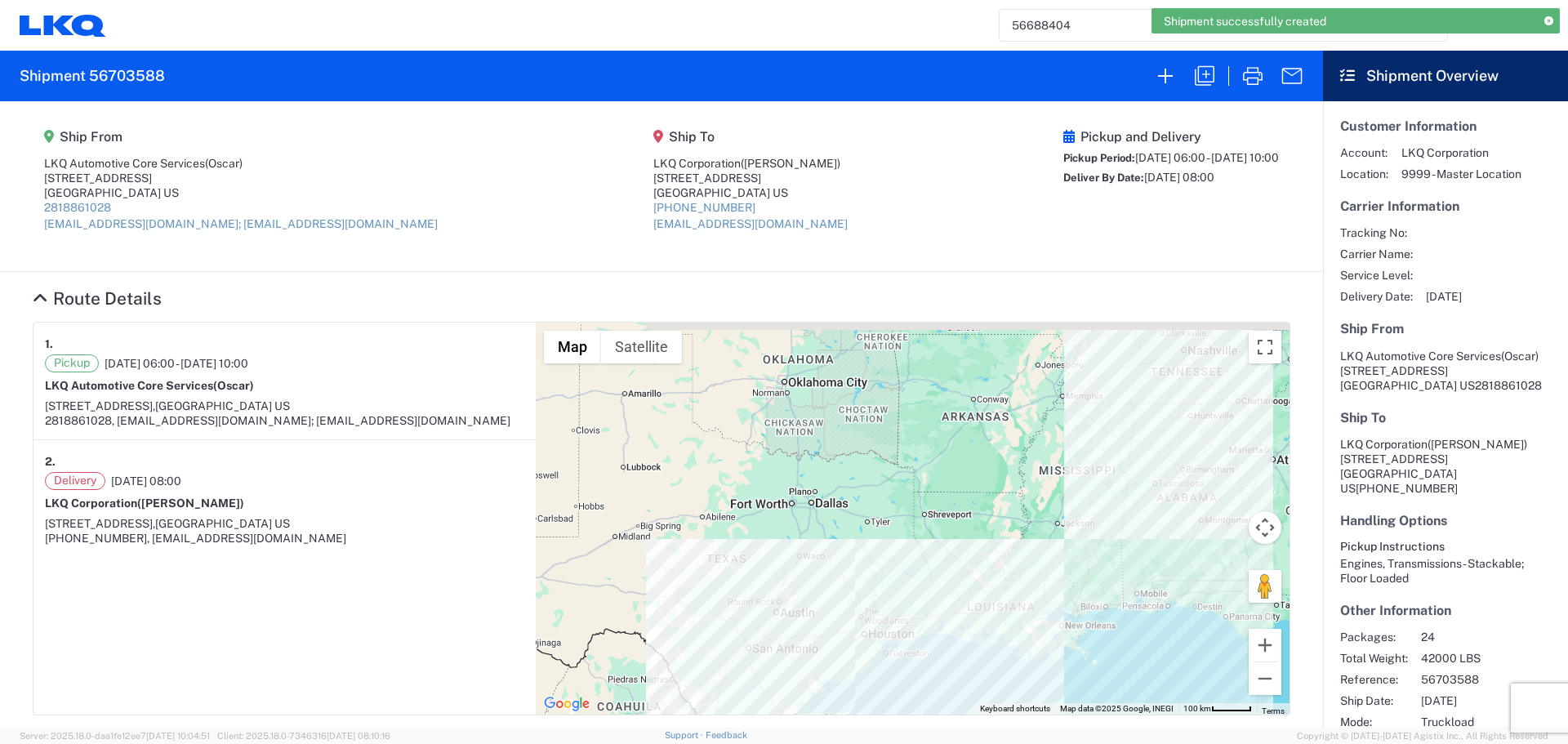
click at [1547, 25] on icon at bounding box center [1548, 21] width 9 height 9
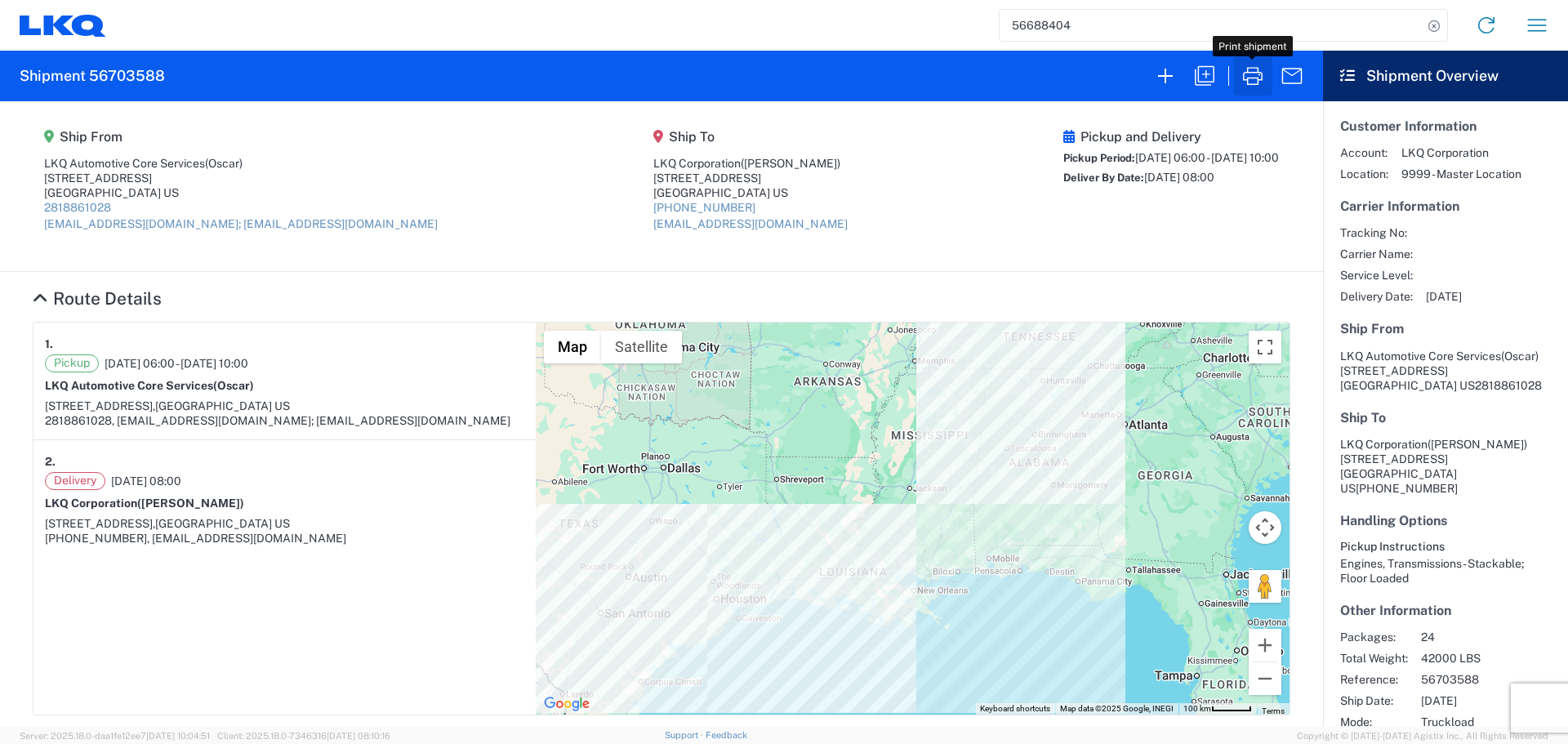
click at [1261, 80] on icon "button" at bounding box center [1253, 76] width 20 height 18
click at [1199, 73] on icon "button" at bounding box center [1205, 77] width 20 height 20
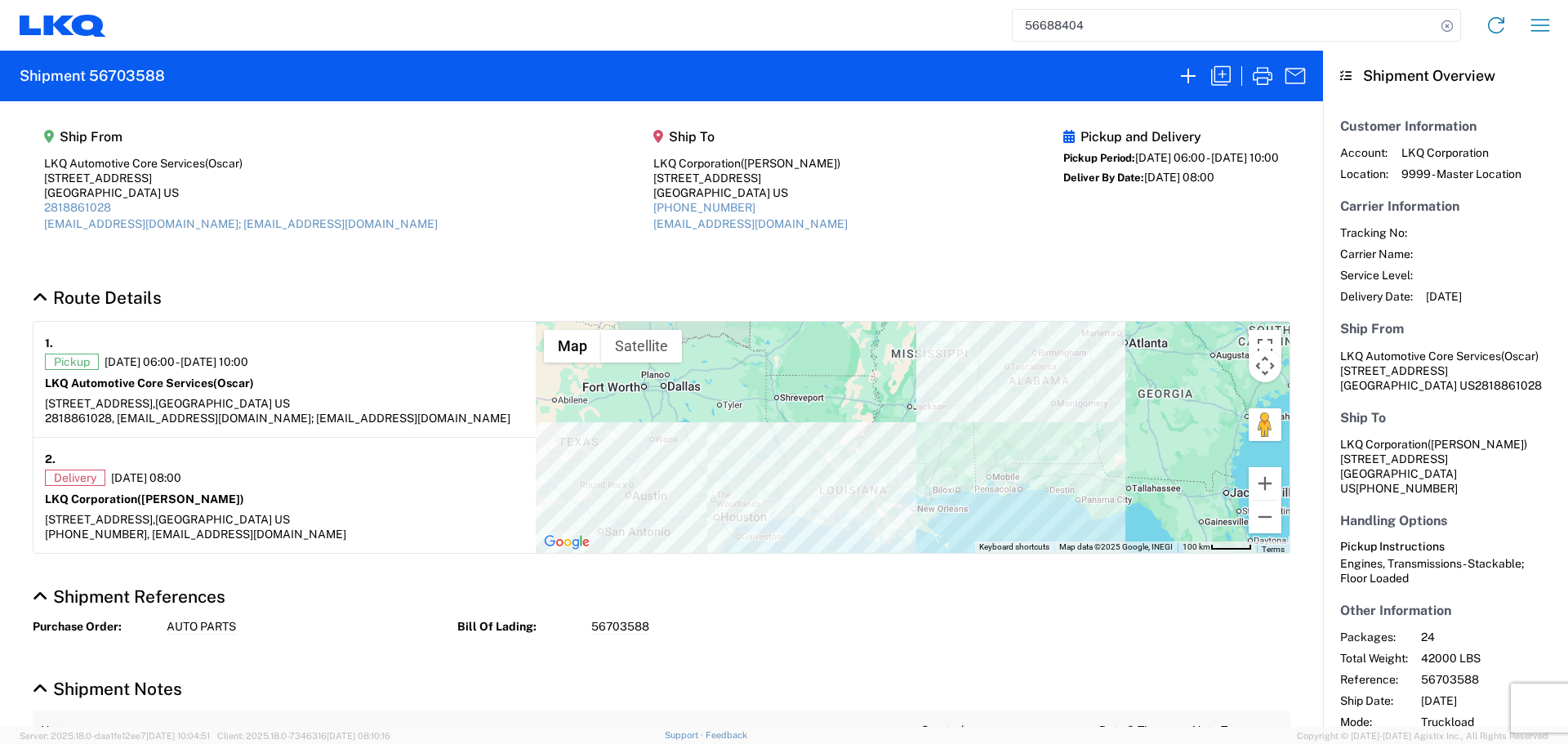
select select "FULL"
select select "US"
select select "LBS"
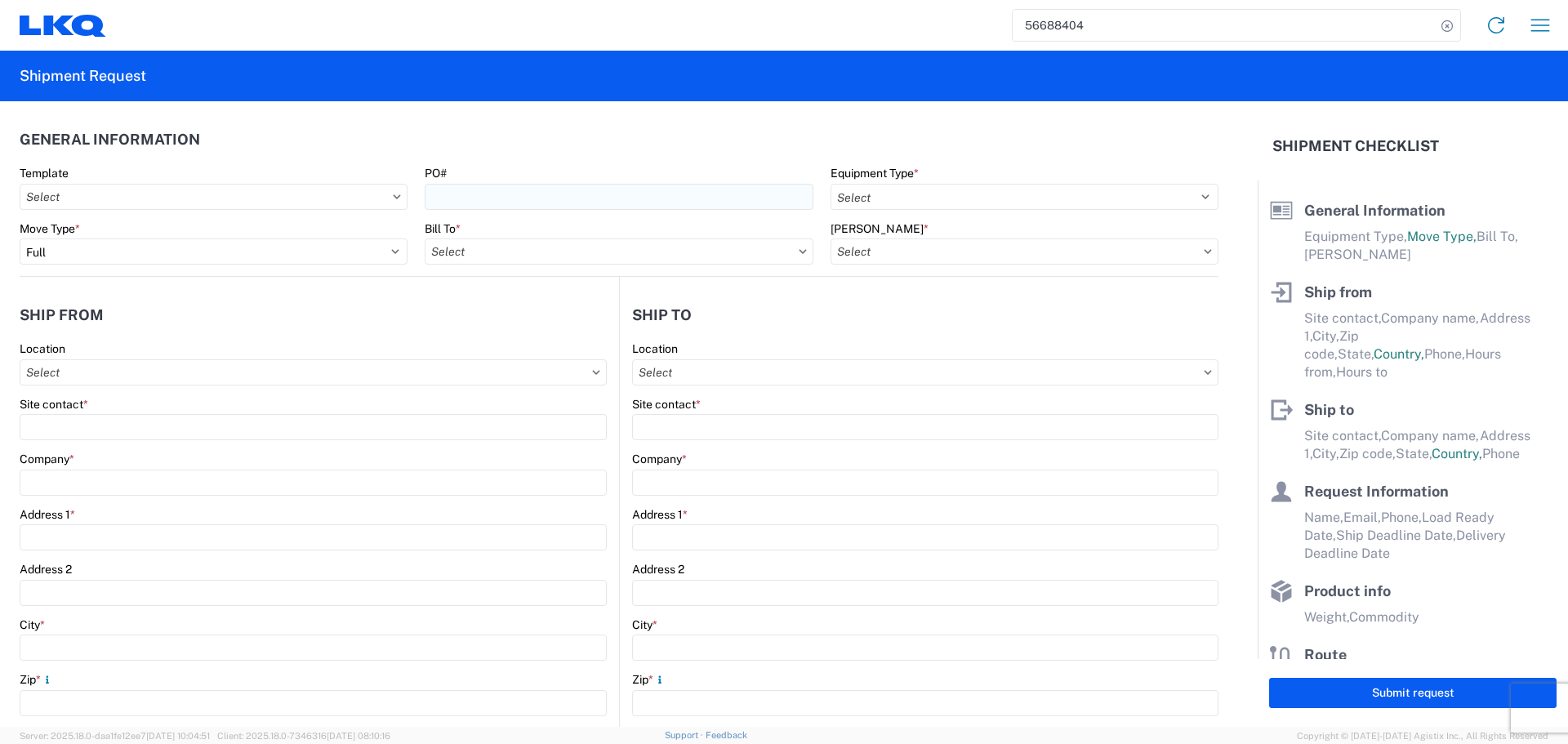
select select "STDV"
type input "Oscar"
type input "LKQ Automotive Core Services"
type input "[STREET_ADDRESS]"
type input "[GEOGRAPHIC_DATA]"
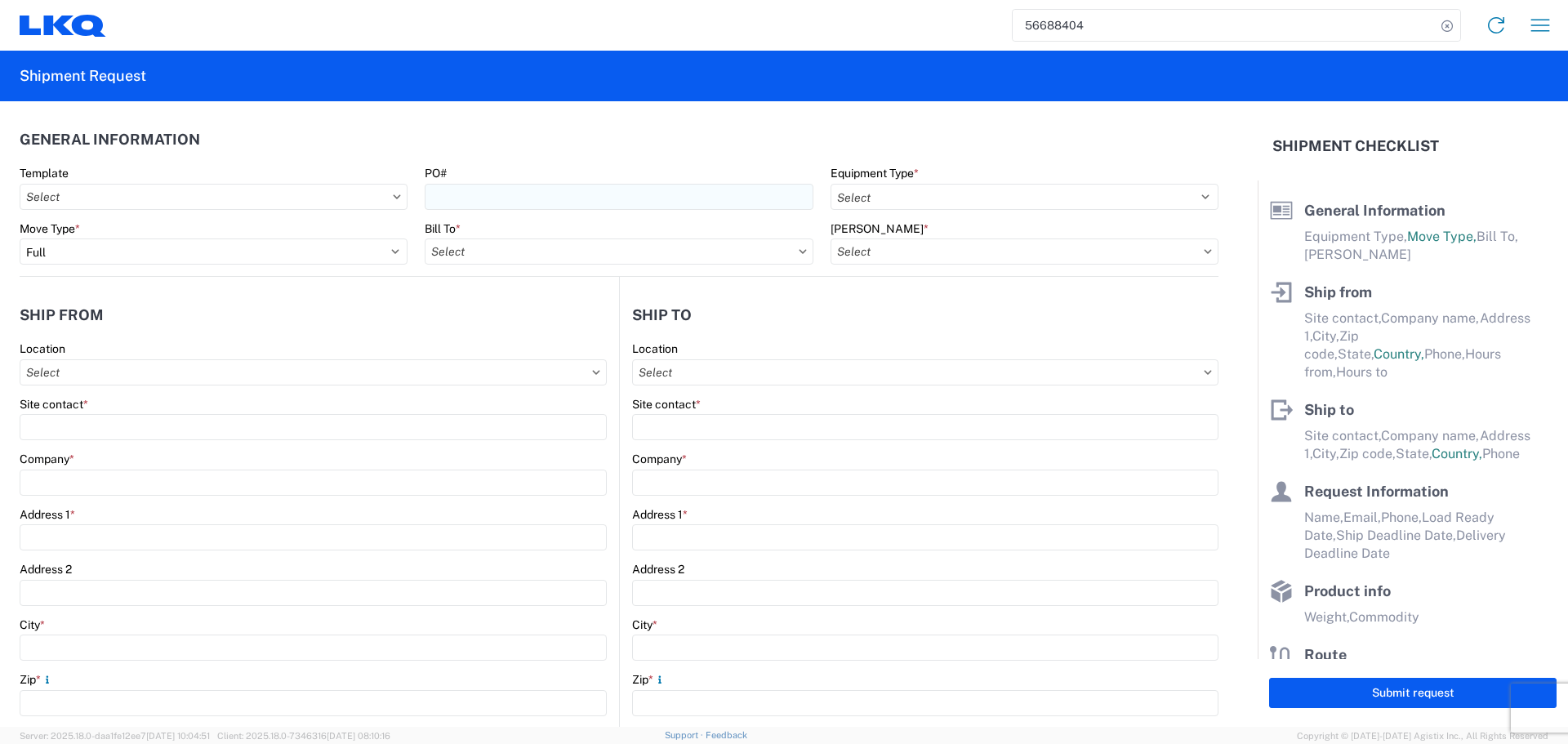
type input "77038"
type input "[EMAIL_ADDRESS][DOMAIN_NAME]; [EMAIL_ADDRESS][DOMAIN_NAME]"
type input "[PERSON_NAME]"
type input "LKQ Corporation"
type input "[STREET_ADDRESS]"
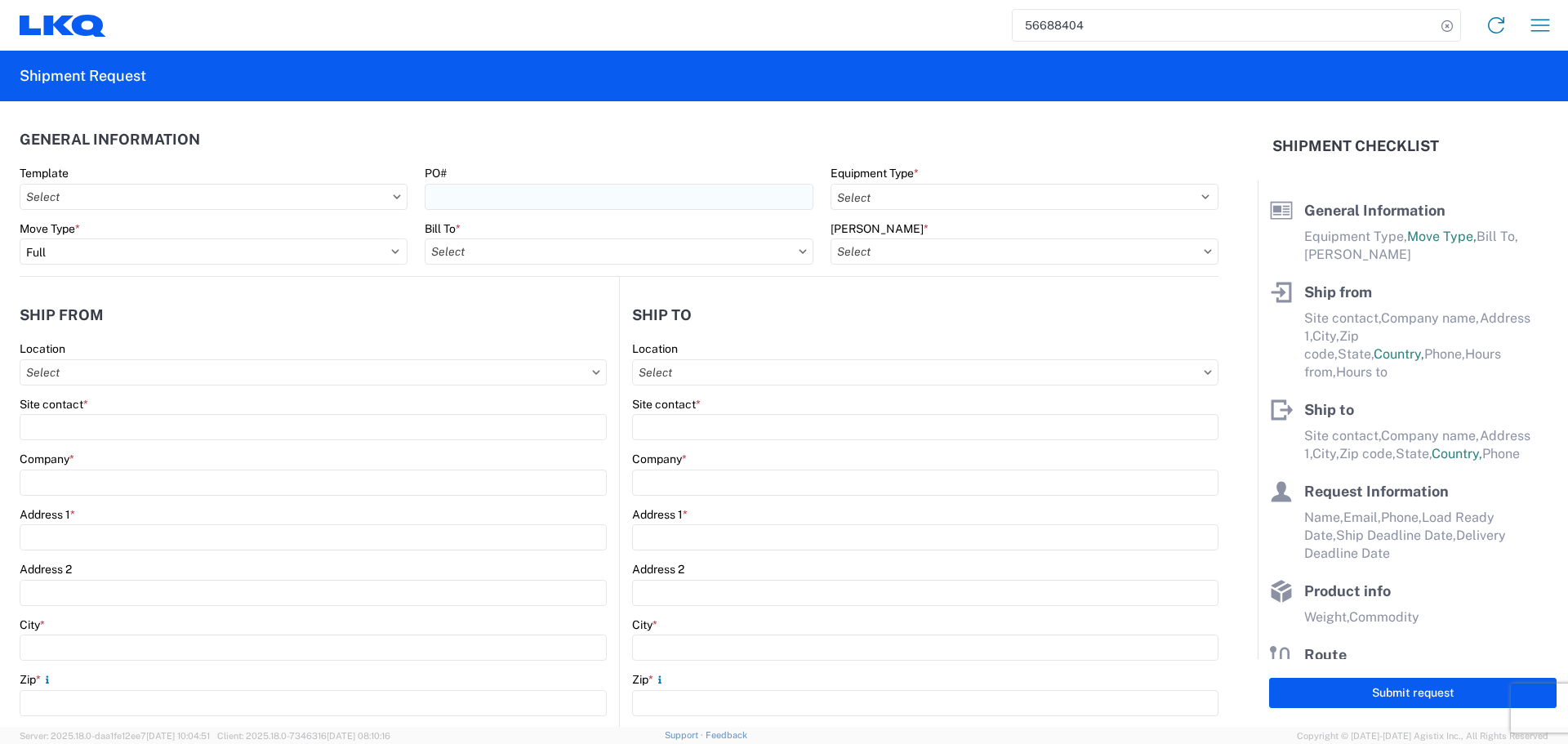
type input "Newnan"
type input "30265"
type input "[EMAIL_ADDRESS][DOMAIN_NAME]"
type input "Oscar"
type input "[EMAIL_ADDRESS][DOMAIN_NAME]"
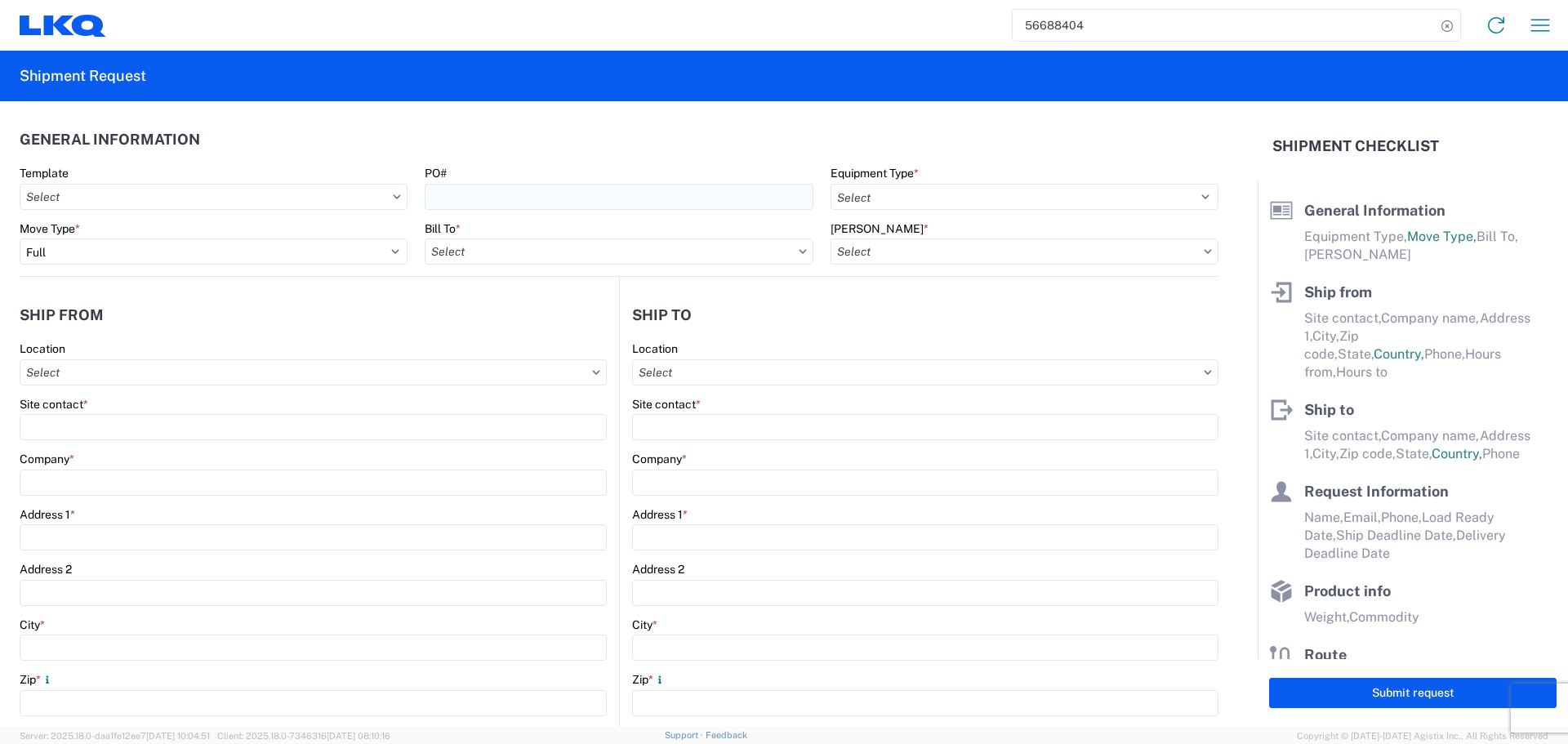
type input "2818861028"
type input "[DATE]"
type input "42000"
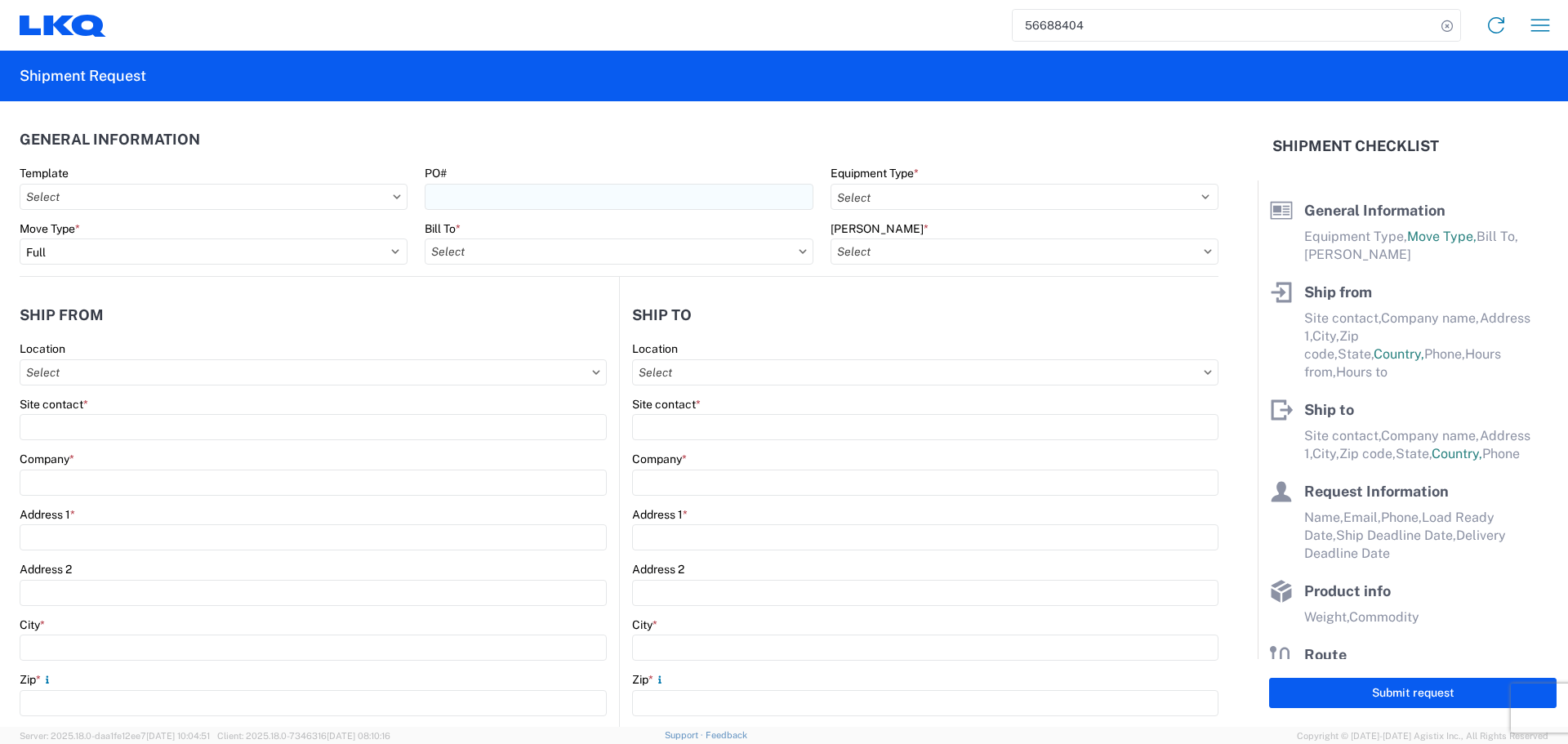
type input "Engines, Transmissions"
type input "24"
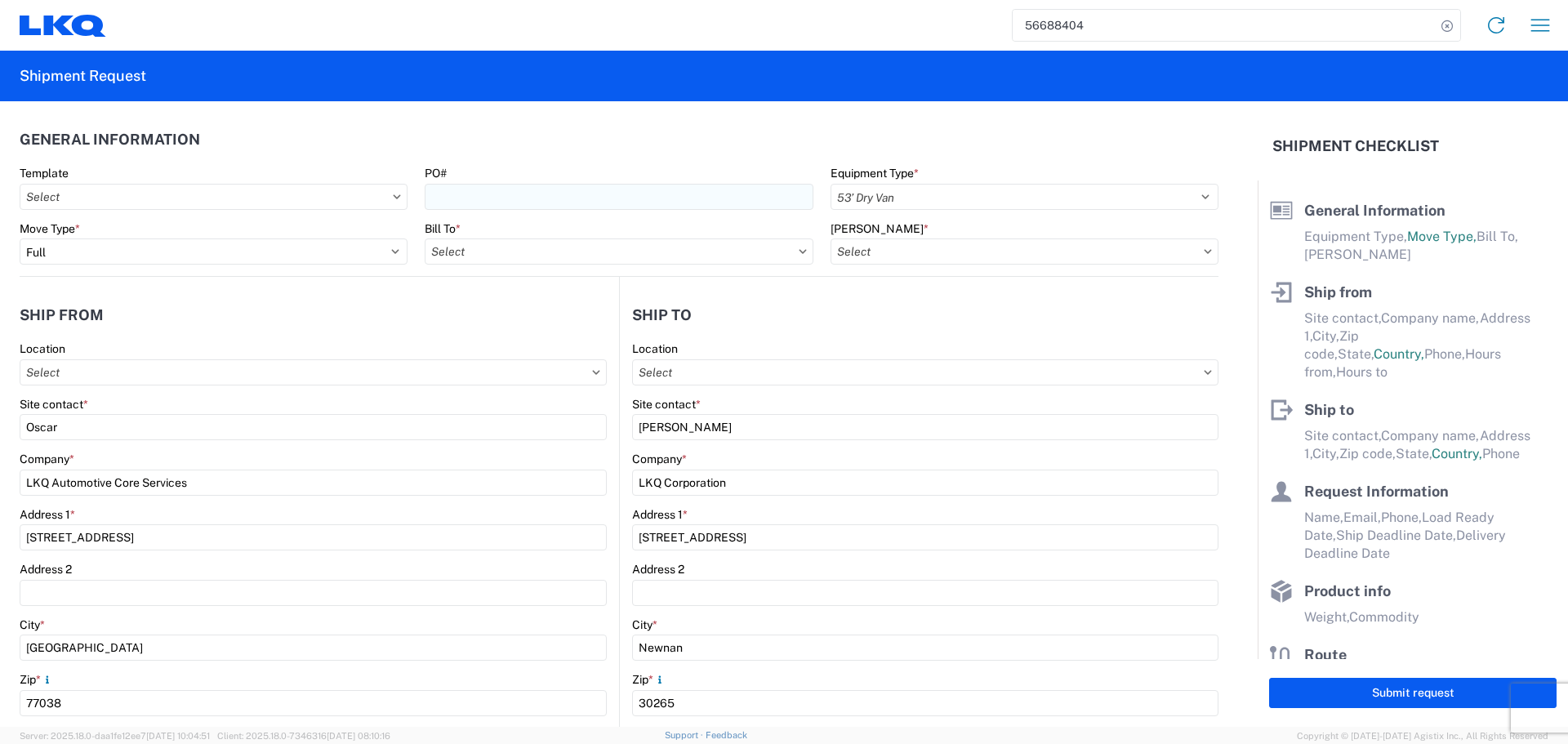
type input "0"
type input "40"
type input "36"
type input "1772 - LKQ Atlanta Core Newnan"
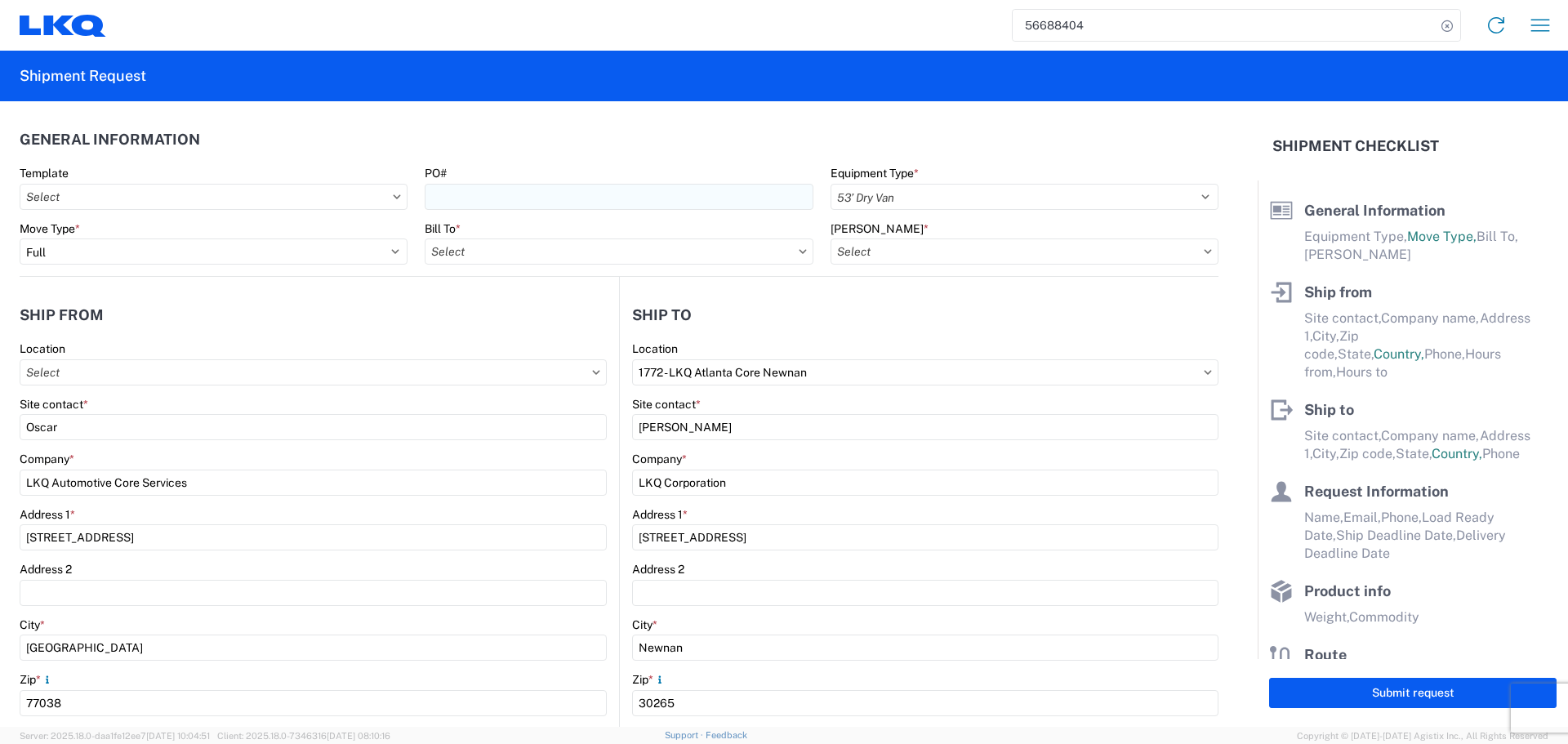
select select "US"
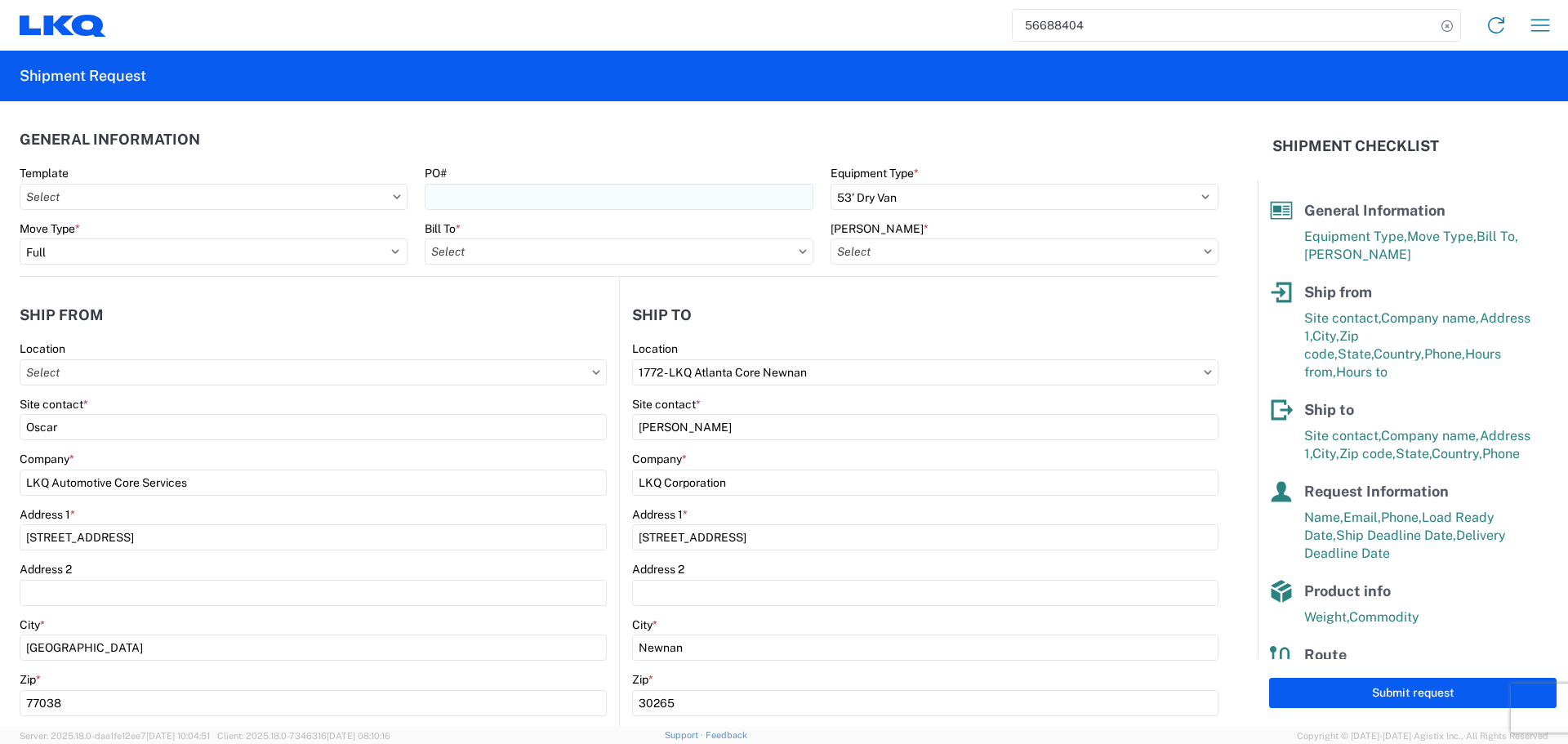
type input "1760-1300-50180-0000 - 1760 Freight In - Cores"
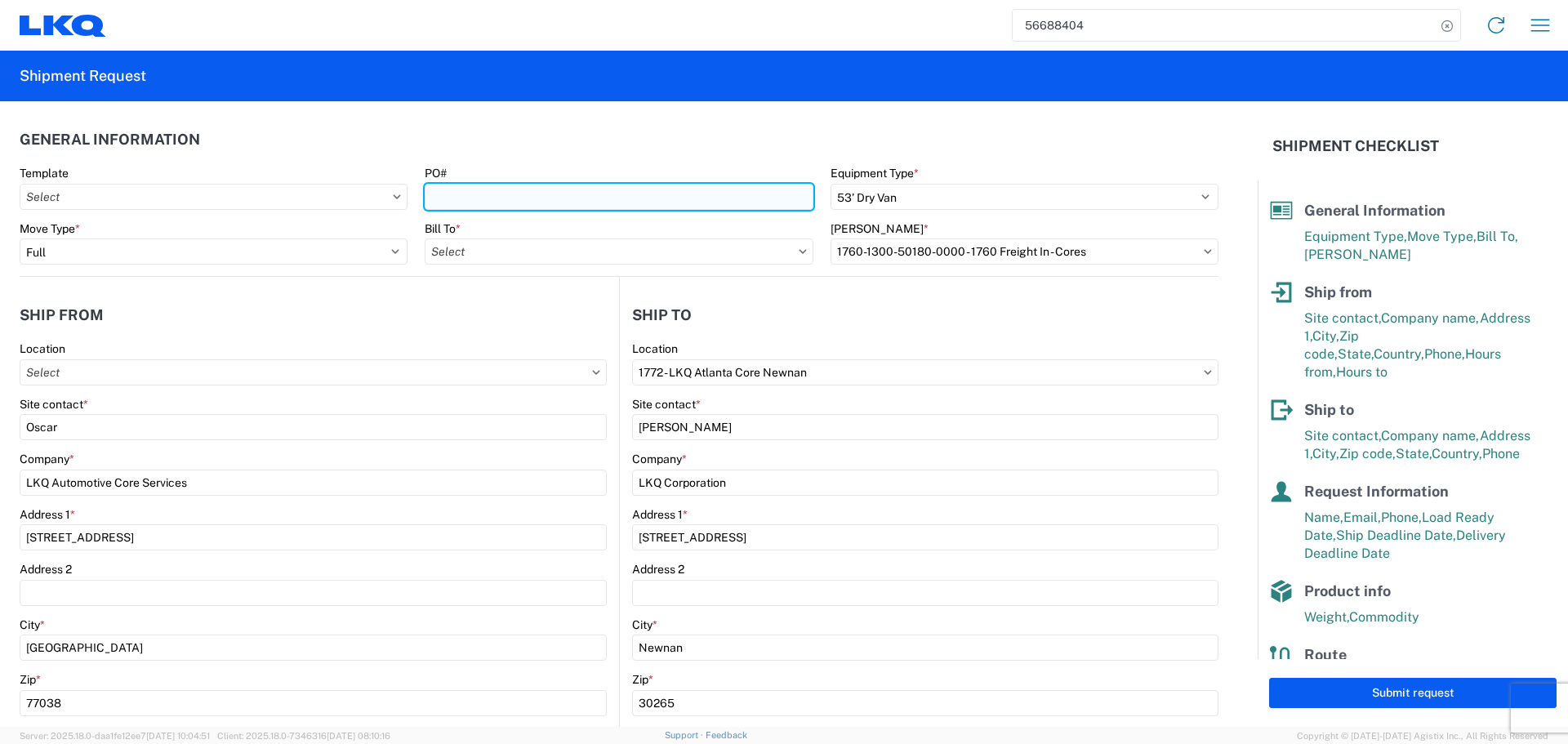
type input "1760 - LKQ Best Core"
click at [532, 199] on input "PO#" at bounding box center [618, 197] width 388 height 26
type input "1760 - LKQ Best Core"
type input "AUTO PARTS"
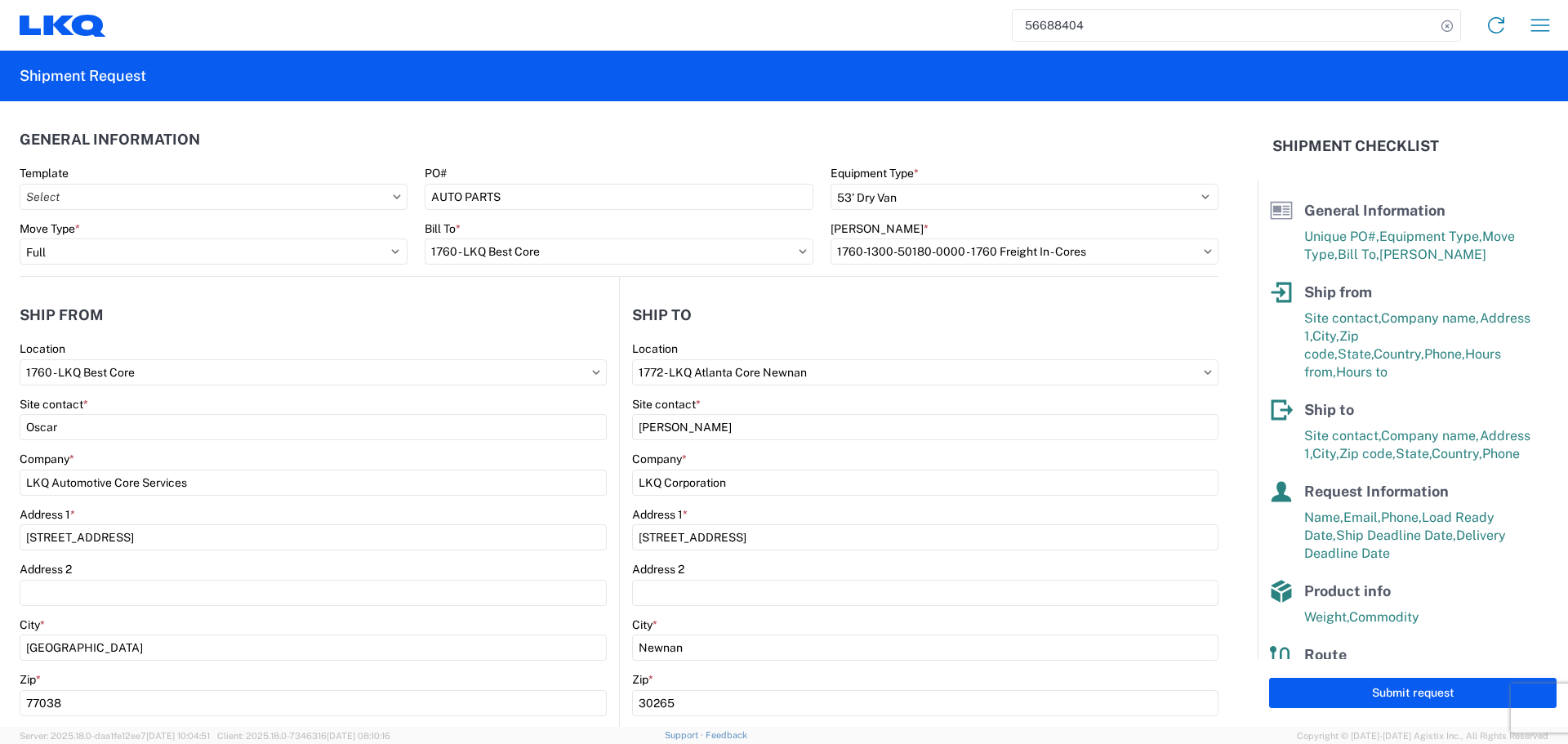
click at [523, 145] on header "General Information" at bounding box center [619, 139] width 1199 height 37
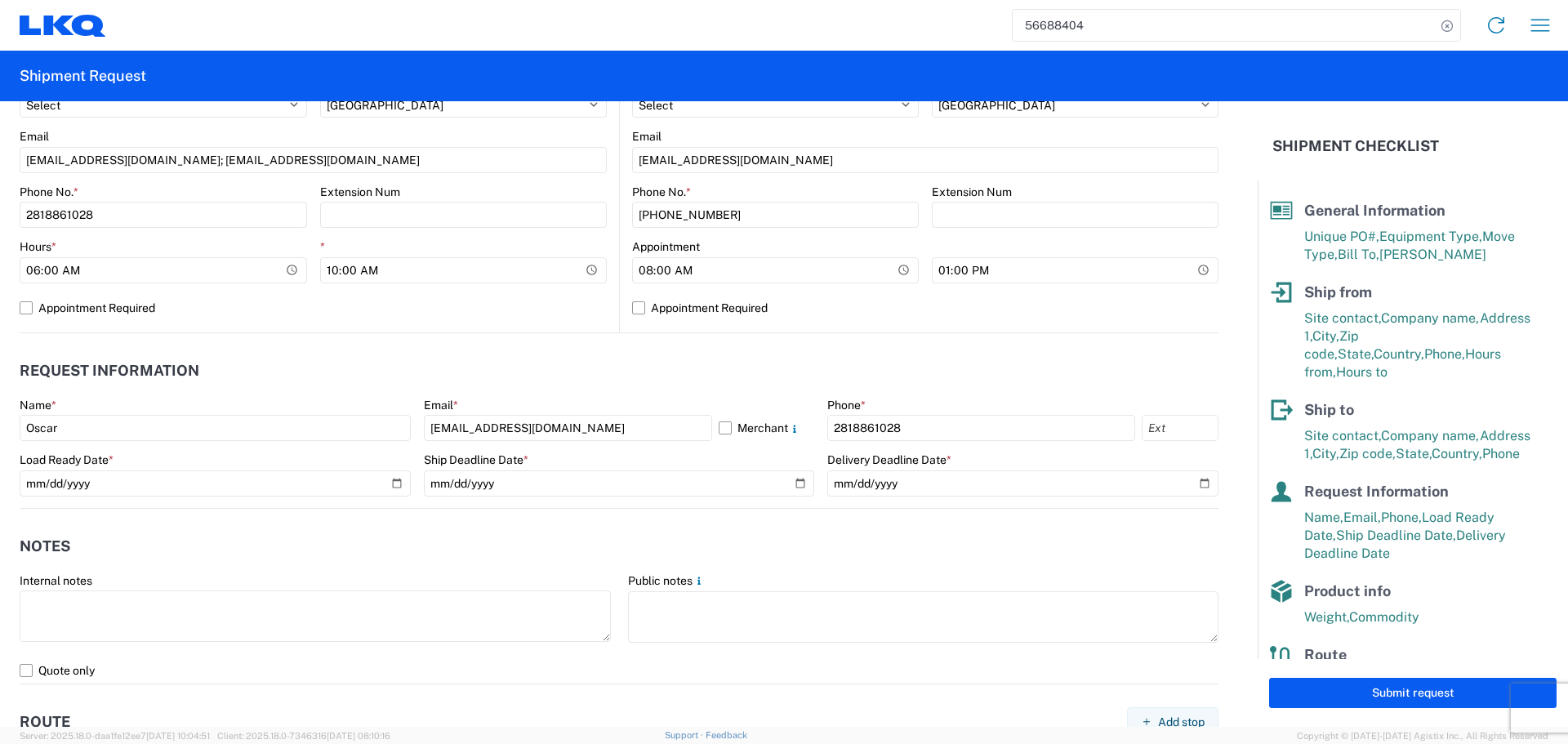
scroll to position [1062, 0]
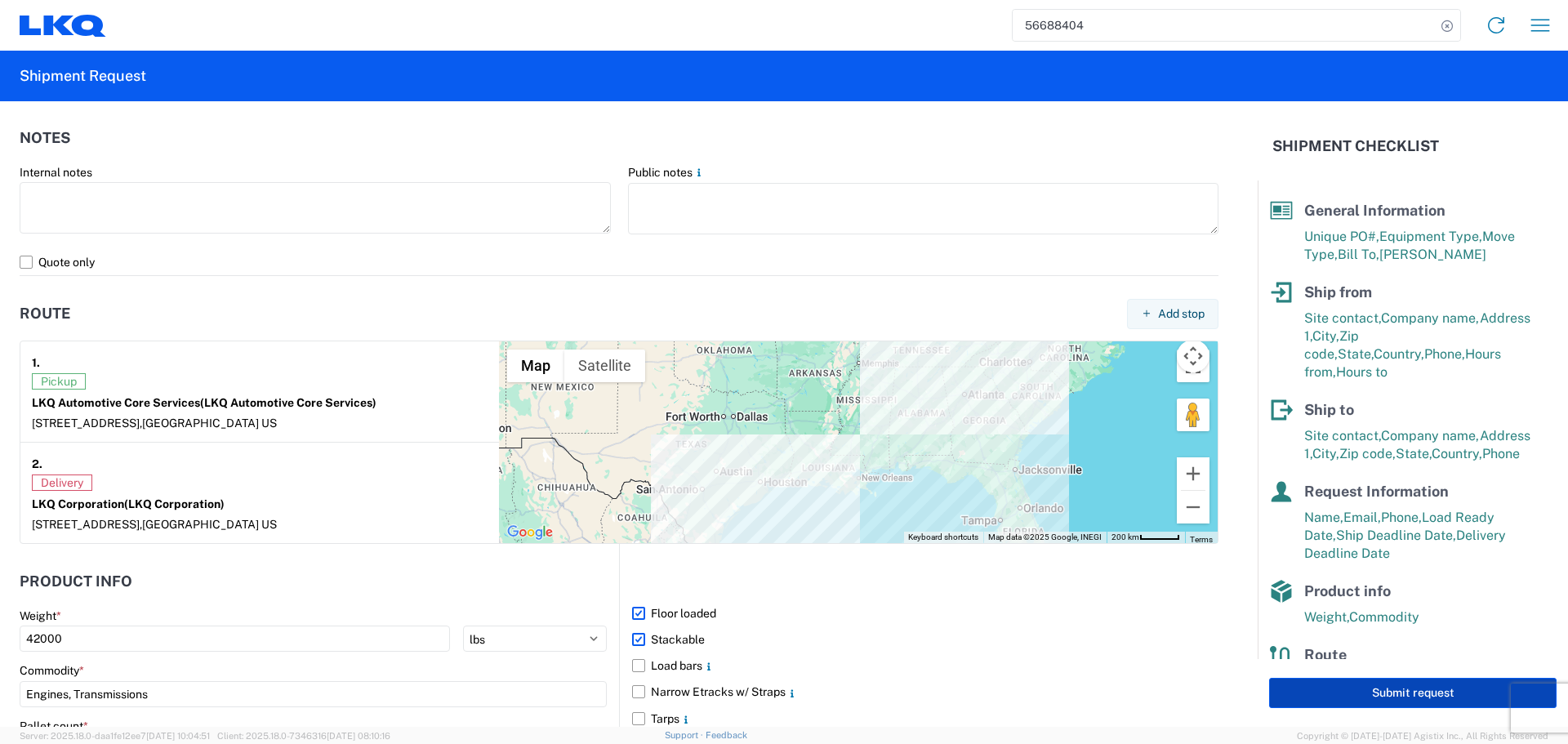
click at [1418, 703] on button "Submit request" at bounding box center [1412, 693] width 287 height 30
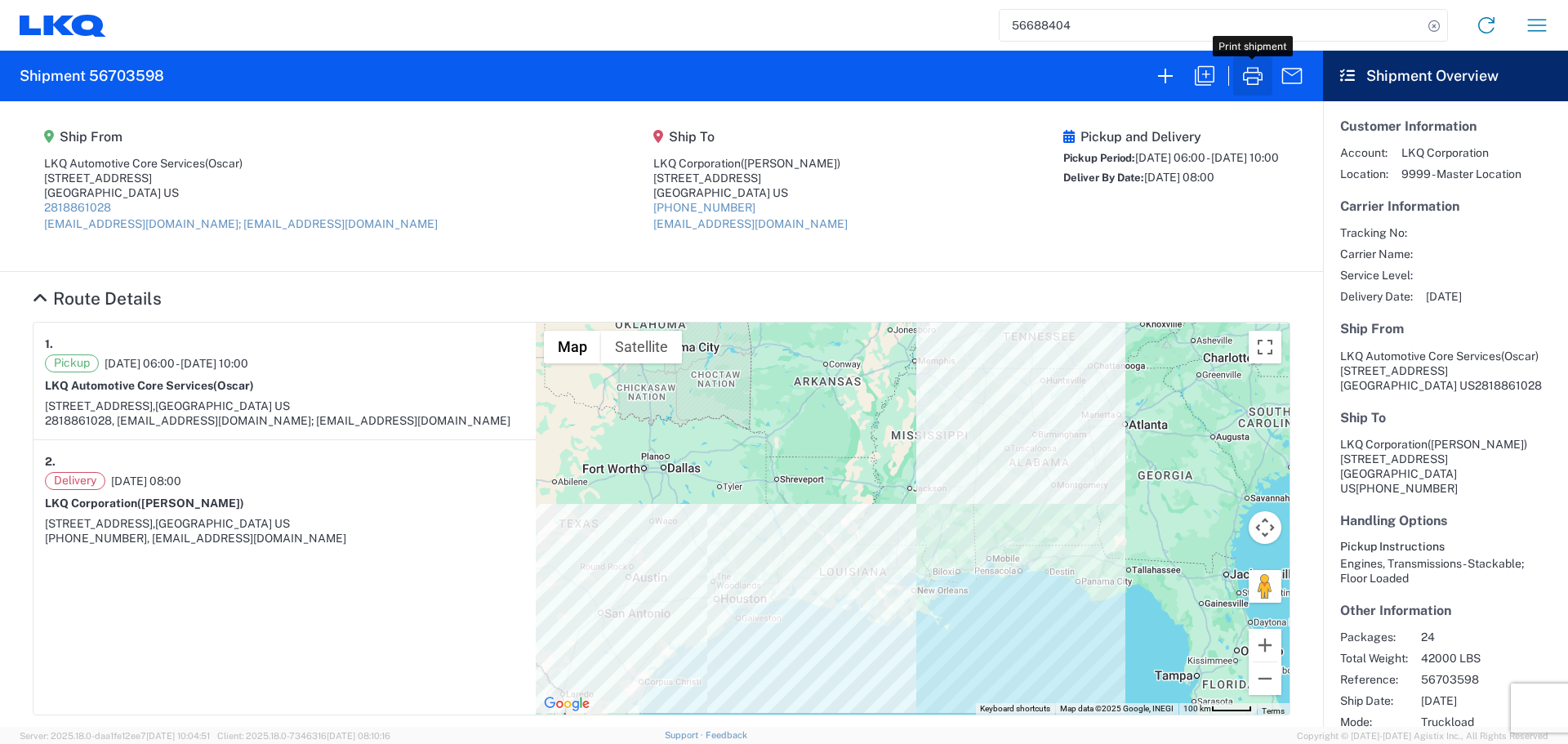
click at [1242, 74] on icon "button" at bounding box center [1253, 76] width 26 height 26
